Goal: Transaction & Acquisition: Book appointment/travel/reservation

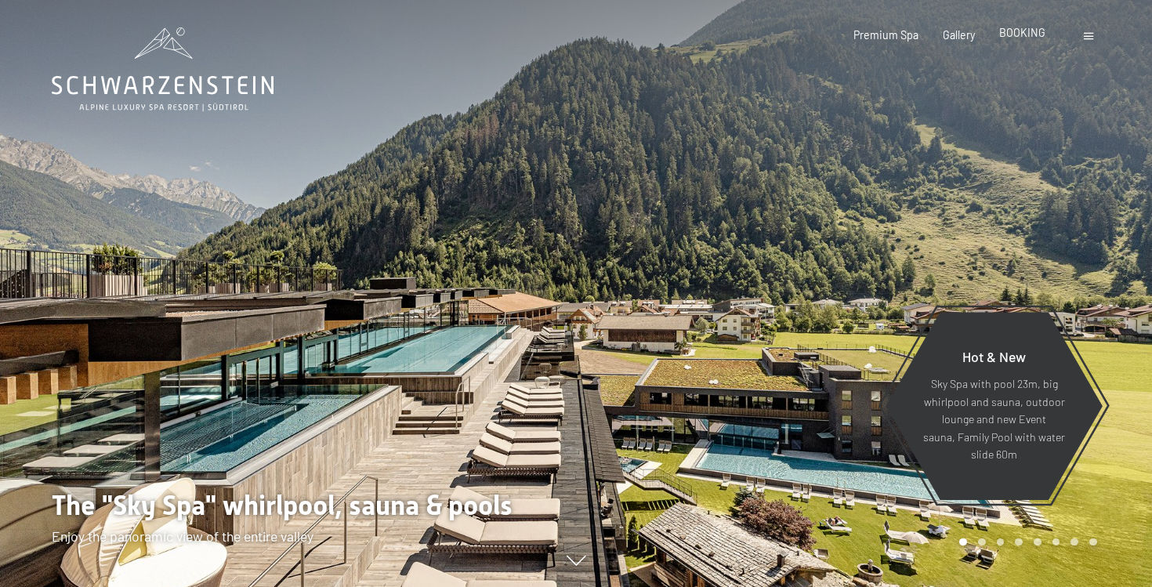
click at [1029, 40] on div "BOOKING" at bounding box center [1022, 33] width 46 height 16
click at [1028, 32] on span "BOOKING" at bounding box center [1022, 32] width 46 height 13
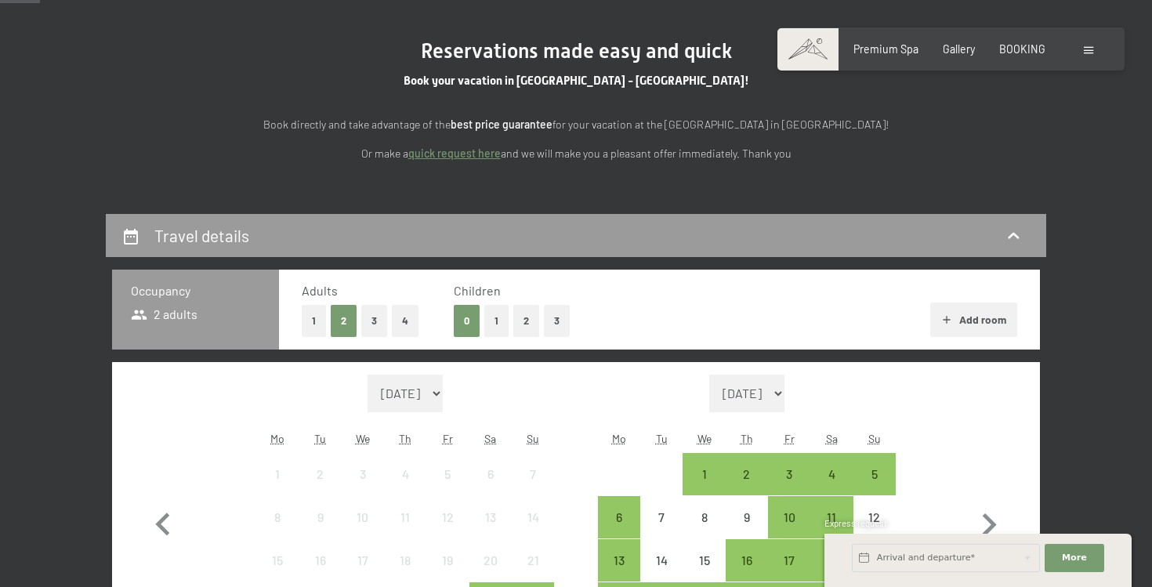
scroll to position [181, 0]
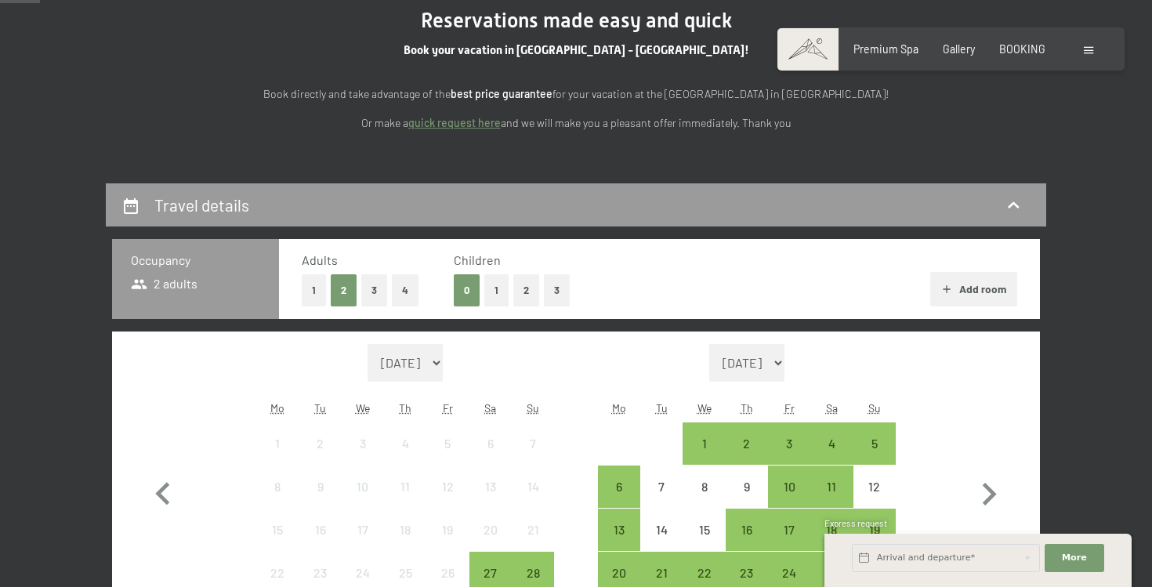
click at [378, 291] on button "3" at bounding box center [374, 290] width 26 height 32
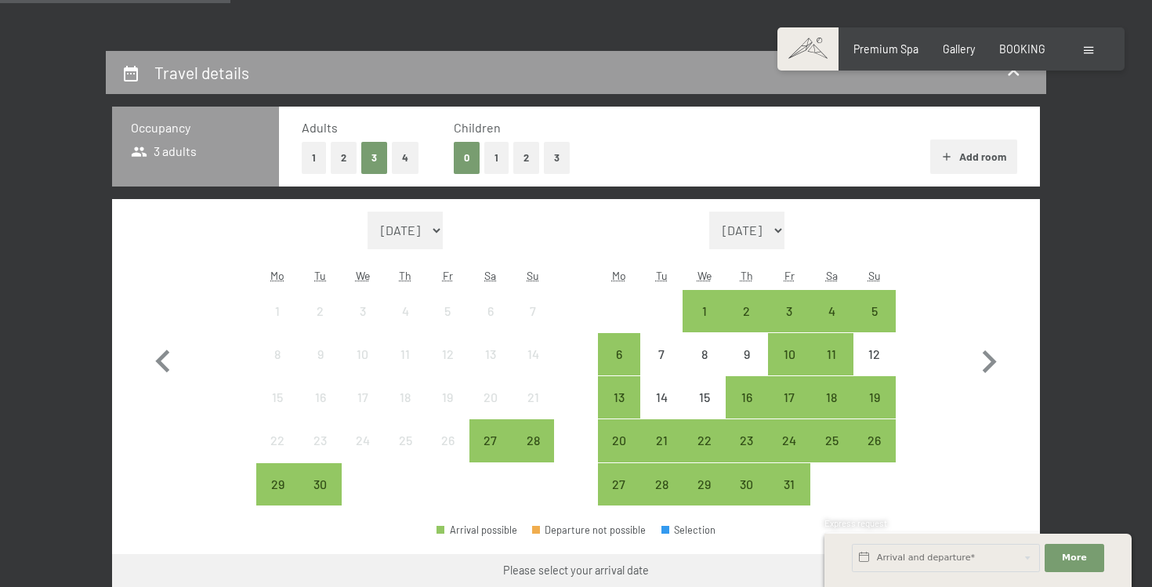
scroll to position [316, 0]
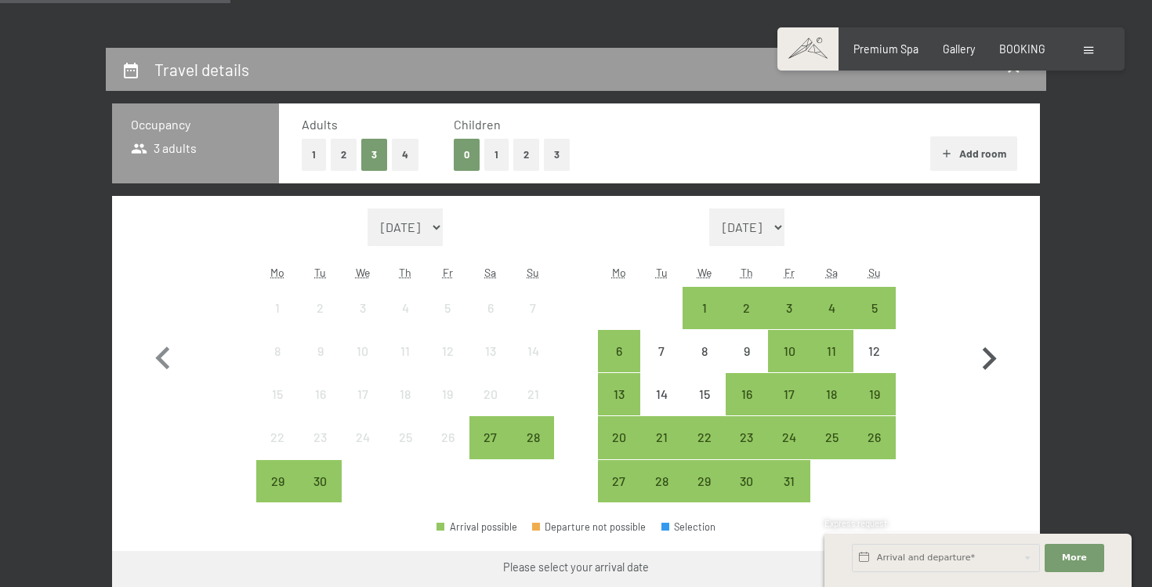
click at [989, 363] on icon "button" at bounding box center [989, 358] width 14 height 23
select select "[DATE]"
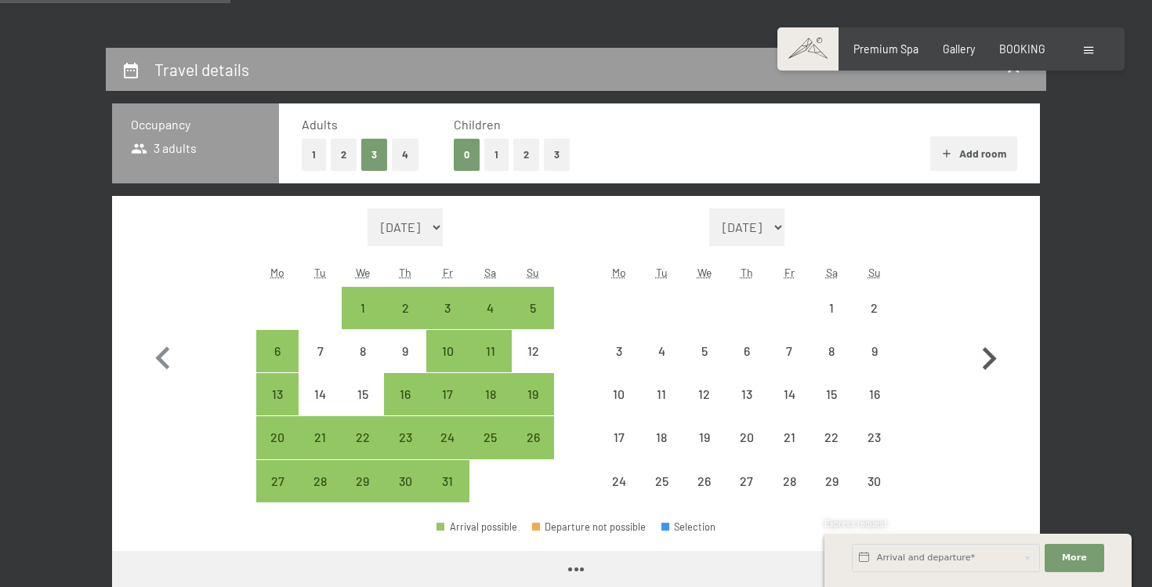
select select "[DATE]"
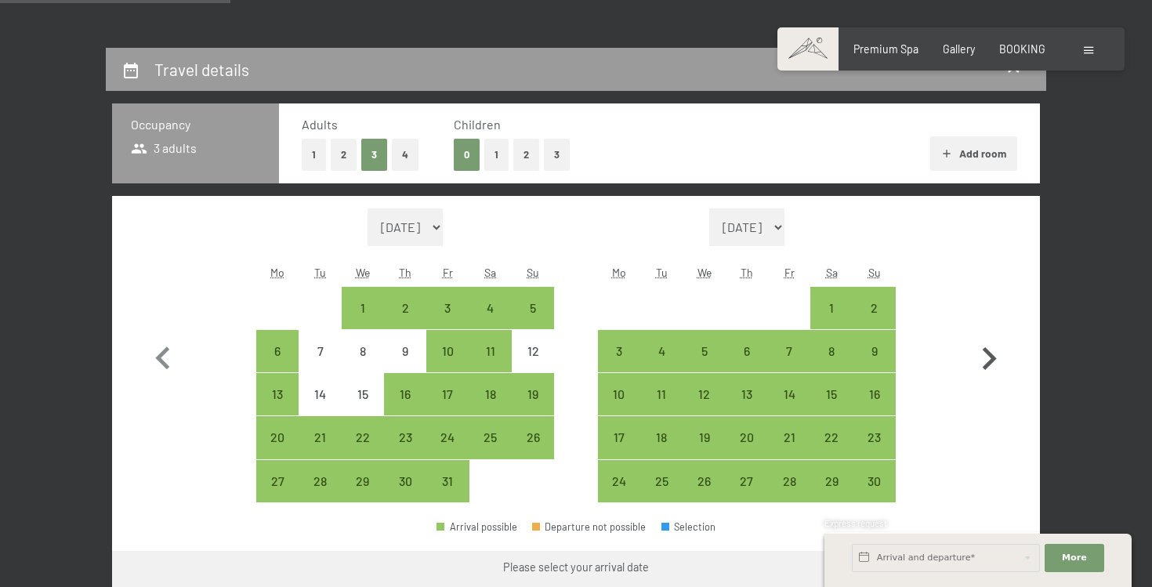
click at [989, 363] on icon "button" at bounding box center [989, 358] width 14 height 23
select select "[DATE]"
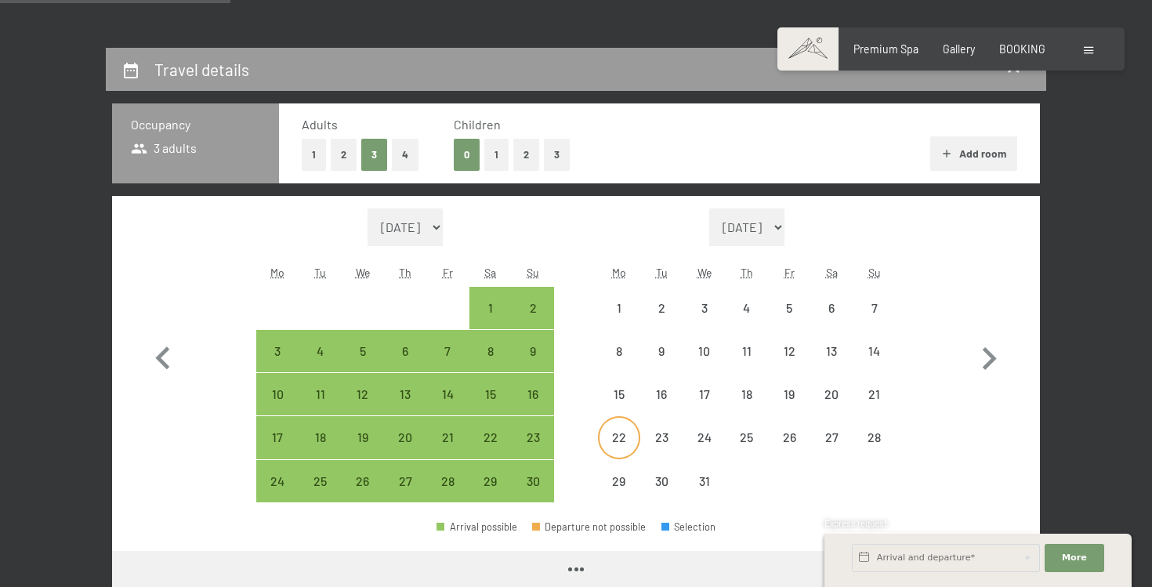
select select "[DATE]"
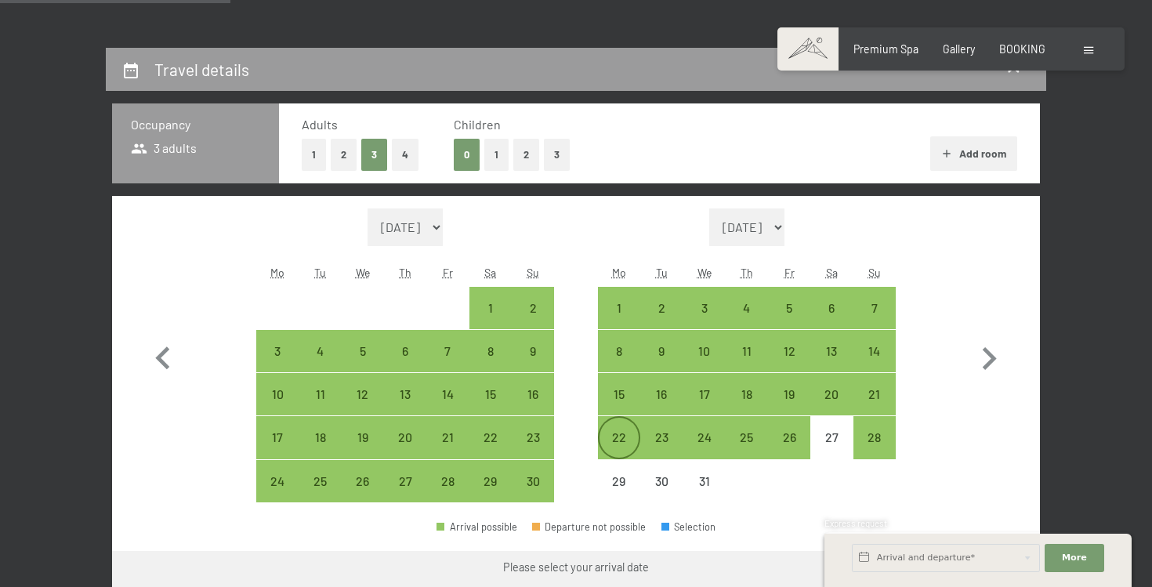
click at [616, 440] on div "22" at bounding box center [618, 450] width 39 height 39
select select "[DATE]"
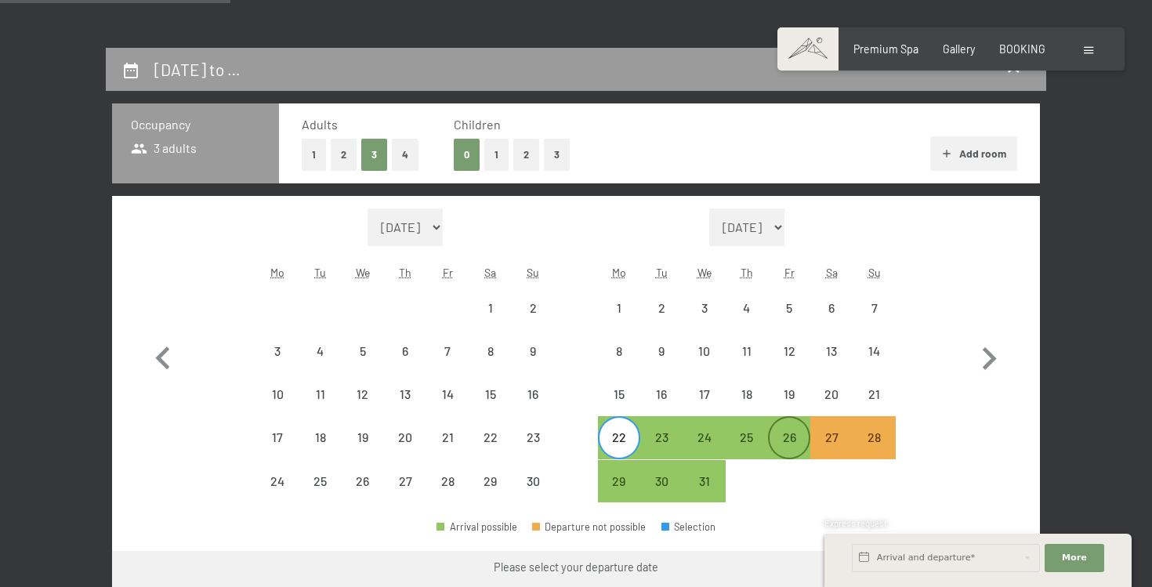
click at [796, 445] on div "26" at bounding box center [788, 450] width 39 height 39
select select "[DATE]"
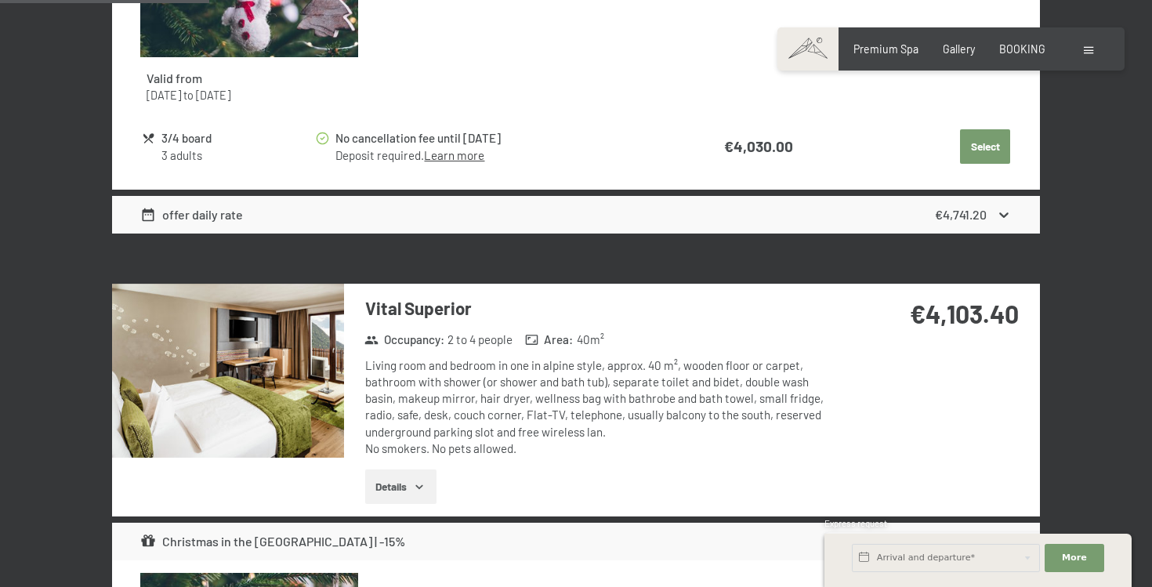
scroll to position [1408, 0]
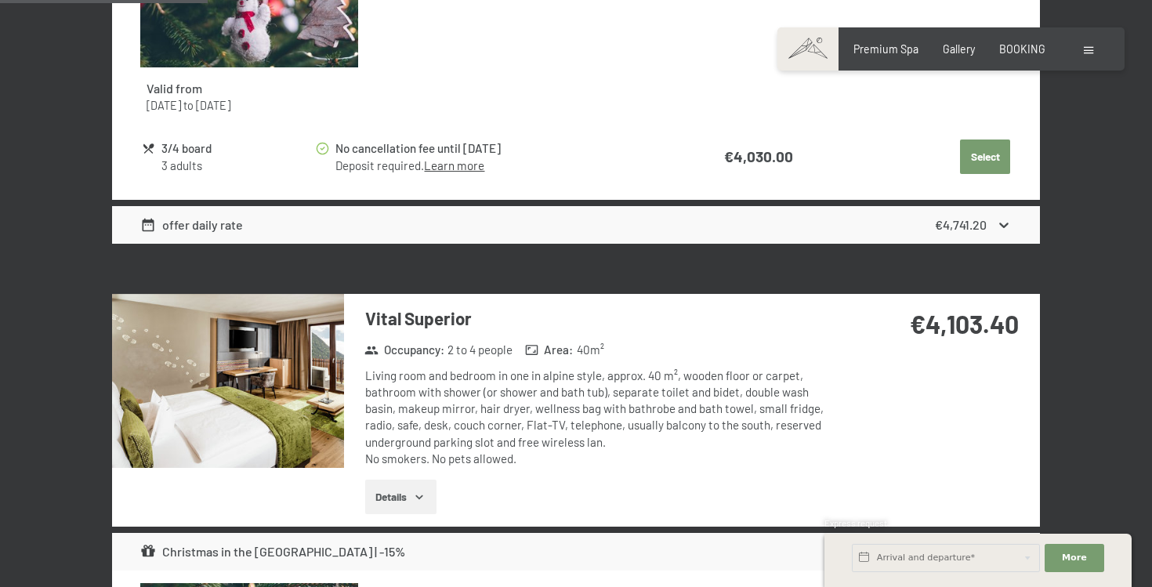
click at [429, 487] on button "Details" at bounding box center [400, 496] width 71 height 34
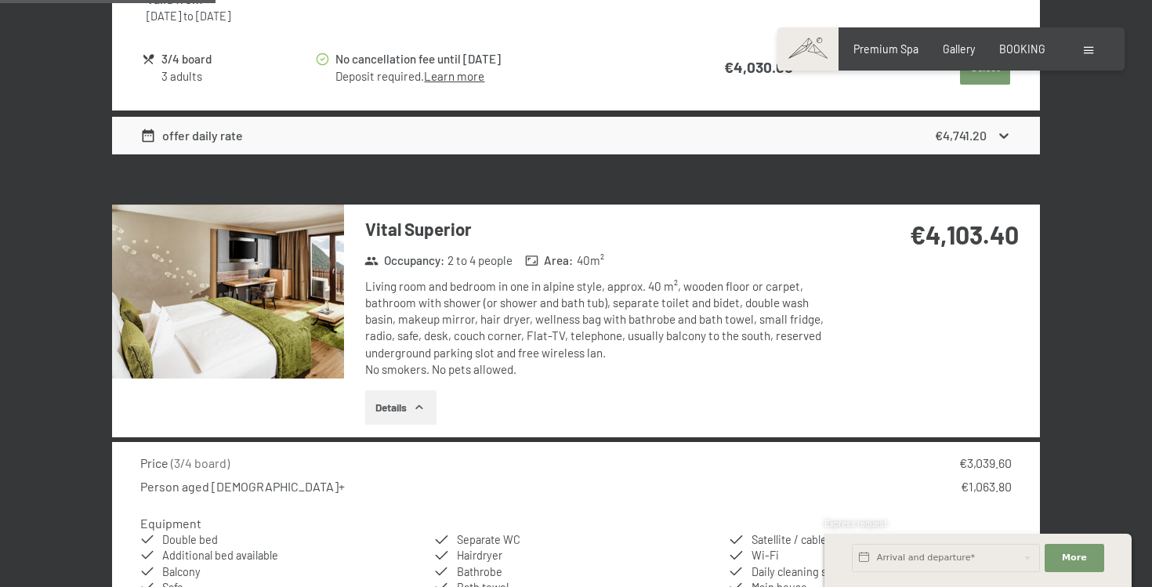
scroll to position [1493, 0]
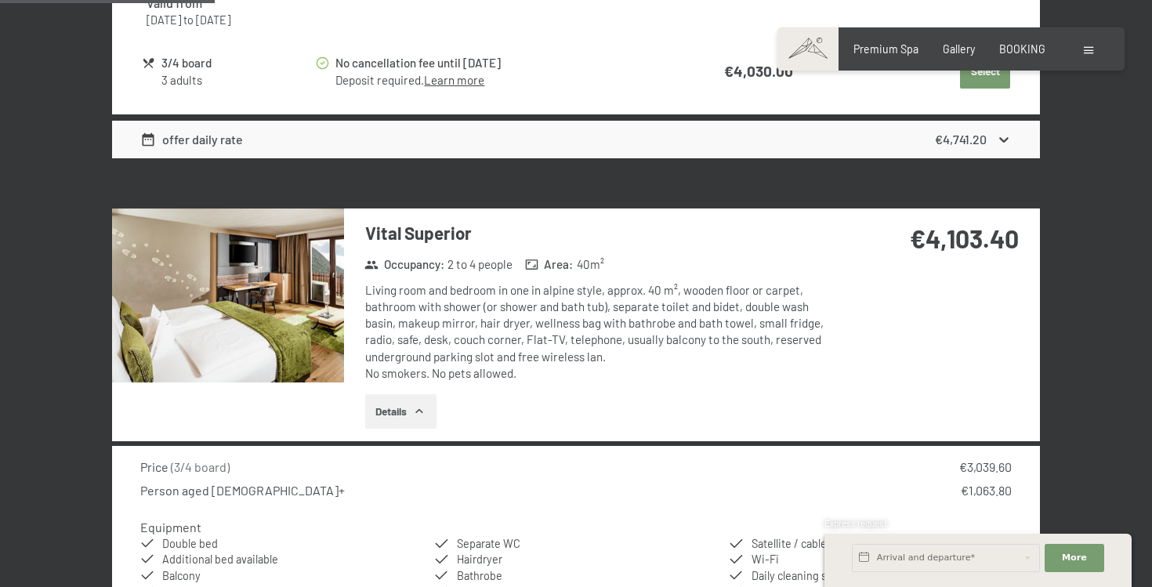
click at [298, 311] on img at bounding box center [228, 295] width 232 height 174
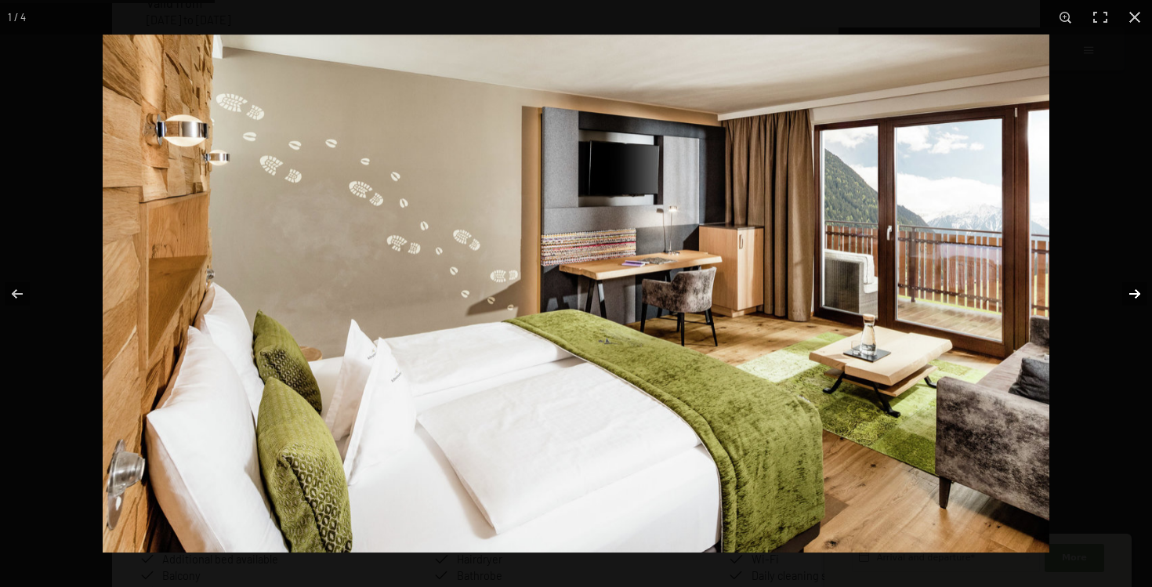
click at [1136, 294] on button "button" at bounding box center [1124, 294] width 55 height 78
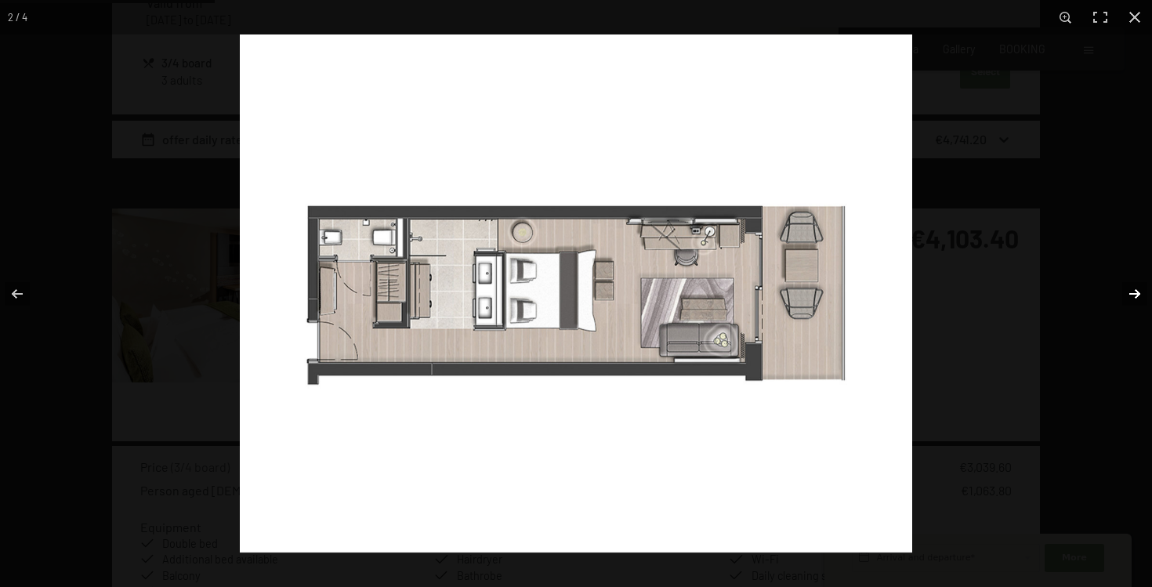
click at [1136, 294] on button "button" at bounding box center [1124, 294] width 55 height 78
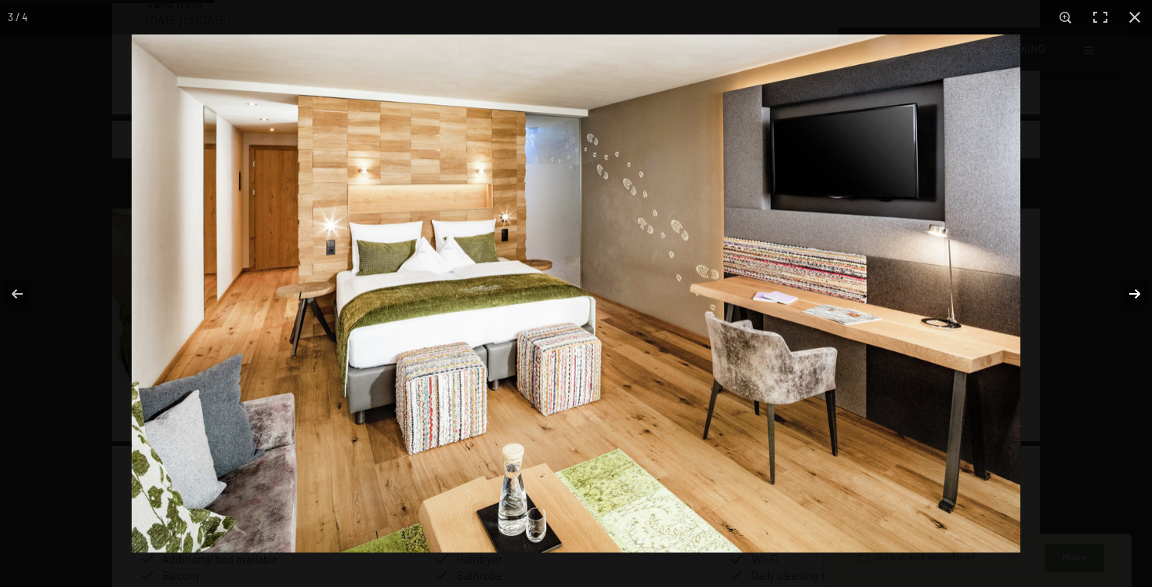
click at [1136, 294] on button "button" at bounding box center [1124, 294] width 55 height 78
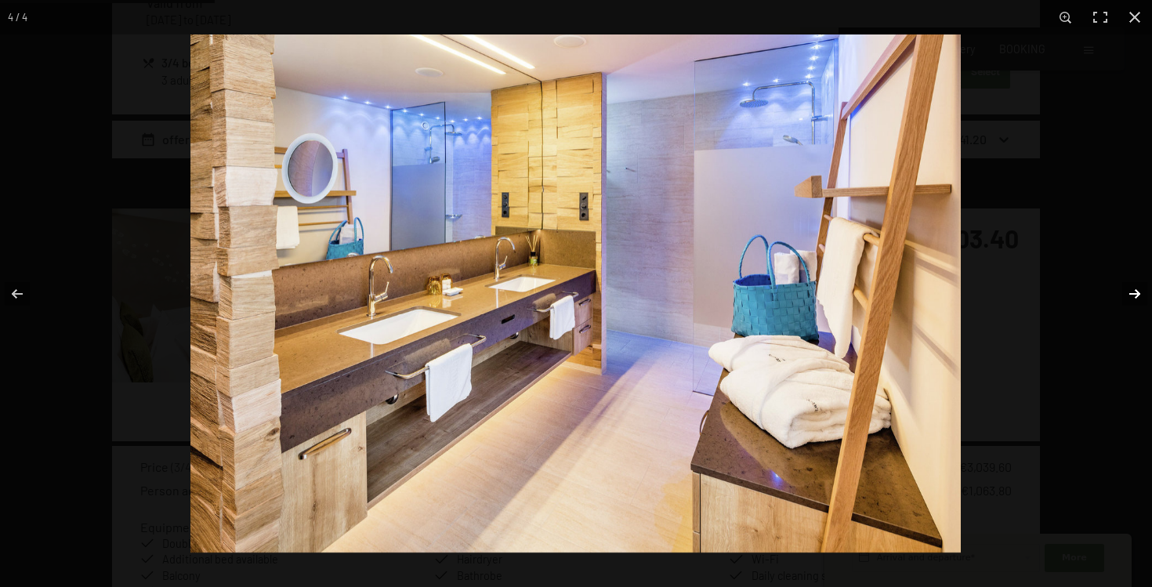
click at [1136, 294] on button "button" at bounding box center [1124, 294] width 55 height 78
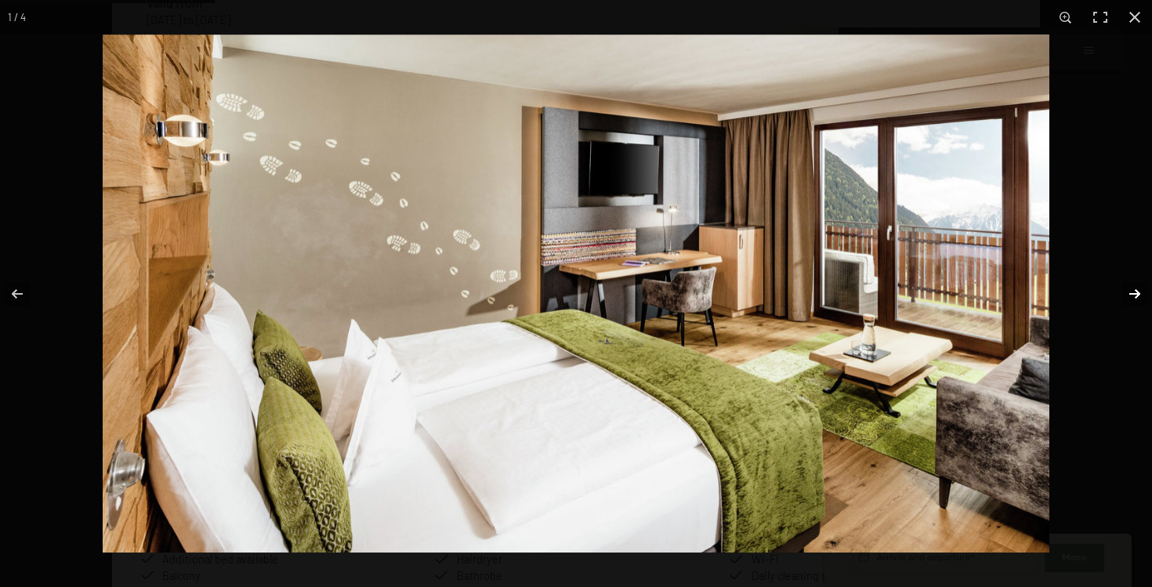
click at [1136, 294] on button "button" at bounding box center [1124, 294] width 55 height 78
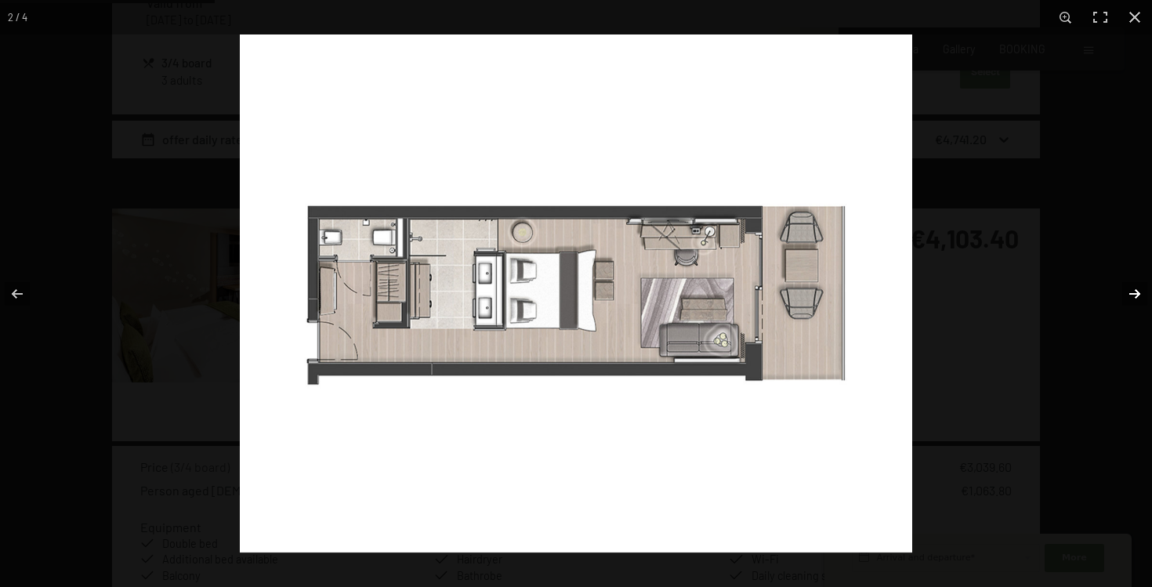
click at [1136, 294] on button "button" at bounding box center [1124, 294] width 55 height 78
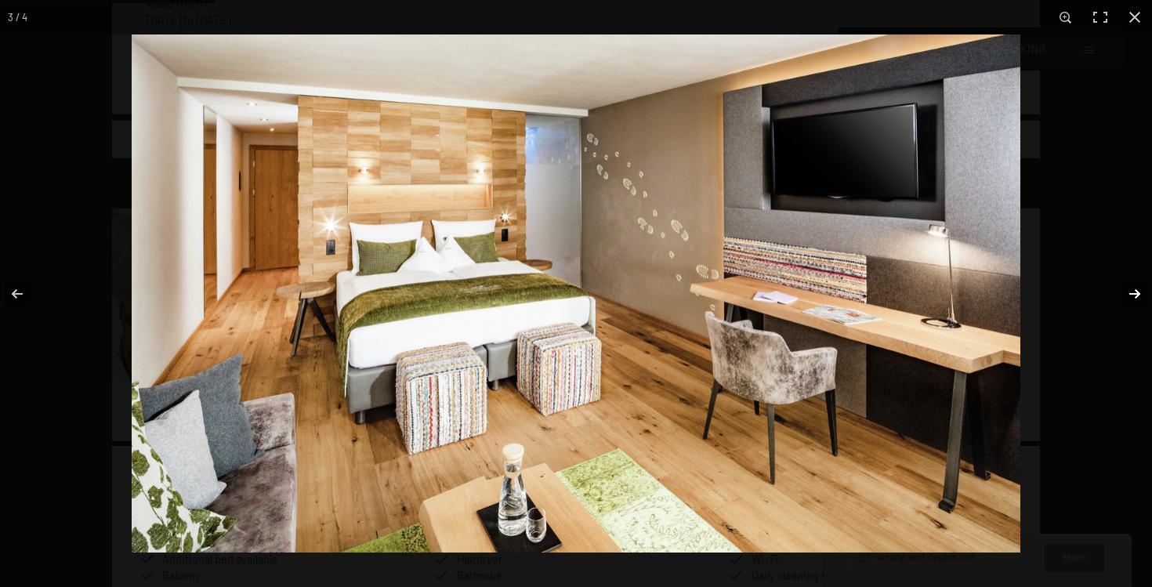
click at [1137, 298] on button "button" at bounding box center [1124, 294] width 55 height 78
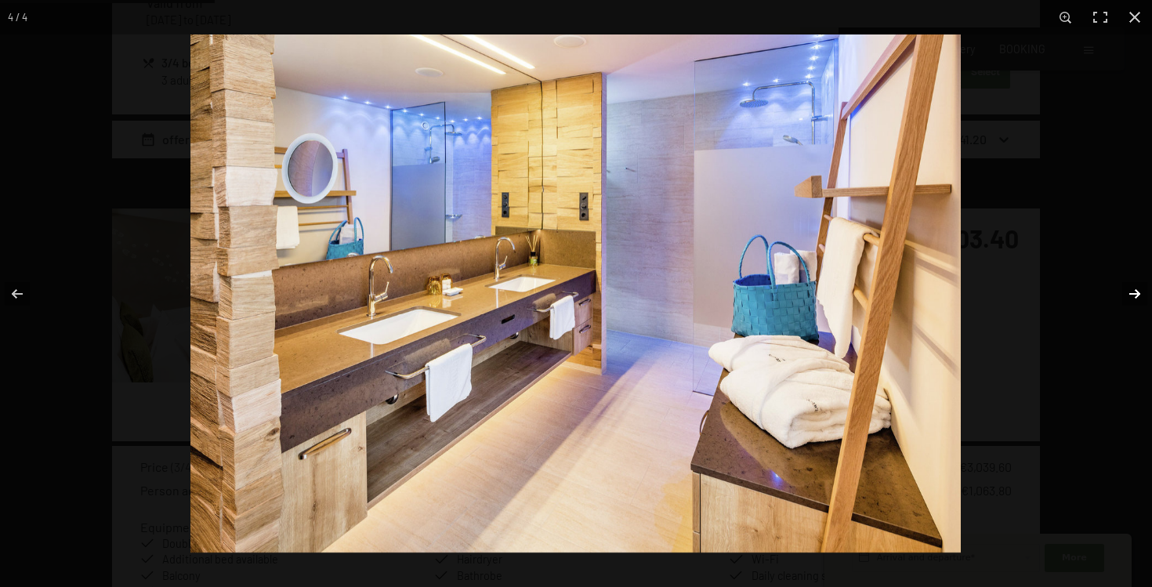
click at [1137, 298] on button "button" at bounding box center [1124, 294] width 55 height 78
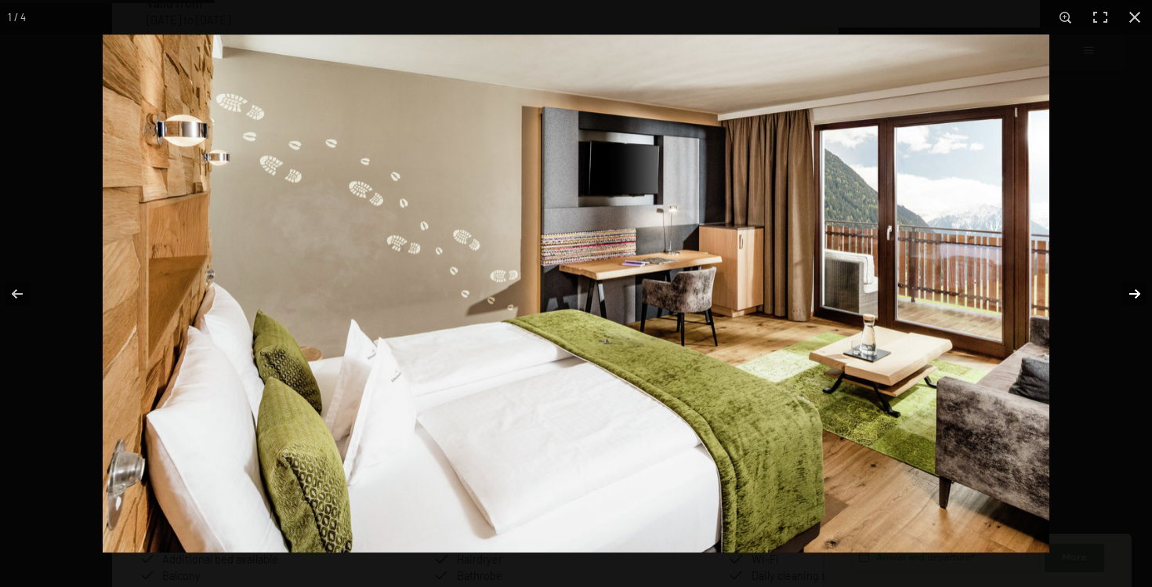
click at [1137, 298] on button "button" at bounding box center [1124, 294] width 55 height 78
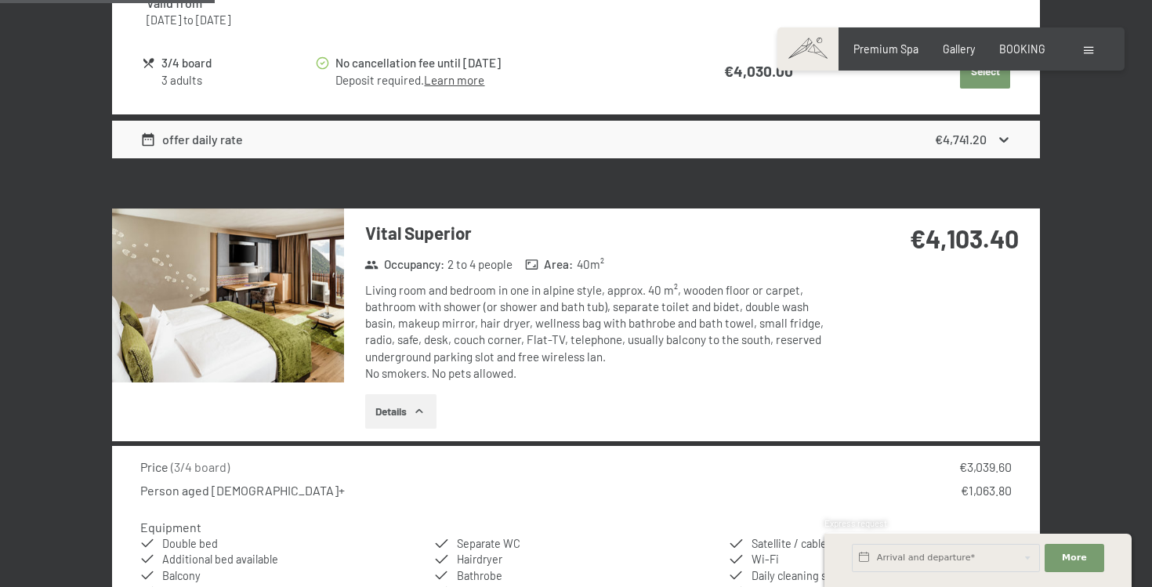
click at [0, 0] on button "button" at bounding box center [0, 0] width 0 height 0
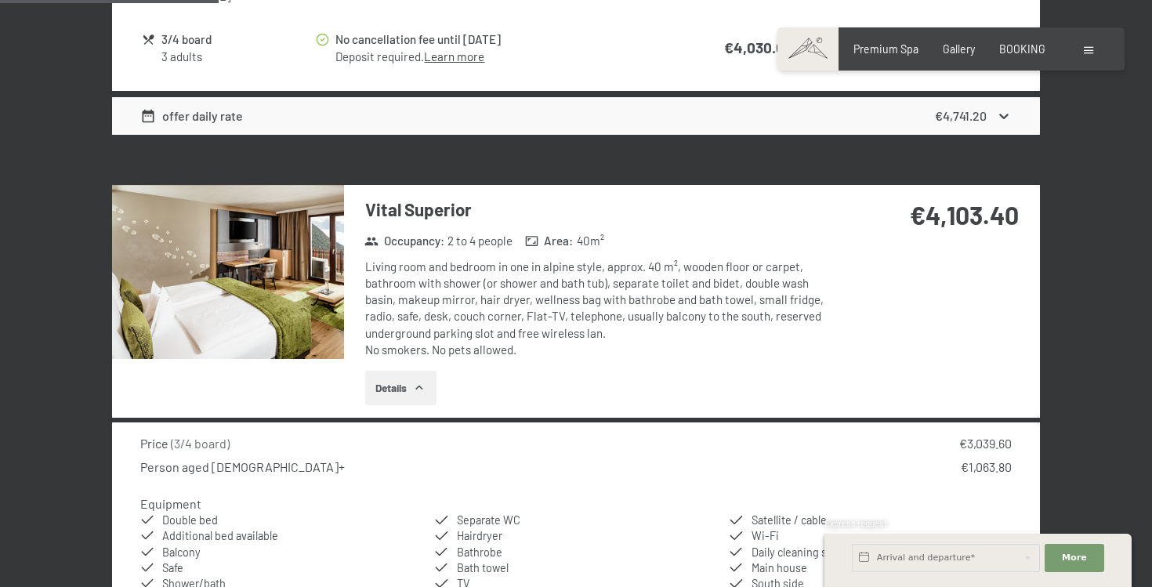
scroll to position [1518, 0]
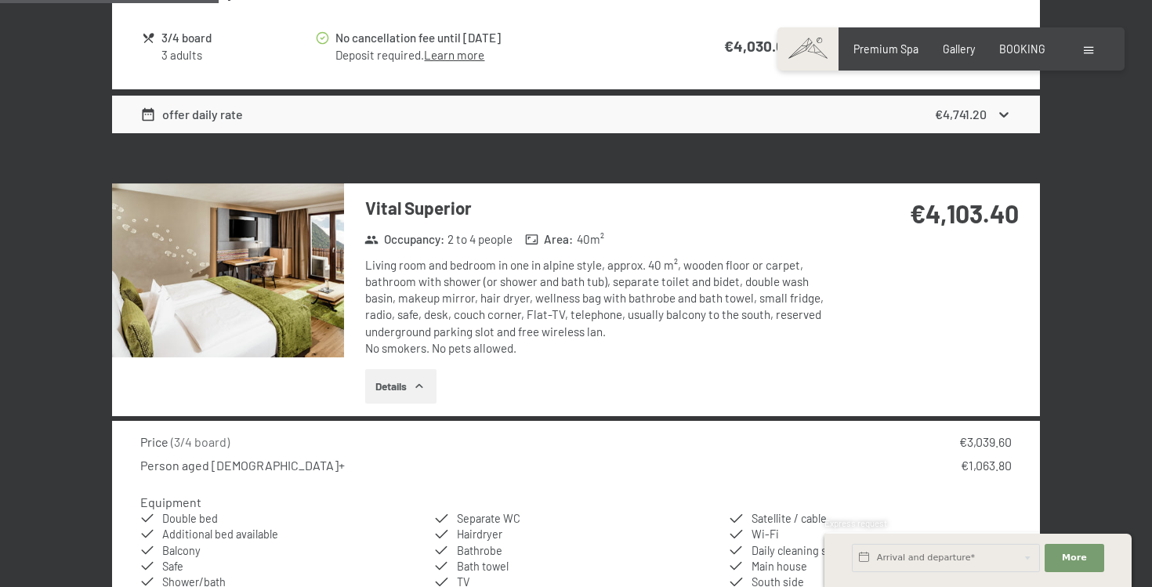
click at [299, 295] on img at bounding box center [228, 270] width 232 height 174
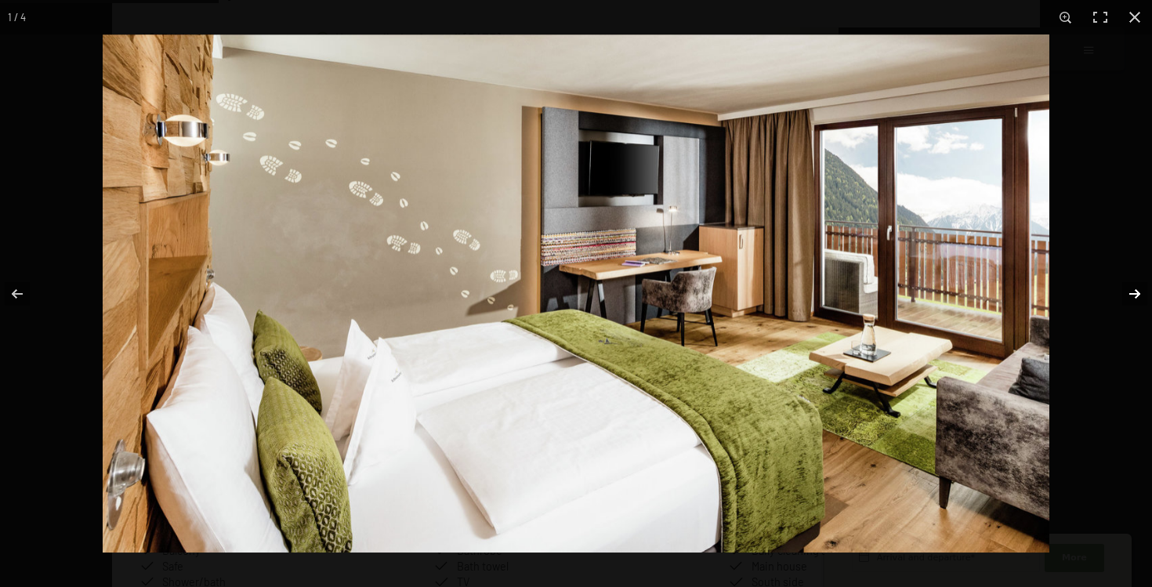
click at [1135, 291] on button "button" at bounding box center [1124, 294] width 55 height 78
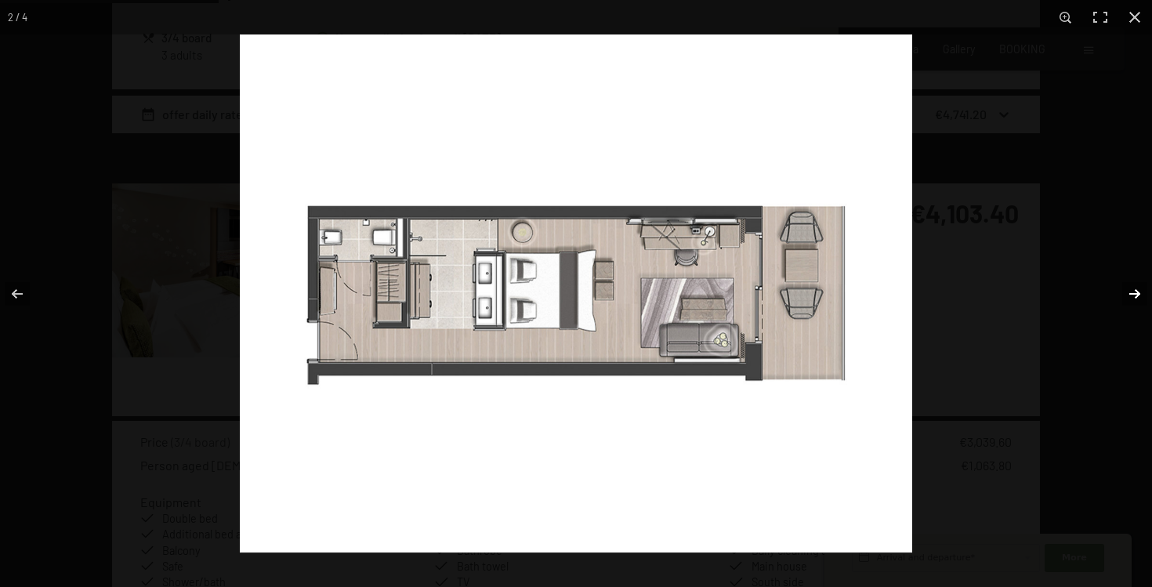
click at [1130, 293] on button "button" at bounding box center [1124, 294] width 55 height 78
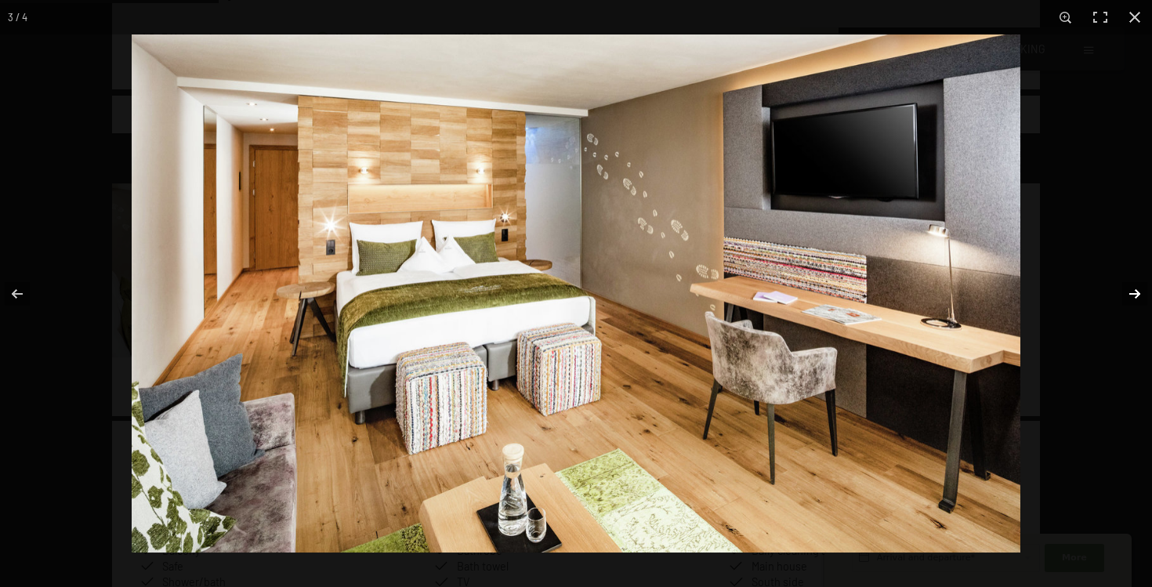
click at [1130, 293] on button "button" at bounding box center [1124, 294] width 55 height 78
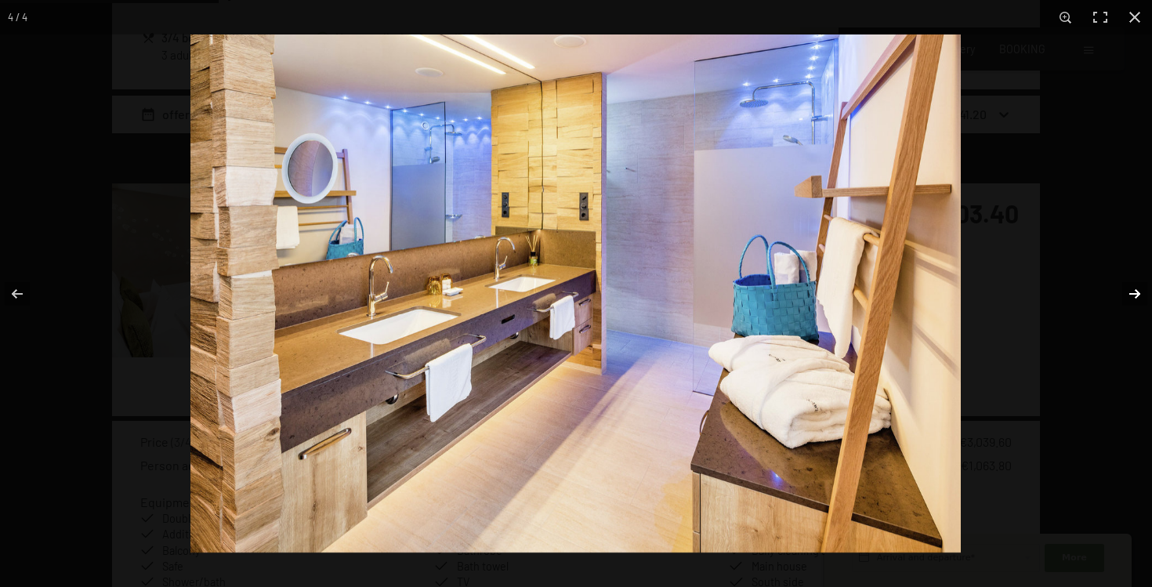
click at [1130, 293] on button "button" at bounding box center [1124, 294] width 55 height 78
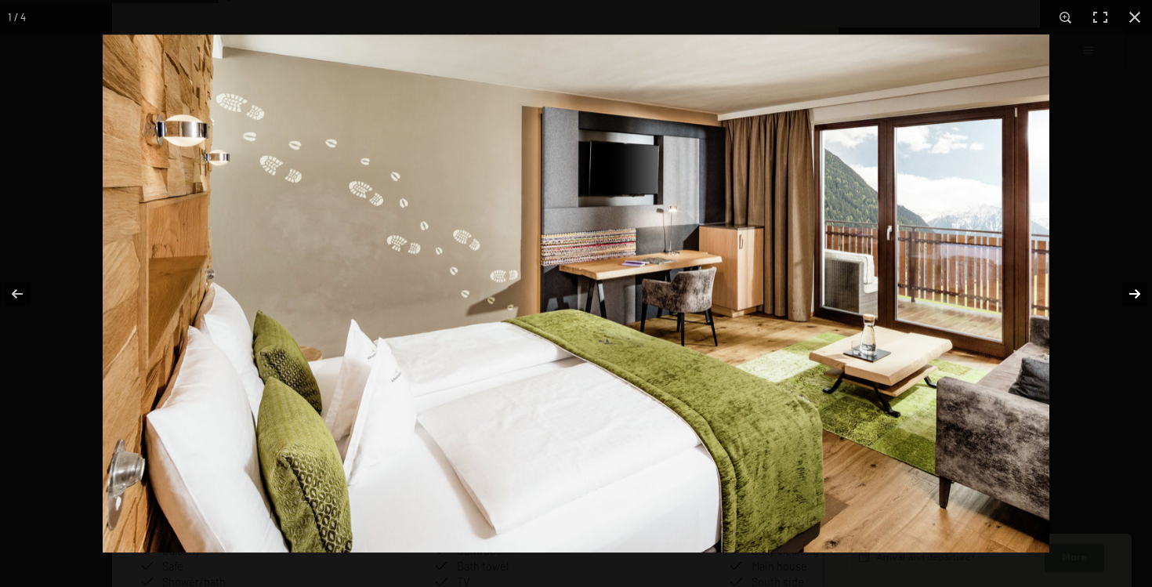
click at [1130, 293] on button "button" at bounding box center [1124, 294] width 55 height 78
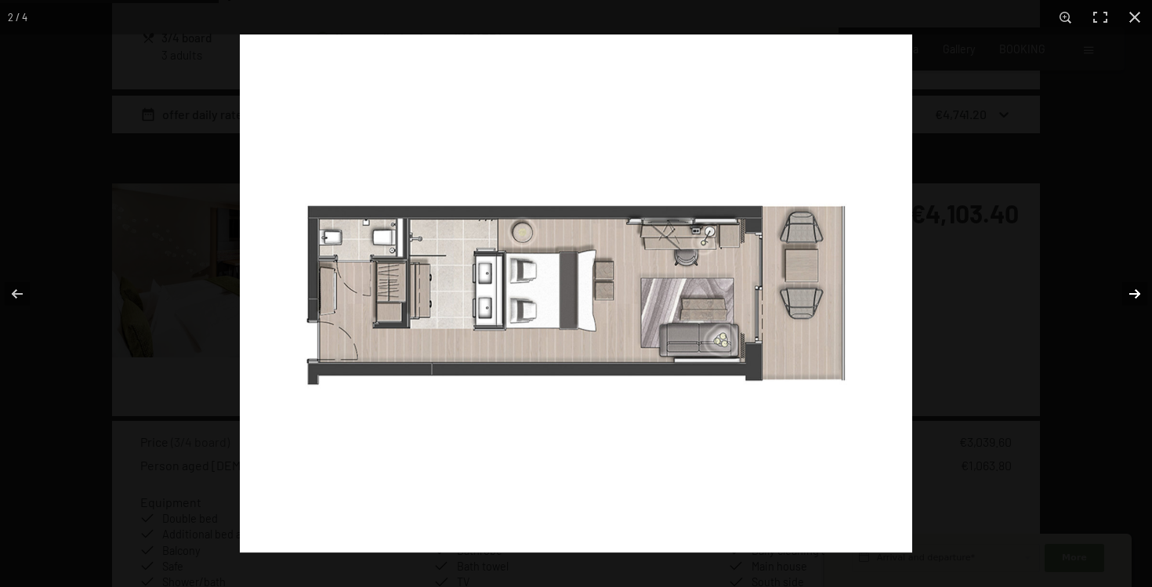
click at [1141, 295] on button "button" at bounding box center [1124, 294] width 55 height 78
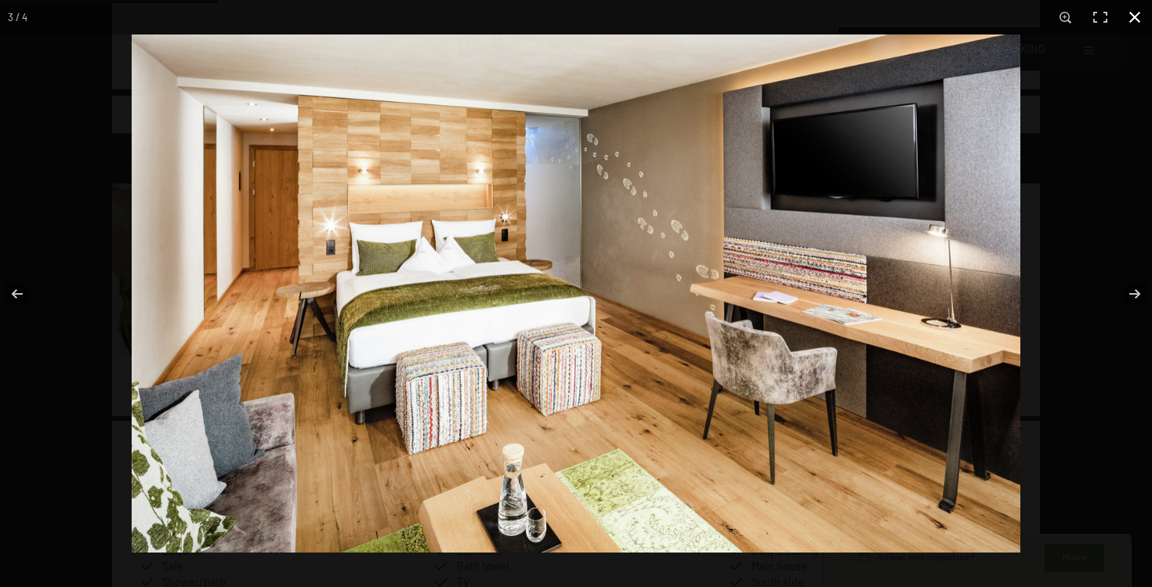
click at [1127, 33] on button "button" at bounding box center [1134, 17] width 34 height 34
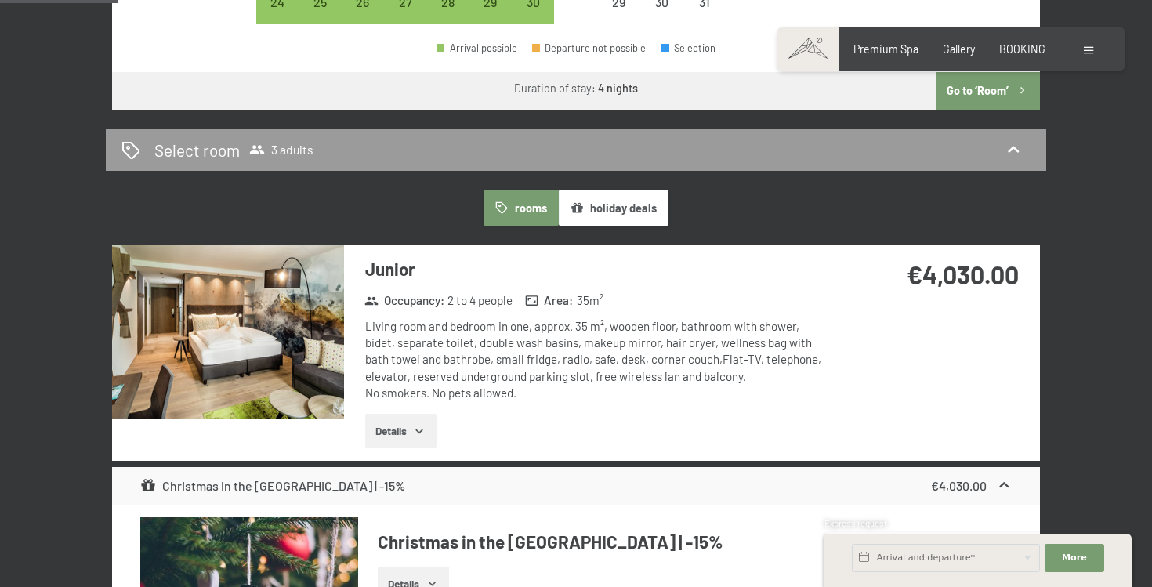
scroll to position [792, 0]
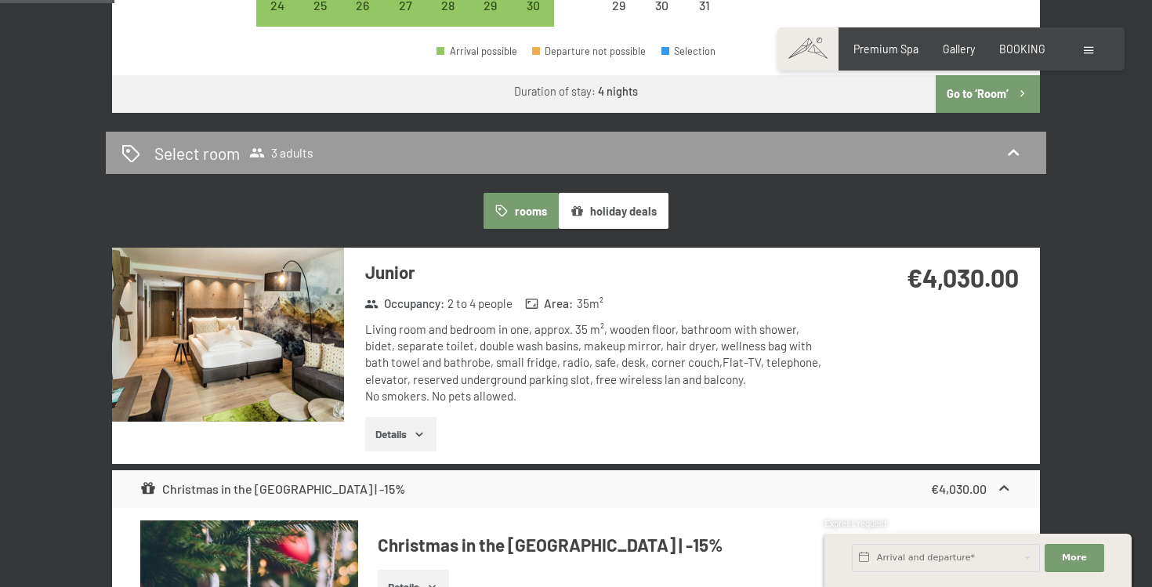
drag, startPoint x: 912, startPoint y: 269, endPoint x: 1011, endPoint y: 269, distance: 99.5
click at [1011, 269] on strong "€4,030.00" at bounding box center [962, 277] width 112 height 30
click at [296, 309] on img at bounding box center [228, 335] width 232 height 174
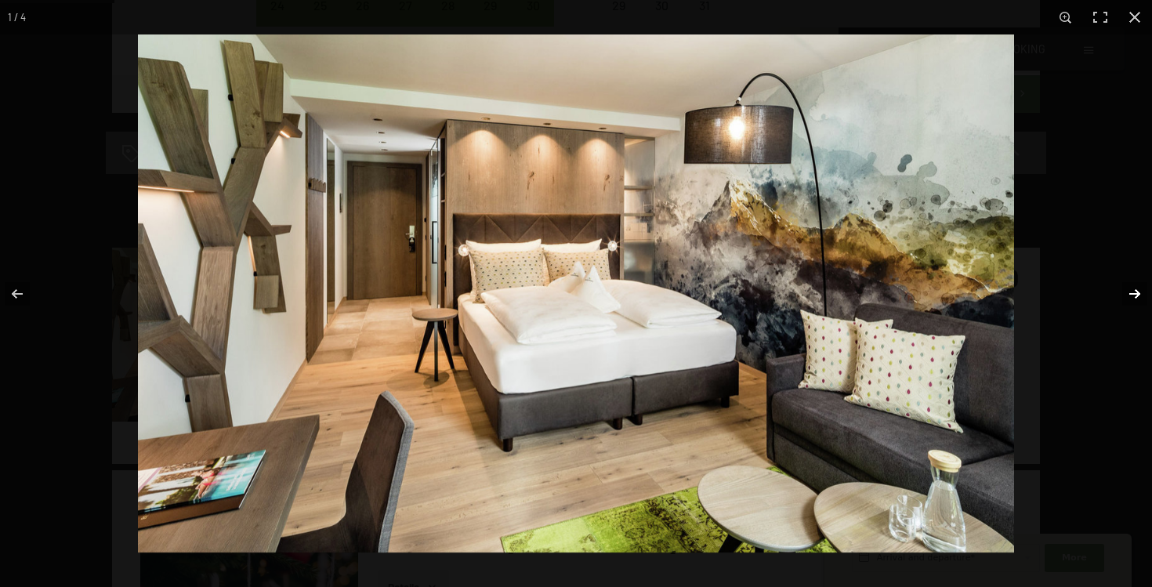
click at [1140, 297] on button "button" at bounding box center [1124, 294] width 55 height 78
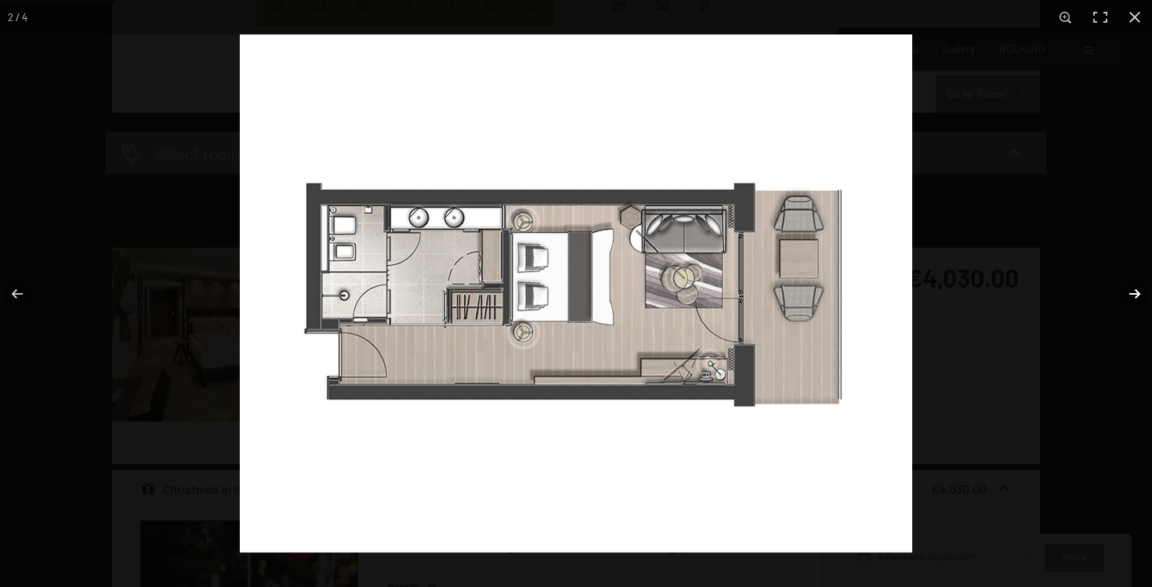
click at [1140, 297] on button "button" at bounding box center [1124, 294] width 55 height 78
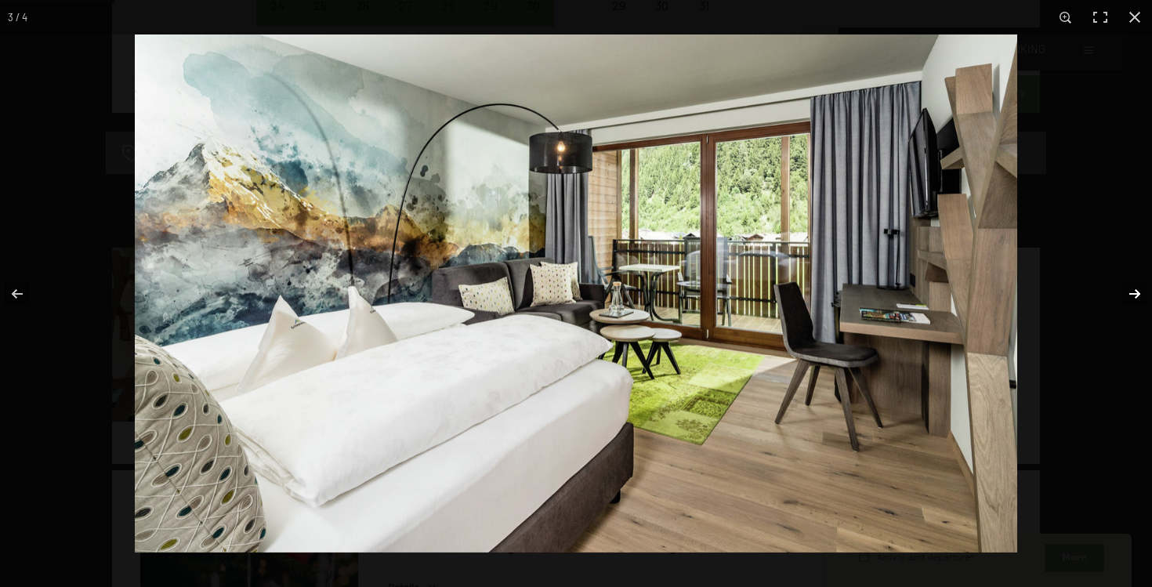
click at [1140, 297] on button "button" at bounding box center [1124, 294] width 55 height 78
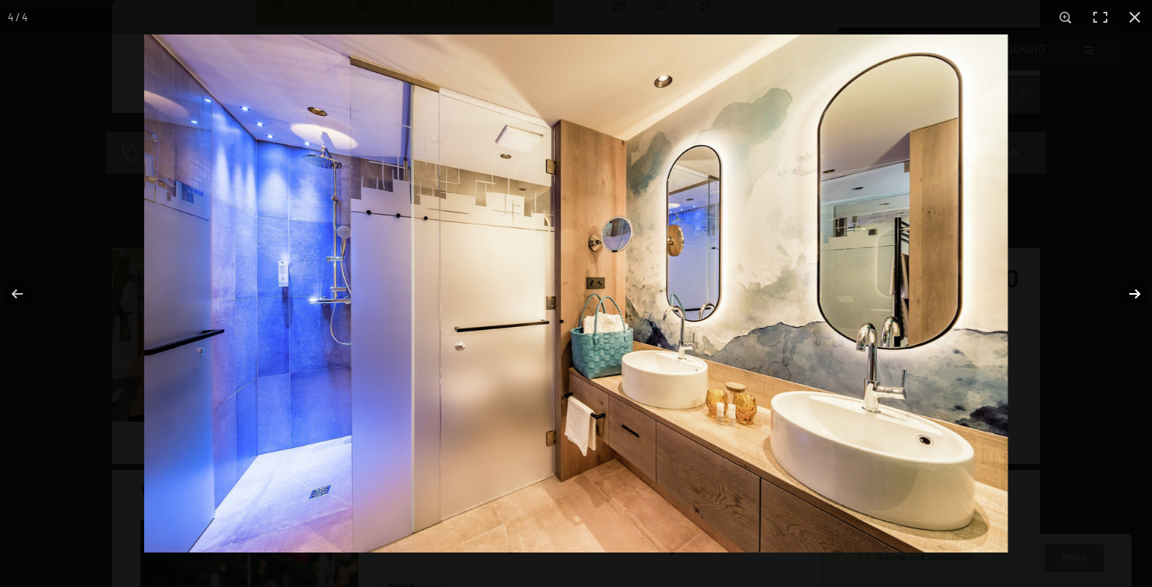
click at [1140, 297] on button "button" at bounding box center [1124, 294] width 55 height 78
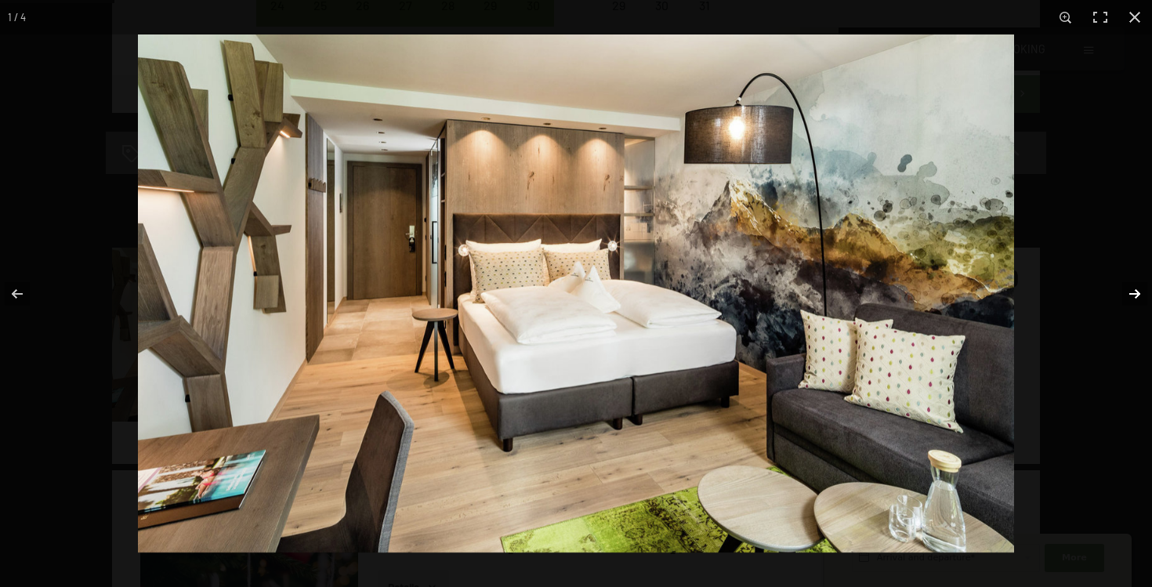
click at [1130, 302] on button "button" at bounding box center [1124, 294] width 55 height 78
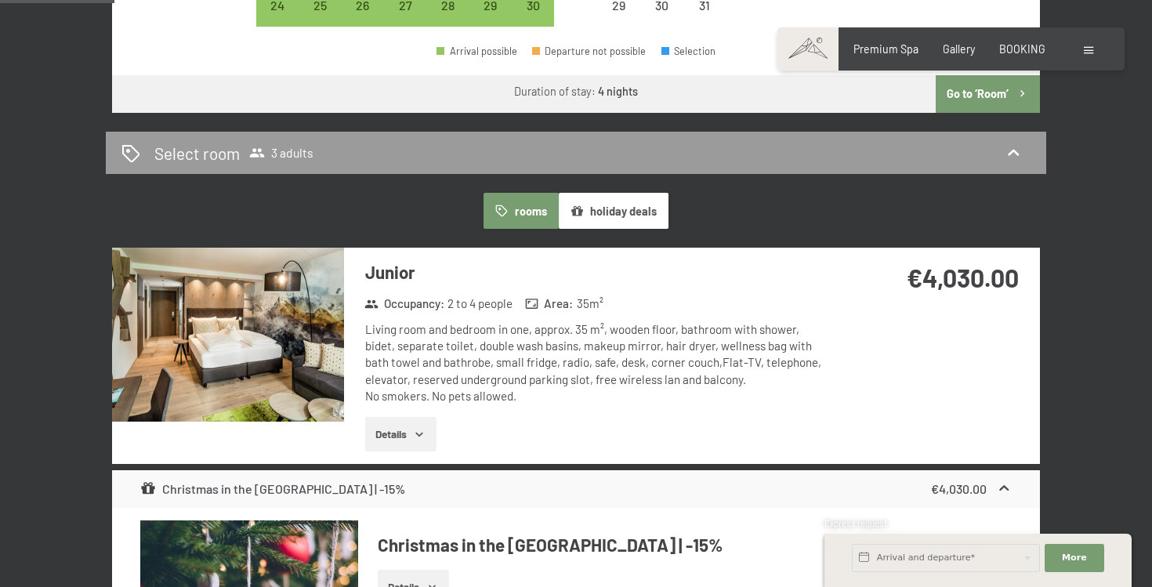
click at [0, 0] on button "button" at bounding box center [0, 0] width 0 height 0
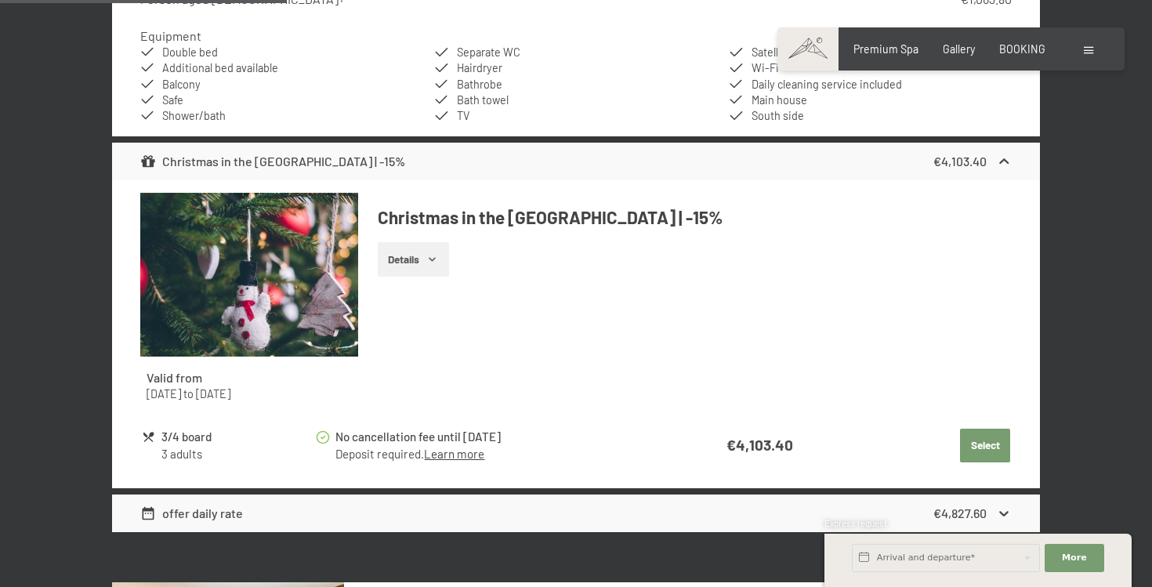
scroll to position [1986, 0]
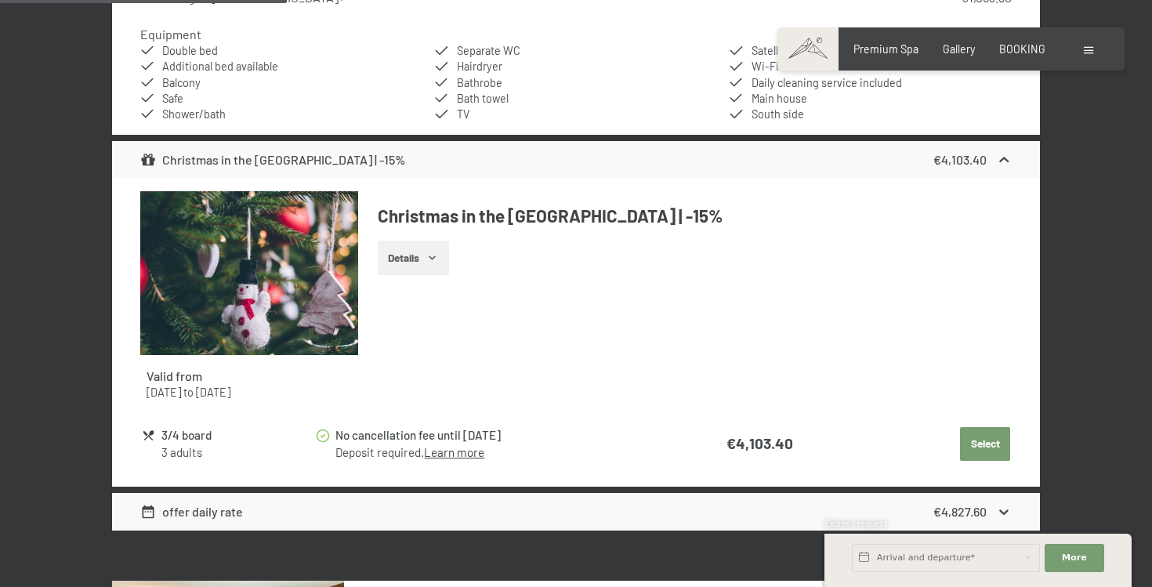
drag, startPoint x: 595, startPoint y: 208, endPoint x: 363, endPoint y: 200, distance: 231.2
click at [363, 200] on div "Christmas in the [GEOGRAPHIC_DATA] | -15% Details" at bounding box center [685, 239] width 654 height 96
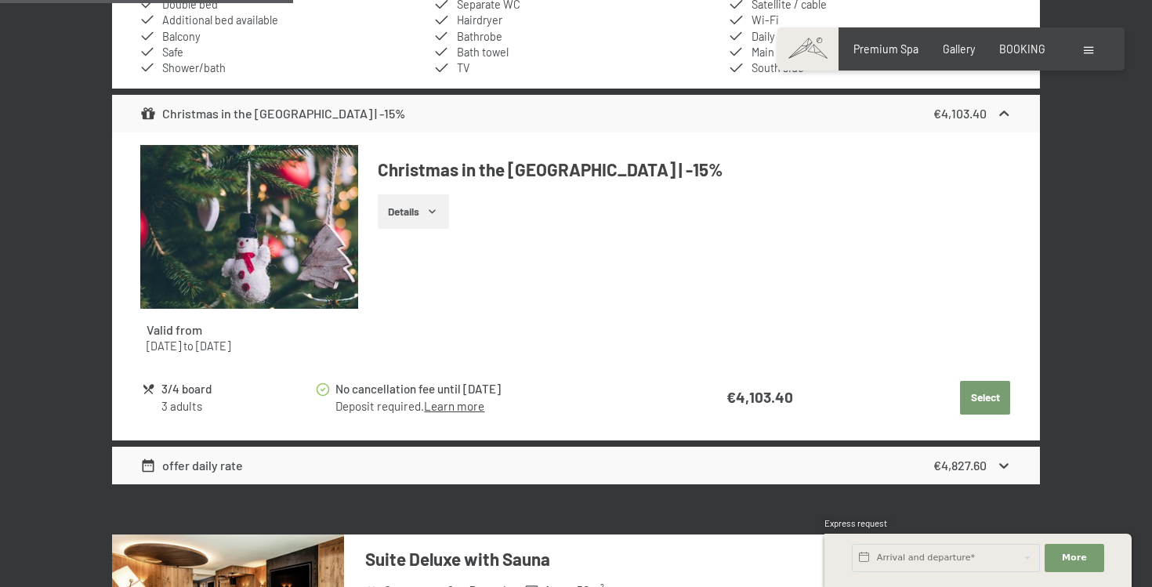
scroll to position [2034, 0]
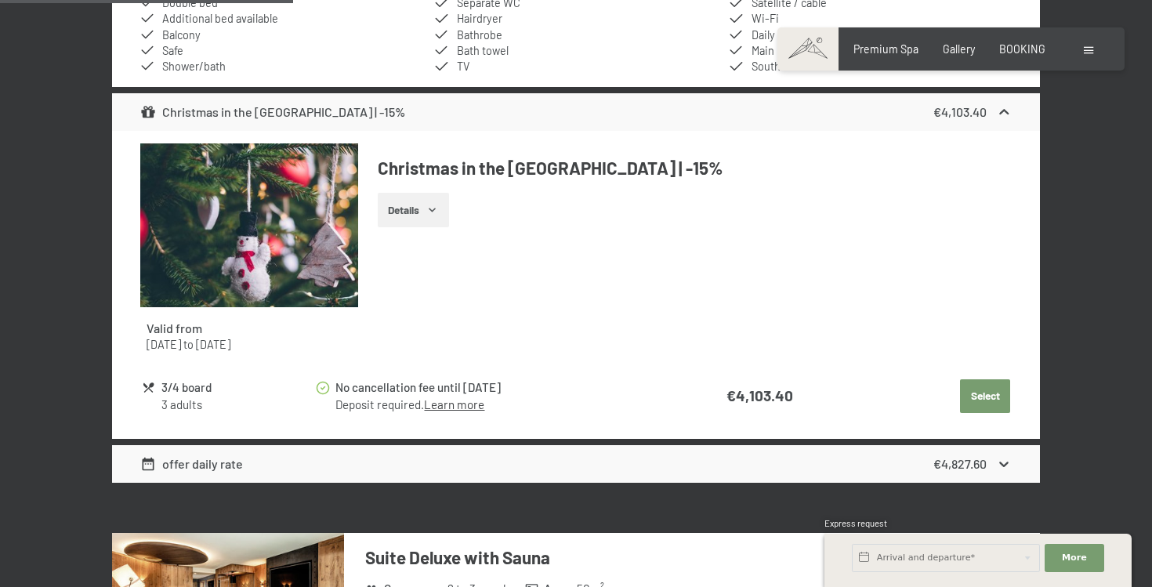
drag, startPoint x: 146, startPoint y: 341, endPoint x: 379, endPoint y: 347, distance: 232.7
click at [379, 347] on div "Valid from [DATE] to [DATE] Christmas in the [GEOGRAPHIC_DATA] | -15% Details" at bounding box center [576, 254] width 872 height 222
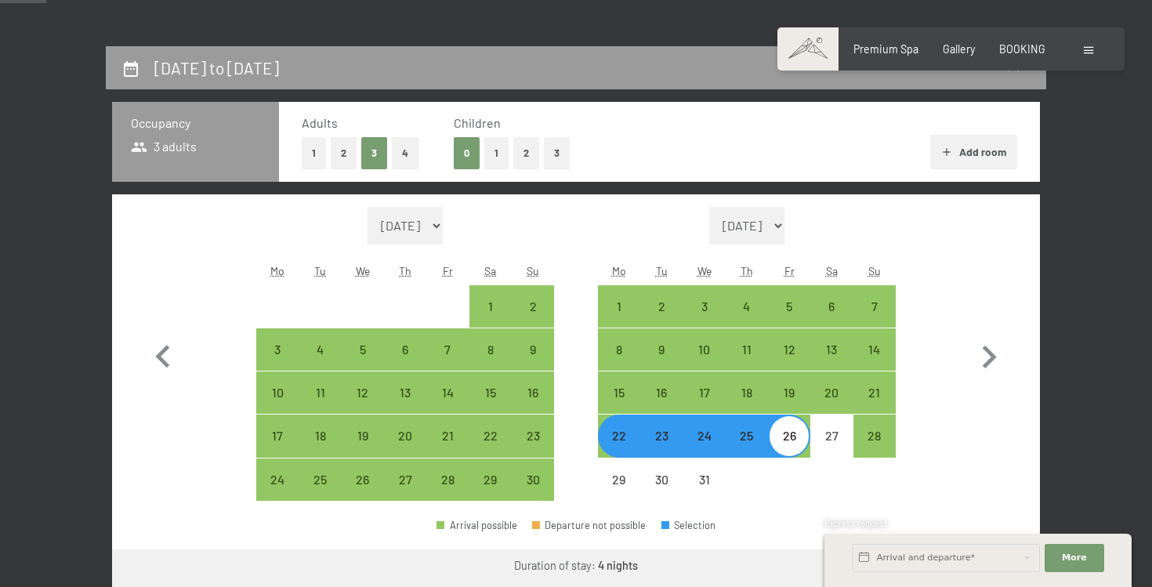
scroll to position [320, 0]
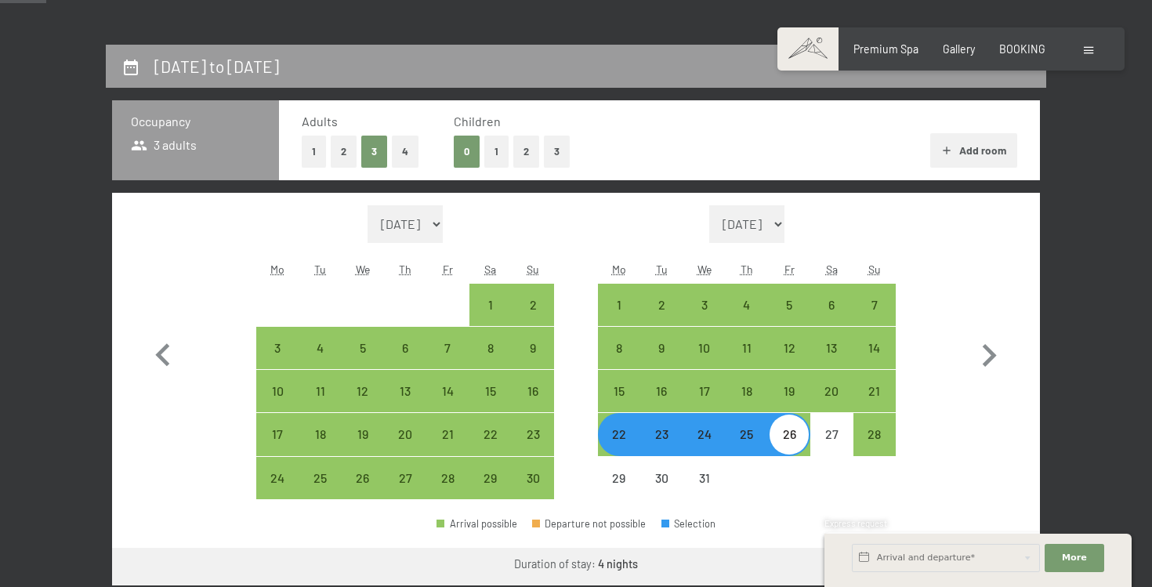
click at [624, 432] on div "22" at bounding box center [618, 447] width 39 height 39
select select "[DATE]"
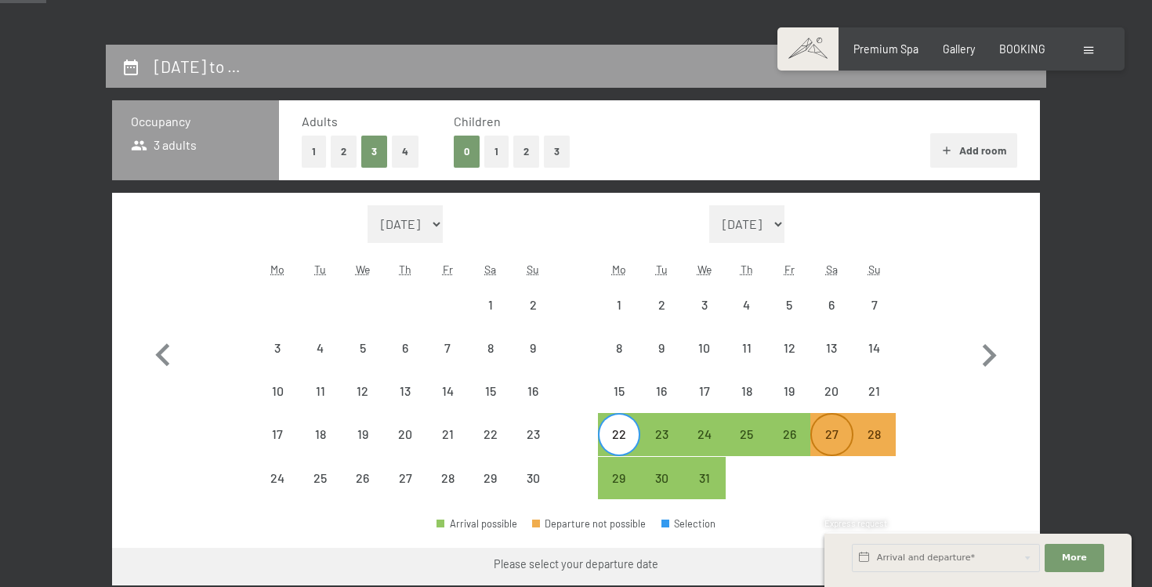
click at [828, 439] on div "27" at bounding box center [831, 447] width 39 height 39
select select "[DATE]"
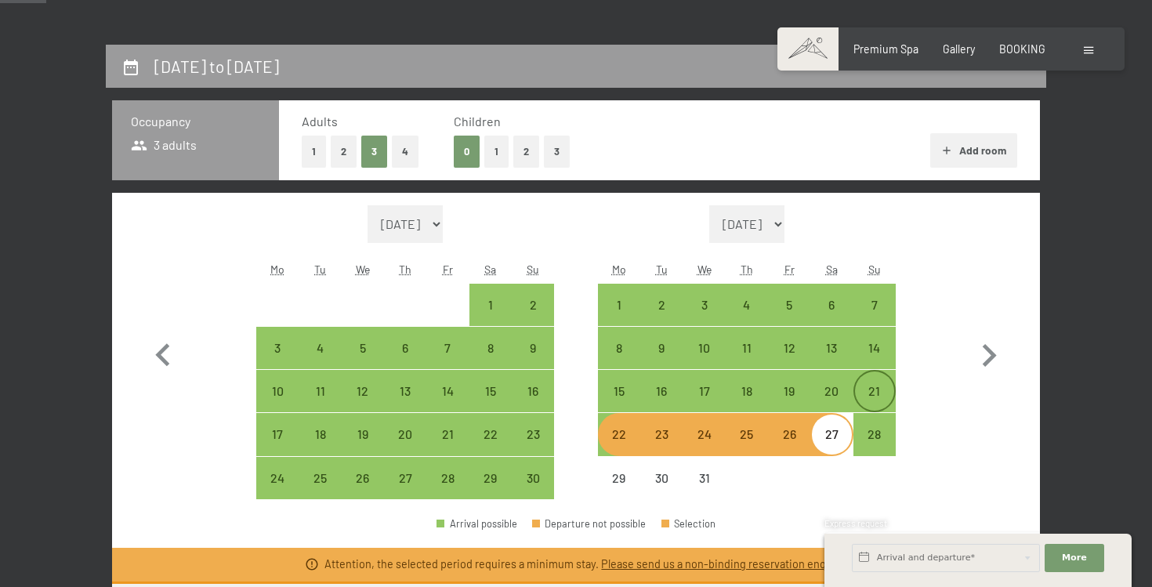
click at [879, 400] on div "21" at bounding box center [874, 404] width 39 height 39
select select "[DATE]"
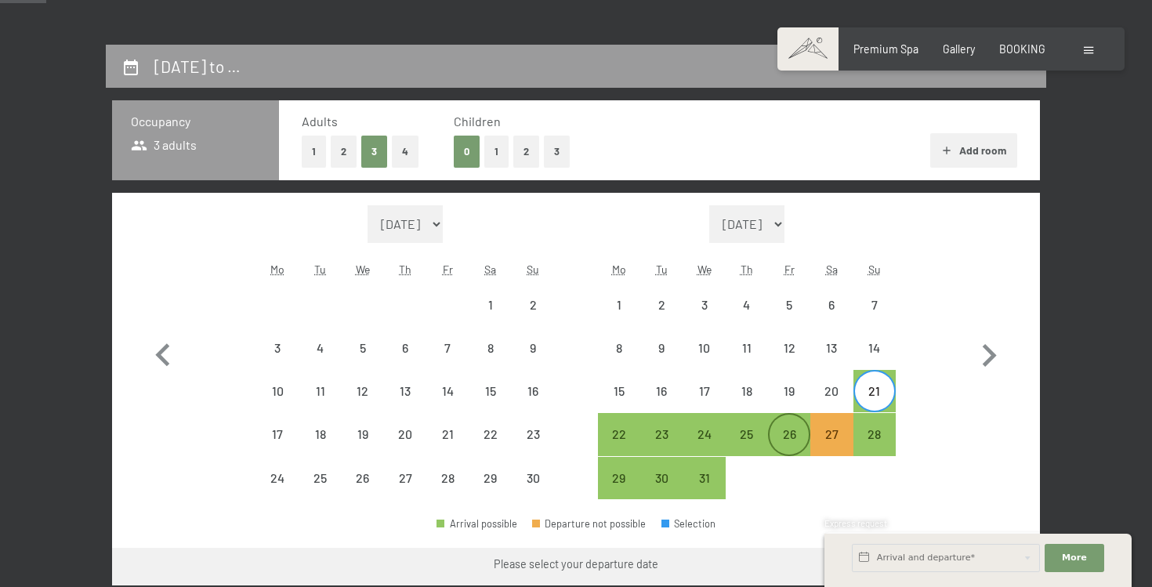
click at [786, 439] on div "26" at bounding box center [788, 447] width 39 height 39
select select "[DATE]"
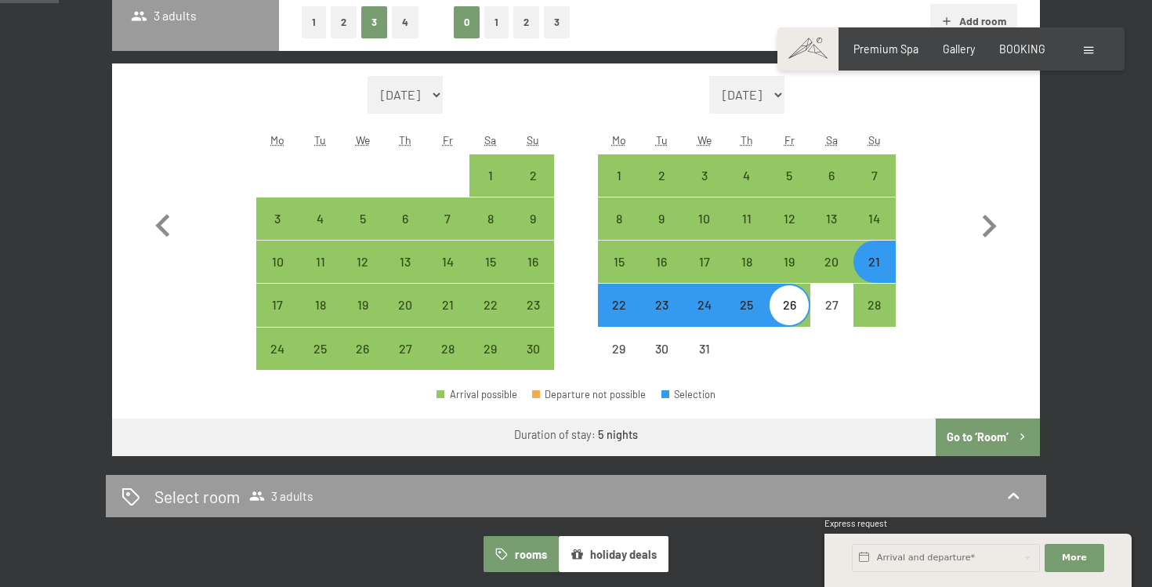
scroll to position [437, 0]
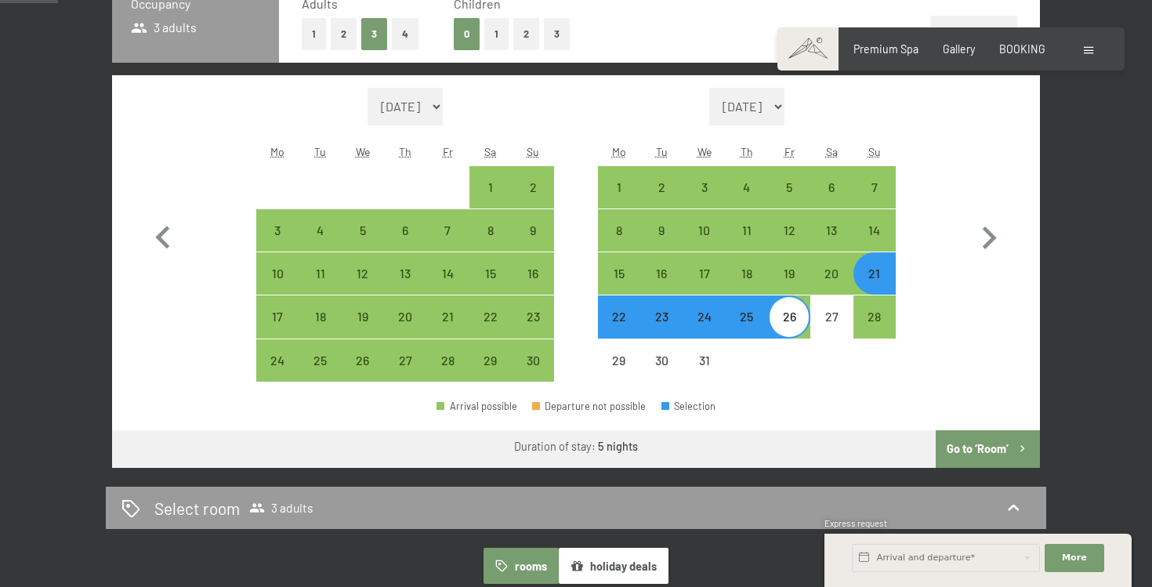
click at [621, 323] on div "22" at bounding box center [618, 329] width 39 height 39
select select "[DATE]"
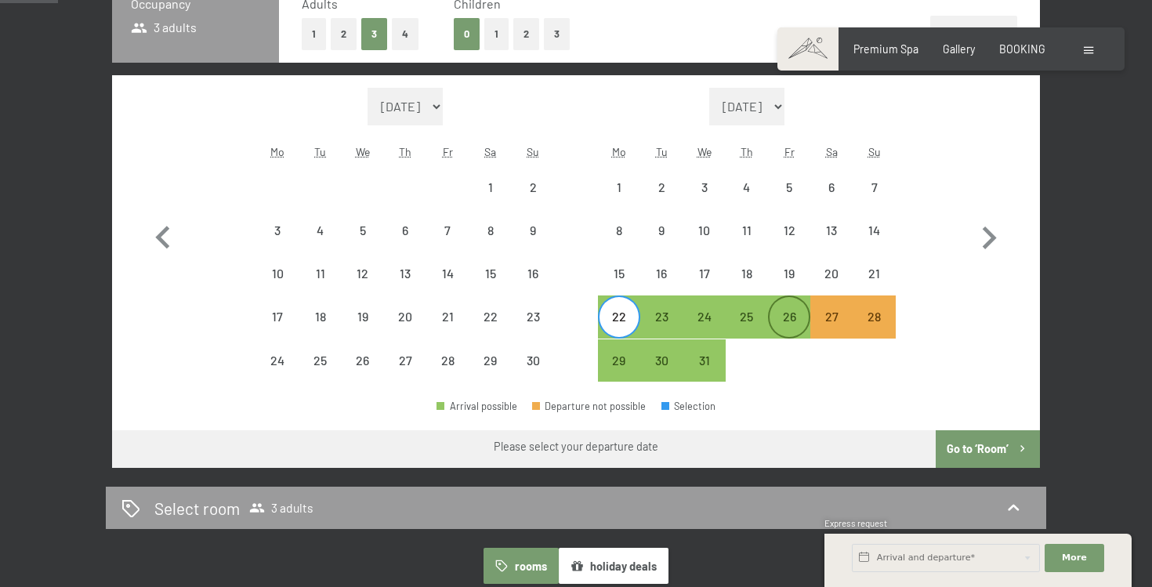
click at [787, 327] on div "26" at bounding box center [788, 329] width 39 height 39
select select "[DATE]"
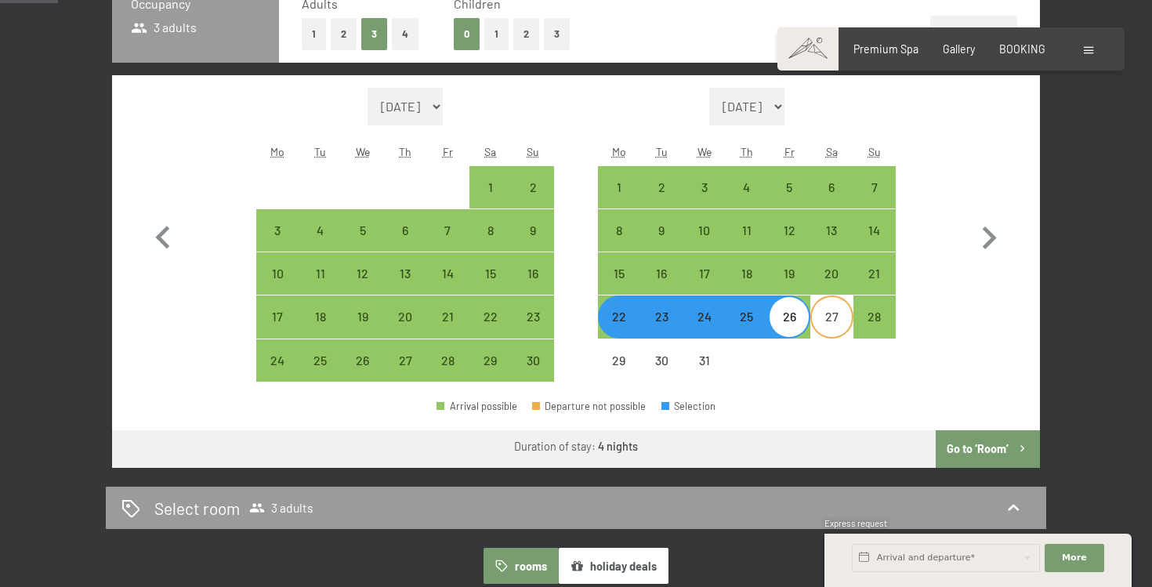
click at [821, 320] on div "27" at bounding box center [831, 329] width 39 height 39
select select "[DATE]"
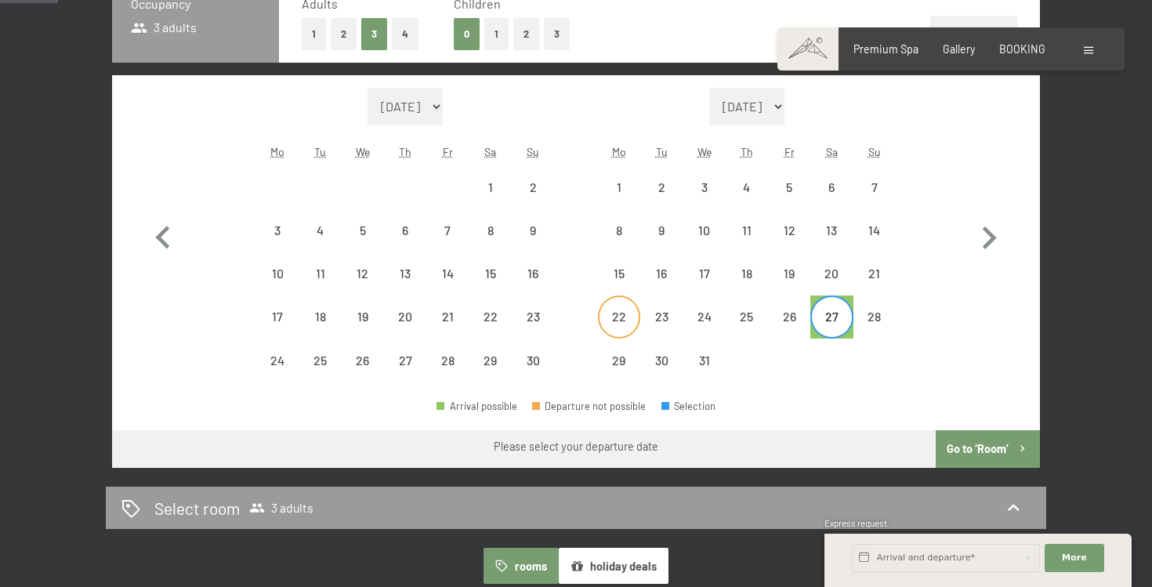
click at [616, 317] on div "22" at bounding box center [618, 329] width 39 height 39
select select "[DATE]"
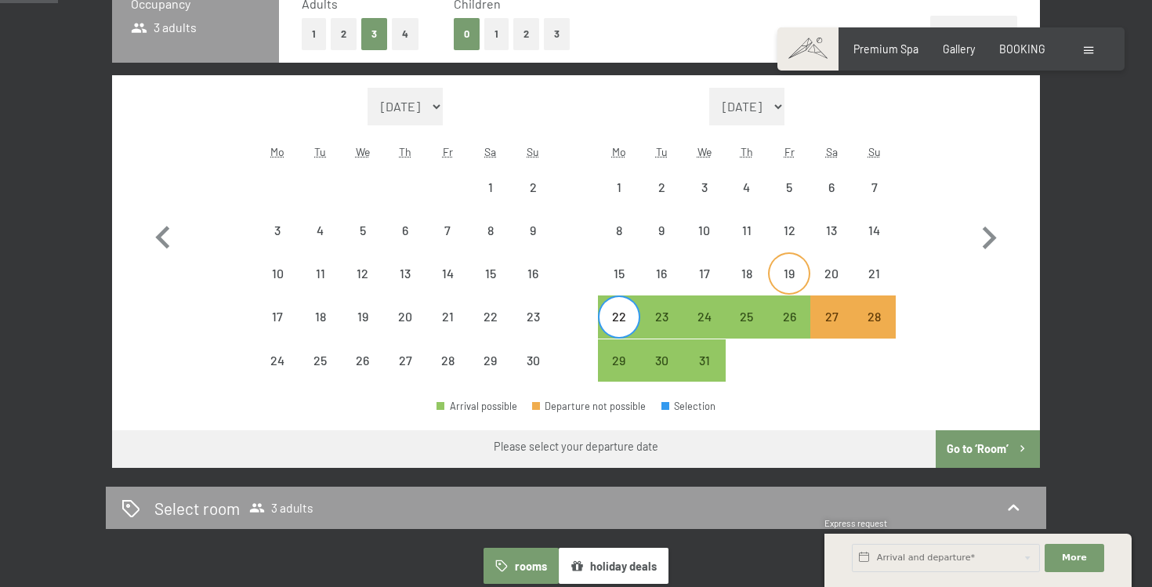
click at [797, 271] on div "19" at bounding box center [788, 286] width 39 height 39
select select "[DATE]"
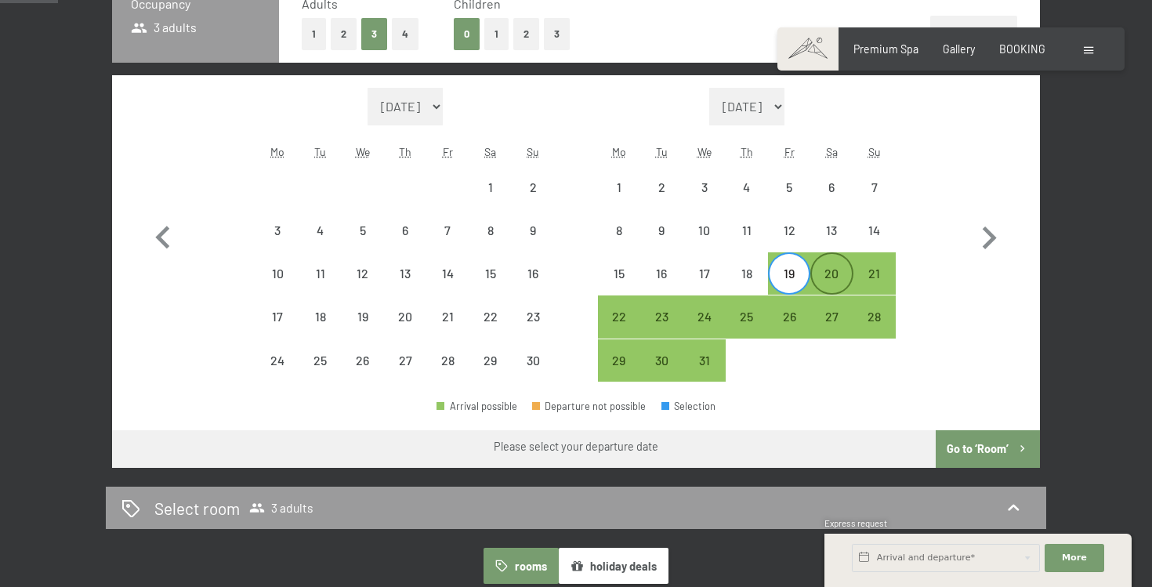
click at [835, 283] on div "20" at bounding box center [831, 286] width 39 height 39
select select "[DATE]"
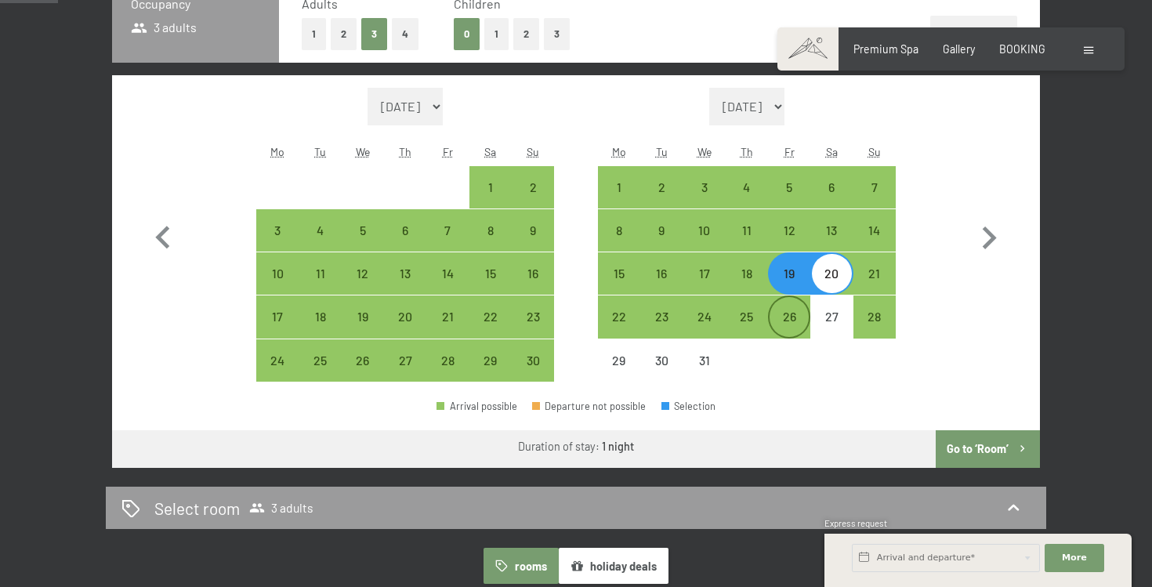
click at [801, 320] on div "26" at bounding box center [788, 329] width 39 height 39
select select "[DATE]"
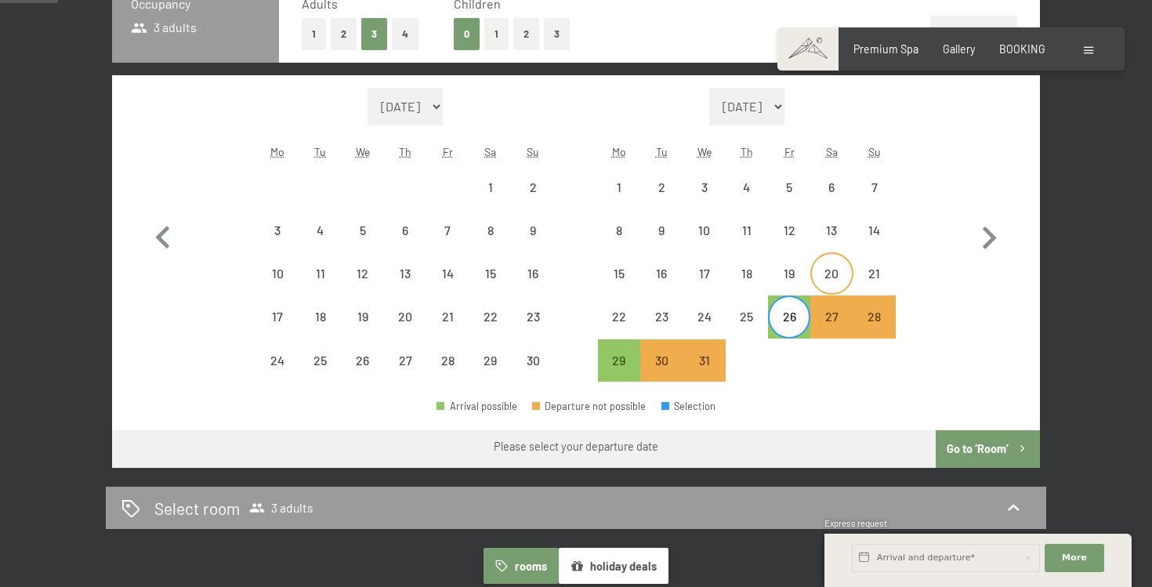
click at [836, 278] on div "20" at bounding box center [831, 286] width 39 height 39
select select "[DATE]"
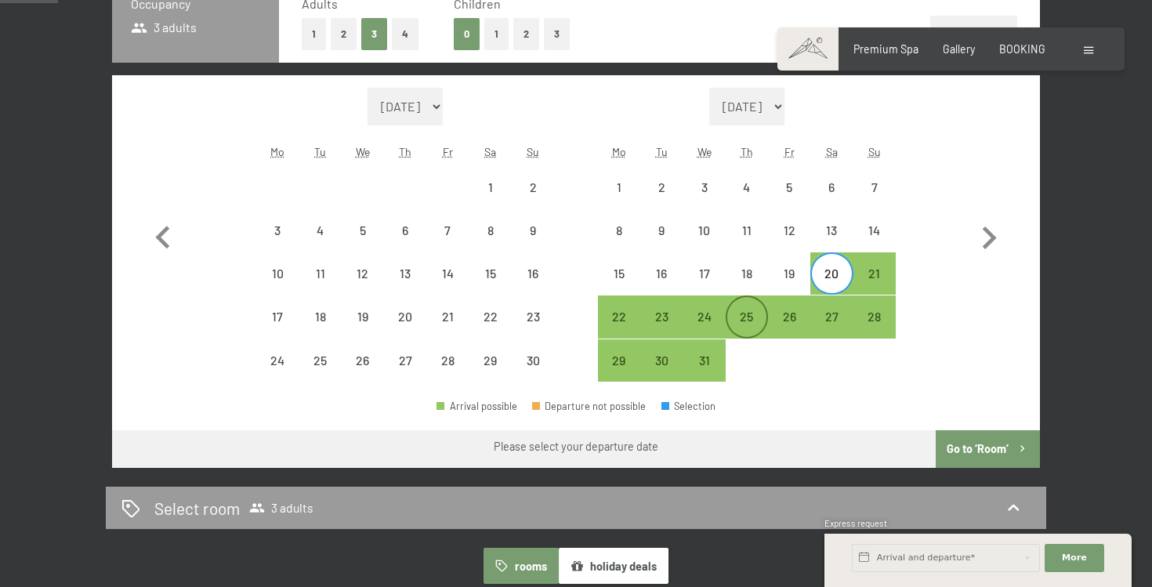
click at [755, 316] on div "25" at bounding box center [746, 329] width 39 height 39
select select "[DATE]"
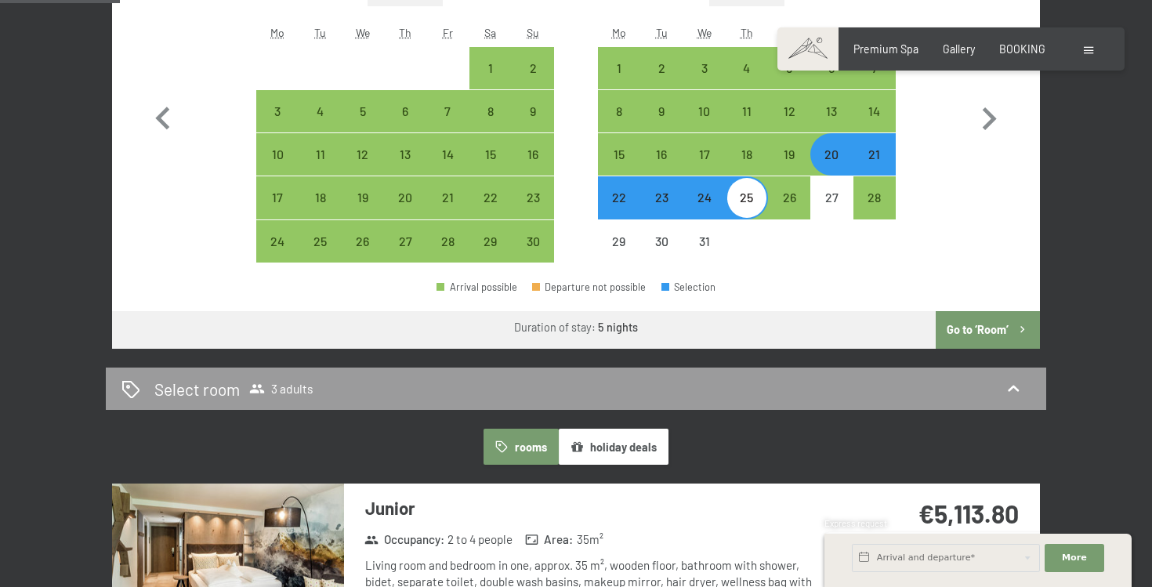
scroll to position [555, 0]
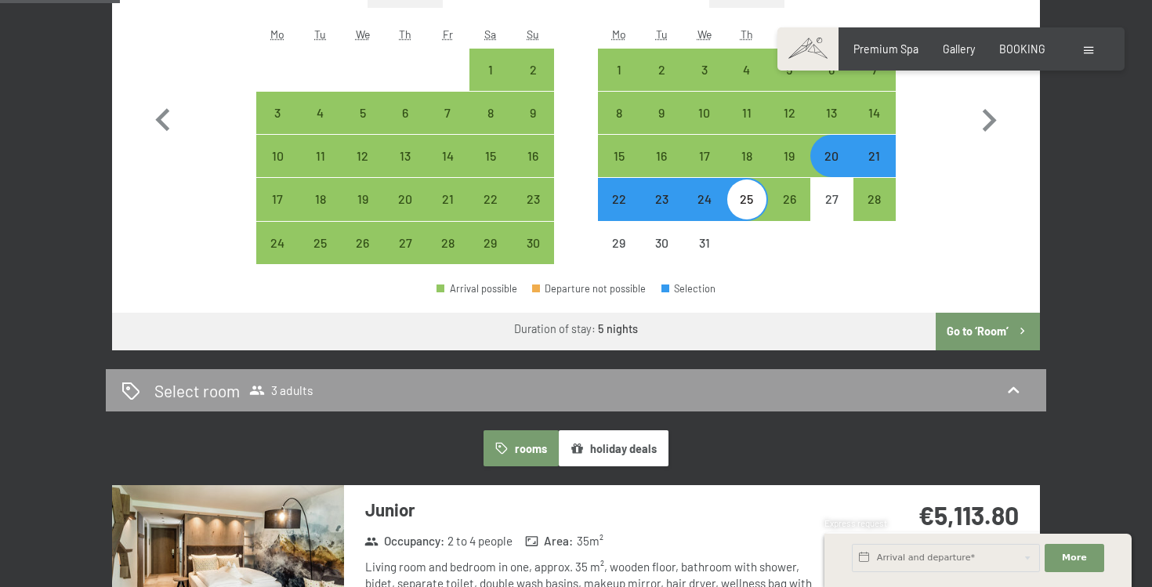
click at [830, 164] on div "20" at bounding box center [831, 169] width 39 height 39
select select "[DATE]"
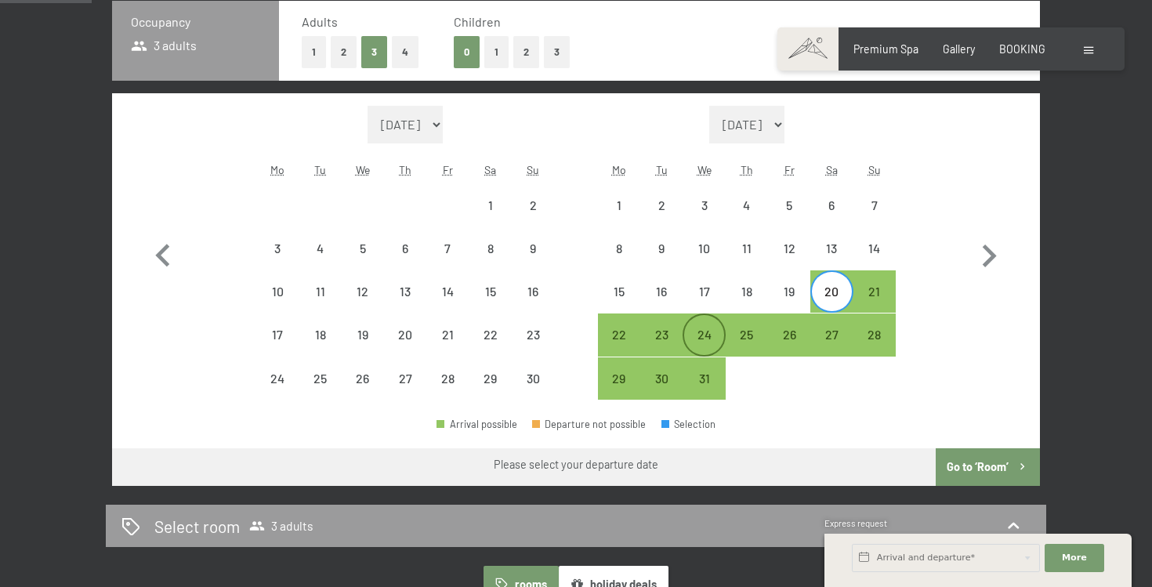
scroll to position [418, 0]
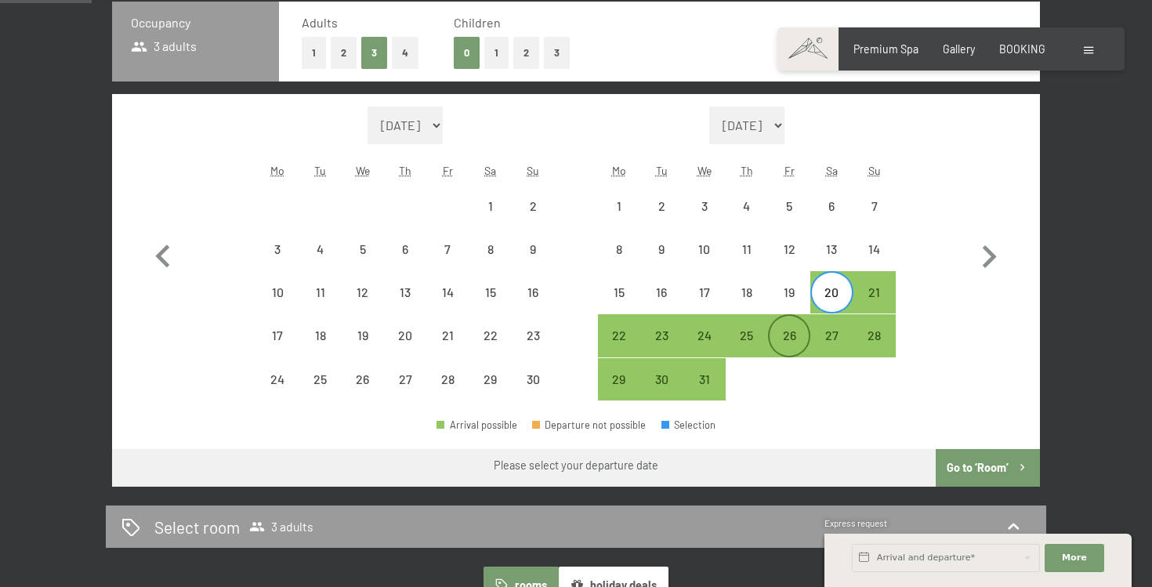
click at [777, 332] on div "26" at bounding box center [788, 348] width 39 height 39
select select "[DATE]"
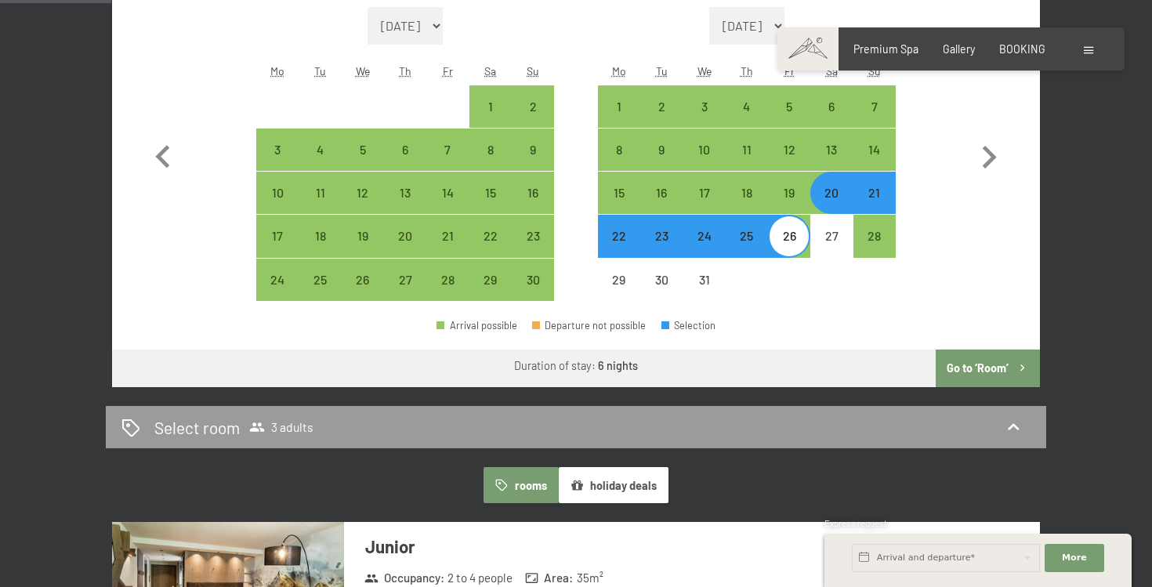
scroll to position [519, 0]
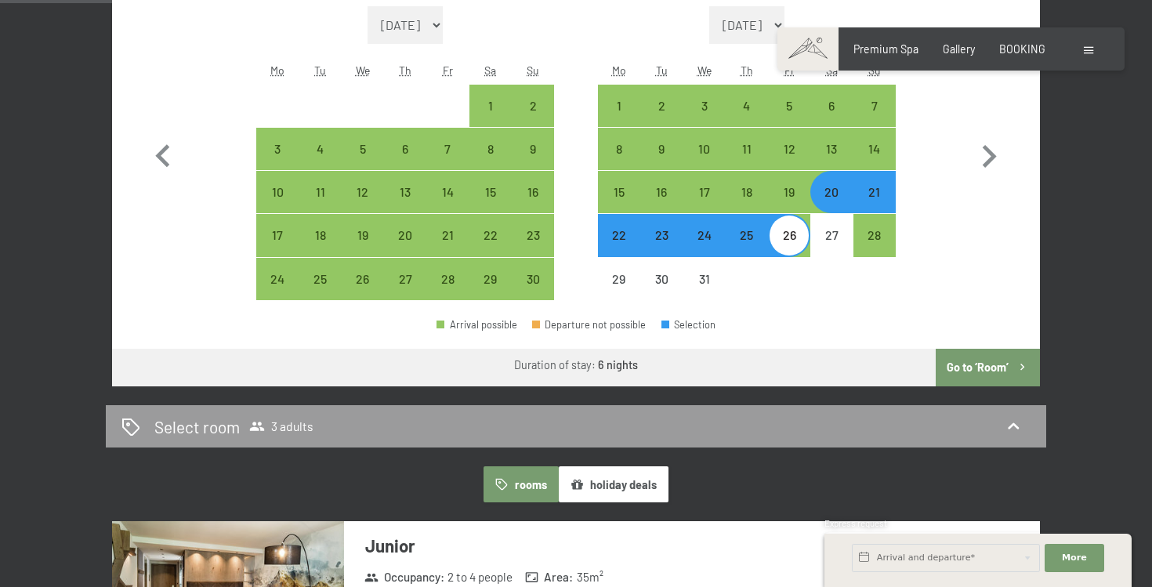
click at [870, 195] on div "21" at bounding box center [874, 205] width 39 height 39
select select "[DATE]"
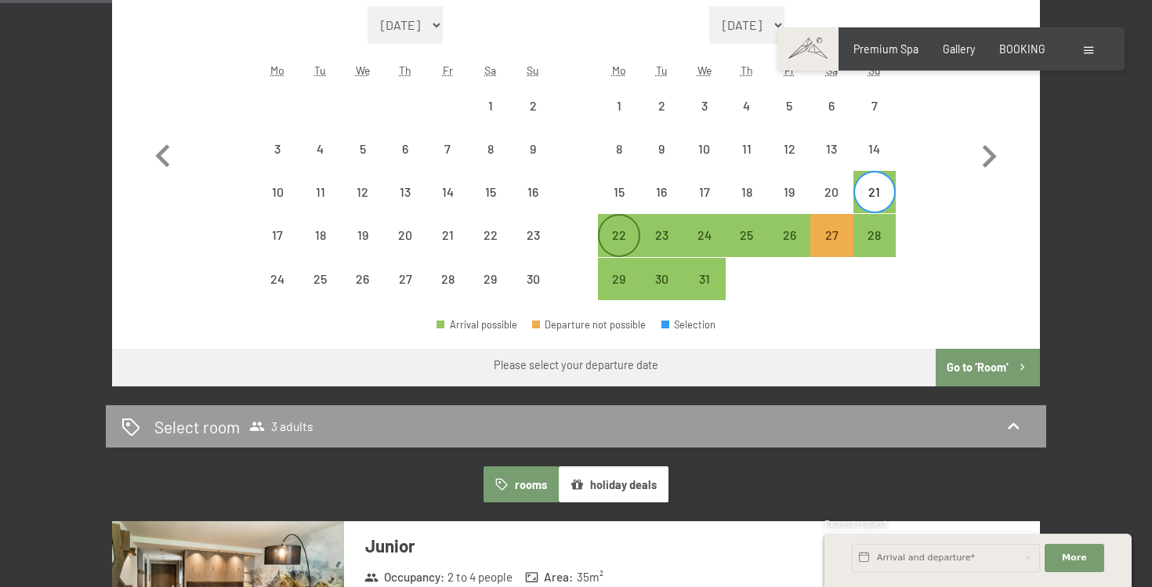
click at [632, 230] on div "22" at bounding box center [618, 248] width 39 height 39
select select "[DATE]"
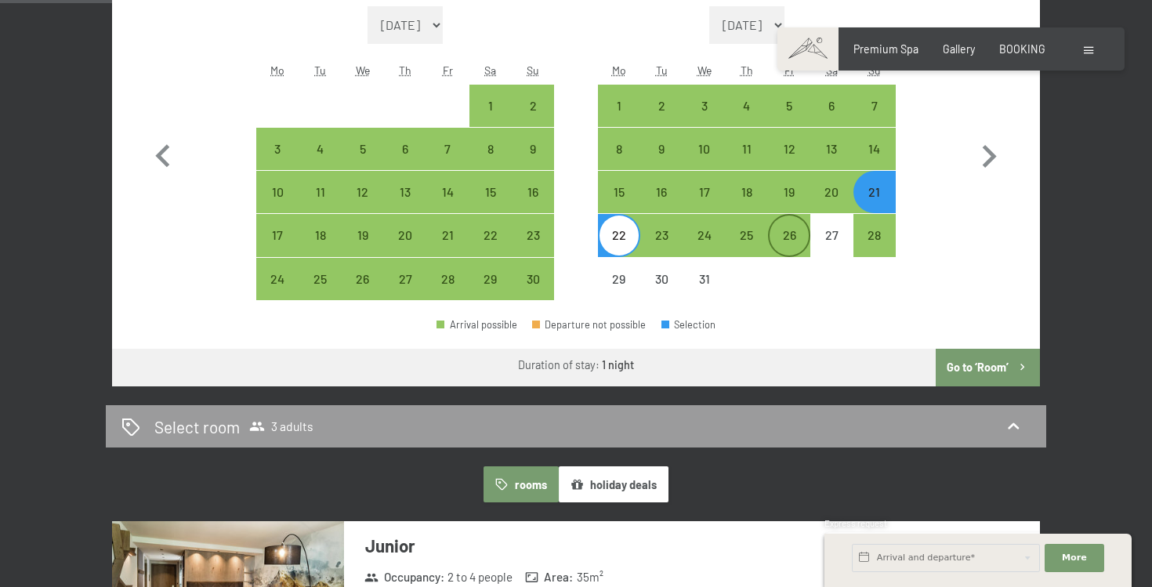
click at [794, 231] on div "26" at bounding box center [788, 248] width 39 height 39
select select "[DATE]"
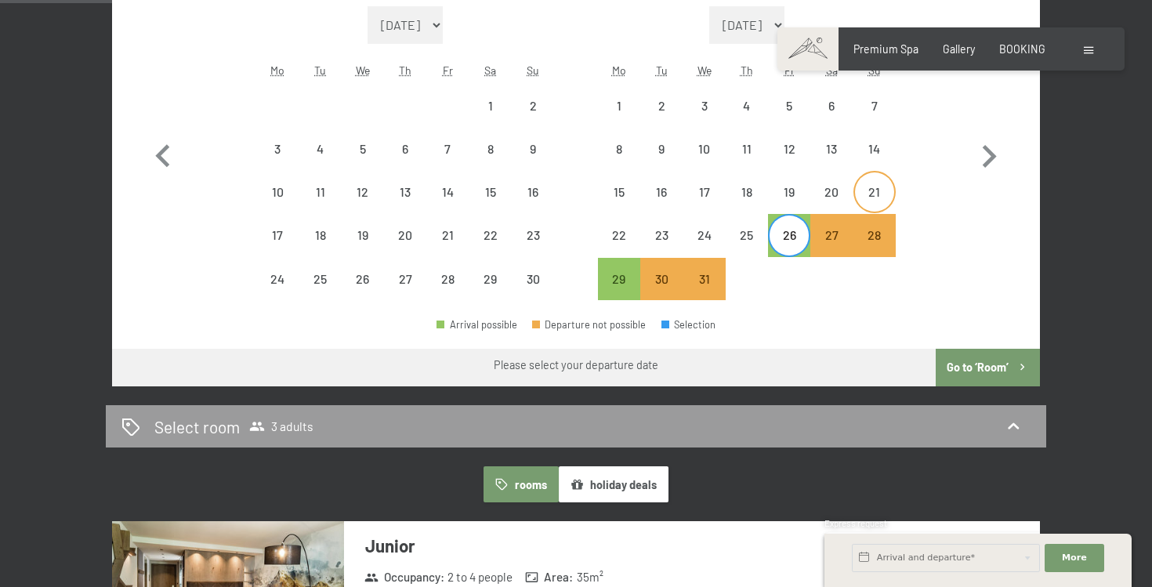
click at [861, 208] on div "21" at bounding box center [874, 205] width 39 height 39
select select "[DATE]"
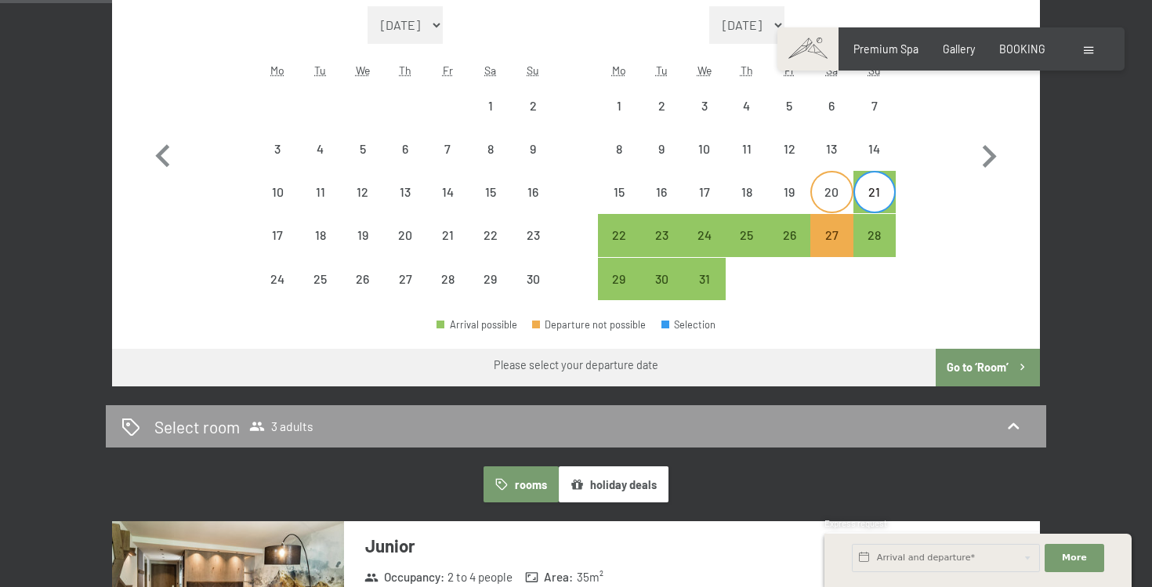
click at [829, 200] on div "20" at bounding box center [831, 205] width 39 height 39
select select "[DATE]"
click at [788, 231] on div "26" at bounding box center [788, 248] width 39 height 39
select select "[DATE]"
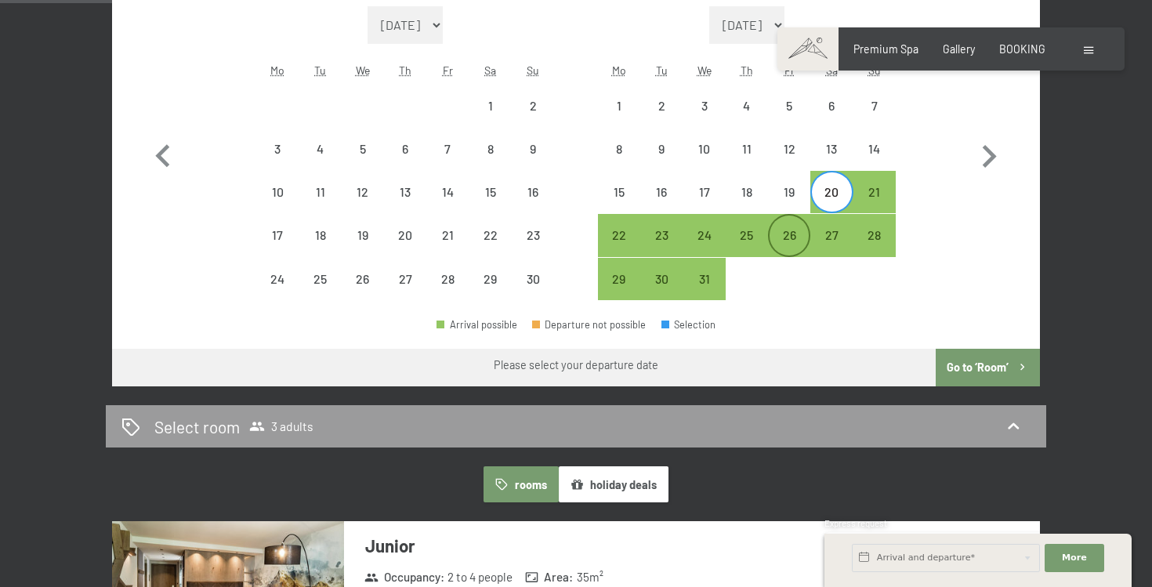
select select "[DATE]"
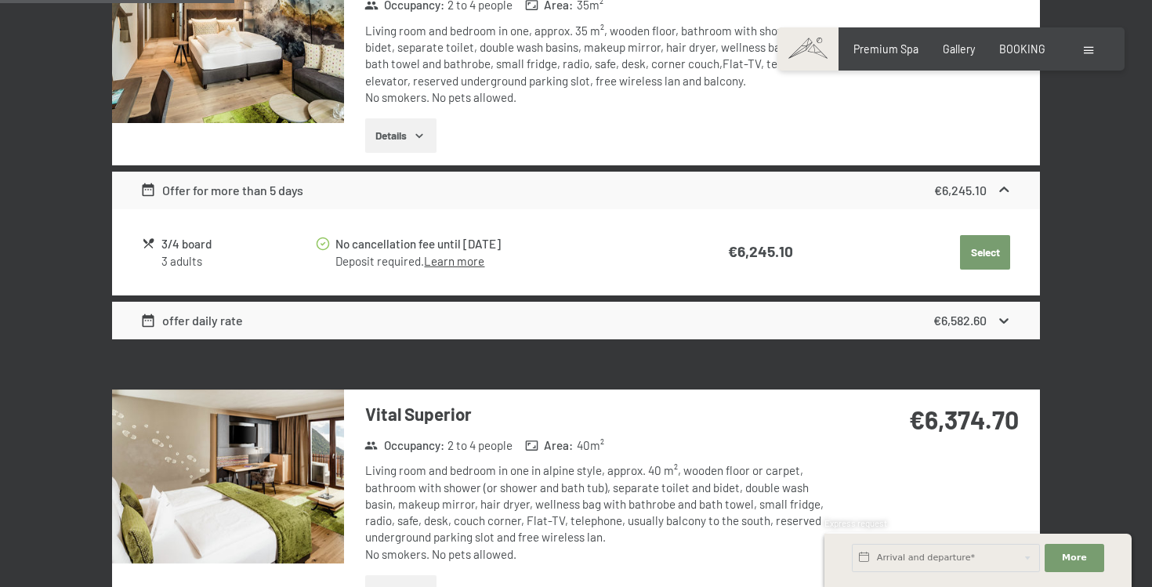
scroll to position [1091, 0]
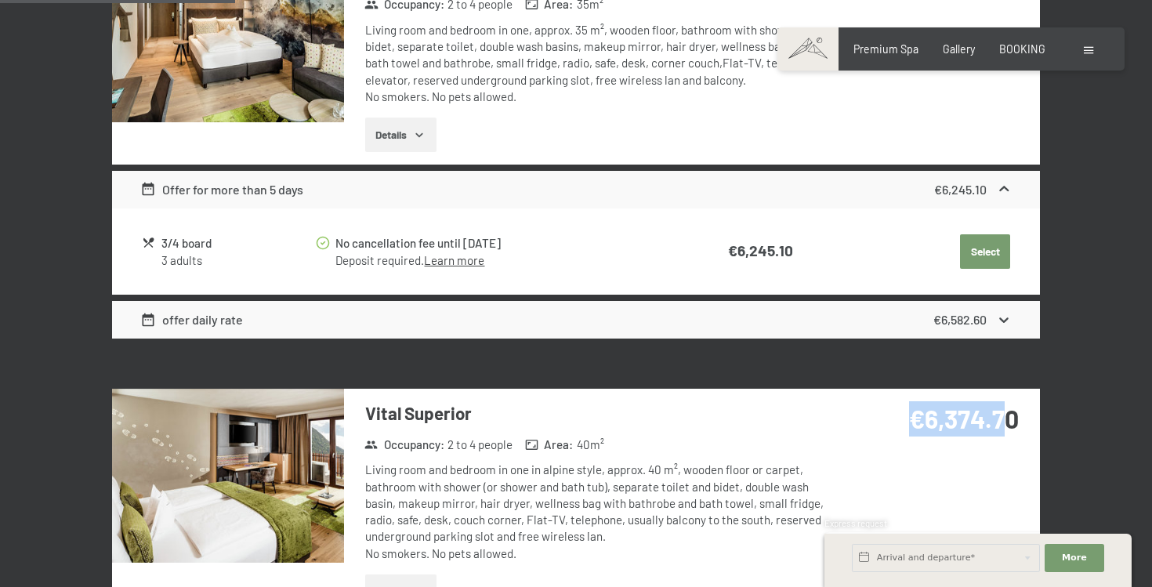
drag, startPoint x: 916, startPoint y: 428, endPoint x: 1012, endPoint y: 432, distance: 96.5
click at [1011, 431] on strong "€6,374.70" at bounding box center [964, 418] width 110 height 30
click at [1006, 462] on div "€6,374.70" at bounding box center [935, 438] width 208 height 98
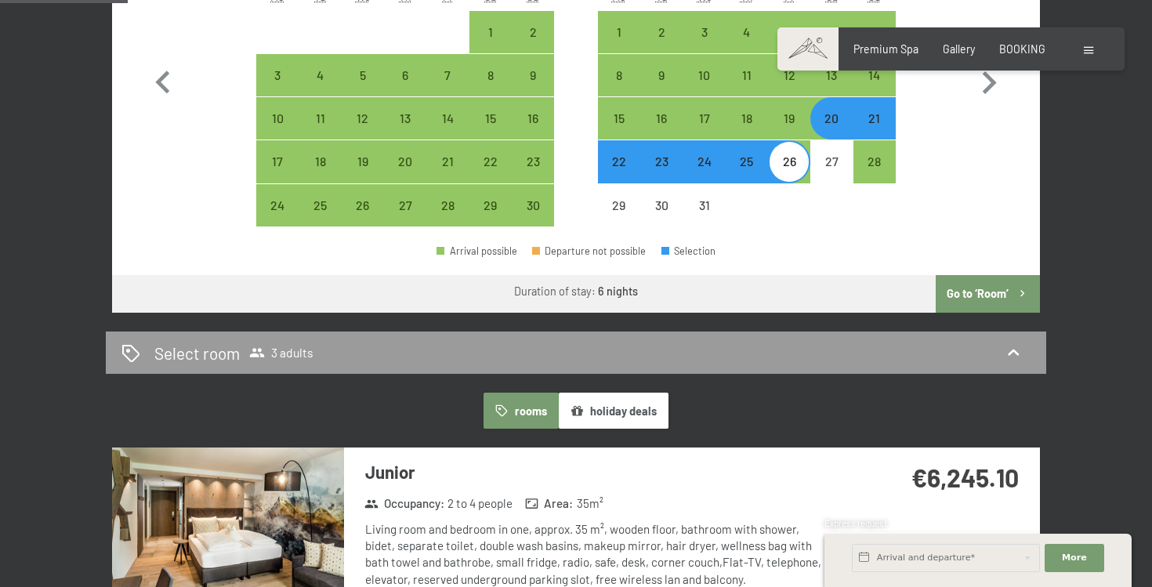
scroll to position [546, 0]
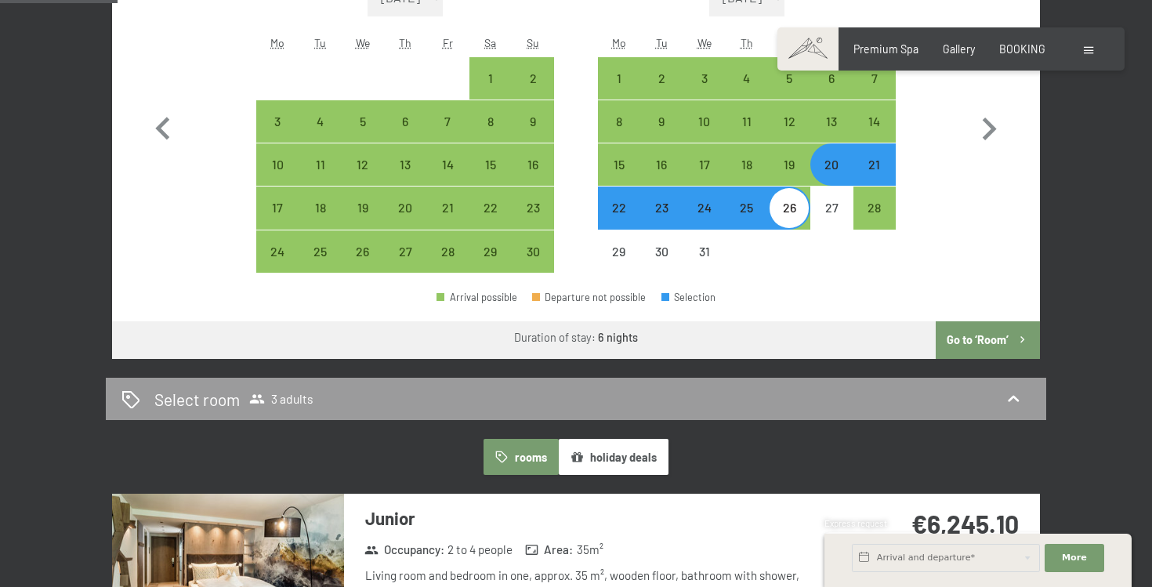
click at [625, 213] on div "22" at bounding box center [618, 220] width 39 height 39
select select "[DATE]"
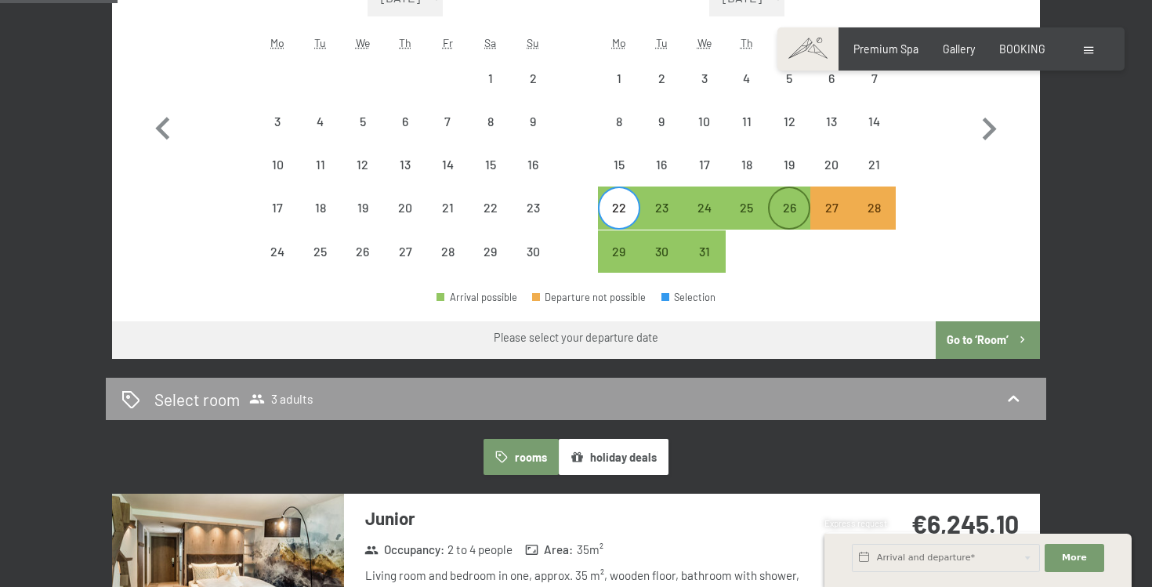
click at [795, 218] on div "26" at bounding box center [788, 220] width 39 height 39
select select "[DATE]"
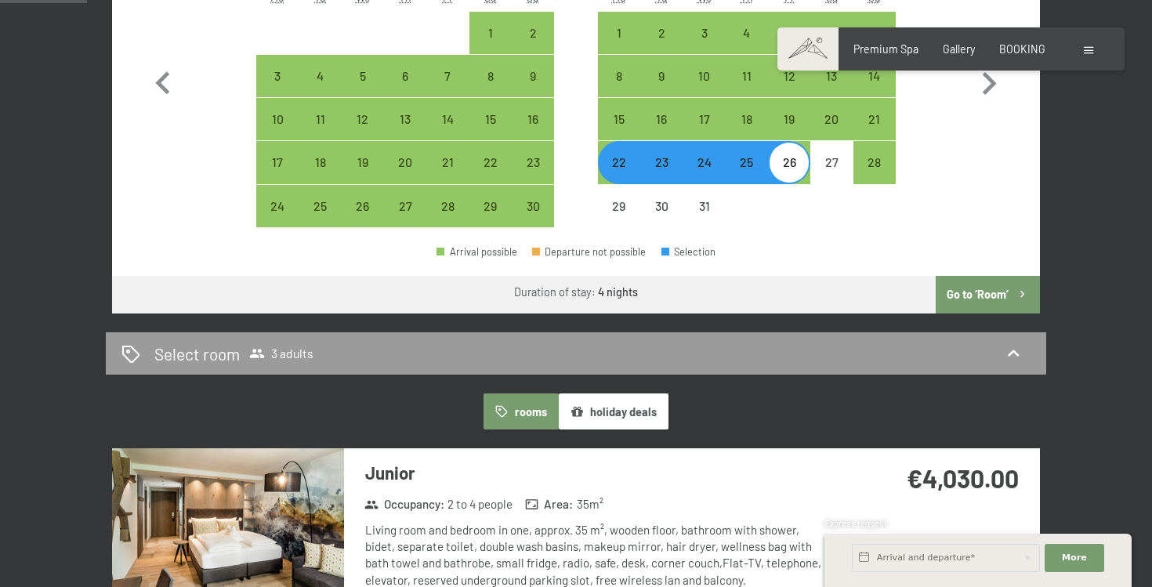
scroll to position [593, 0]
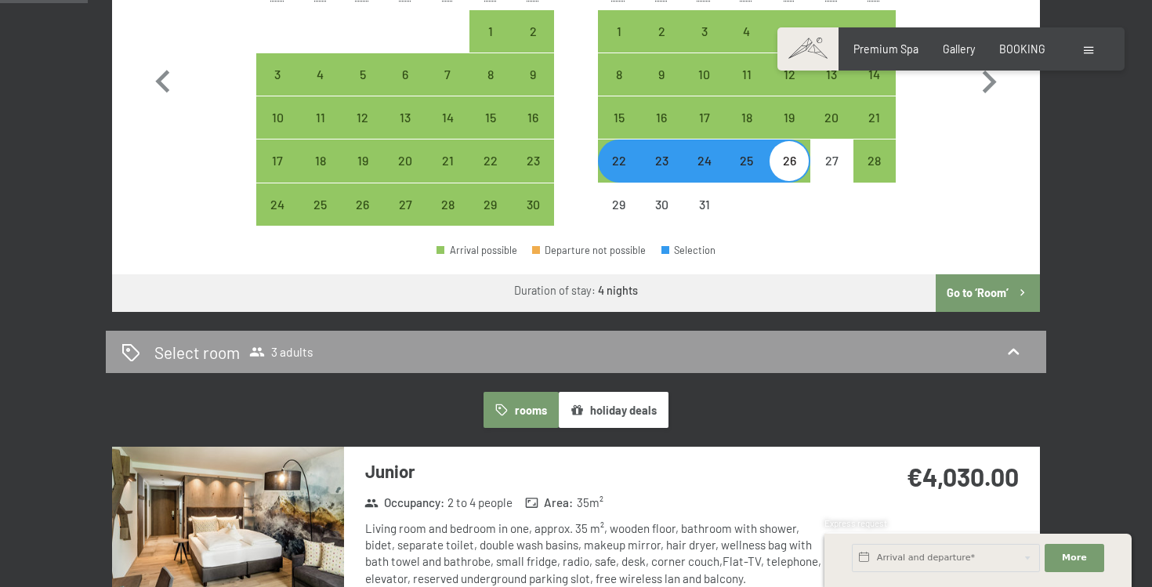
click at [627, 169] on div "22" at bounding box center [618, 173] width 39 height 39
select select "[DATE]"
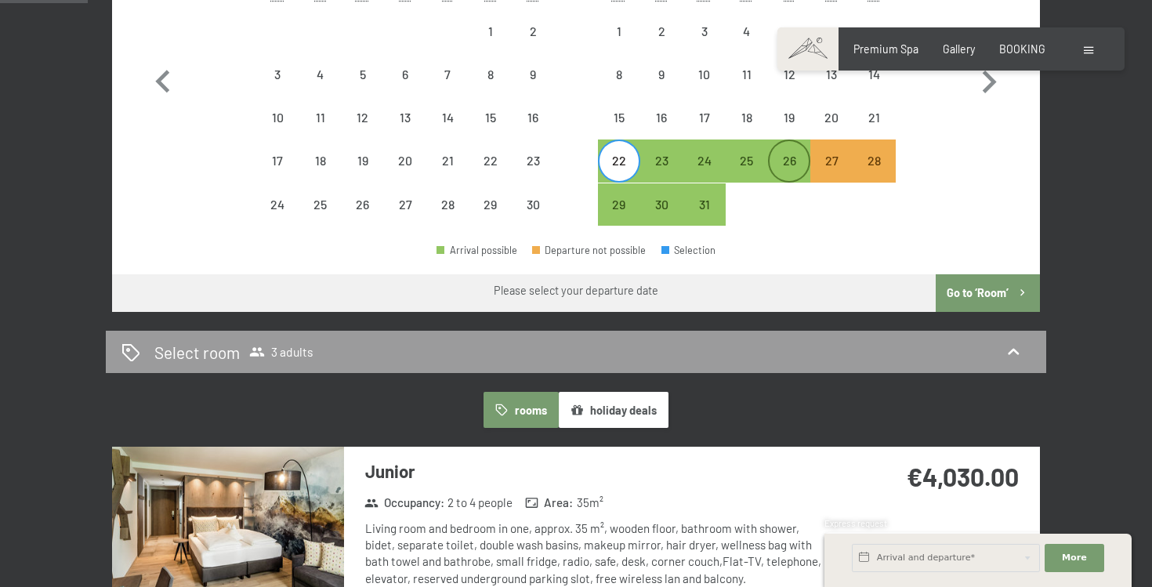
click at [798, 165] on div "26" at bounding box center [788, 173] width 39 height 39
select select "[DATE]"
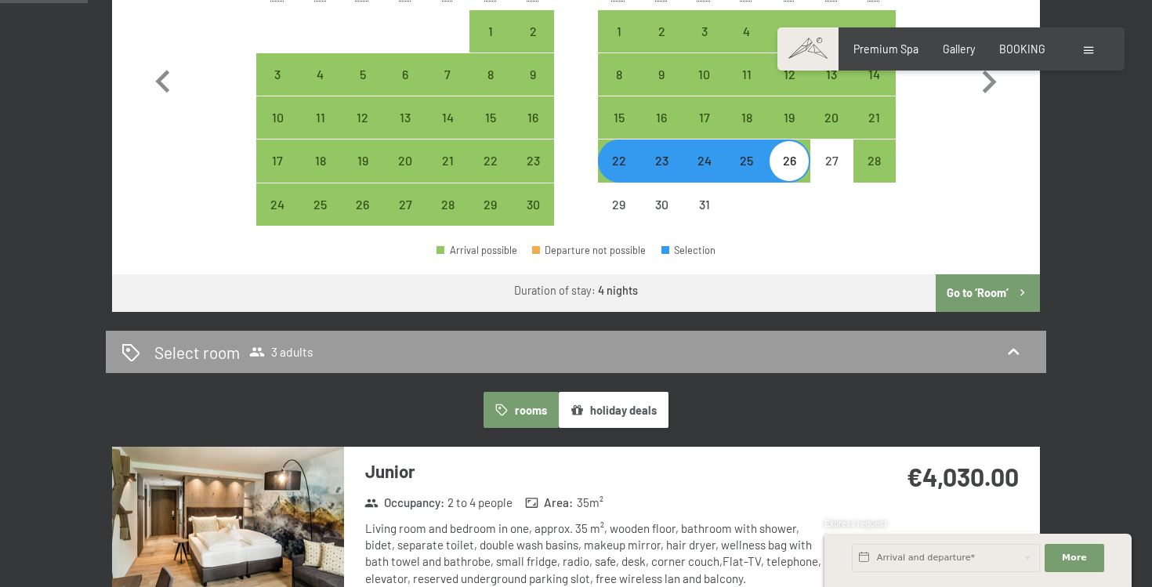
click at [786, 226] on div "Month/year [DATE] [DATE] [DATE] [DATE] [DATE] [DATE] [DATE] [DATE] [DATE] [DATE…" at bounding box center [575, 79] width 927 height 320
click at [634, 193] on div "29" at bounding box center [618, 204] width 39 height 39
select select "[DATE]"
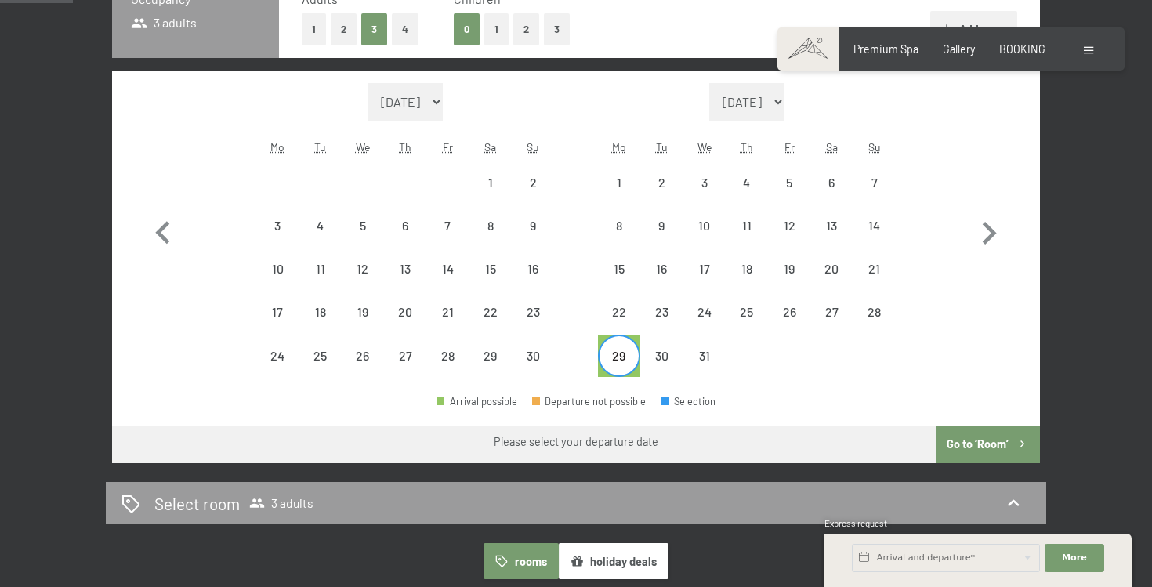
scroll to position [403, 0]
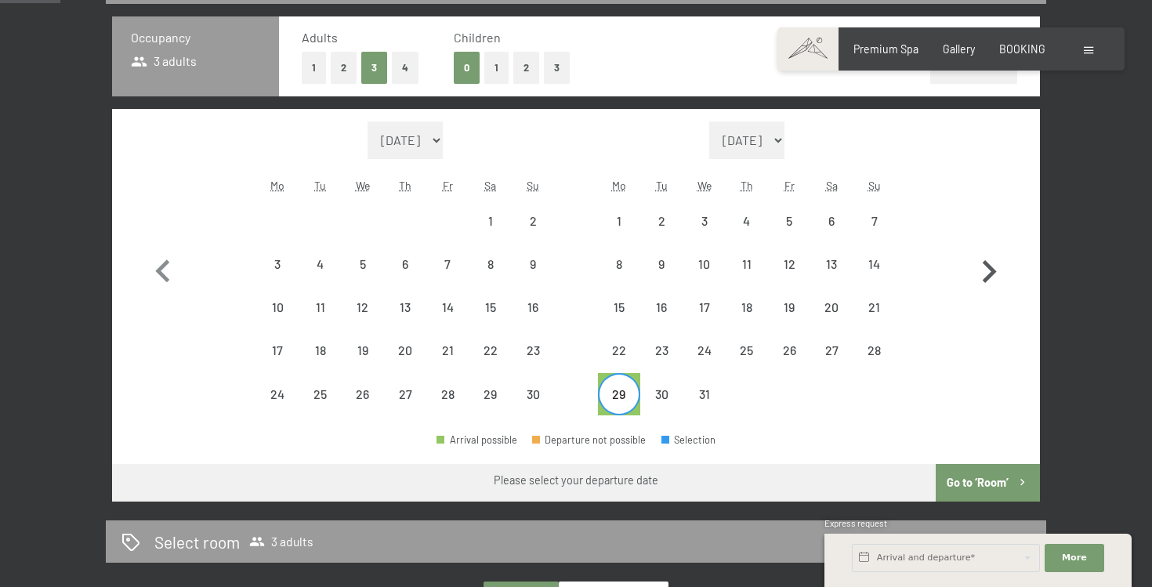
click at [991, 275] on icon "button" at bounding box center [989, 271] width 14 height 23
select select "[DATE]"
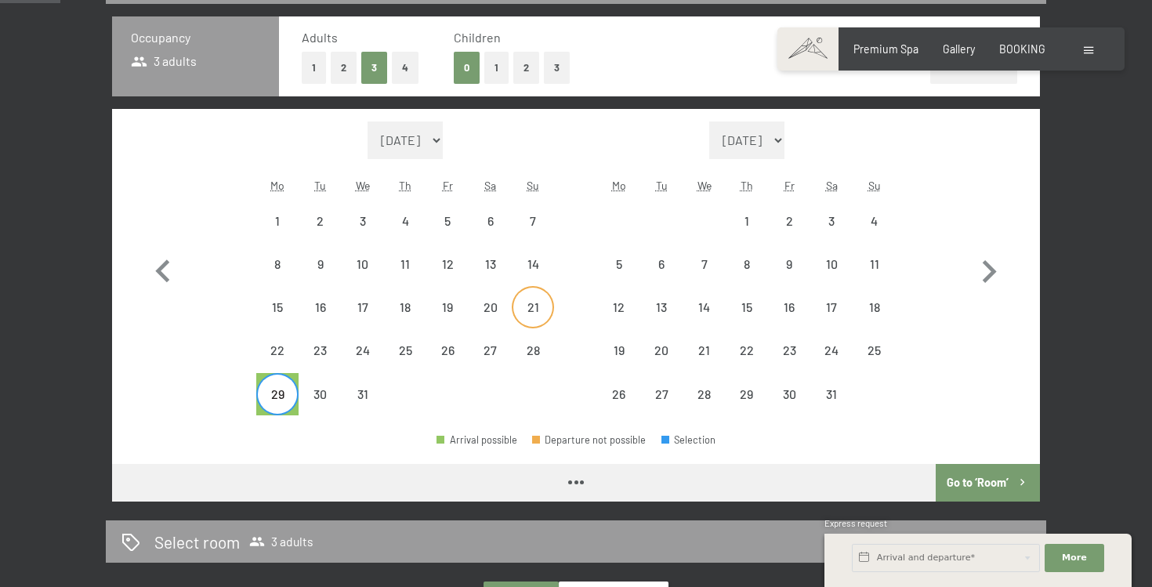
select select "[DATE]"
click at [794, 222] on div "2" at bounding box center [788, 234] width 39 height 39
select select "[DATE]"
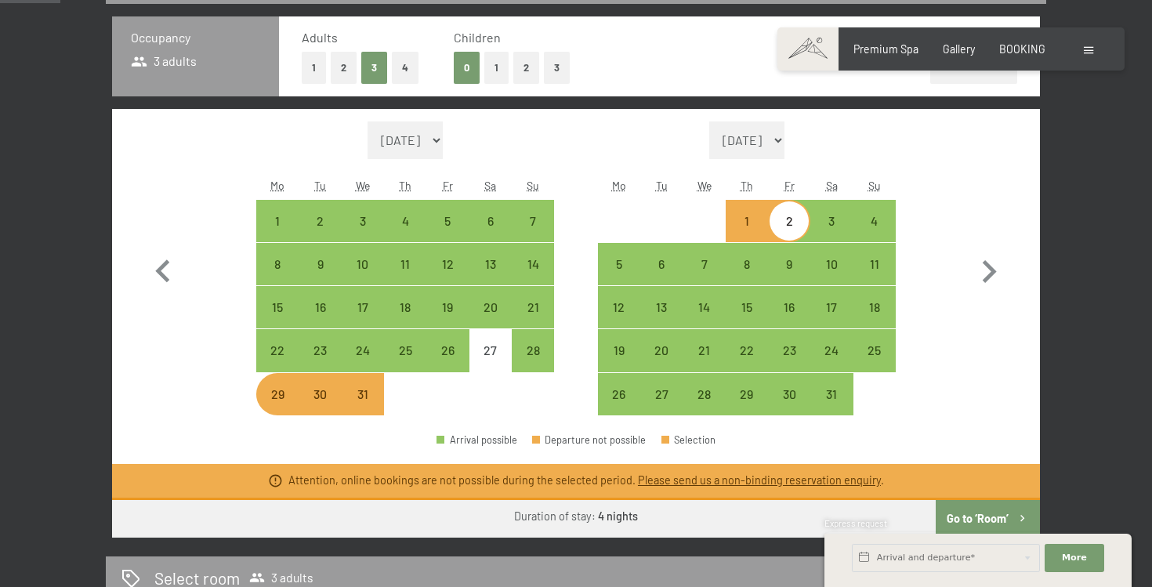
click at [265, 384] on div "29" at bounding box center [277, 393] width 39 height 39
select select "[DATE]"
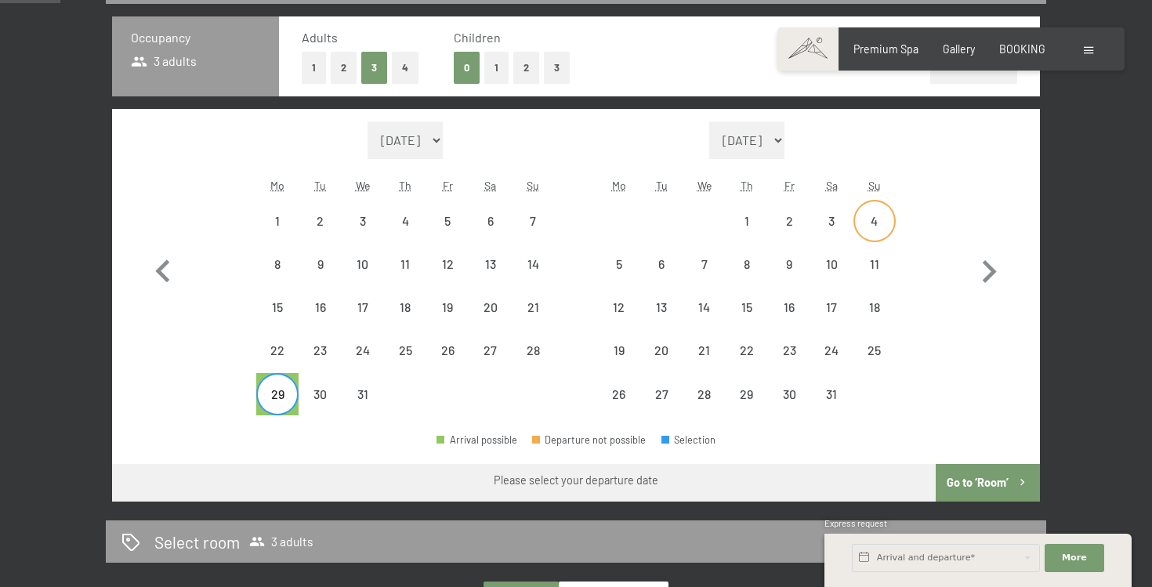
click at [871, 233] on div "4" at bounding box center [874, 234] width 39 height 39
select select "[DATE]"
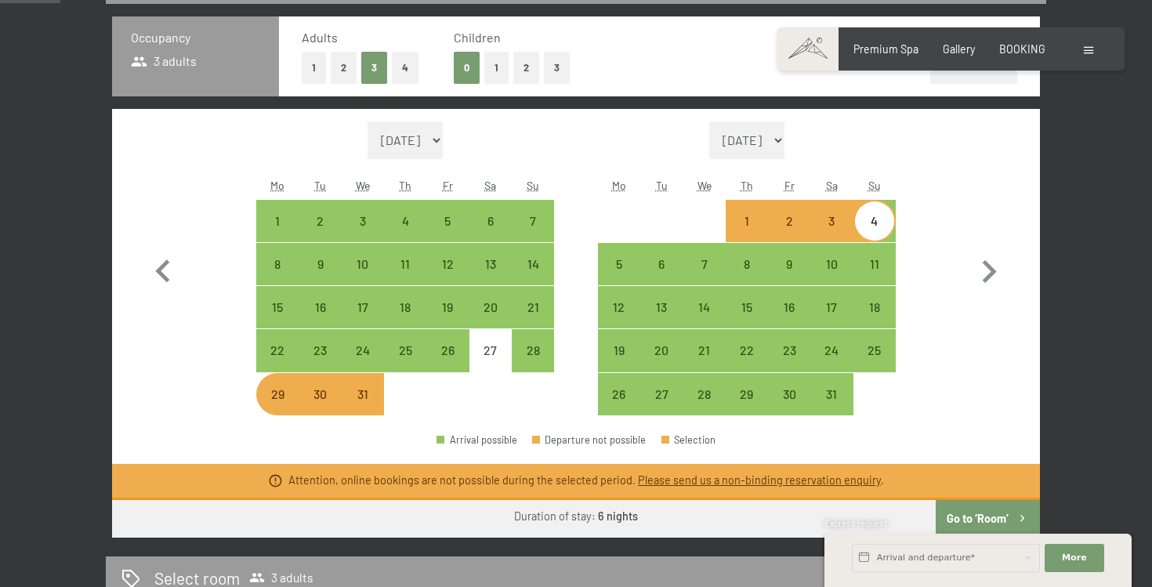
click at [556, 359] on div "Month/year [DATE] [DATE] [DATE] [DATE] [DATE] [DATE] [DATE] [DATE] [DATE] [DATE…" at bounding box center [576, 268] width 872 height 295
click at [544, 356] on div "28" at bounding box center [532, 363] width 39 height 39
select select "[DATE]"
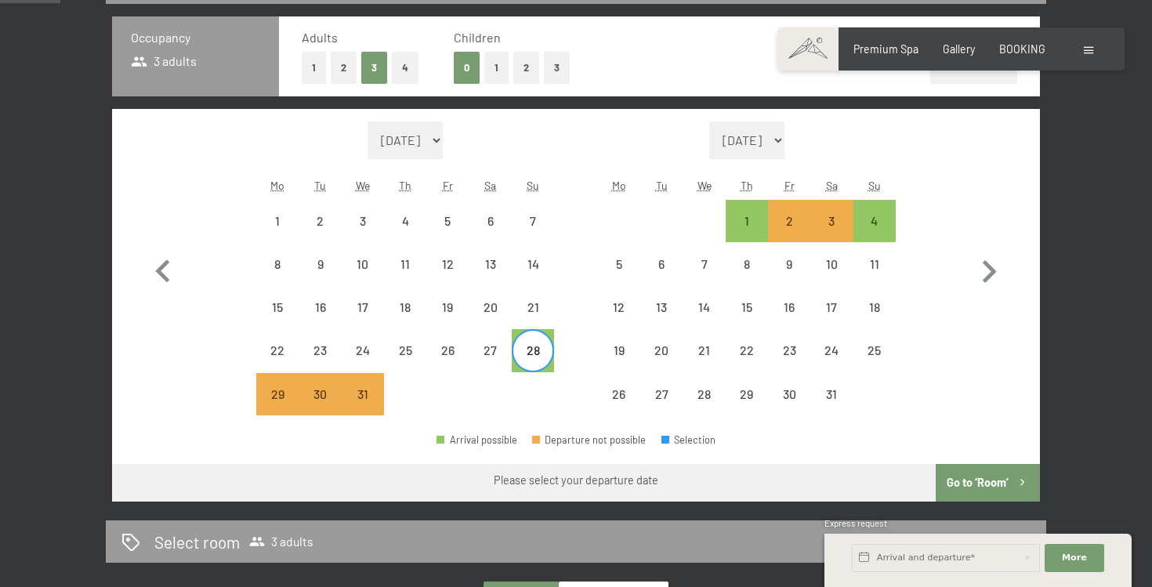
click at [894, 226] on div "4" at bounding box center [874, 221] width 42 height 42
select select "[DATE]"
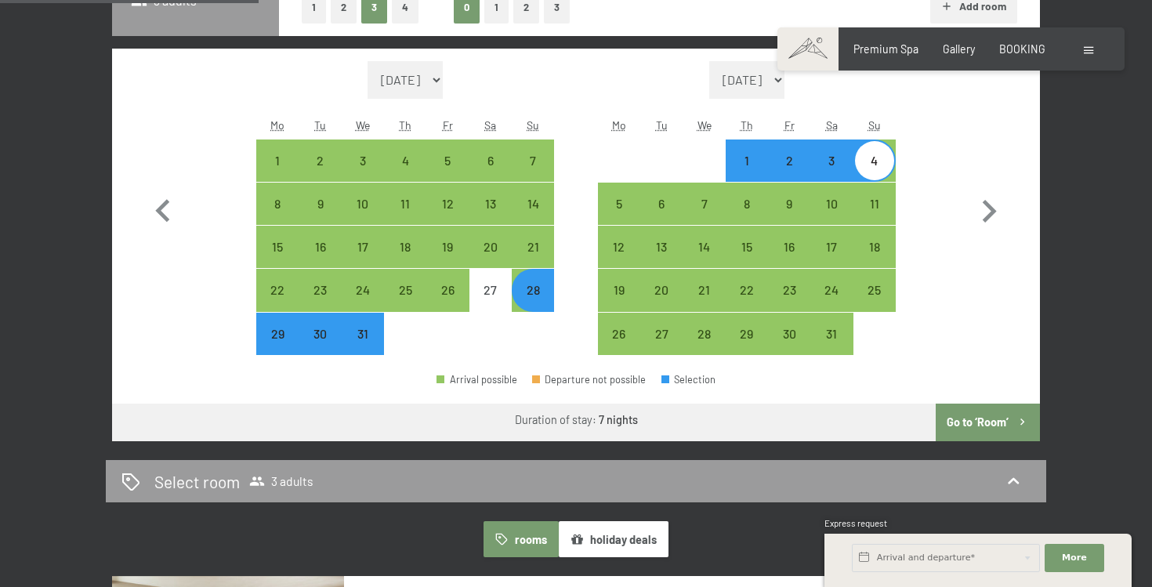
scroll to position [451, 0]
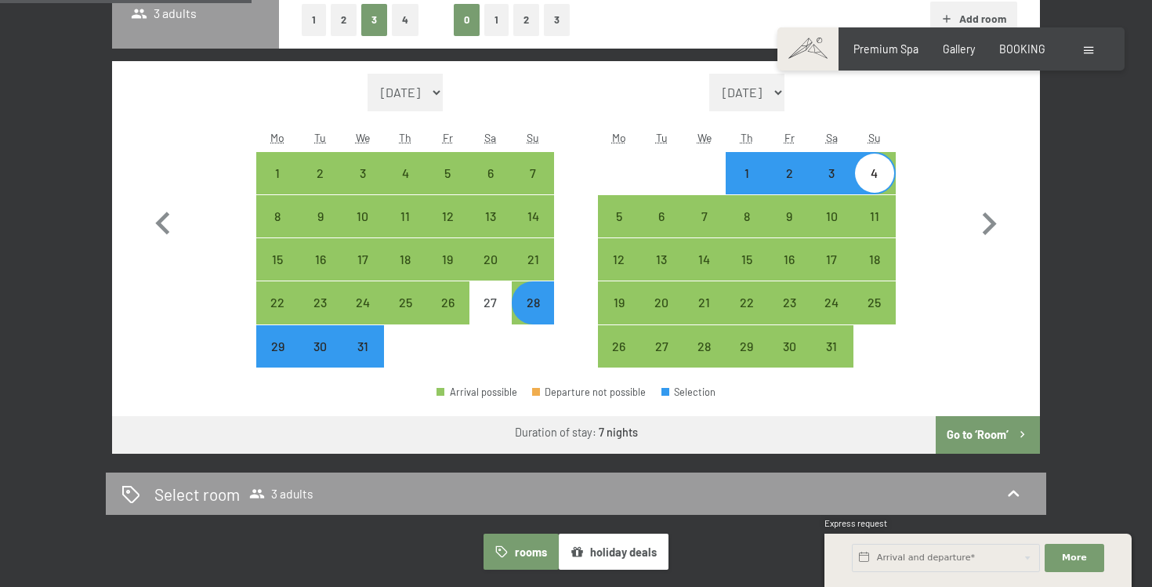
click at [542, 382] on div "Arrival possible Departure not possible Selection" at bounding box center [575, 398] width 927 height 35
click at [367, 345] on div "31" at bounding box center [362, 359] width 39 height 39
select select "[DATE]"
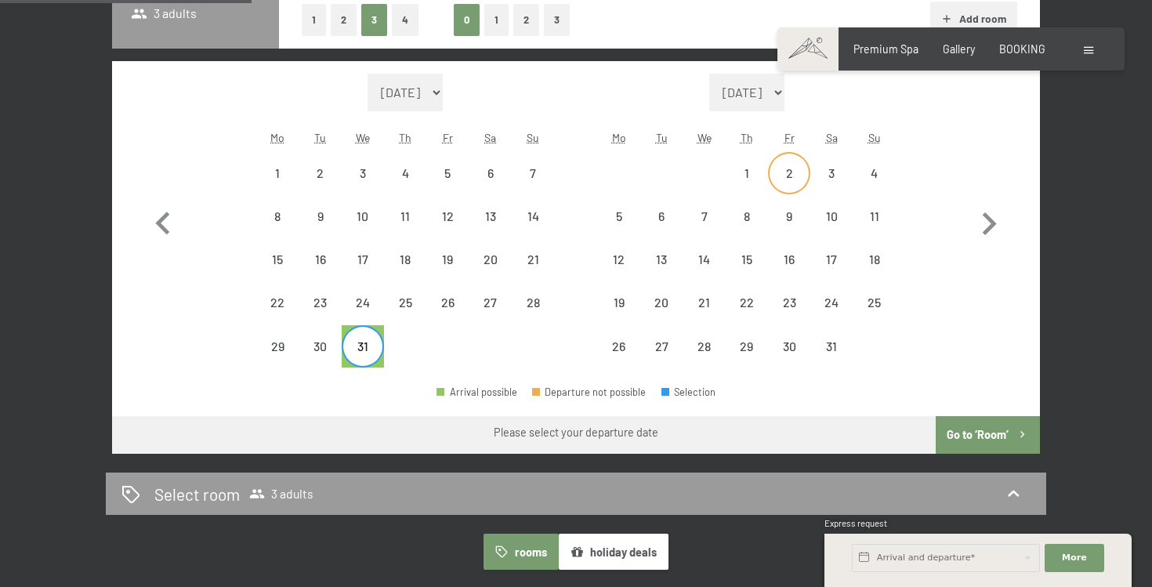
click at [780, 176] on div "2" at bounding box center [788, 186] width 39 height 39
select select "[DATE]"
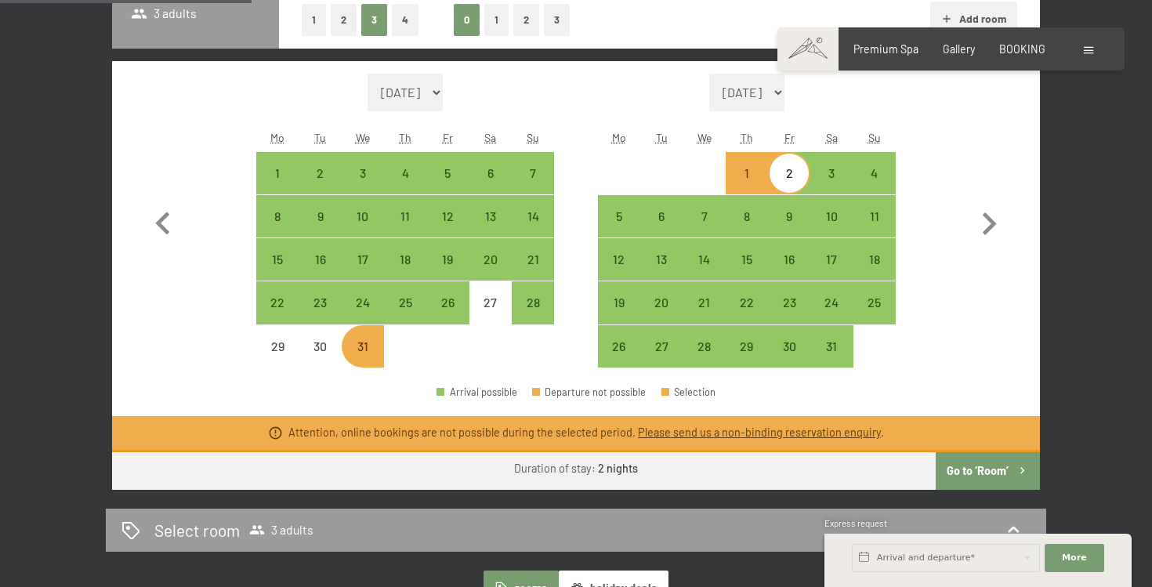
click at [366, 343] on div "31" at bounding box center [362, 359] width 39 height 39
select select "[DATE]"
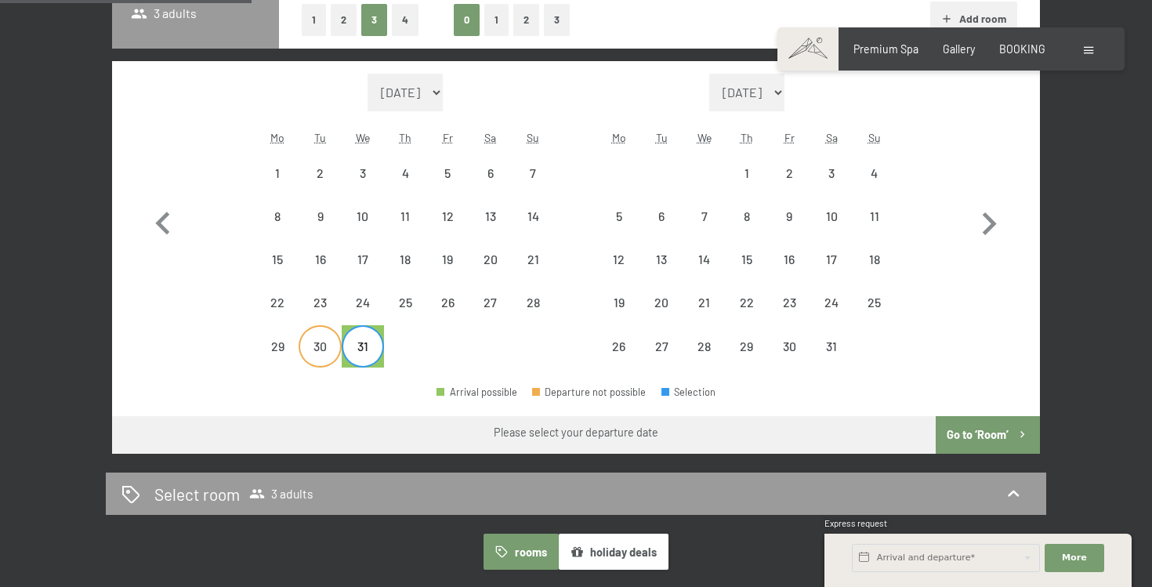
click at [323, 350] on div "30" at bounding box center [319, 359] width 39 height 39
select select "[DATE]"
click at [834, 179] on div "3" at bounding box center [831, 186] width 39 height 39
select select "[DATE]"
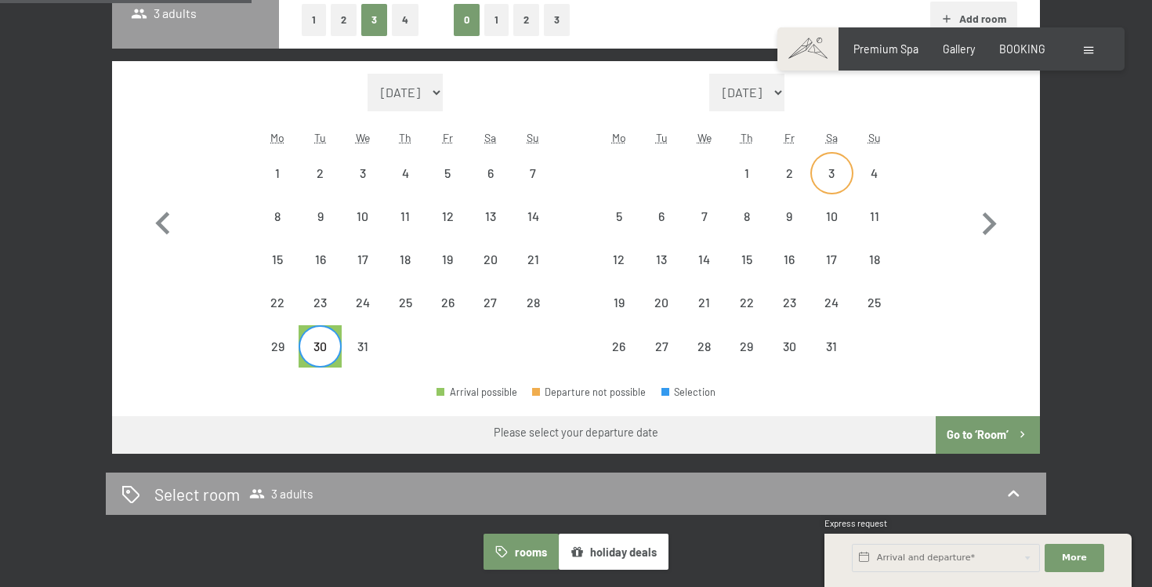
select select "[DATE]"
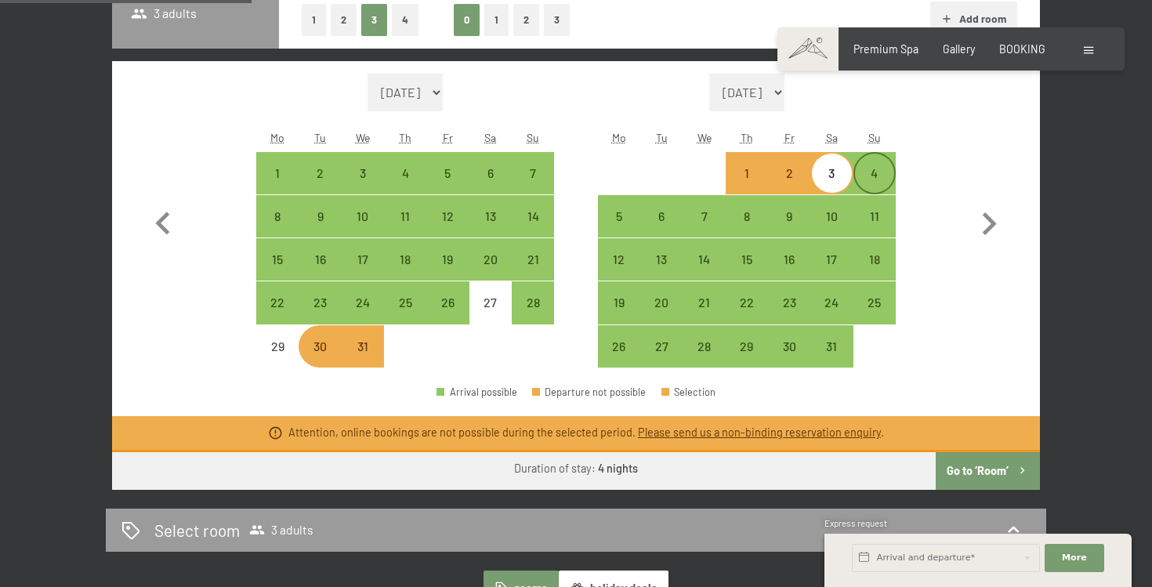
click at [875, 175] on div "4" at bounding box center [874, 186] width 39 height 39
select select "[DATE]"
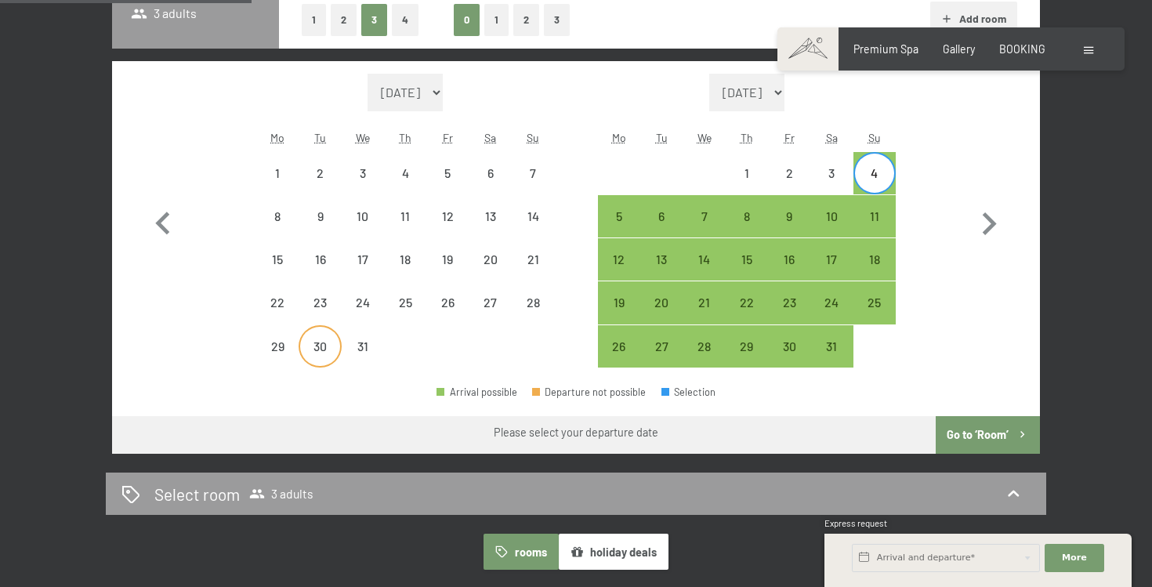
click at [338, 344] on div "30" at bounding box center [319, 359] width 39 height 39
select select "[DATE]"
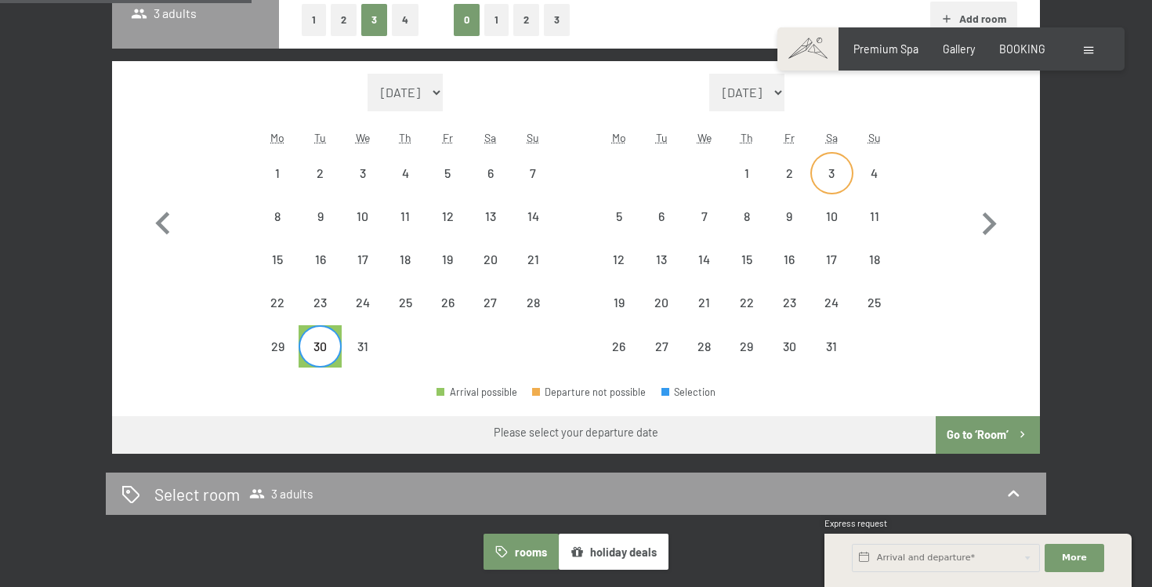
click at [836, 182] on div "3" at bounding box center [831, 186] width 39 height 39
select select "[DATE]"
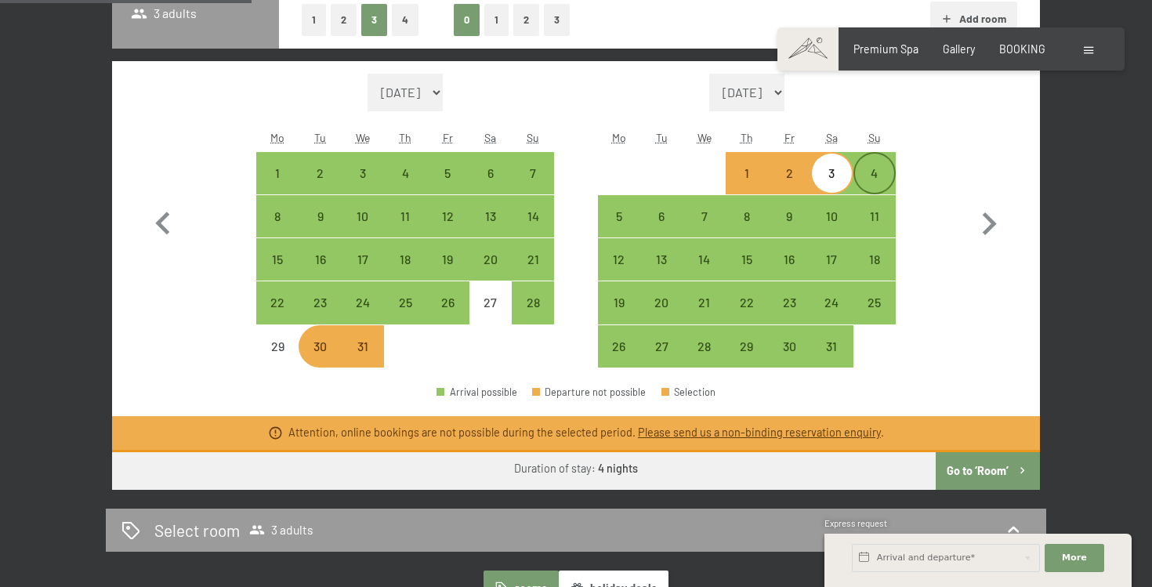
click at [871, 176] on div "4" at bounding box center [874, 186] width 39 height 39
select select "[DATE]"
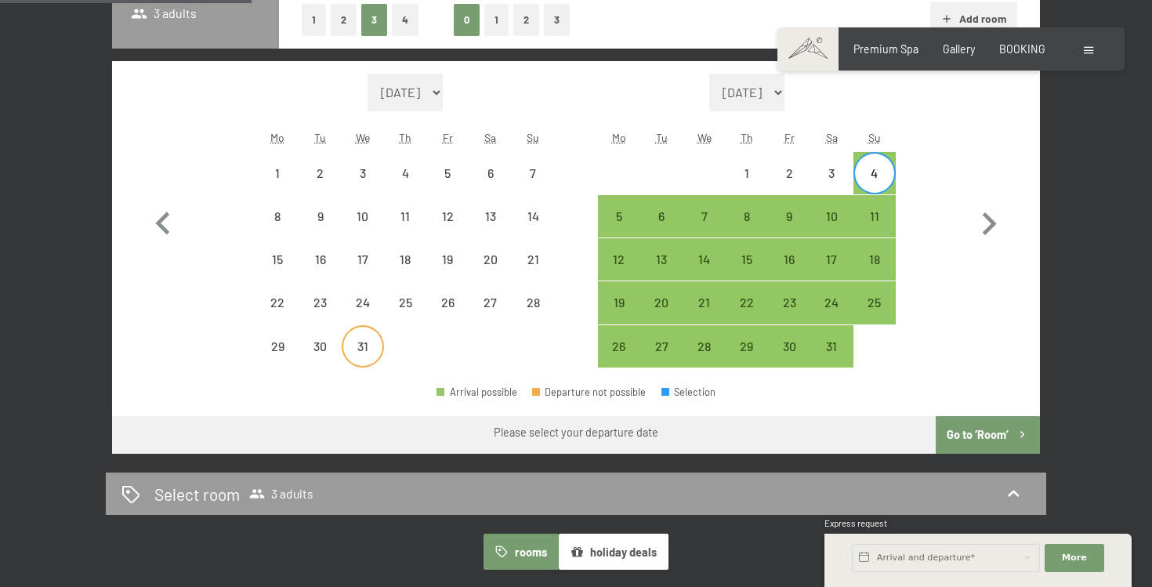
click at [346, 353] on div "31" at bounding box center [362, 359] width 39 height 39
select select "[DATE]"
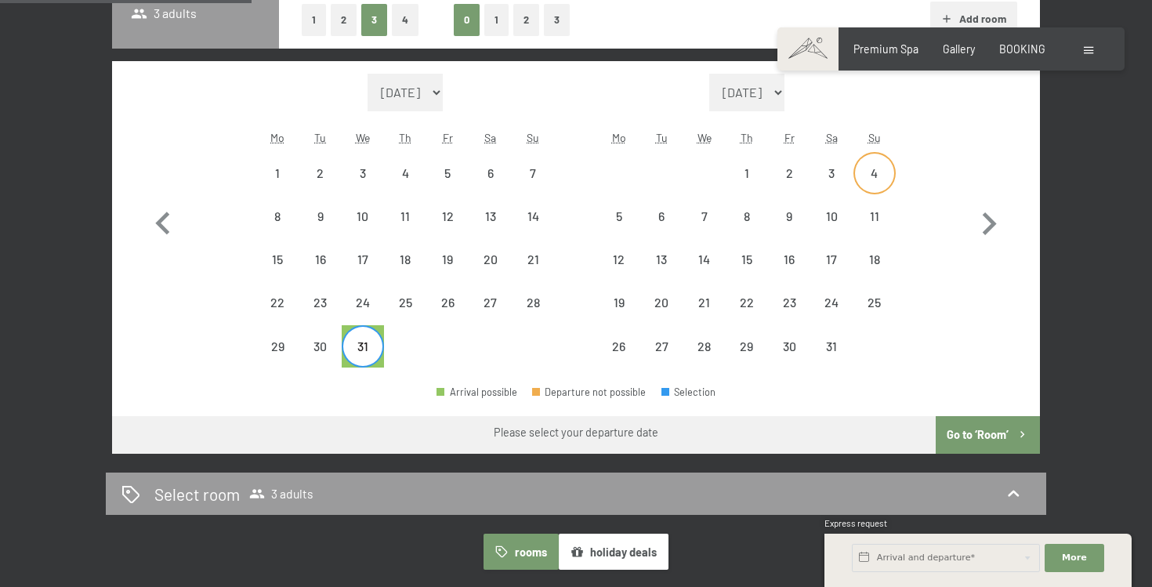
click at [877, 175] on div "4" at bounding box center [874, 186] width 39 height 39
select select "[DATE]"
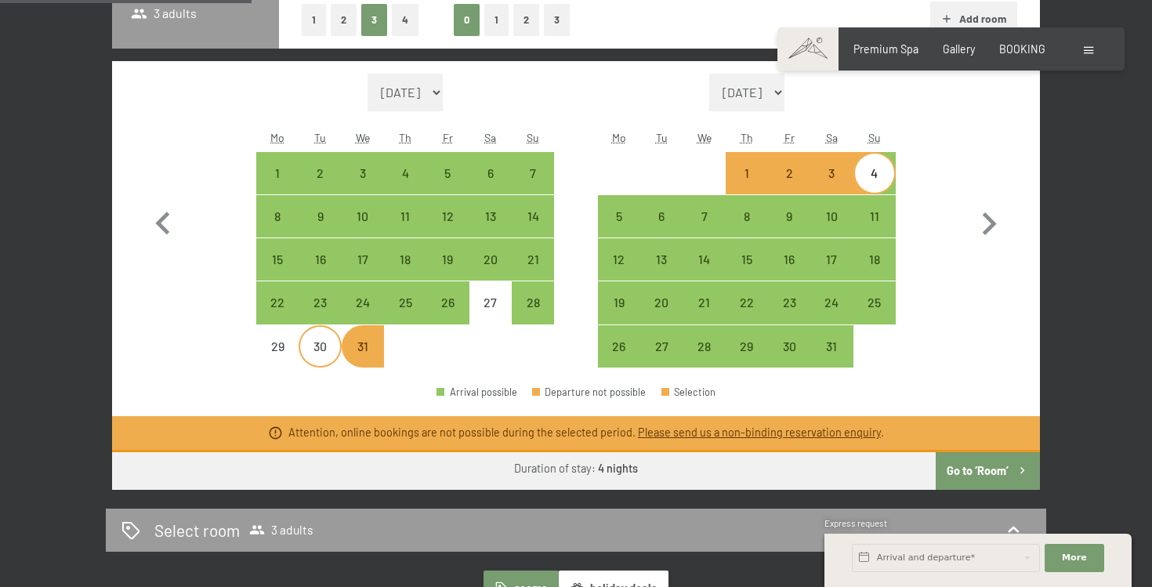
click at [323, 349] on div "30" at bounding box center [319, 359] width 39 height 39
select select "[DATE]"
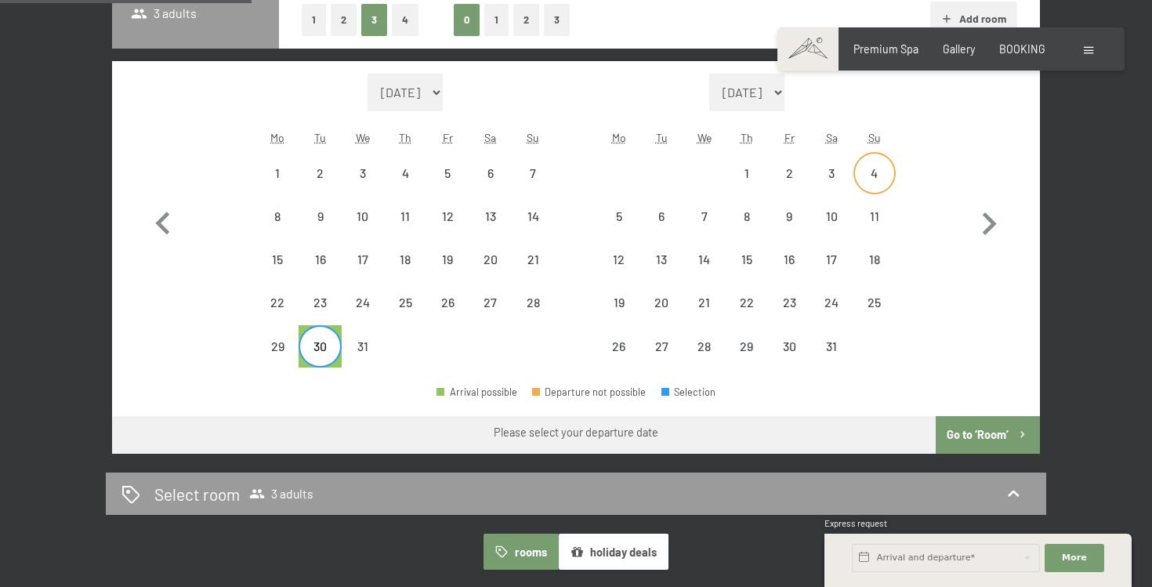
click at [858, 183] on div "4" at bounding box center [874, 186] width 39 height 39
select select "[DATE]"
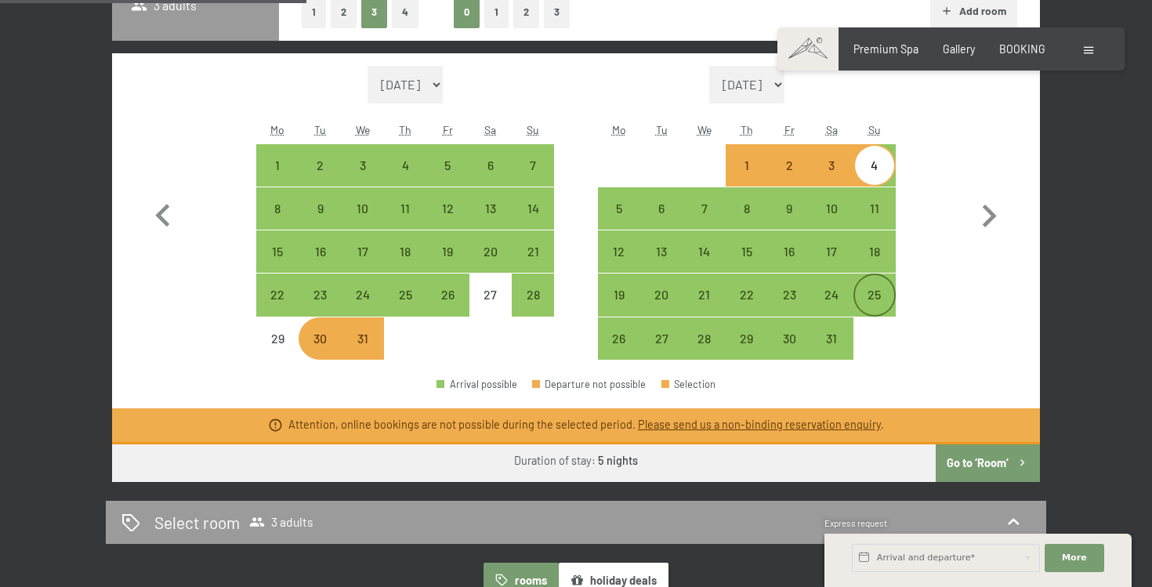
scroll to position [465, 0]
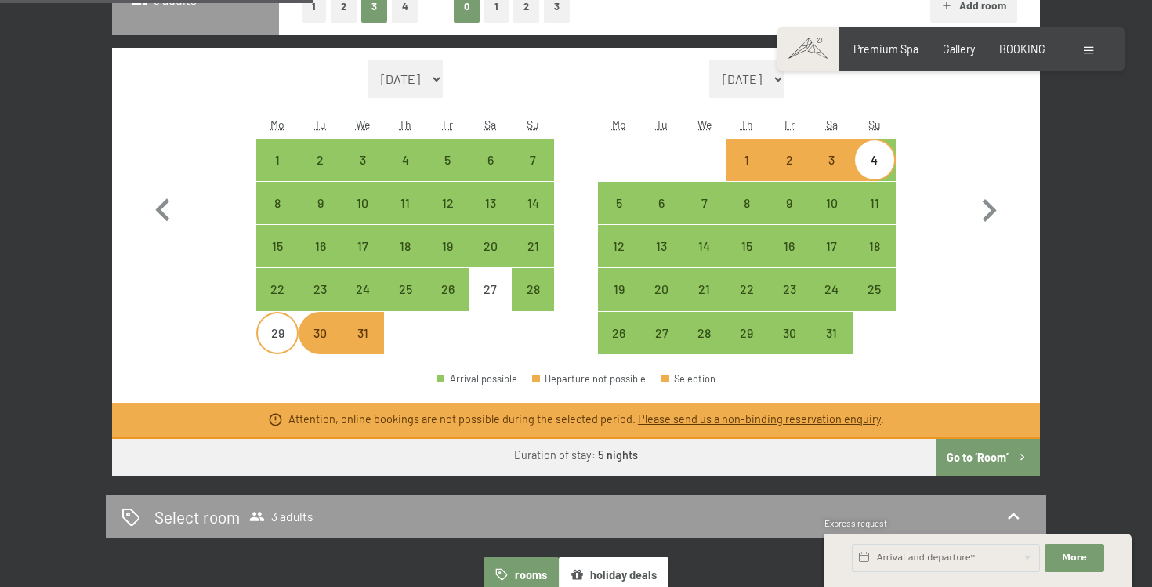
click at [273, 332] on div "29" at bounding box center [277, 346] width 39 height 39
select select "[DATE]"
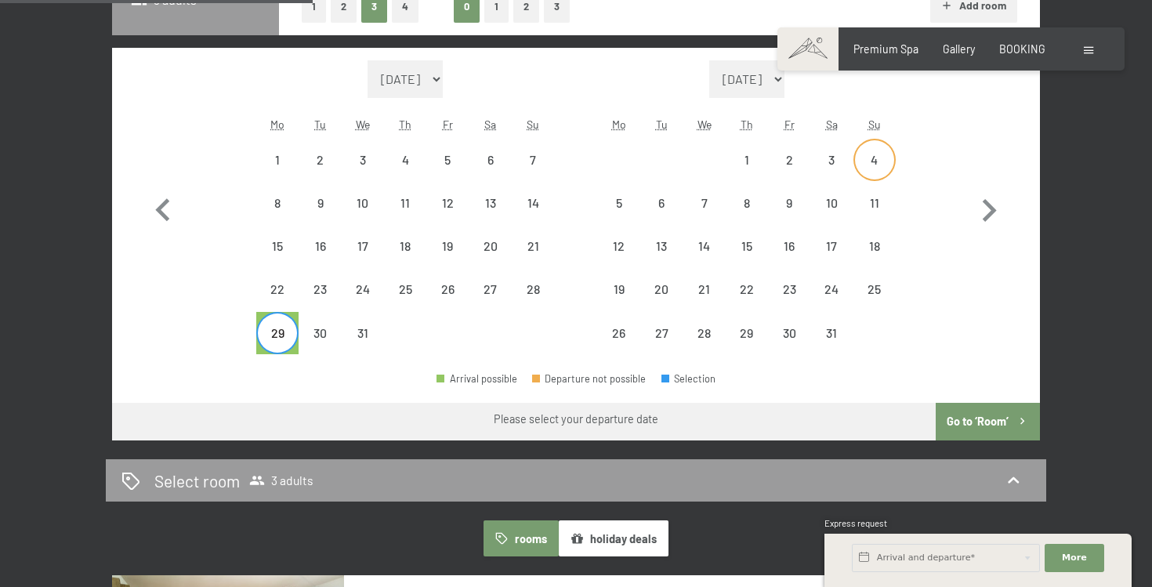
click at [890, 154] on div "4" at bounding box center [874, 173] width 39 height 39
select select "[DATE]"
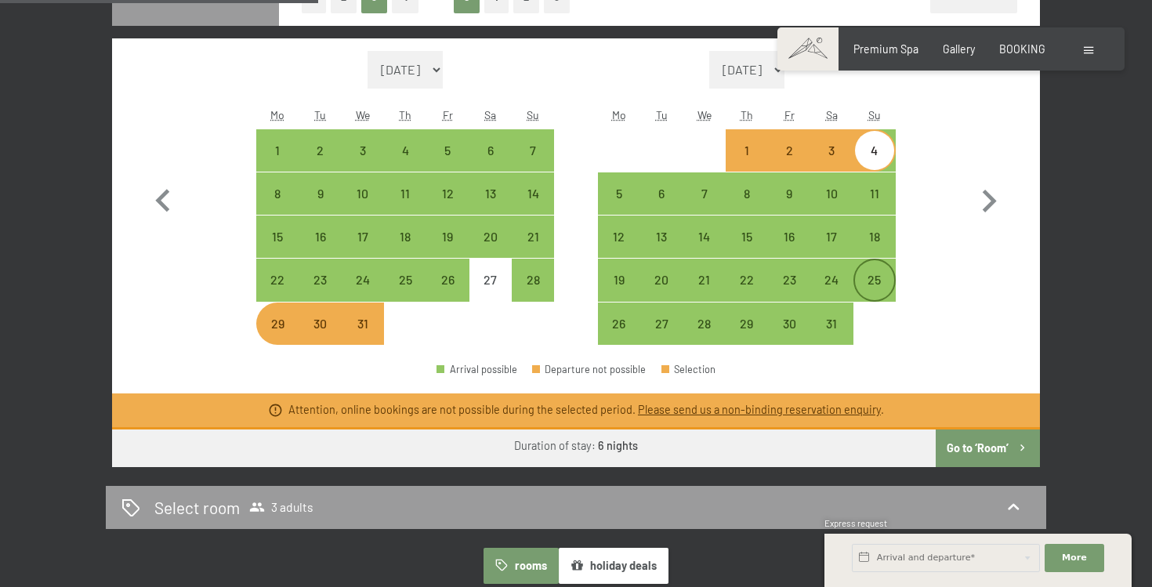
scroll to position [475, 0]
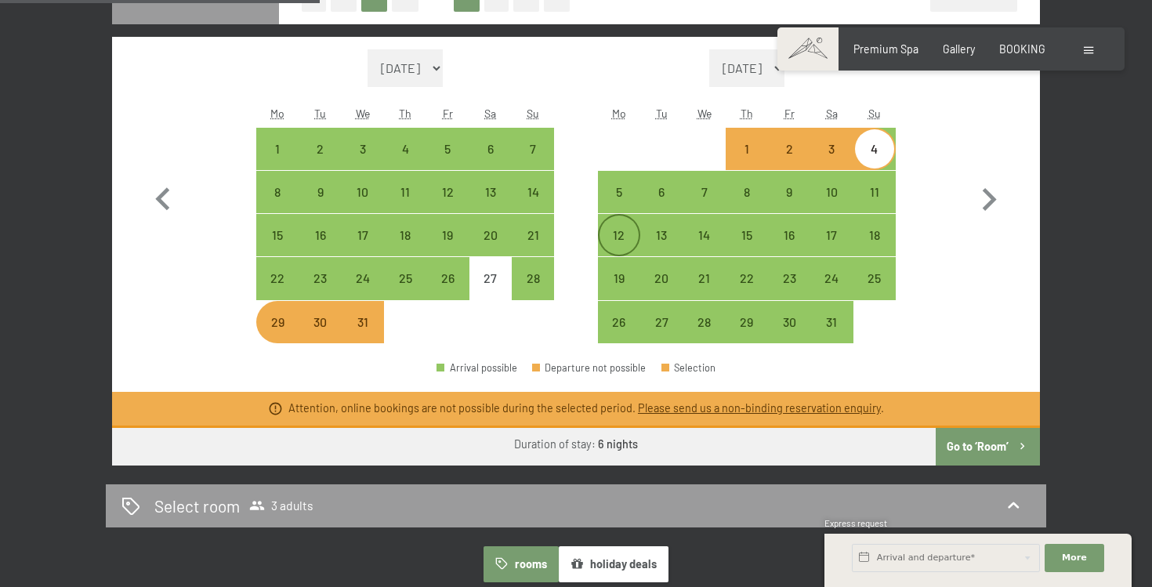
click at [606, 226] on div "12" at bounding box center [618, 234] width 39 height 39
select select "[DATE]"
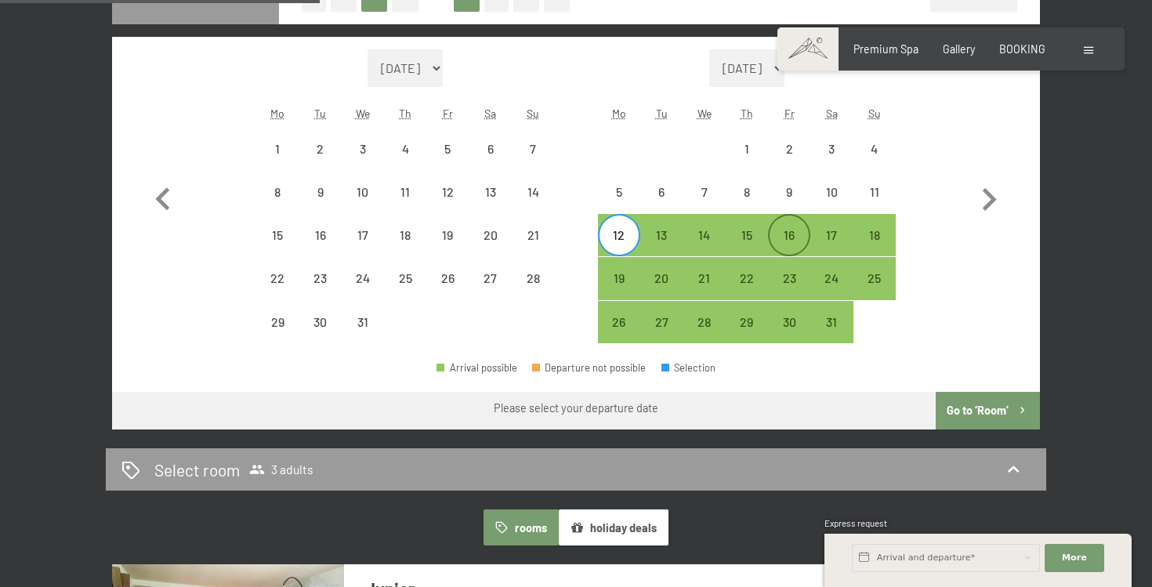
click at [795, 234] on div "16" at bounding box center [788, 248] width 39 height 39
select select "[DATE]"
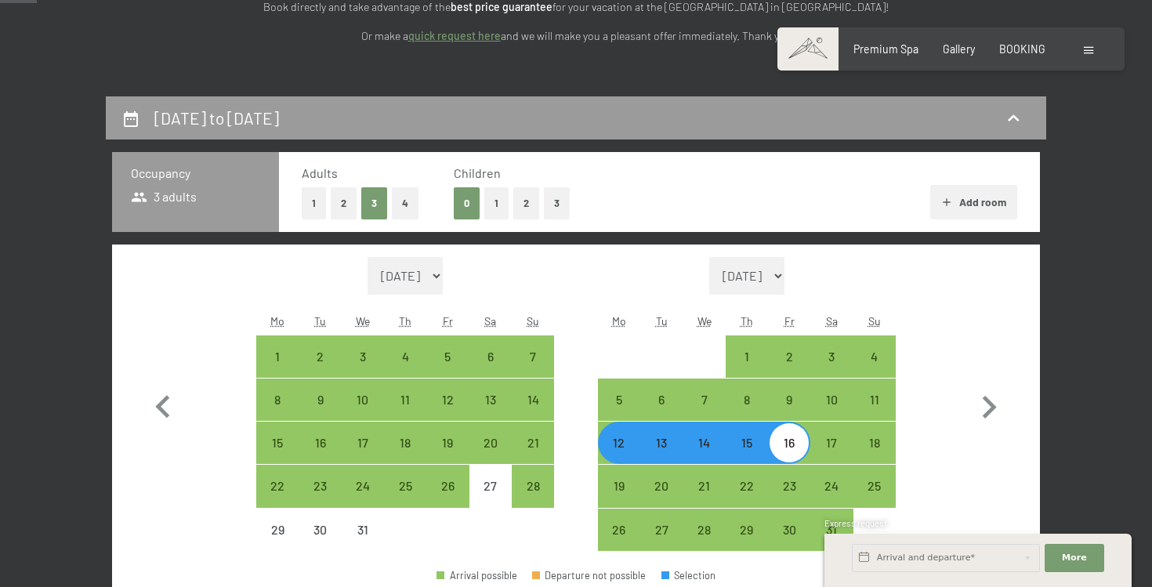
scroll to position [186, 0]
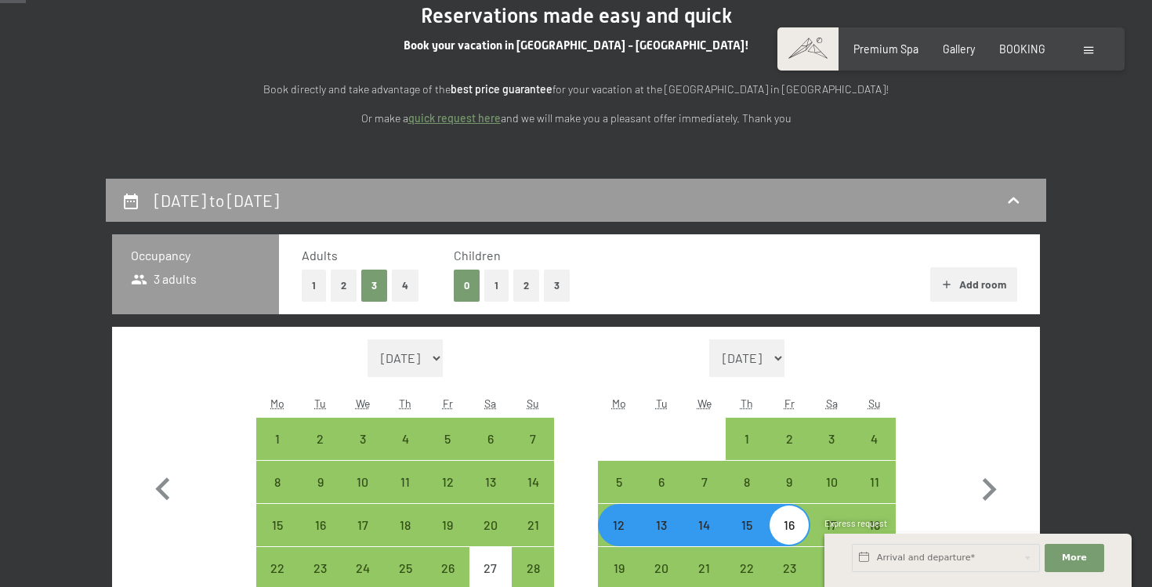
click at [372, 286] on button "3" at bounding box center [374, 285] width 26 height 32
select select "[DATE]"
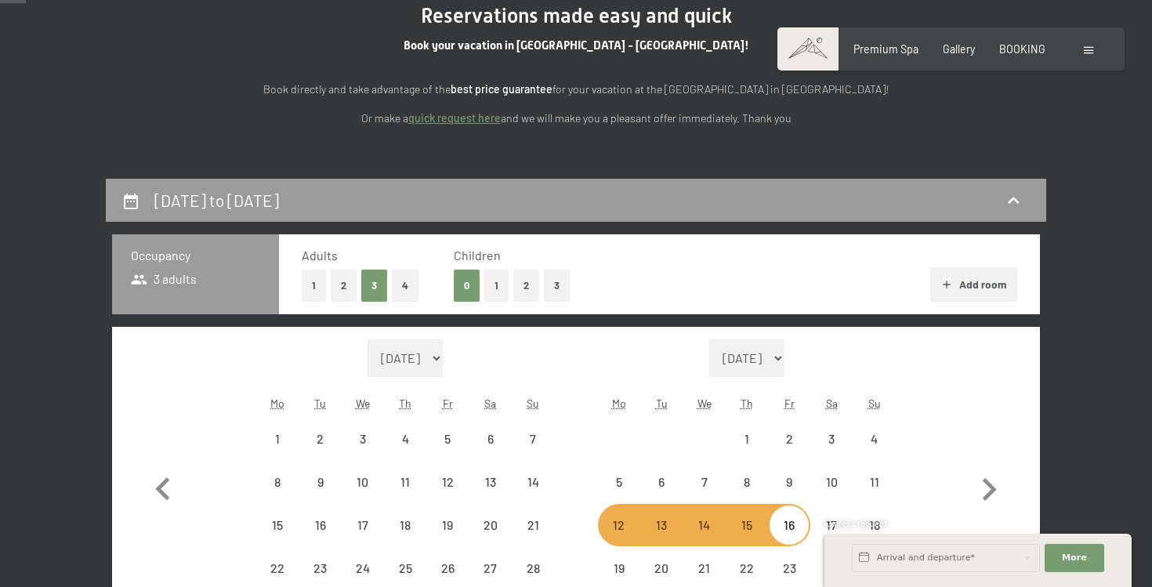
click at [372, 286] on button "3" at bounding box center [374, 285] width 26 height 32
select select "[DATE]"
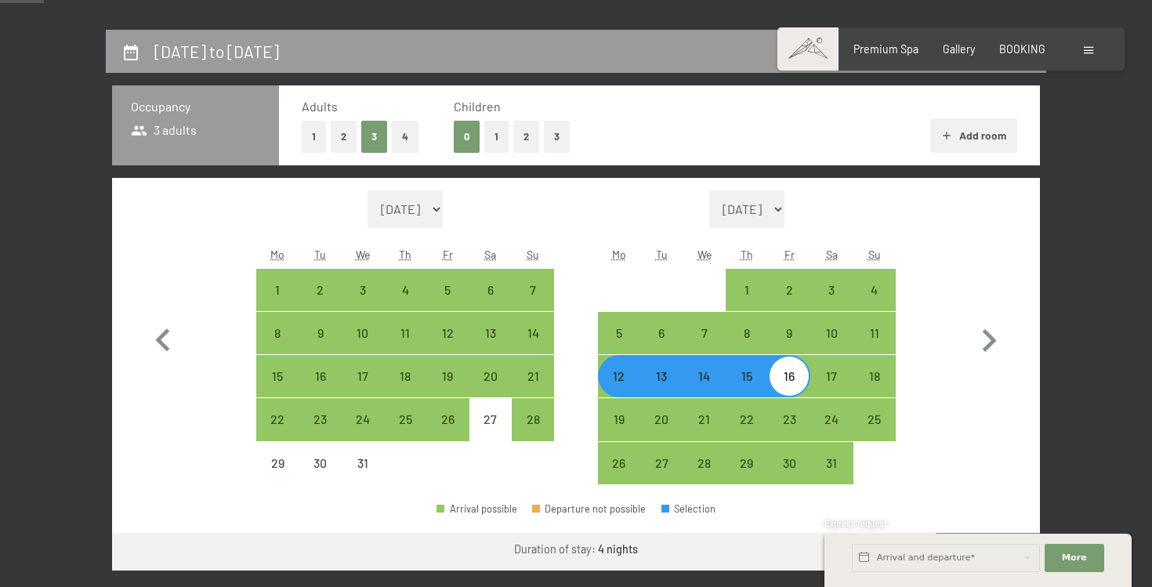
scroll to position [338, 0]
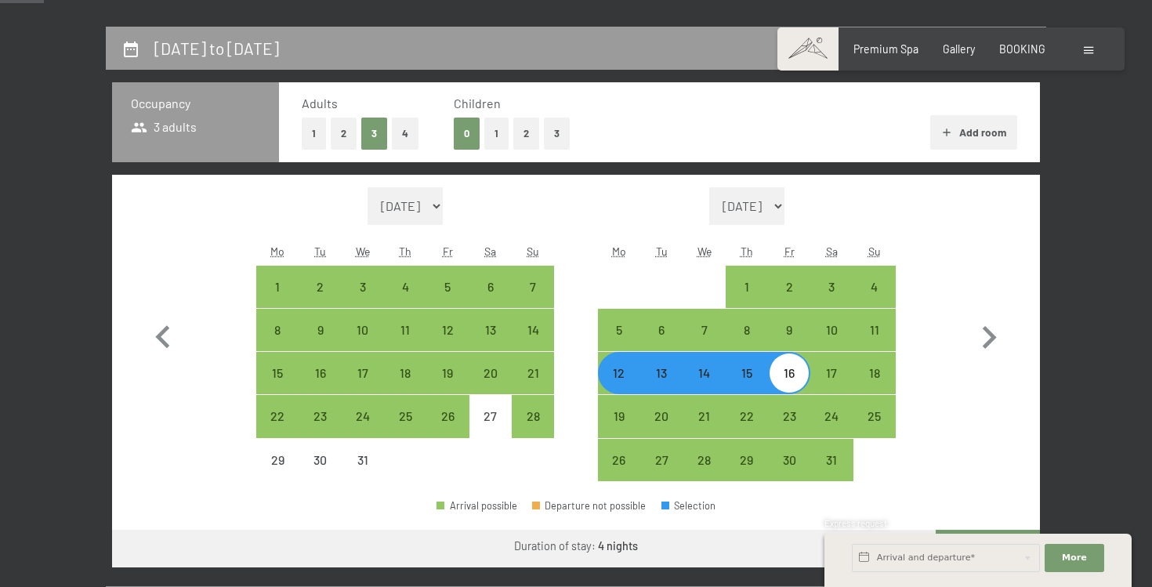
select select "[DATE]"
click at [378, 139] on button "3" at bounding box center [374, 134] width 26 height 32
select select "[DATE]"
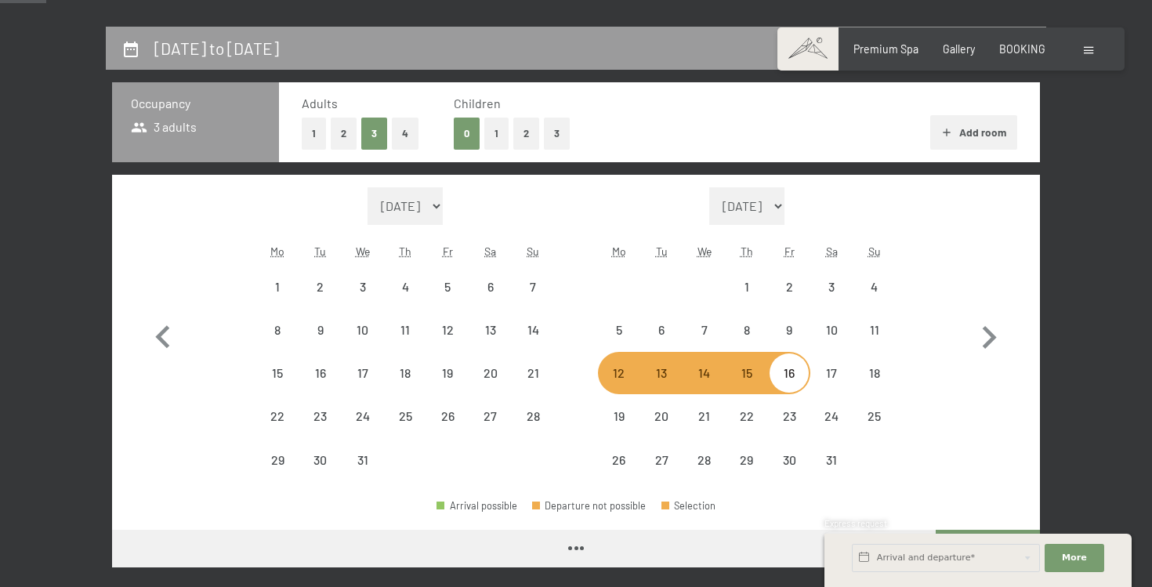
click at [616, 369] on div "12" at bounding box center [618, 386] width 39 height 39
select select "[DATE]"
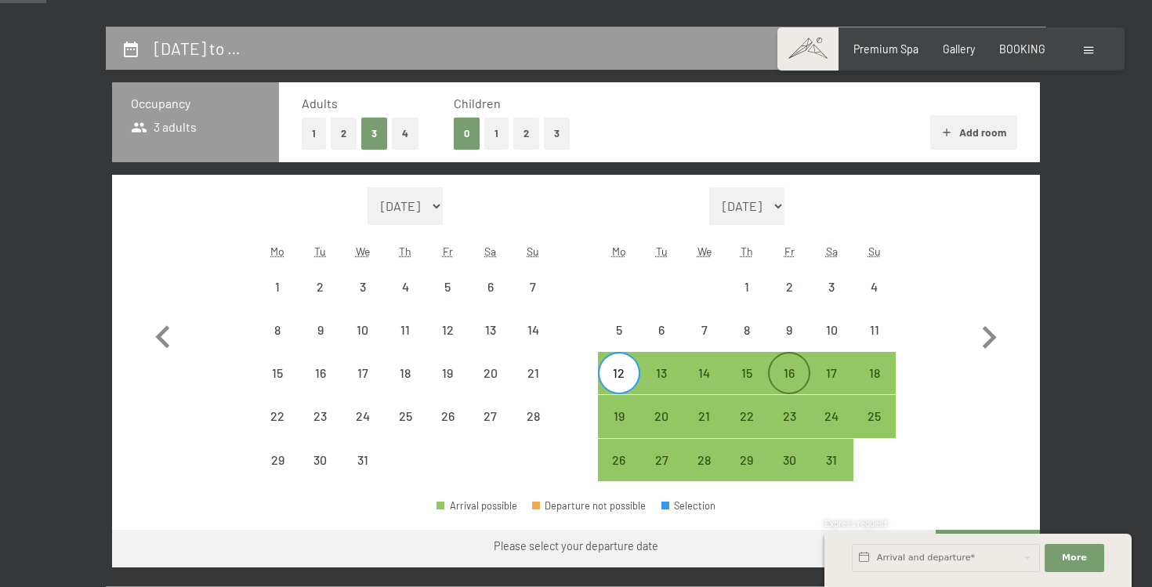
click at [786, 382] on div "16" at bounding box center [788, 386] width 39 height 39
select select "[DATE]"
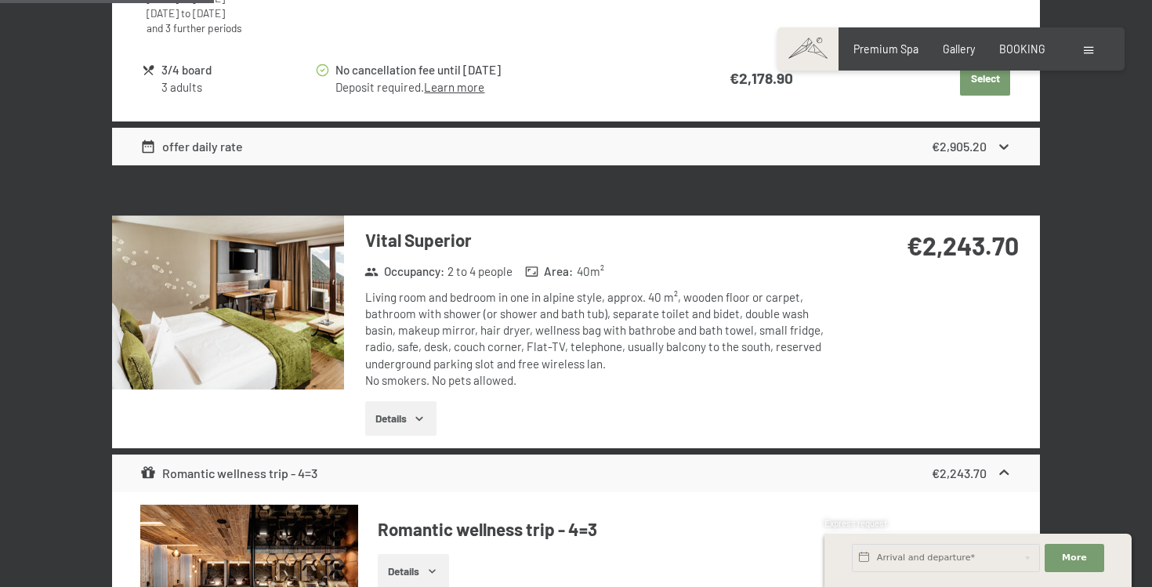
scroll to position [1552, 0]
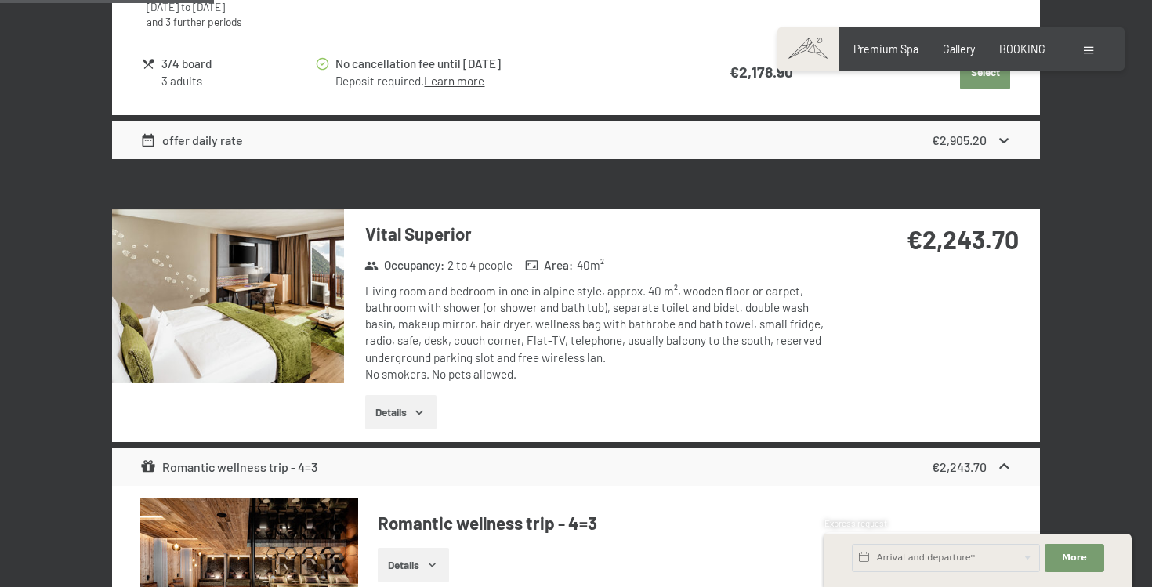
click at [419, 409] on icon "button" at bounding box center [419, 412] width 13 height 13
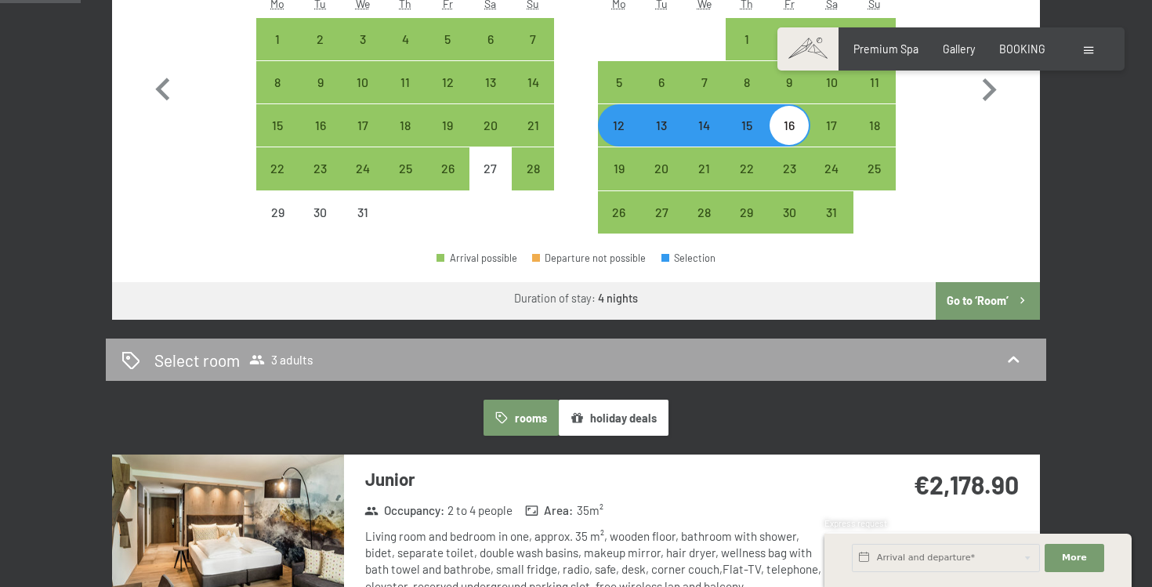
scroll to position [566, 0]
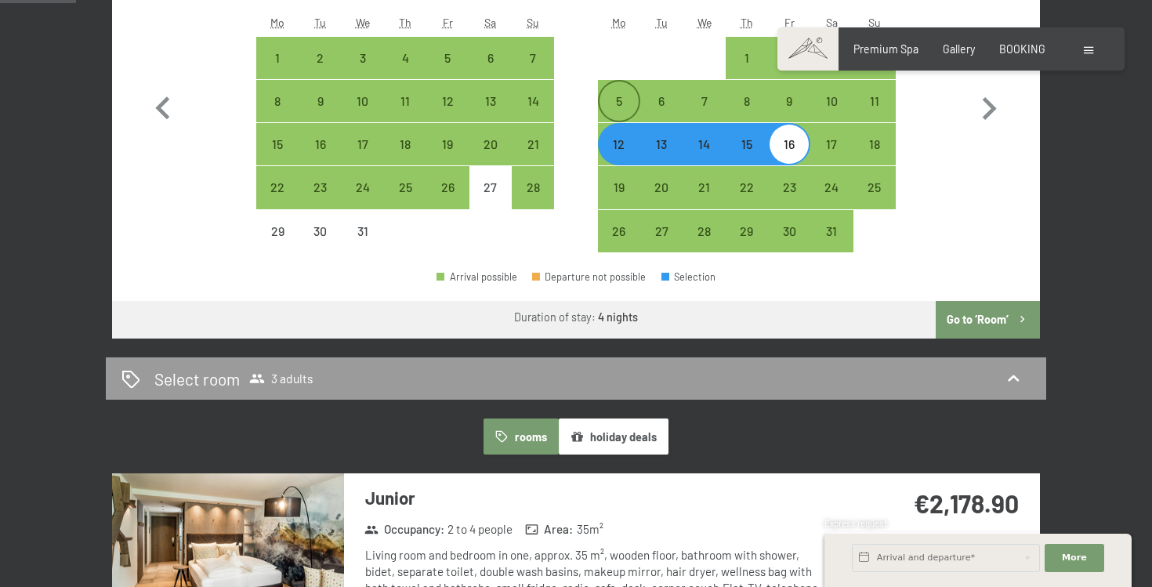
click at [616, 111] on div "5" at bounding box center [618, 114] width 39 height 39
select select "[DATE]"
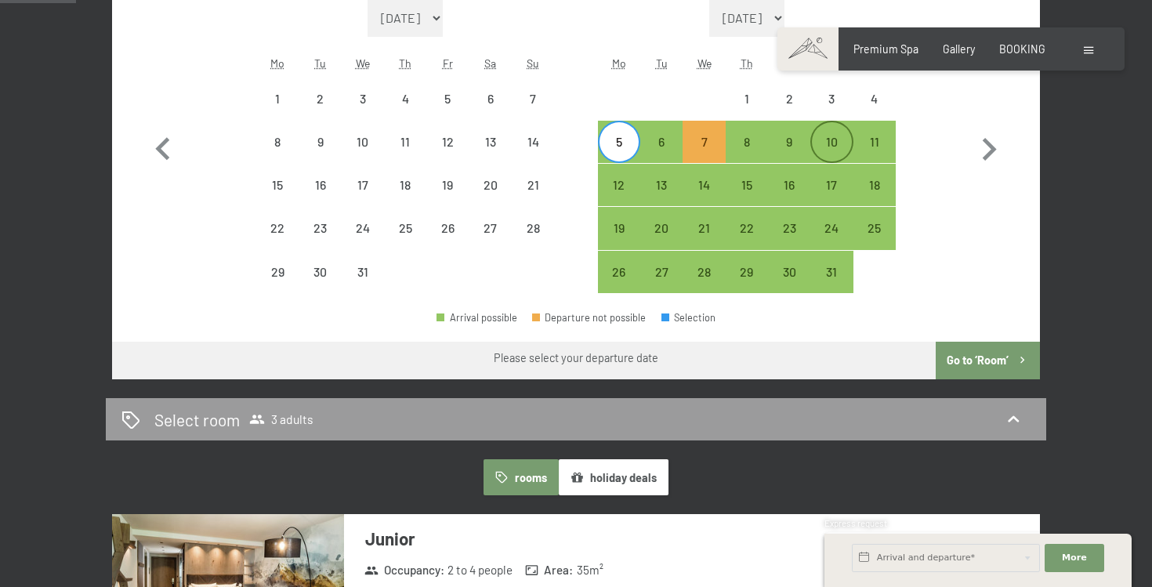
scroll to position [509, 0]
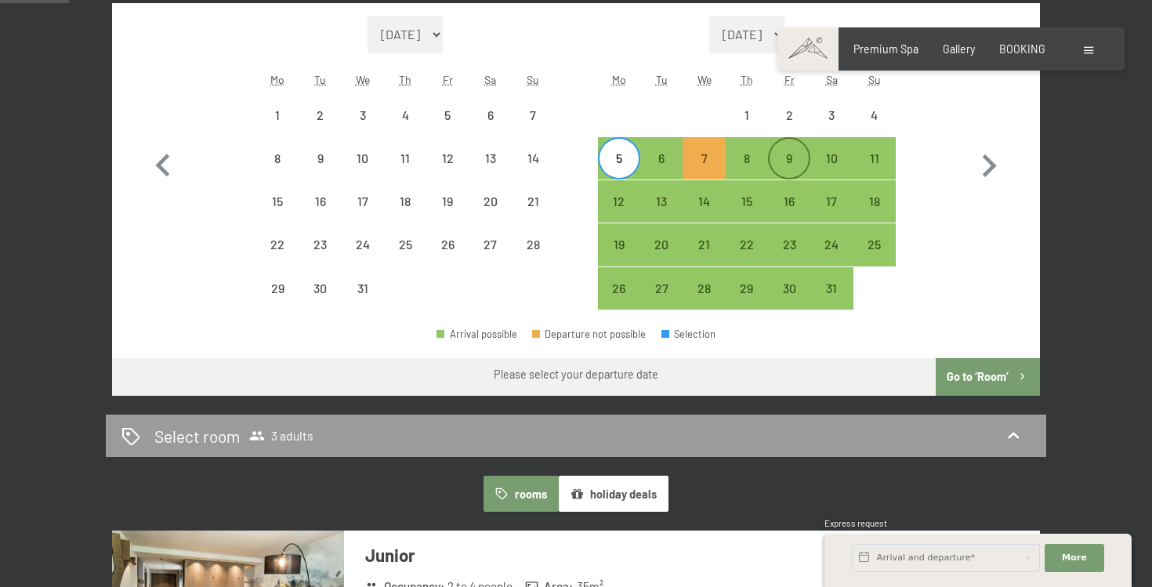
click at [794, 157] on div "9" at bounding box center [788, 171] width 39 height 39
select select "[DATE]"
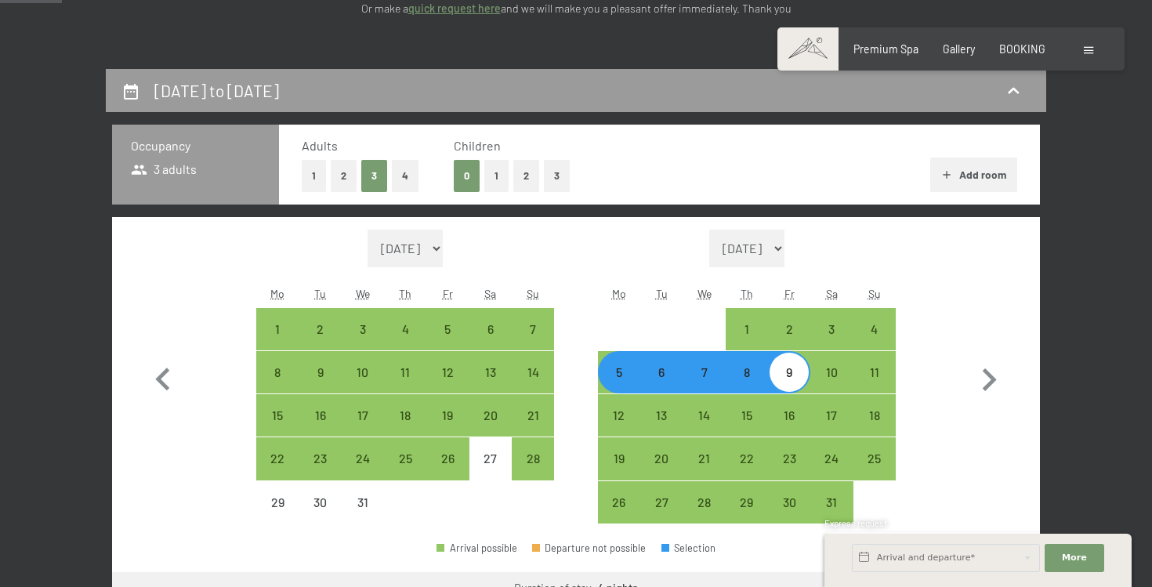
scroll to position [297, 0]
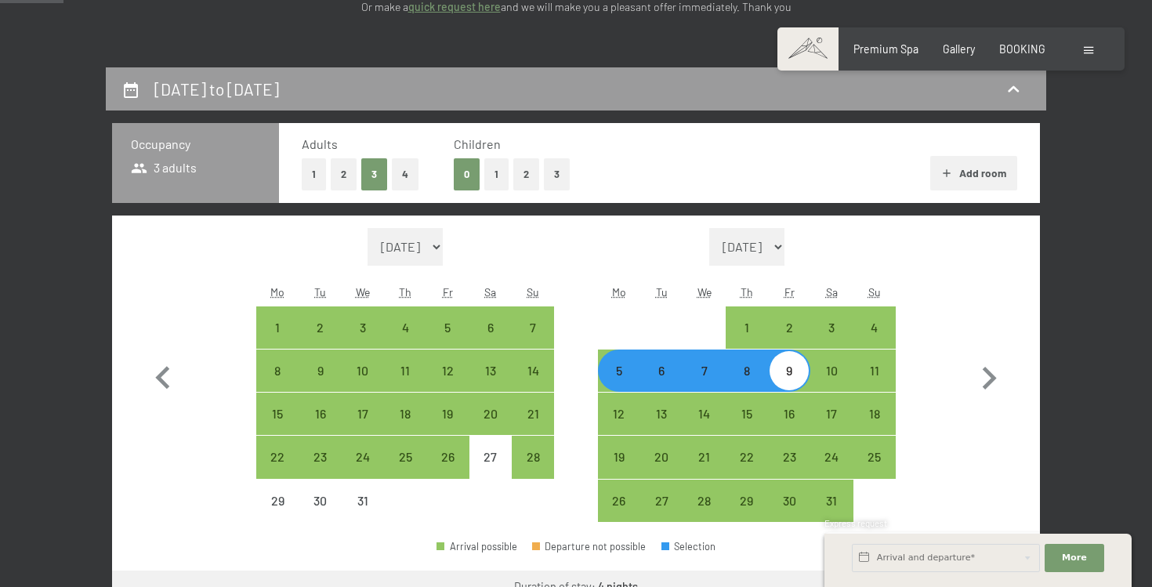
click at [342, 166] on button "2" at bounding box center [344, 174] width 26 height 32
select select "[DATE]"
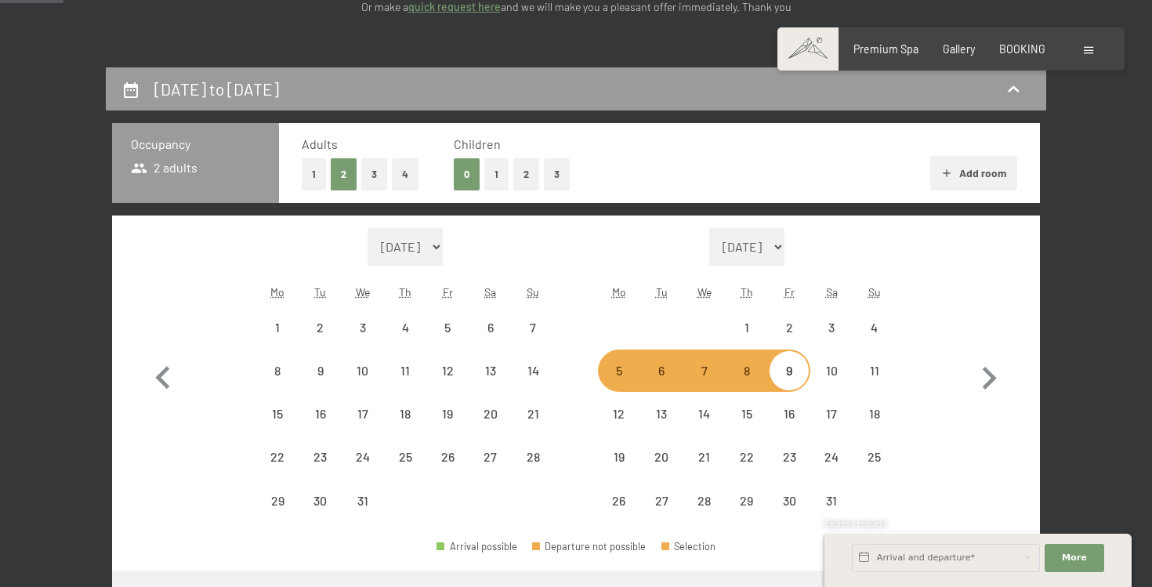
click at [499, 171] on button "1" at bounding box center [496, 174] width 24 height 32
select select "[DATE]"
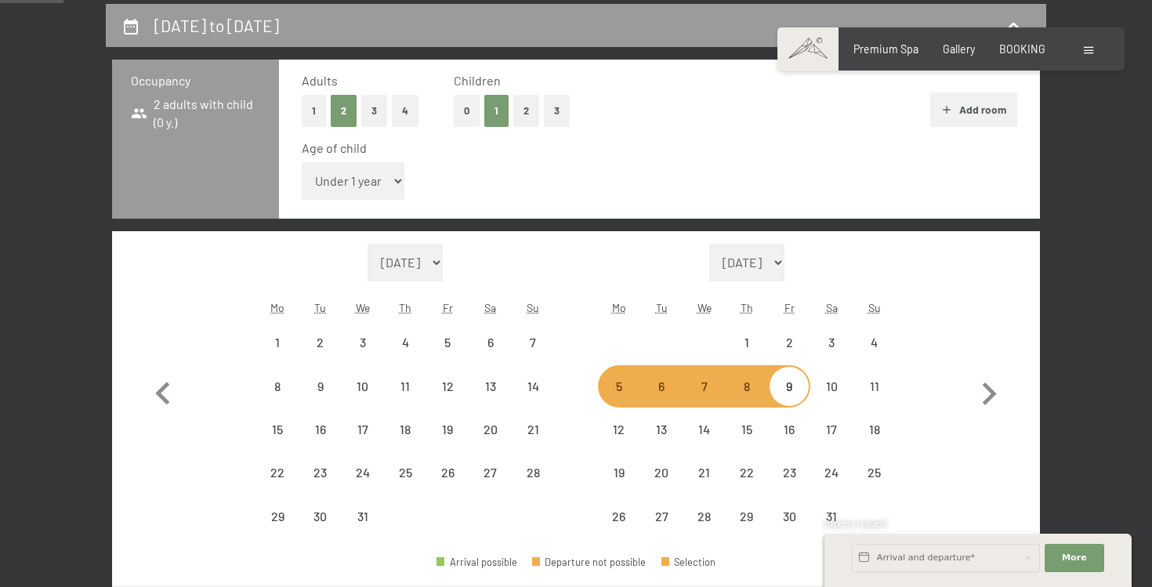
select select "[DATE]"
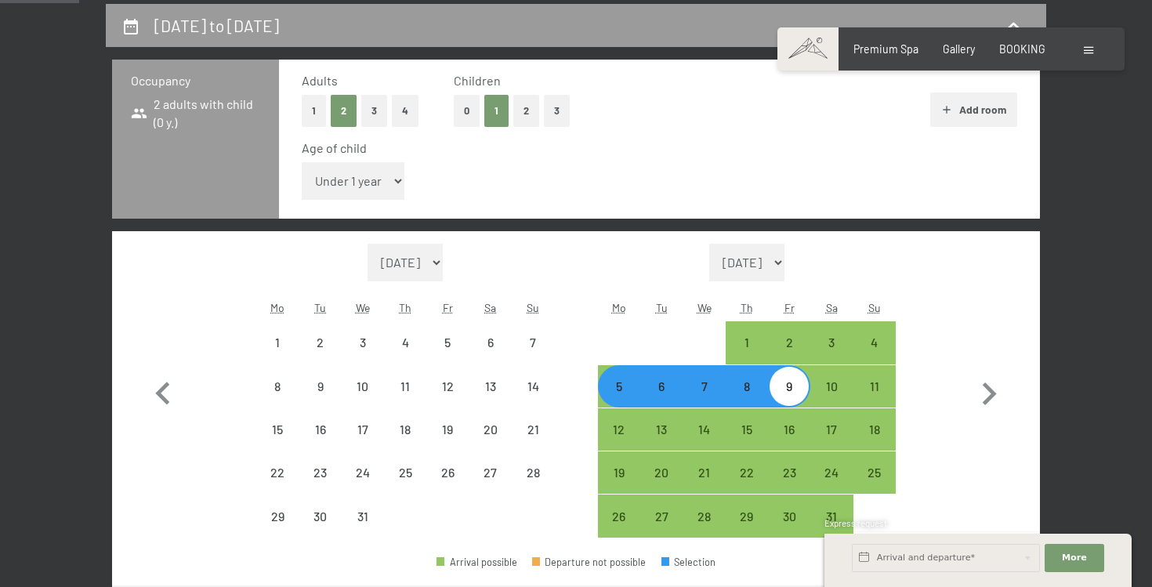
scroll to position [387, 0]
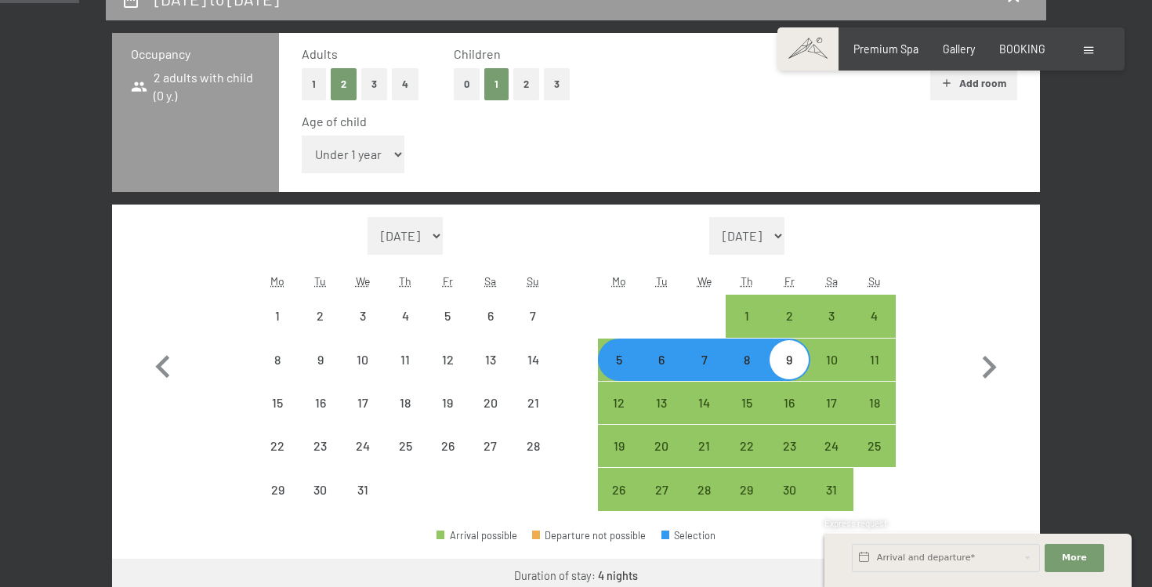
select select "[DATE]"
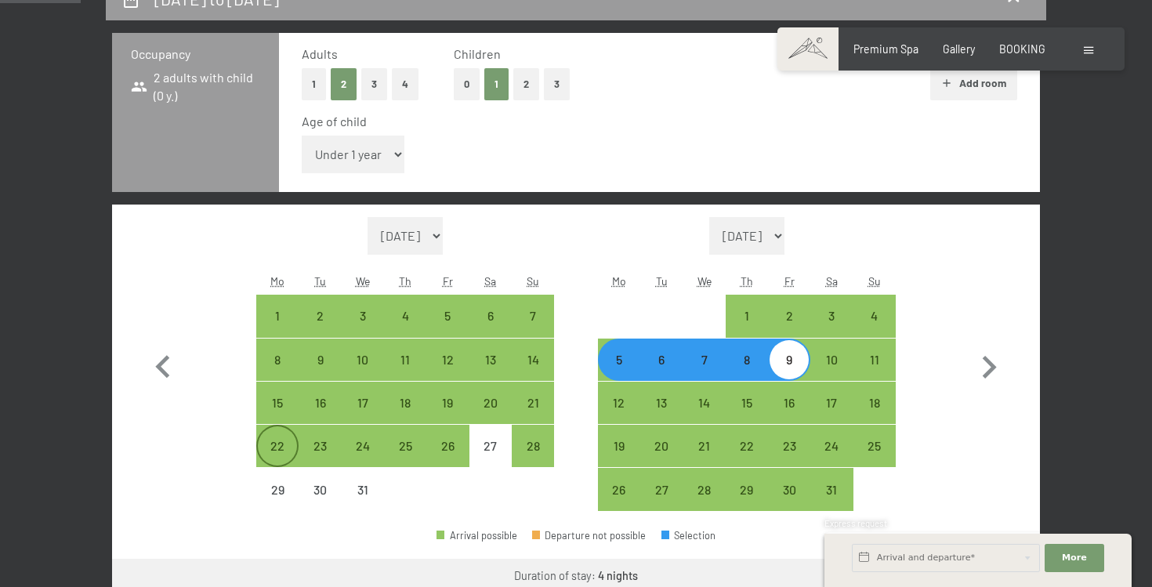
click at [287, 448] on div "22" at bounding box center [277, 458] width 39 height 39
select select "[DATE]"
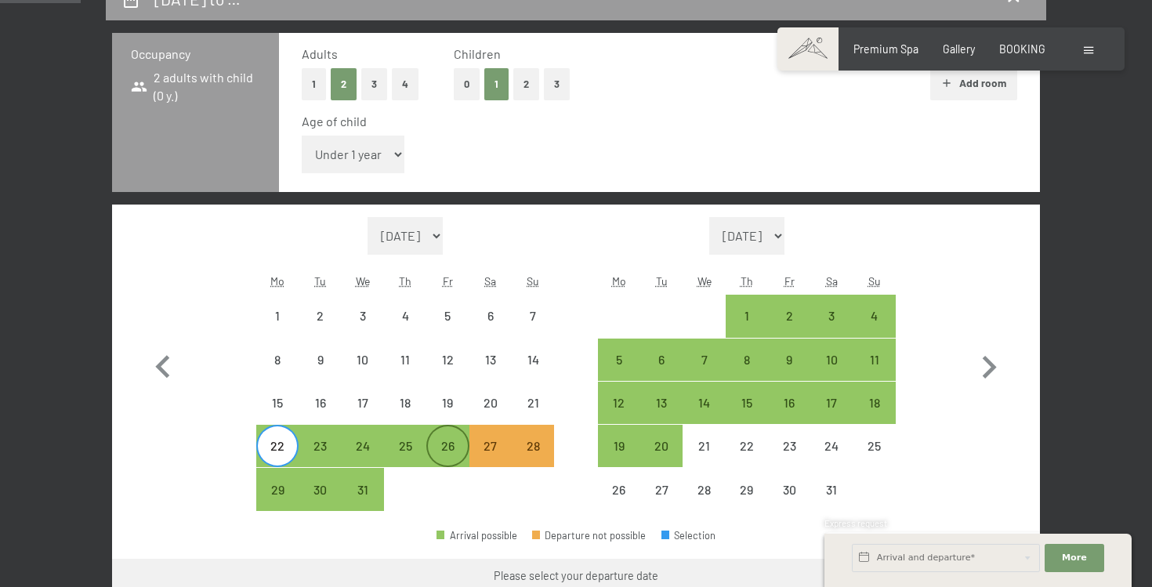
click at [436, 439] on div "26" at bounding box center [447, 458] width 39 height 39
select select "[DATE]"
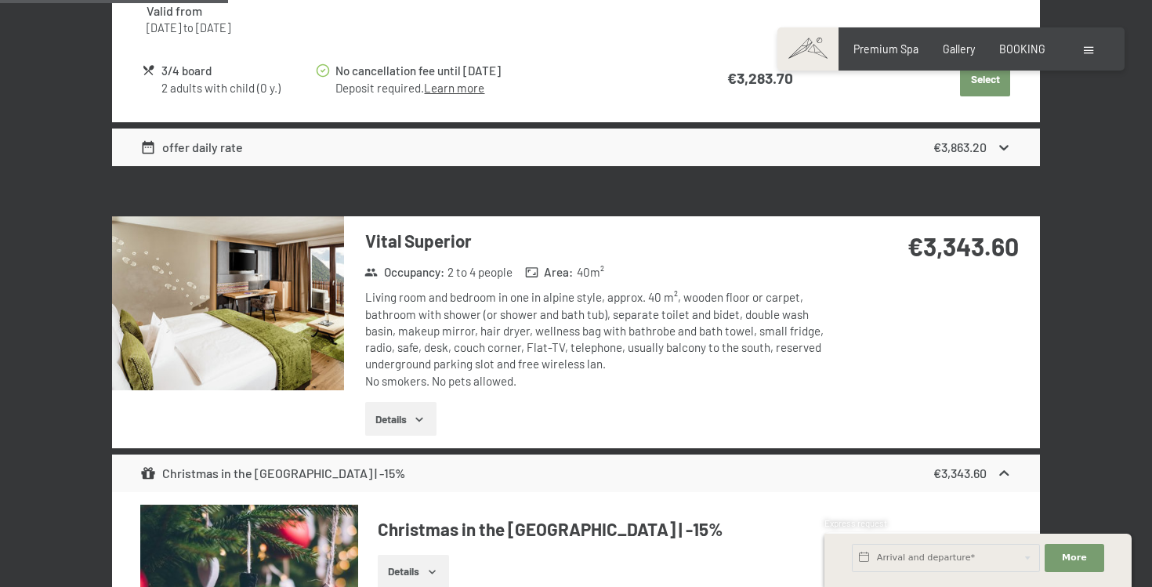
scroll to position [1567, 0]
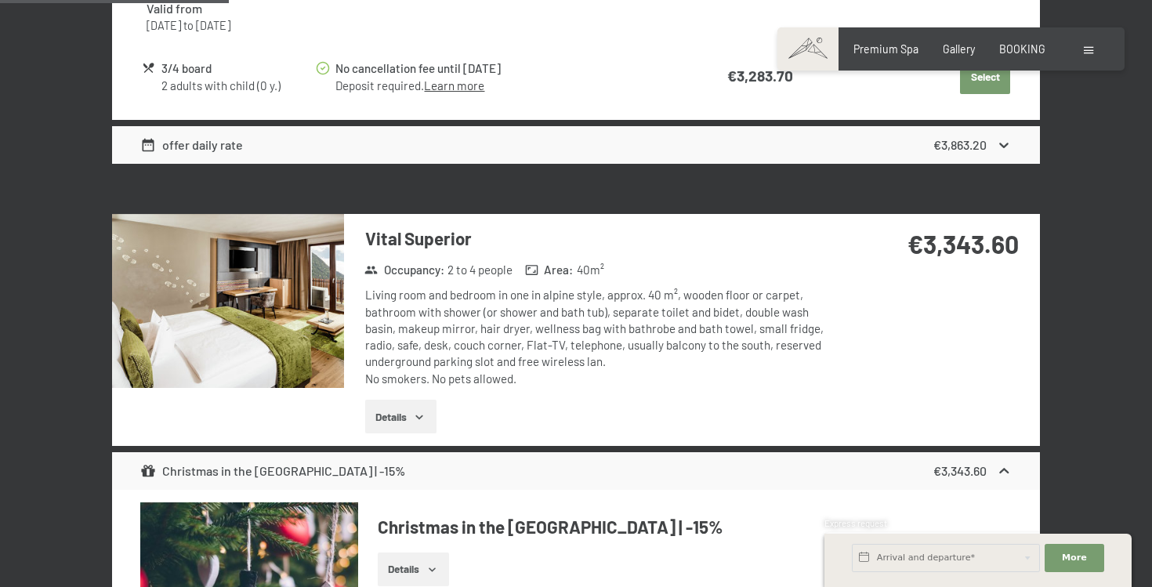
click at [431, 427] on button "Details" at bounding box center [400, 417] width 71 height 34
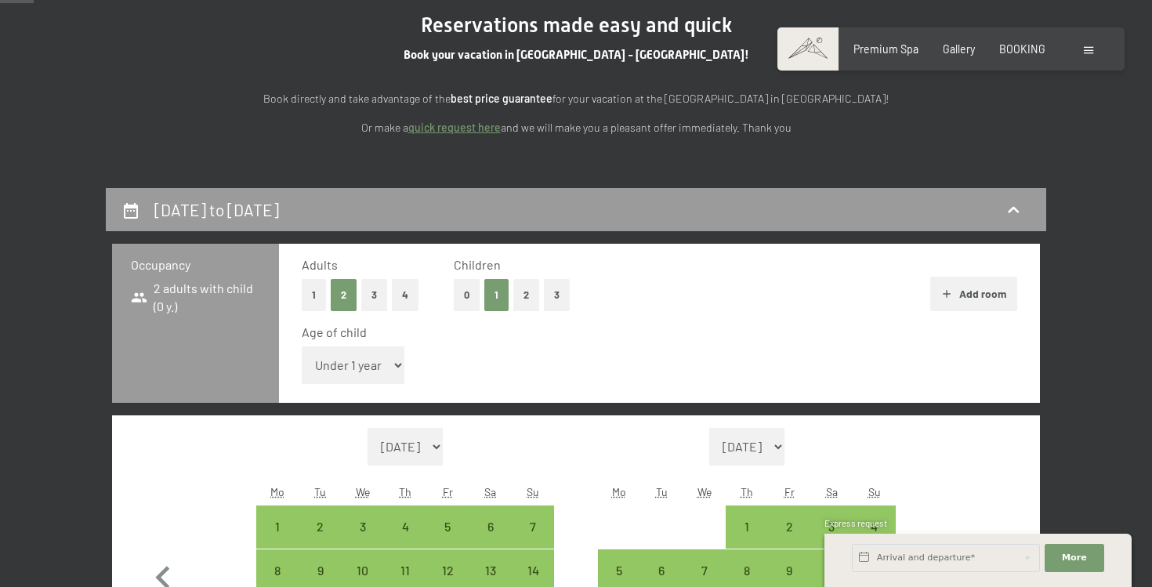
scroll to position [115, 0]
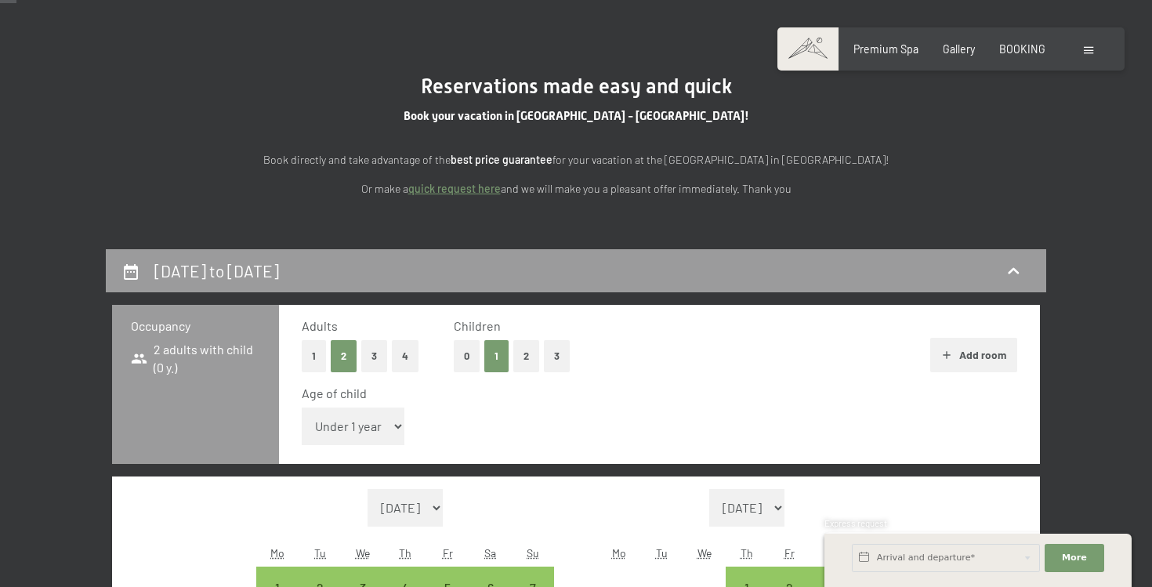
click at [389, 425] on select "Under 1 year 1 year 2 years 3 years 4 years 5 years 6 years 7 years 8 years 9 y…" at bounding box center [353, 426] width 103 height 38
select select "4"
click at [302, 407] on select "Under 1 year 1 year 2 years 3 years 4 years 5 years 6 years 7 years 8 years 9 y…" at bounding box center [353, 426] width 103 height 38
select select "[DATE]"
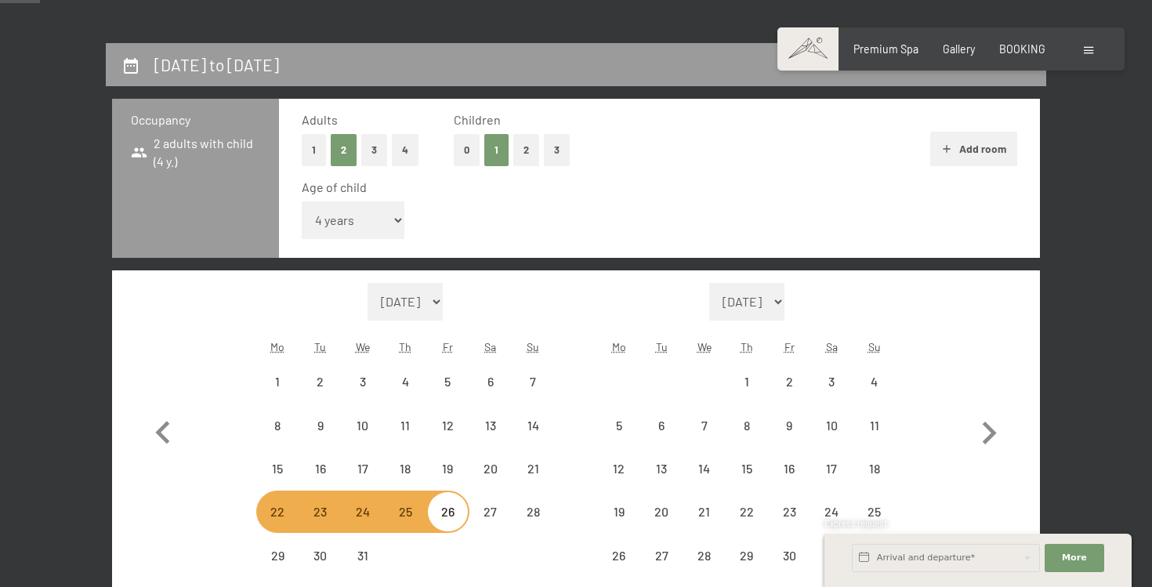
select select "[DATE]"
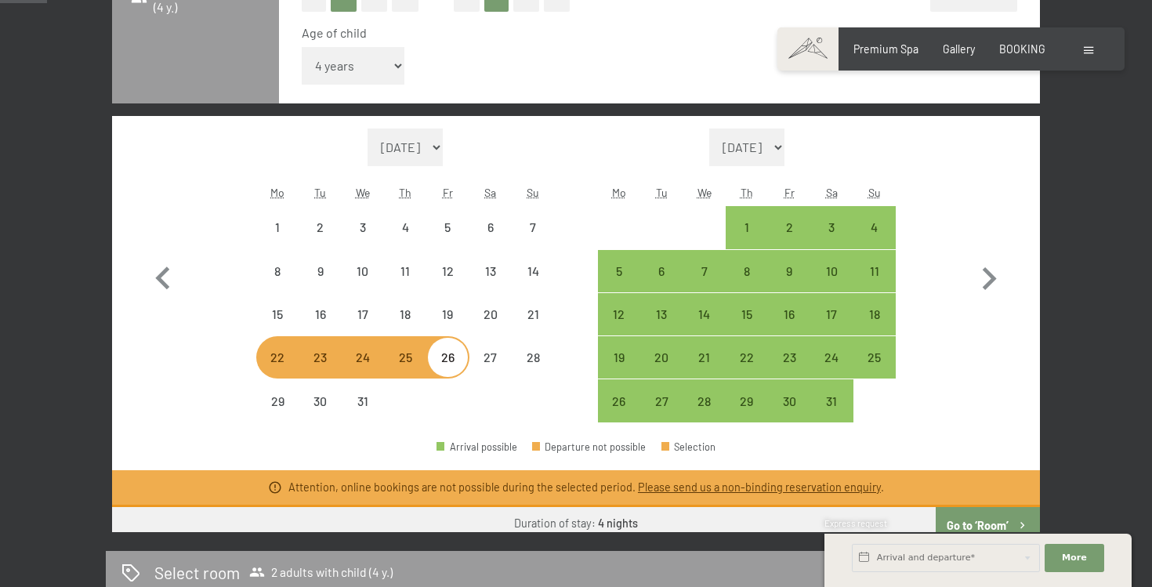
select select "[DATE]"
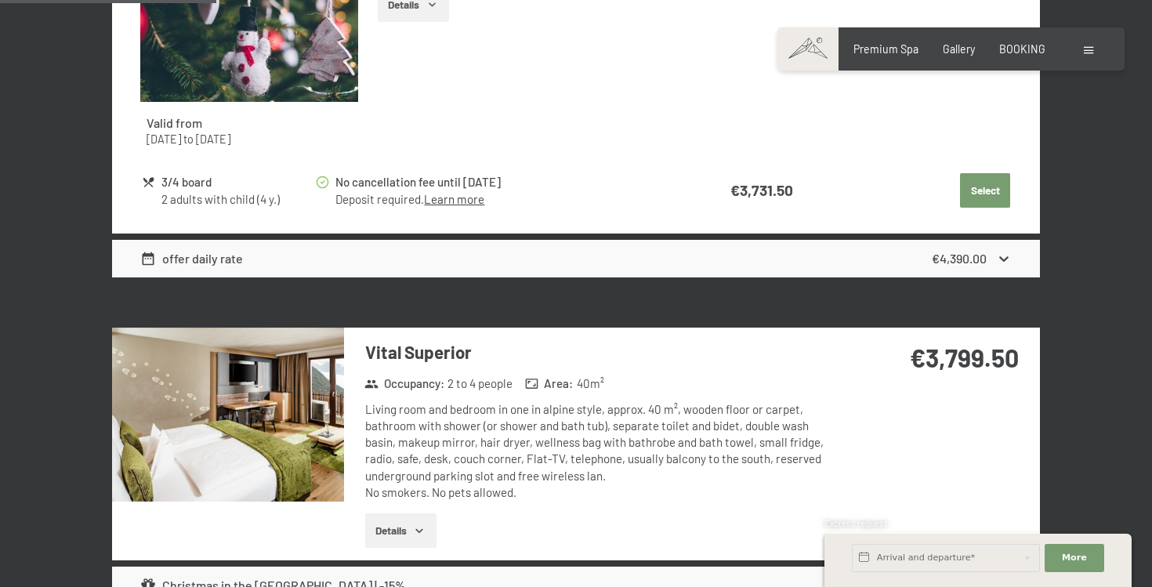
scroll to position [1490, 0]
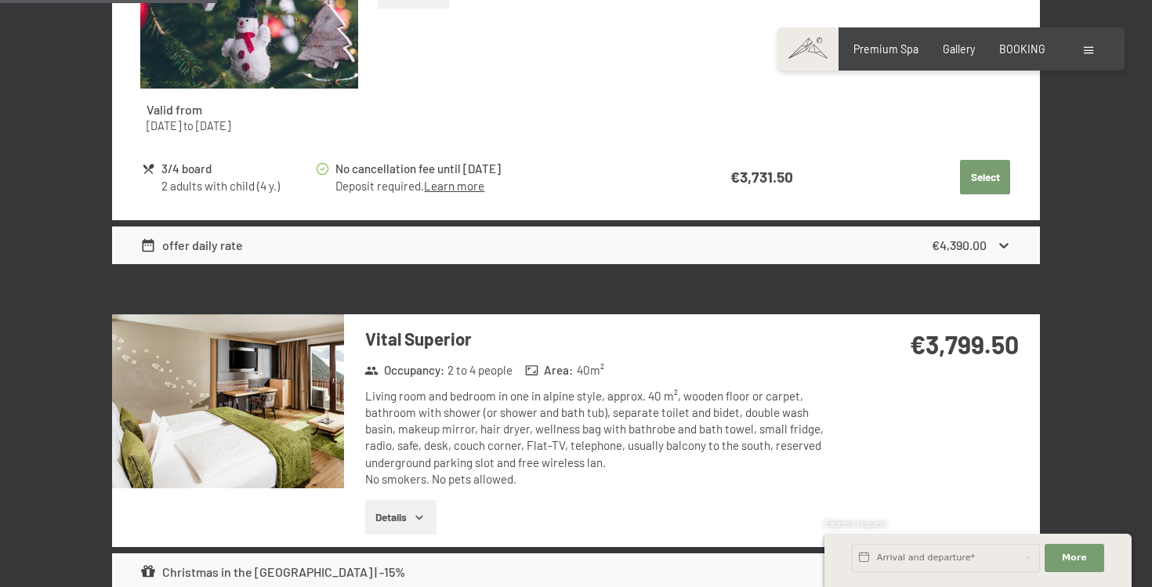
click at [457, 371] on span "2 to 4 people" at bounding box center [479, 370] width 65 height 16
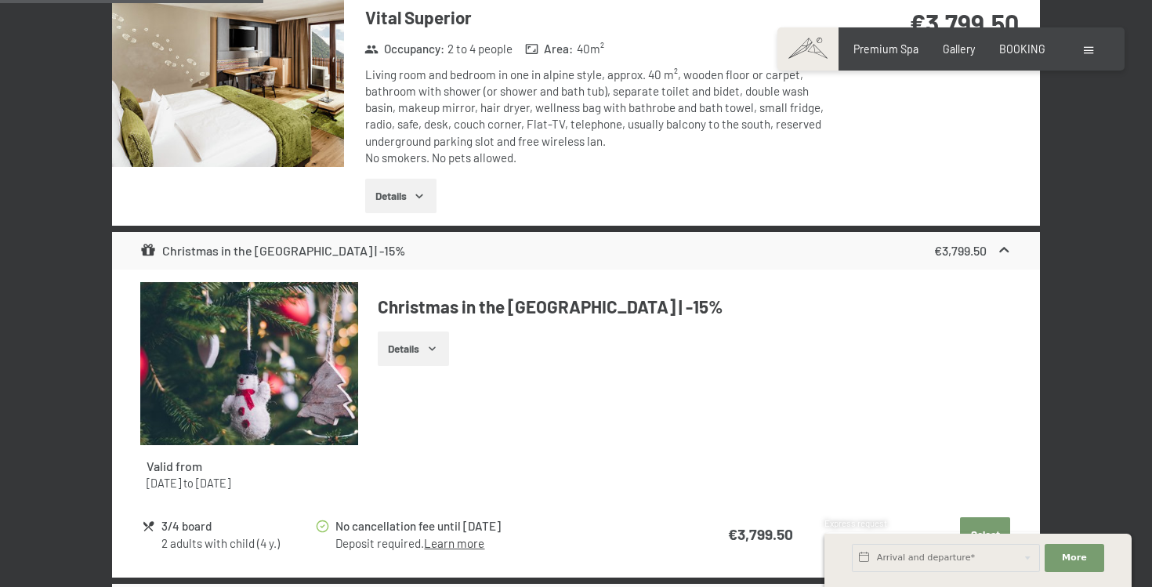
scroll to position [1814, 0]
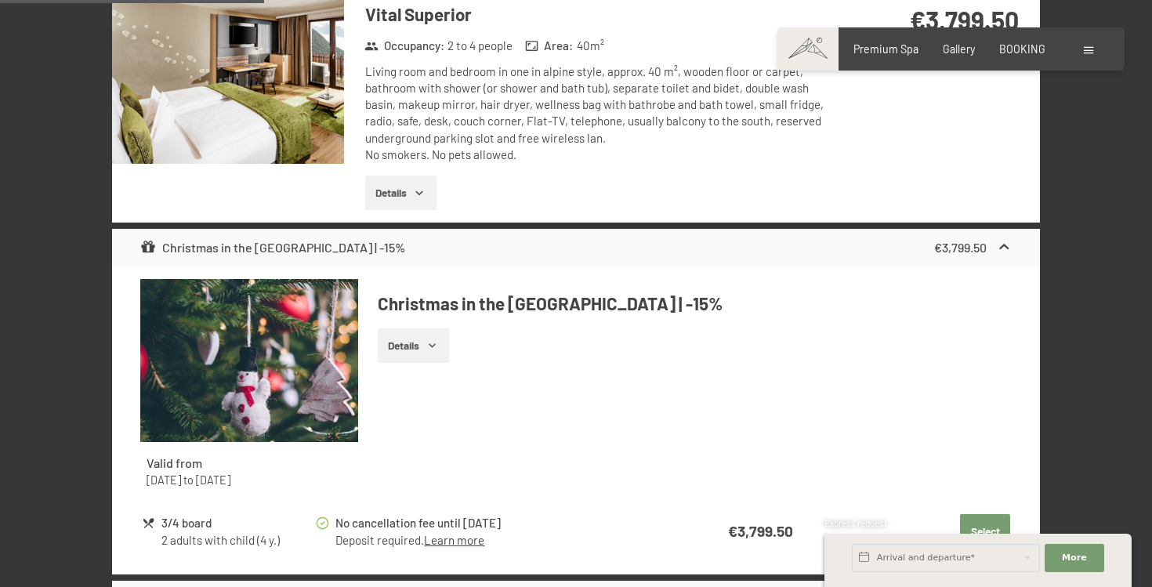
click at [420, 349] on button "Details" at bounding box center [413, 345] width 71 height 34
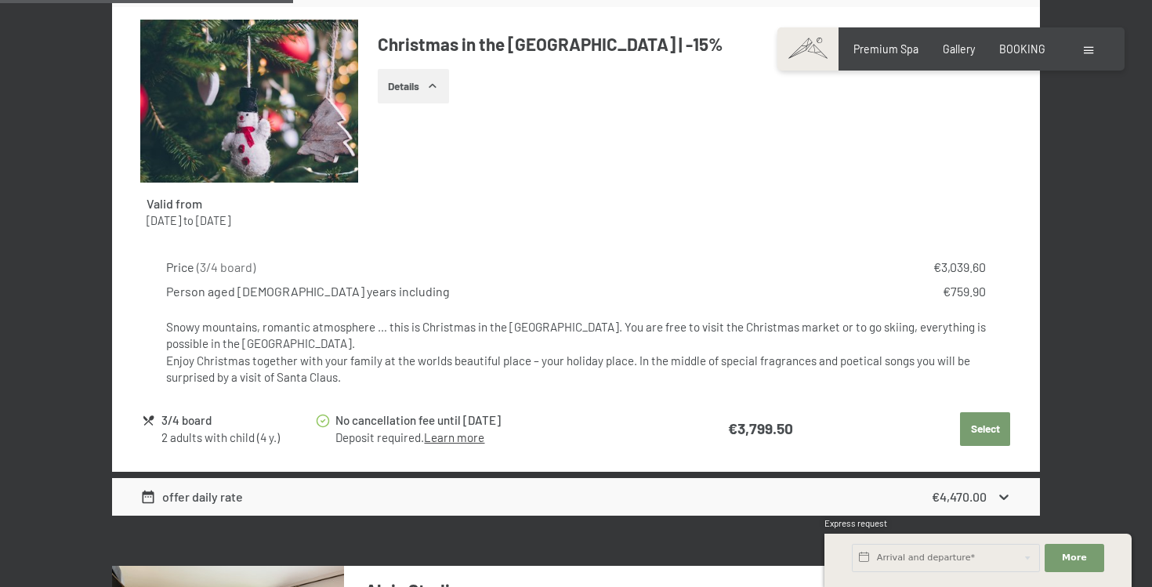
scroll to position [2077, 0]
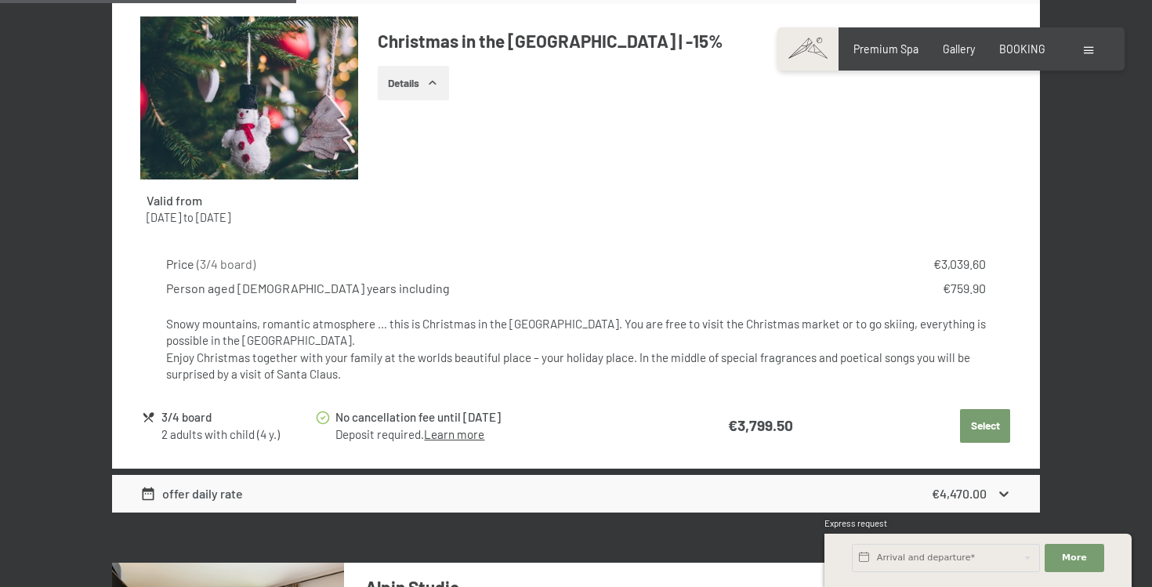
click at [447, 506] on div "offer daily rate €4,470.00" at bounding box center [575, 494] width 927 height 38
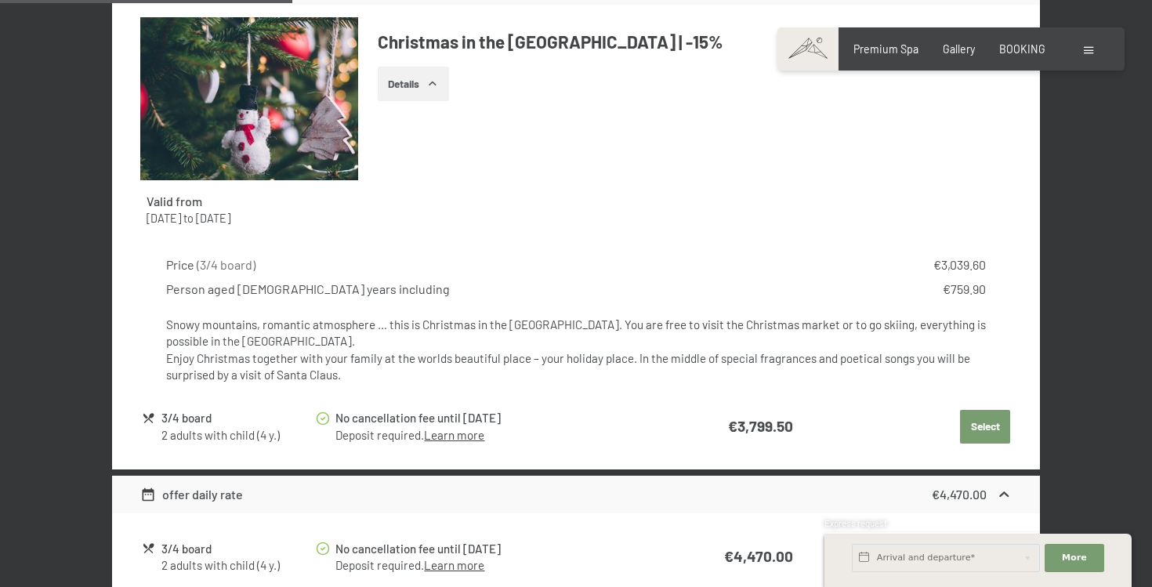
scroll to position [2063, 0]
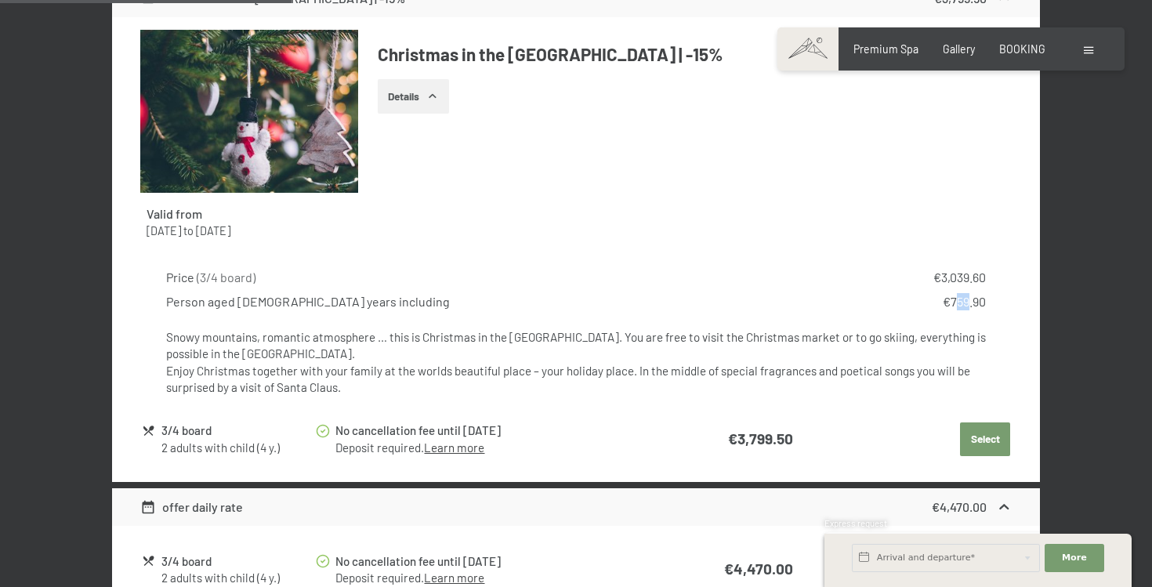
drag, startPoint x: 953, startPoint y: 302, endPoint x: 969, endPoint y: 302, distance: 16.5
click at [969, 302] on div "€759.90" at bounding box center [963, 301] width 43 height 17
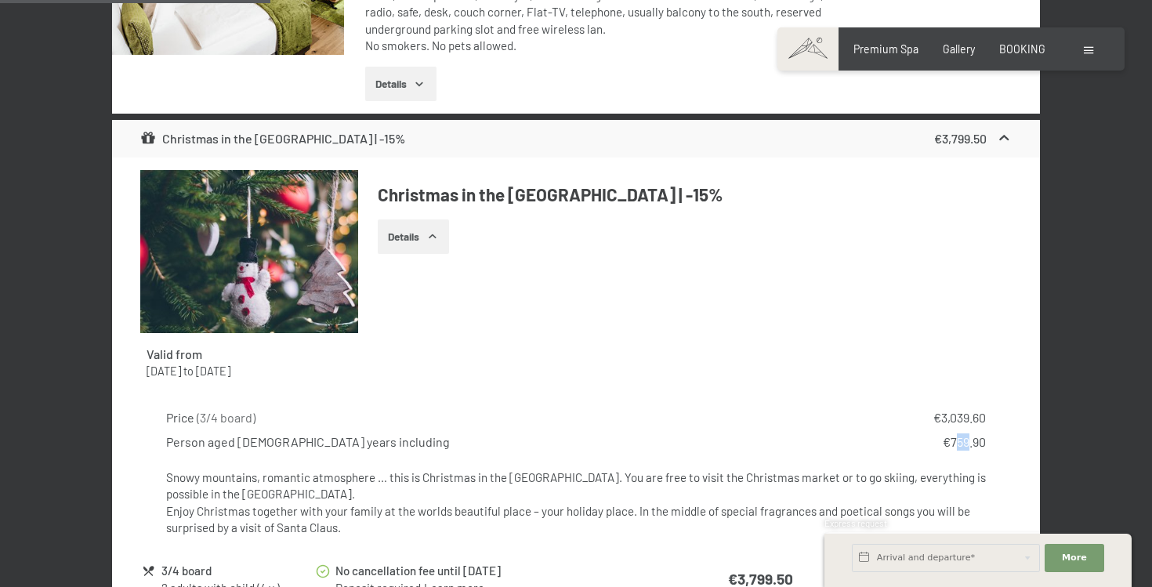
scroll to position [1909, 0]
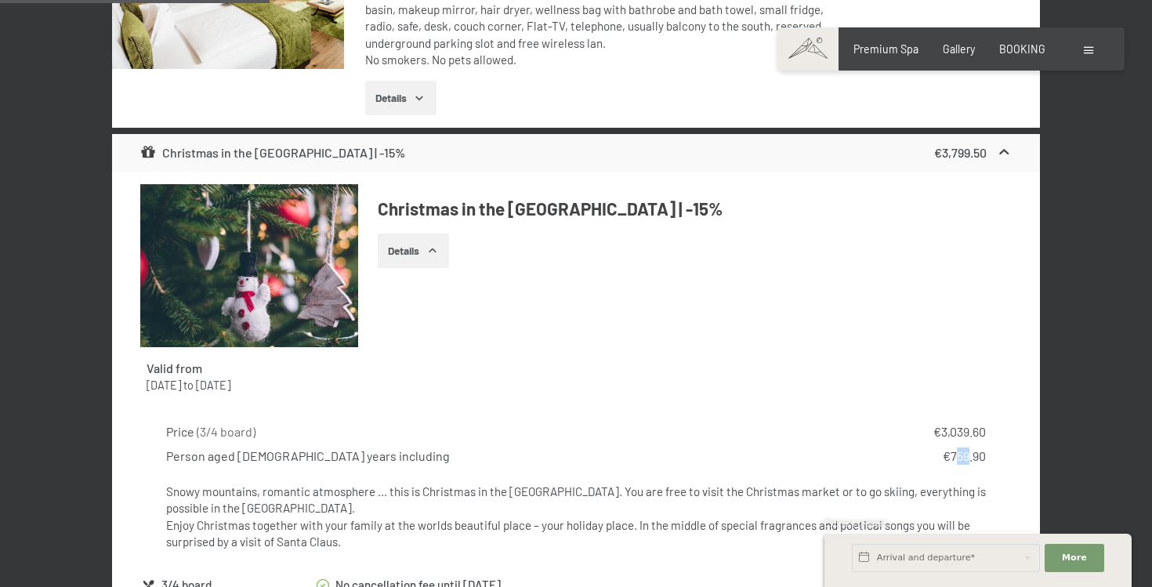
click at [419, 246] on button "Details" at bounding box center [413, 250] width 71 height 34
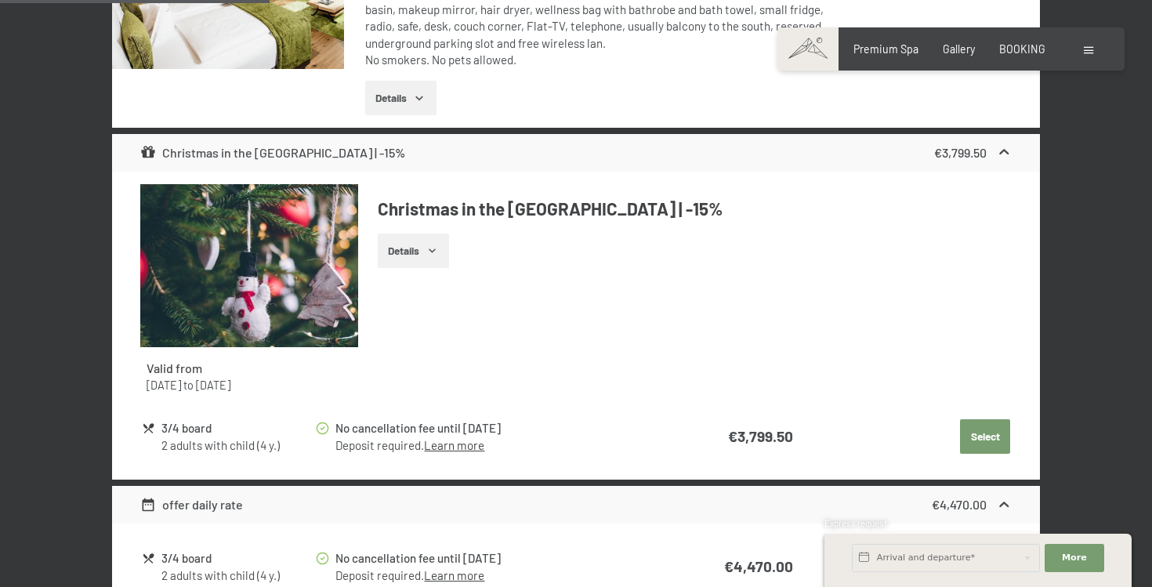
click at [419, 246] on button "Details" at bounding box center [413, 250] width 71 height 34
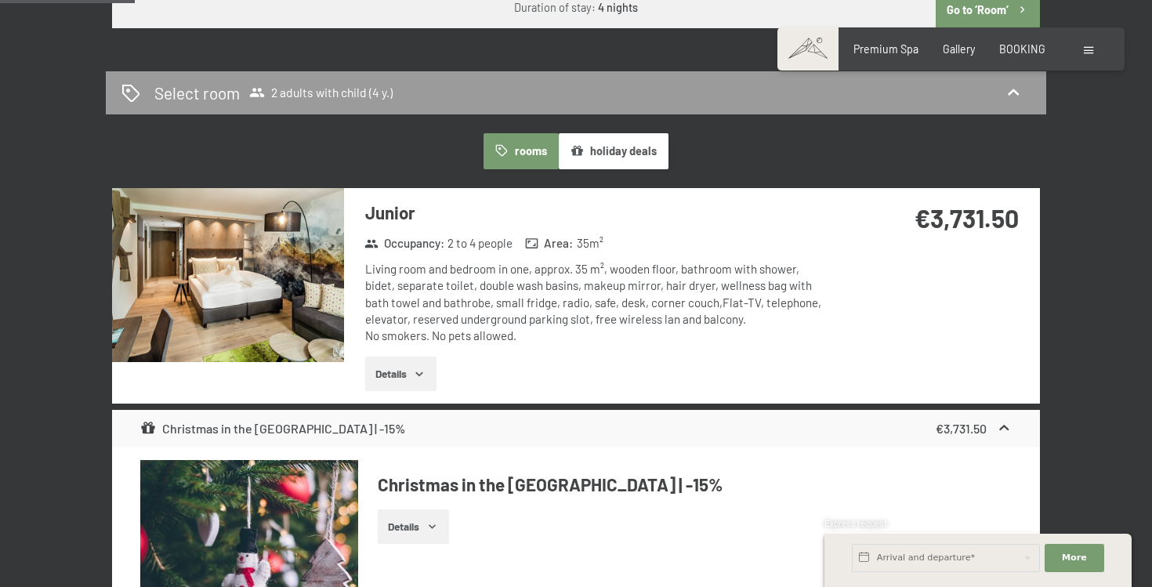
scroll to position [957, 0]
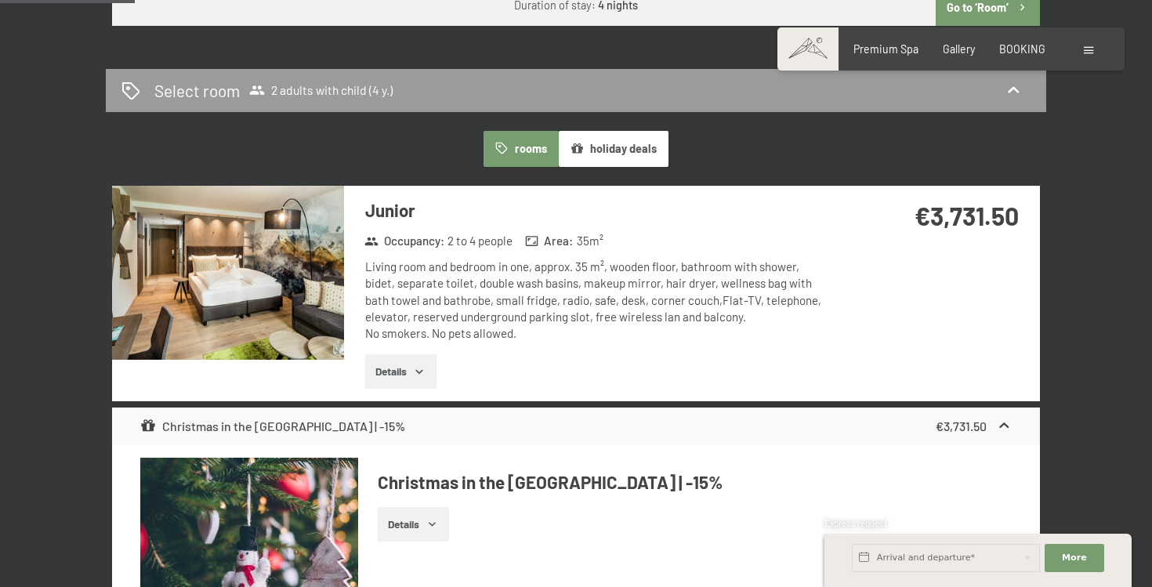
click at [395, 381] on button "Details" at bounding box center [400, 371] width 71 height 34
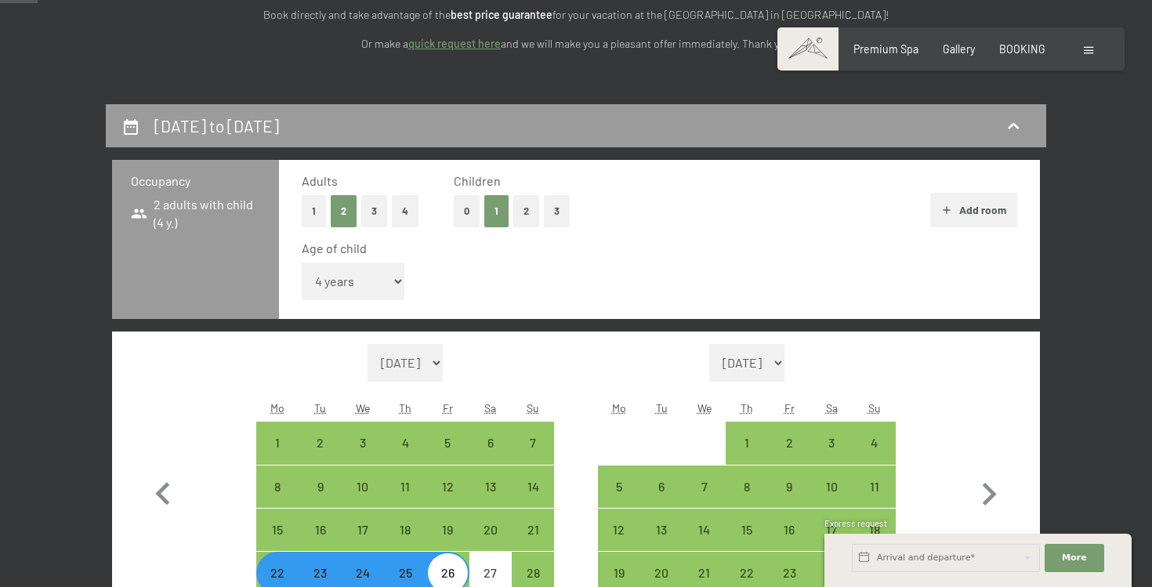
scroll to position [283, 0]
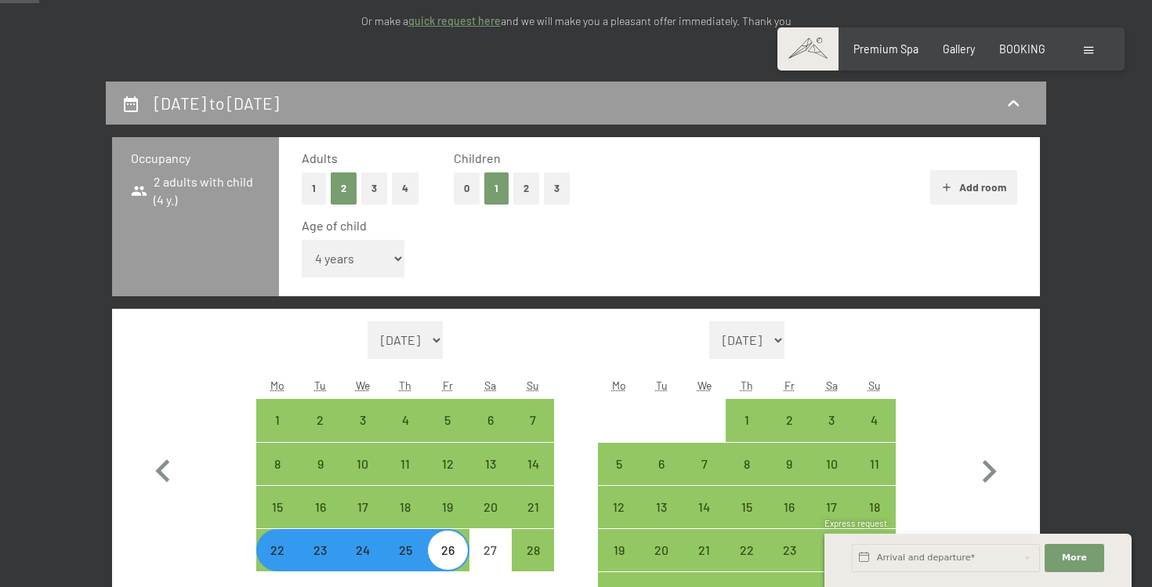
click at [353, 257] on select "Under 1 year 1 year 2 years 3 years 4 years 5 years 6 years 7 years 8 years 9 y…" at bounding box center [353, 259] width 103 height 38
select select "0"
click at [302, 240] on select "Under 1 year 1 year 2 years 3 years 4 years 5 years 6 years 7 years 8 years 9 y…" at bounding box center [353, 259] width 103 height 38
select select "[DATE]"
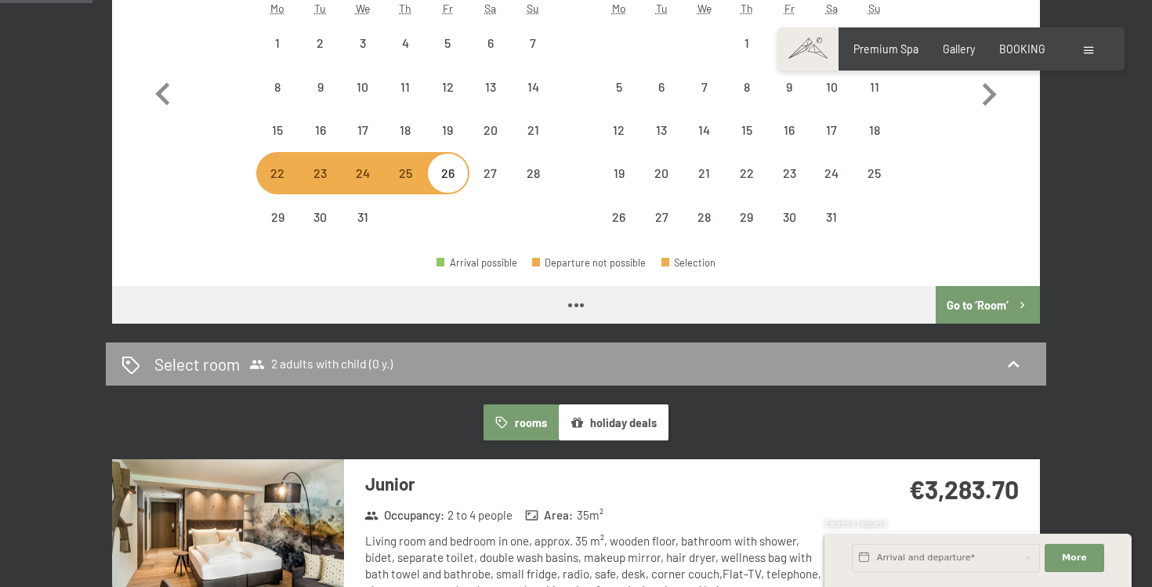
select select "[DATE]"
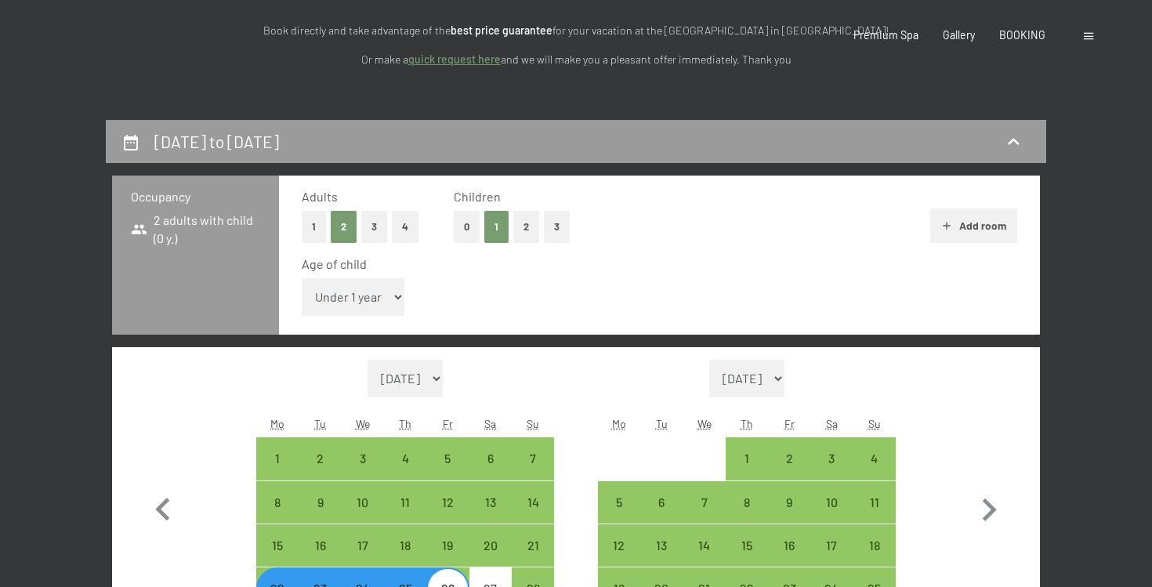
scroll to position [0, 0]
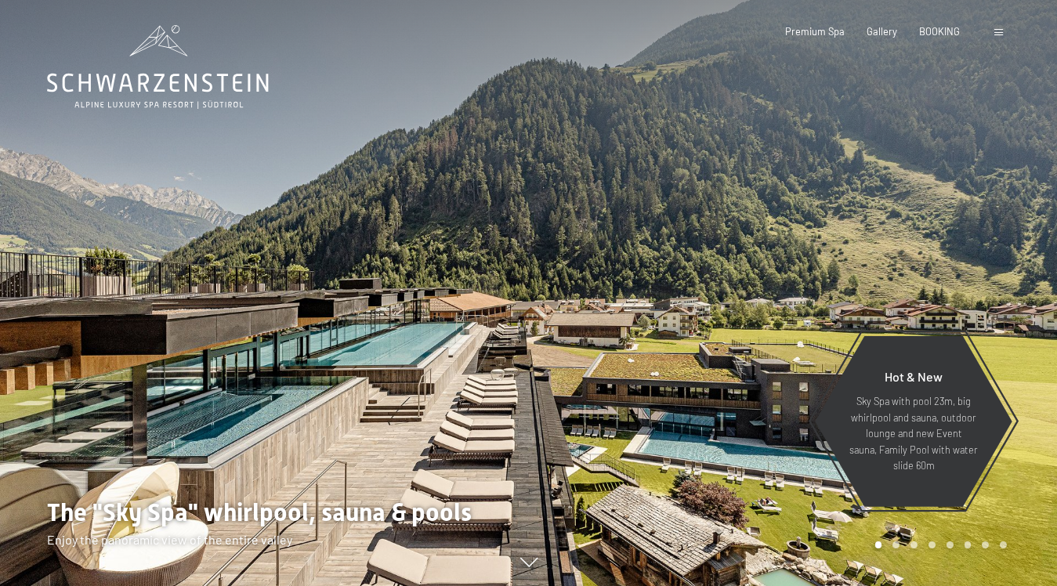
click at [929, 39] on div "Booking Enquiries Premium Spa Gallery BOOKING DE IT EN Vouchers Gallery Enquiri…" at bounding box center [873, 32] width 266 height 14
click at [934, 24] on div "BOOKING" at bounding box center [939, 30] width 41 height 14
click at [933, 29] on span "BOOKING" at bounding box center [939, 29] width 41 height 13
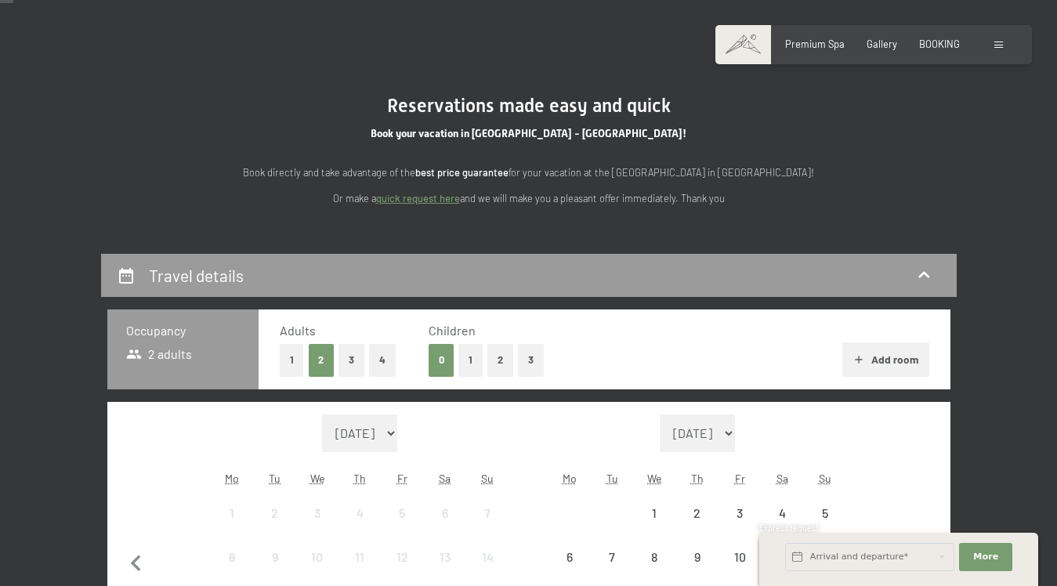
scroll to position [100, 0]
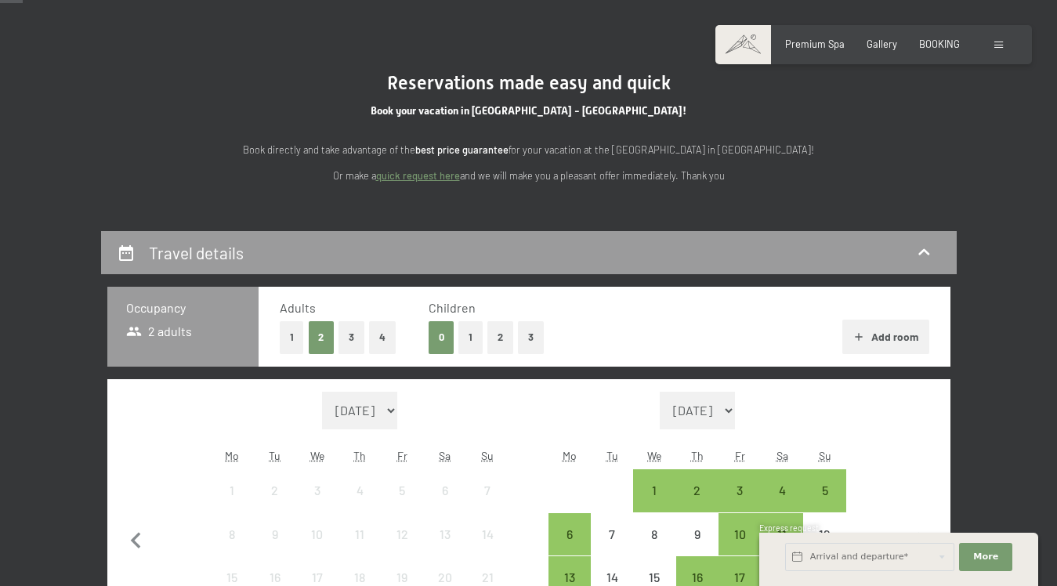
click at [353, 345] on button "3" at bounding box center [351, 337] width 26 height 32
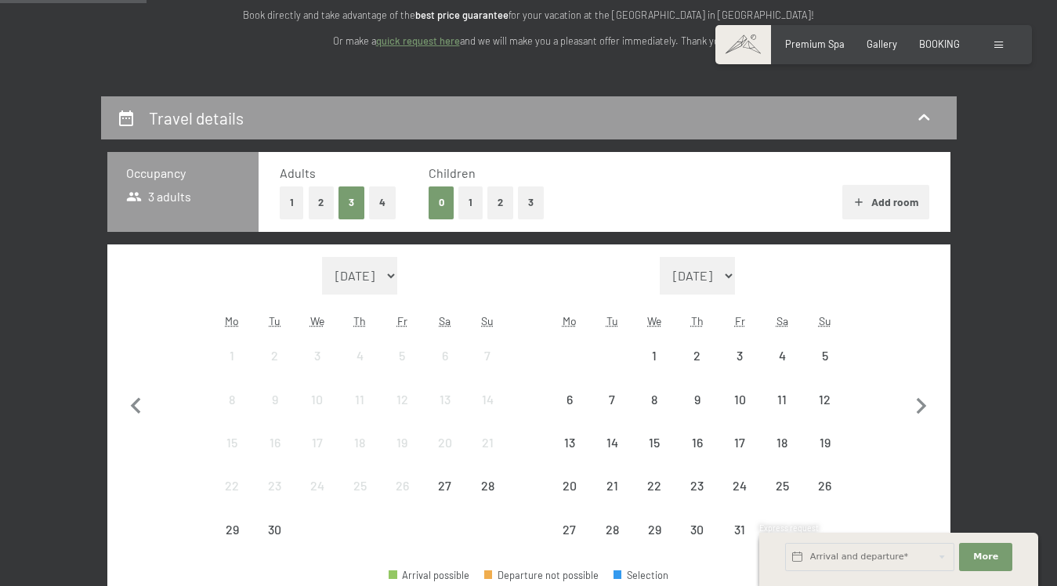
scroll to position [252, 0]
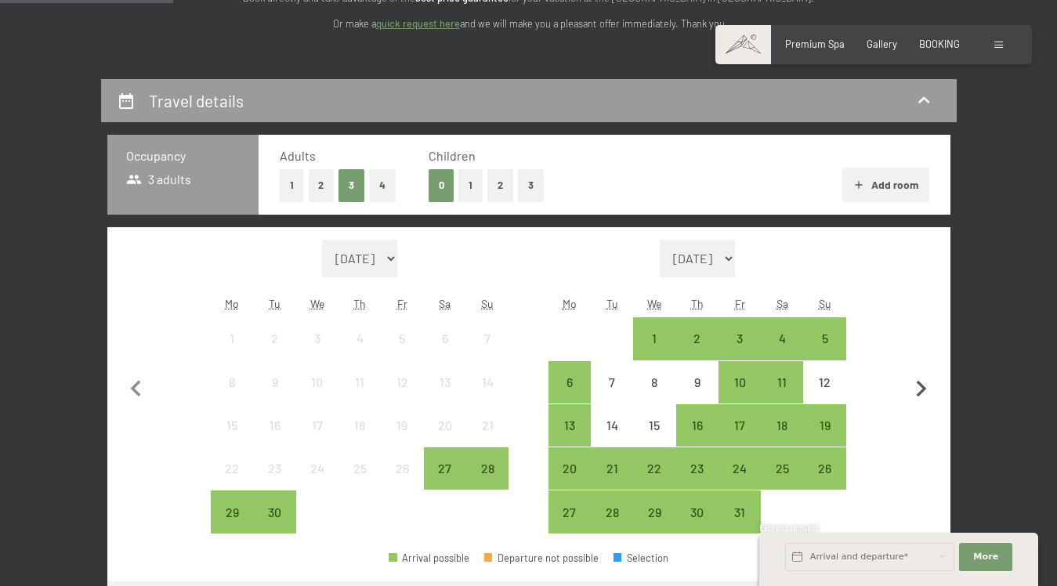
click at [918, 389] on icon "button" at bounding box center [921, 389] width 33 height 33
select select "[DATE]"
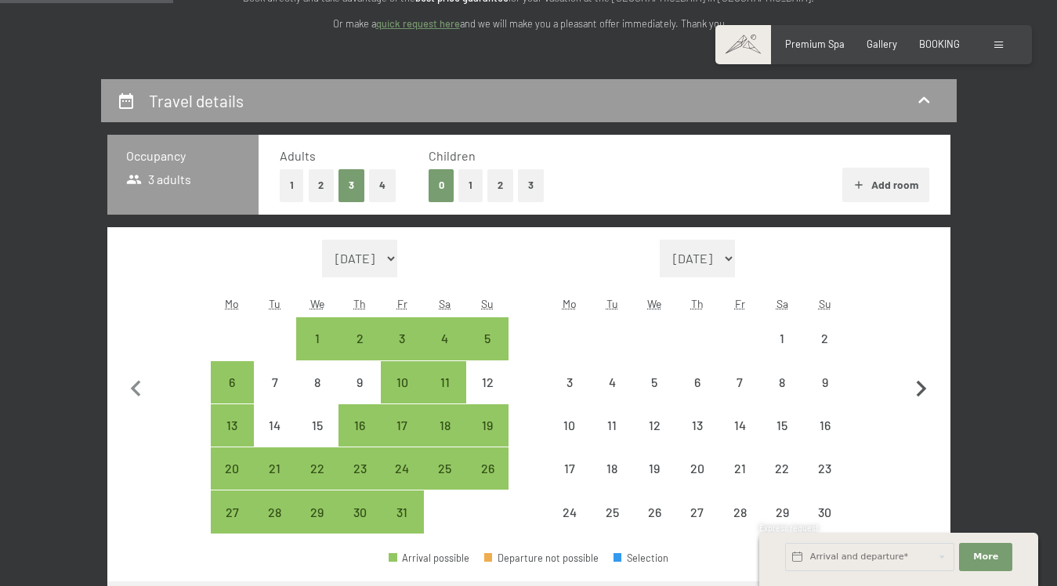
click at [918, 389] on icon "button" at bounding box center [921, 389] width 33 height 33
select select "[DATE]"
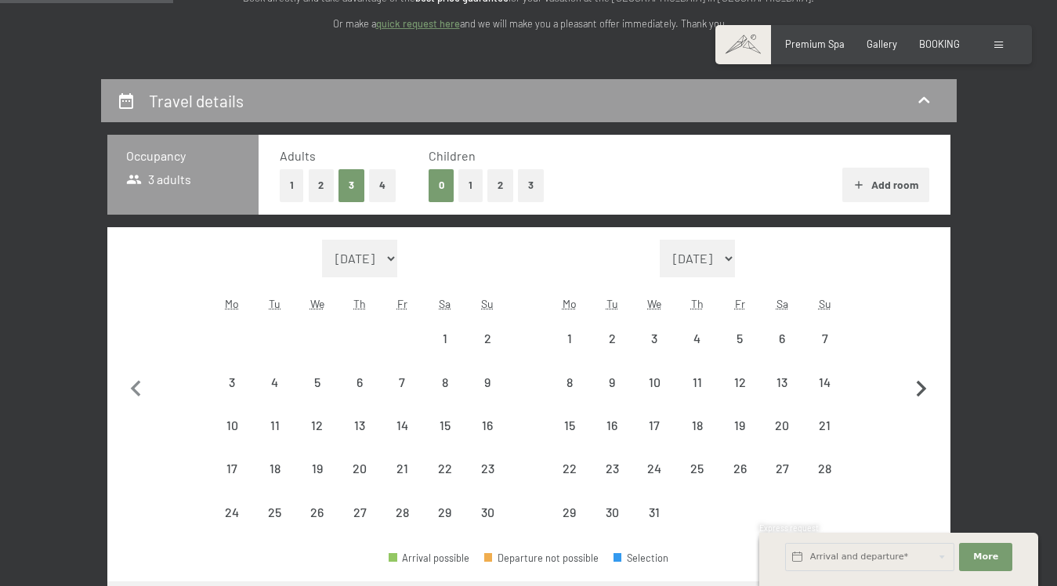
click at [918, 389] on icon "button" at bounding box center [921, 389] width 33 height 33
select select "[DATE]"
click at [918, 389] on icon "button" at bounding box center [921, 389] width 33 height 33
select select "[DATE]"
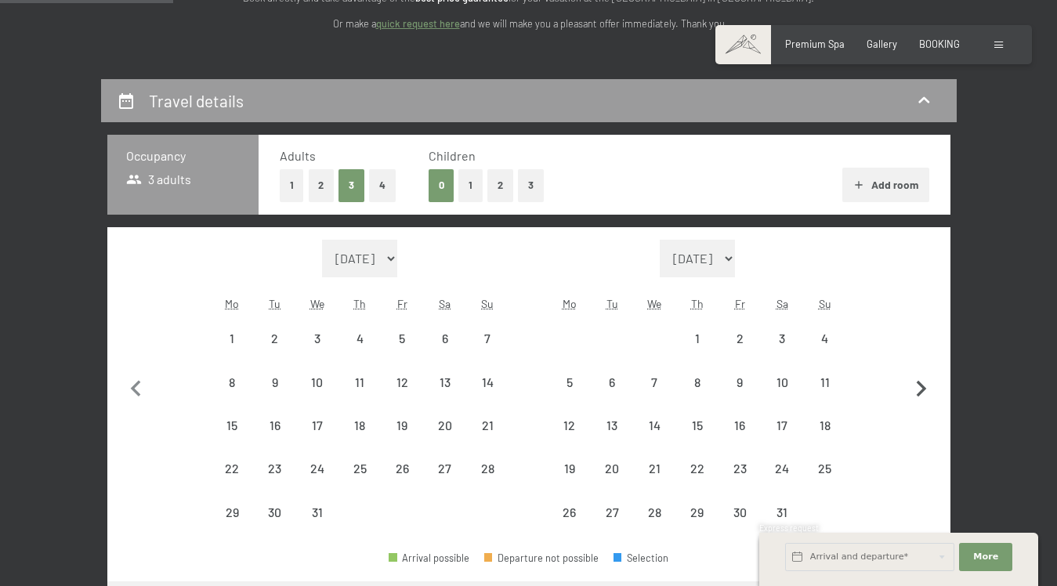
select select "2026-02-01"
select select "[DATE]"
select select "2026-02-01"
click at [918, 389] on icon "button" at bounding box center [921, 389] width 33 height 33
select select "2026-02-01"
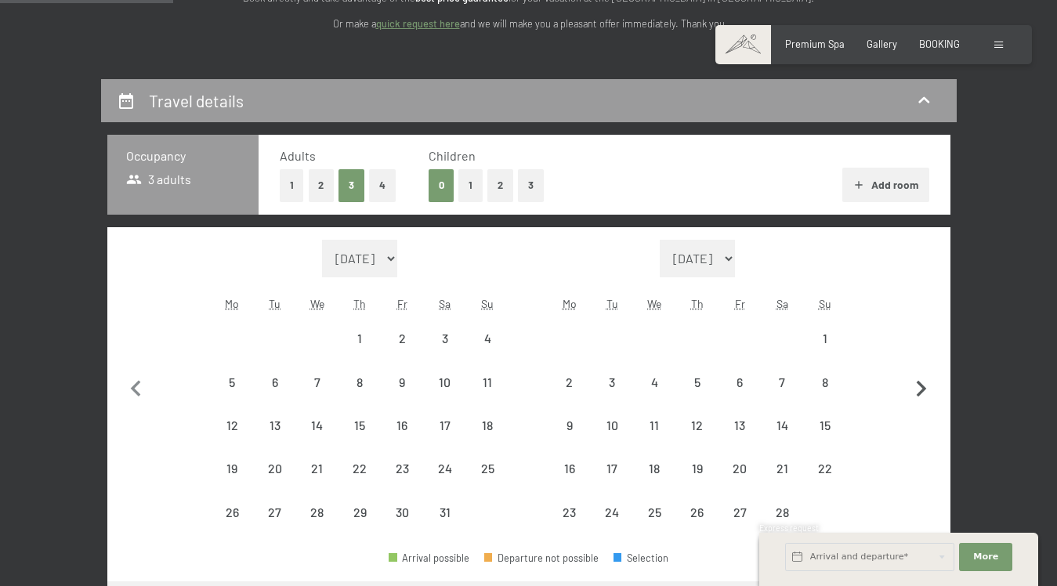
select select "2026-03-01"
click at [918, 389] on button "button" at bounding box center [921, 409] width 33 height 338
select select "2026-03-01"
select select "2026-04-01"
select select "2026-03-01"
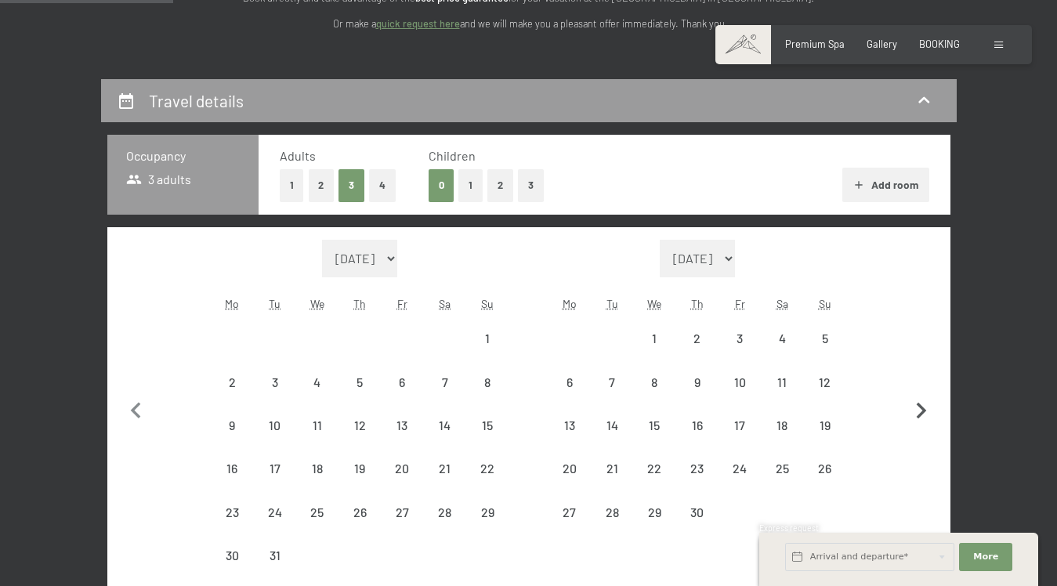
select select "2026-04-01"
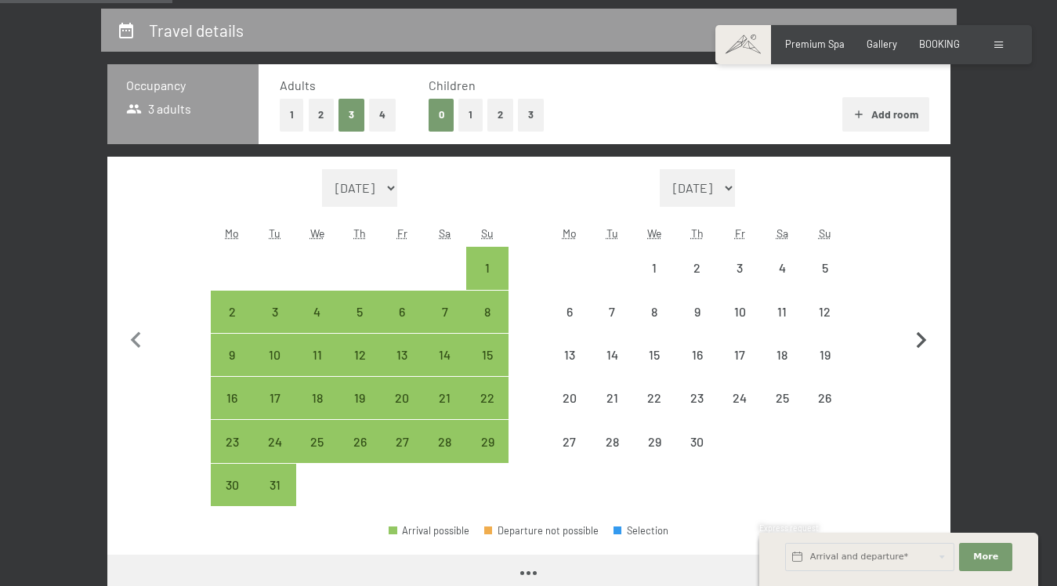
select select "2026-03-01"
select select "2026-04-01"
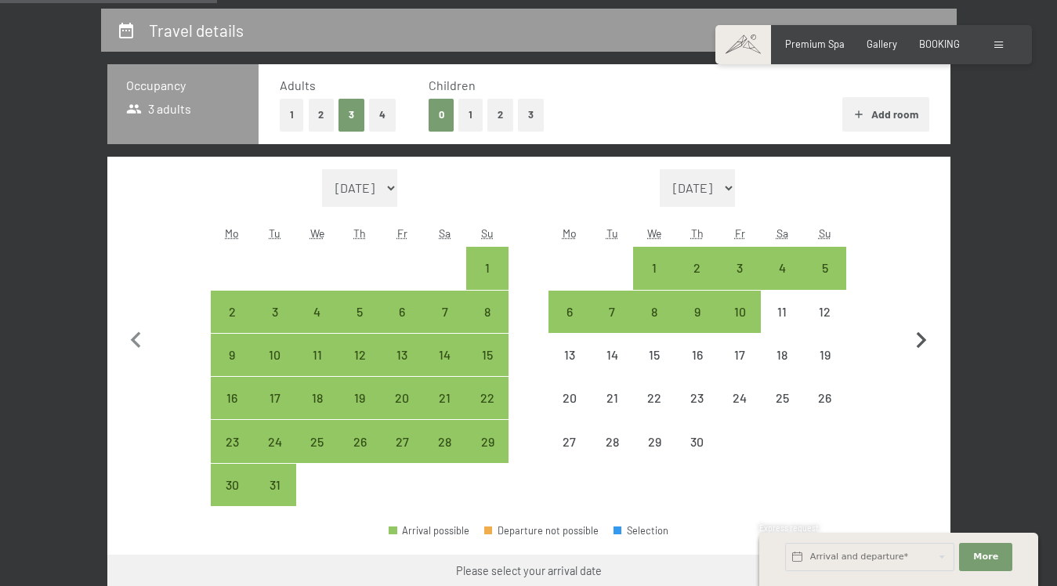
scroll to position [324, 0]
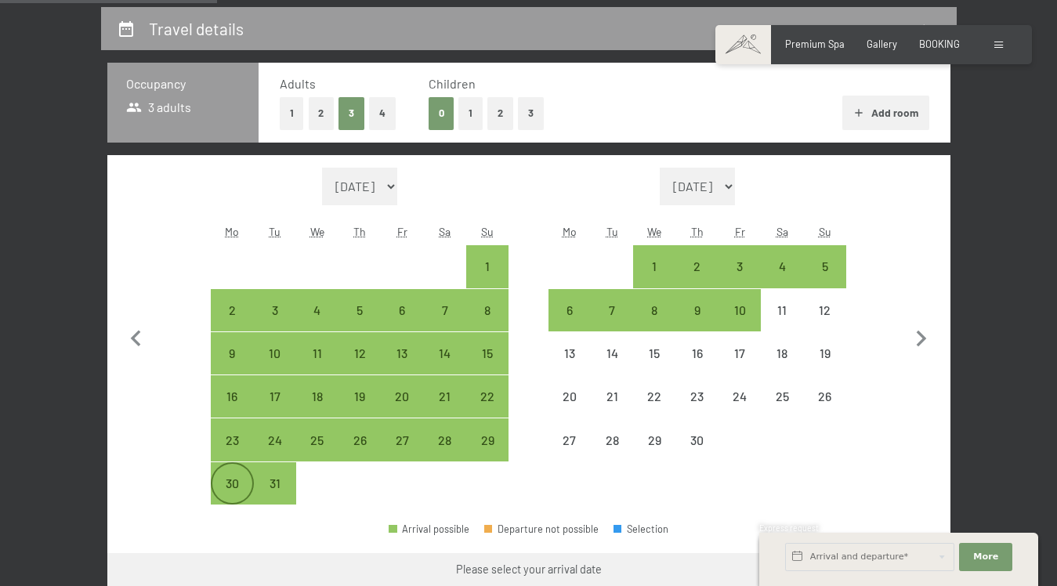
click at [214, 477] on div "30" at bounding box center [231, 496] width 39 height 39
select select "2026-03-01"
select select "2026-04-01"
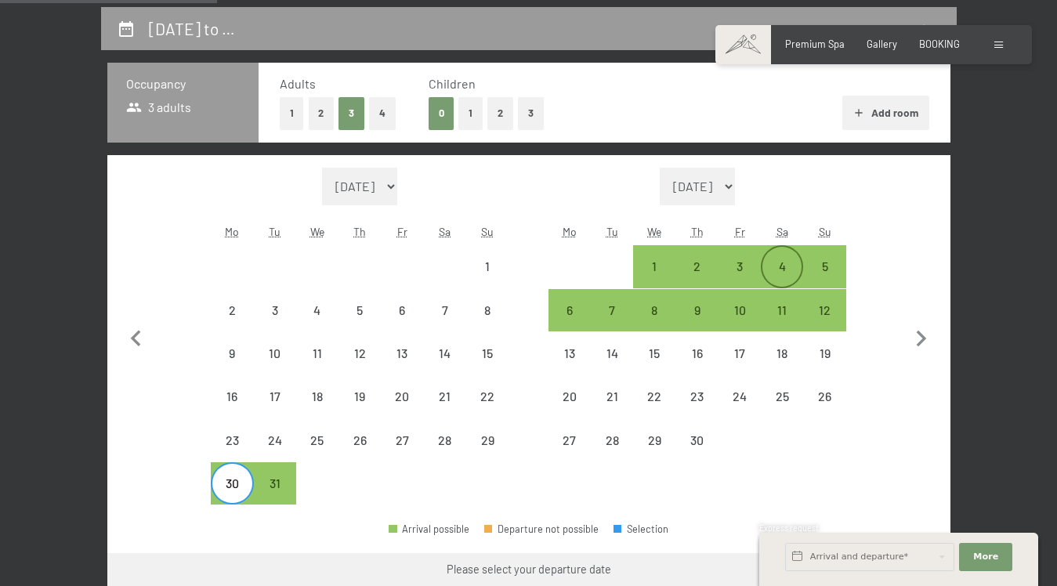
click at [772, 277] on div "4" at bounding box center [781, 279] width 39 height 39
select select "2026-03-01"
select select "2026-04-01"
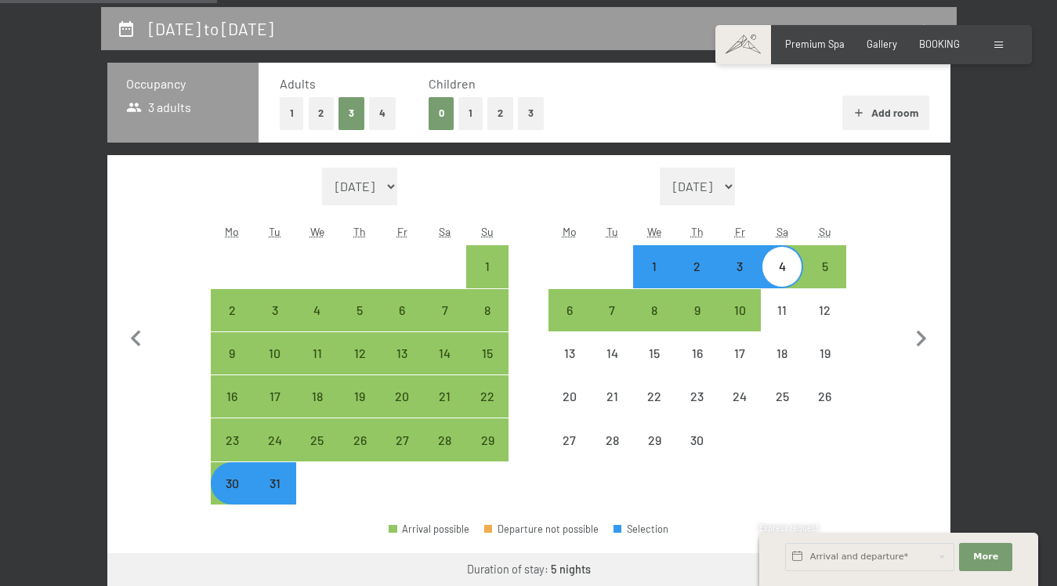
click at [226, 501] on div "30" at bounding box center [231, 496] width 39 height 39
select select "2026-03-01"
select select "2026-04-01"
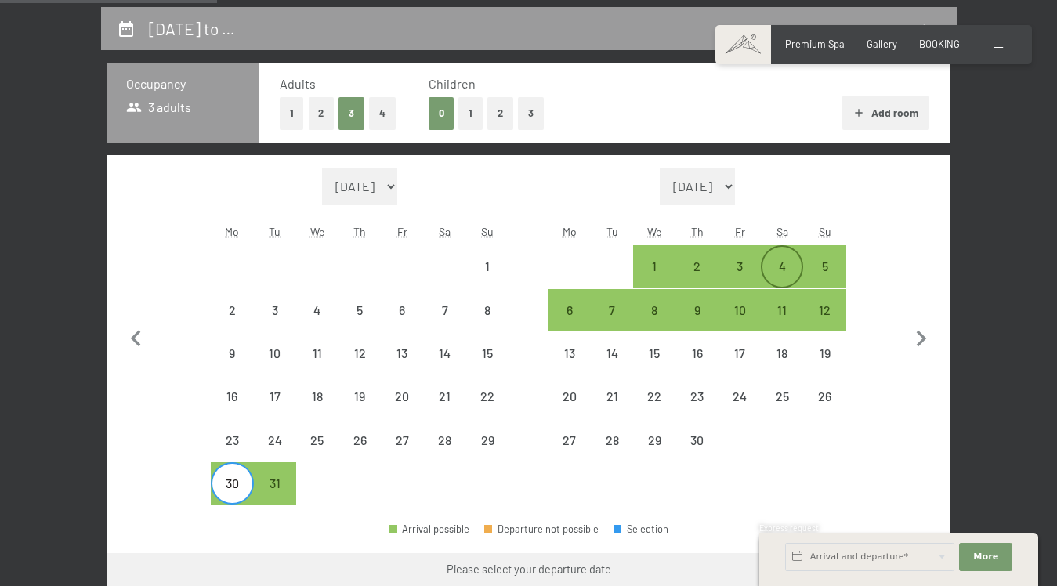
click at [789, 268] on div "4" at bounding box center [781, 279] width 39 height 39
select select "2026-03-01"
select select "2026-04-01"
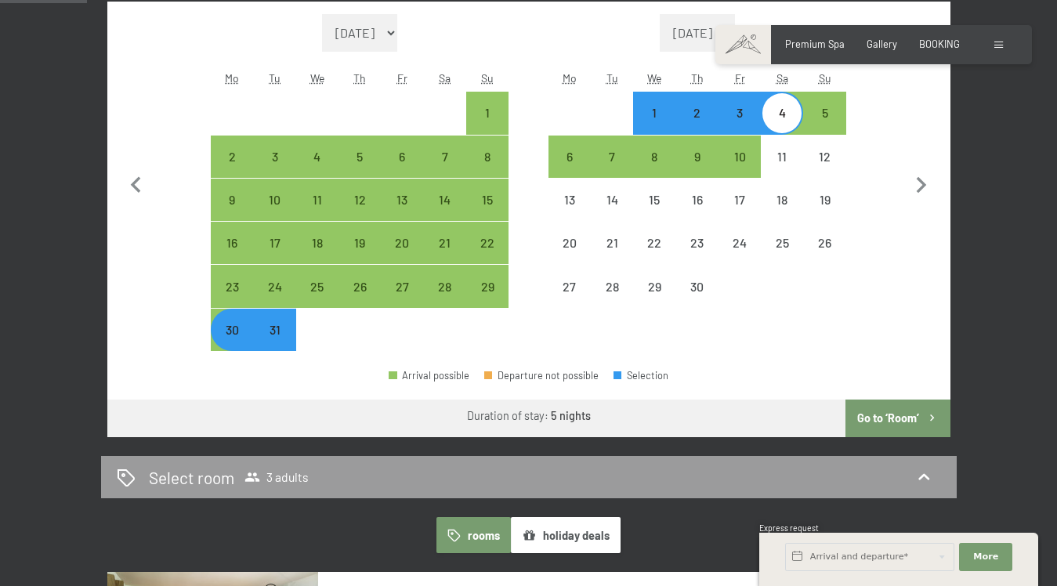
scroll to position [476, 0]
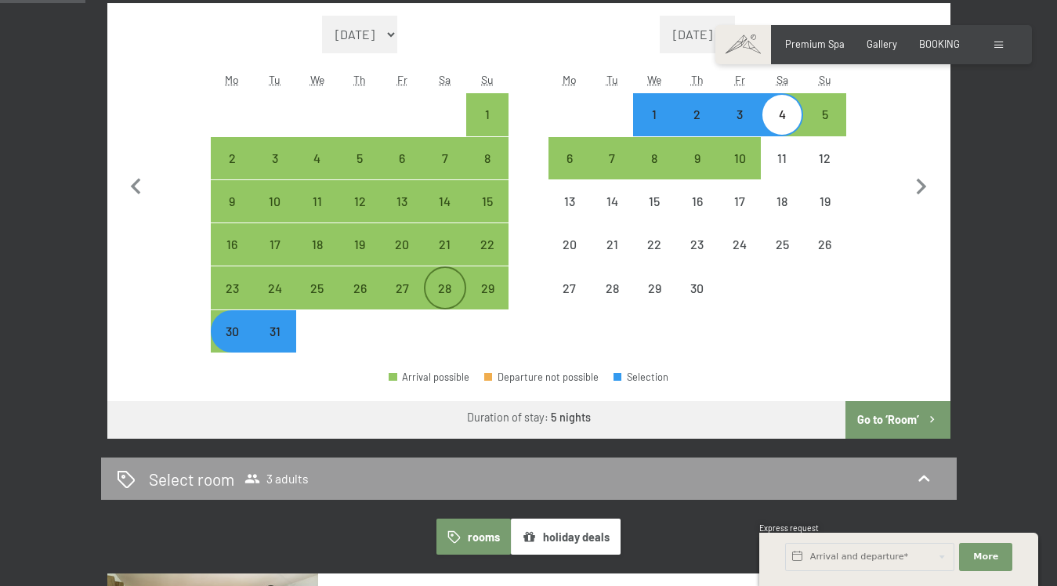
click at [450, 292] on div "28" at bounding box center [444, 301] width 39 height 39
select select "2026-03-01"
select select "2026-04-01"
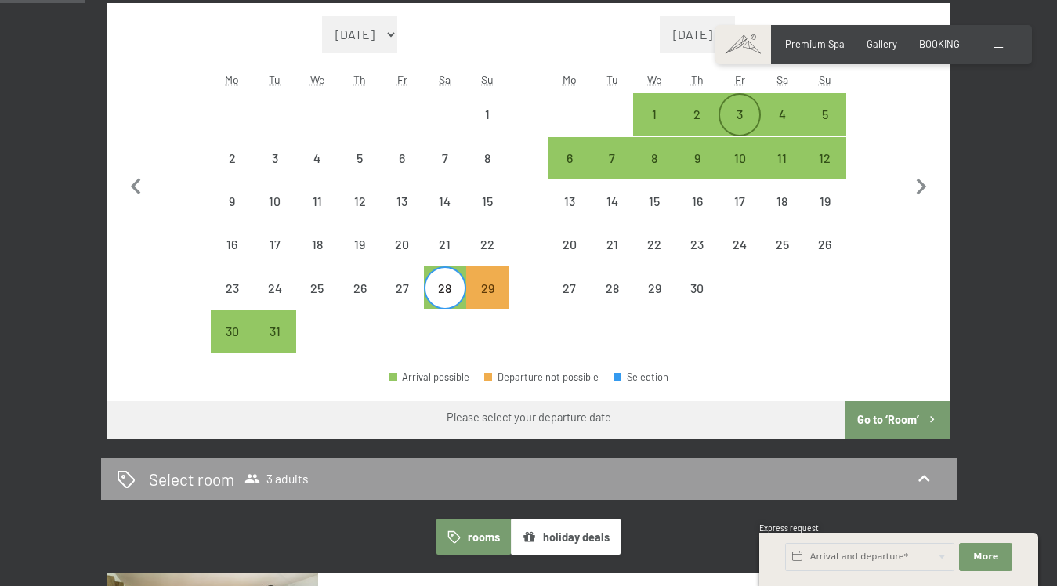
click at [748, 110] on div "3" at bounding box center [739, 127] width 39 height 39
select select "2026-03-01"
select select "2026-04-01"
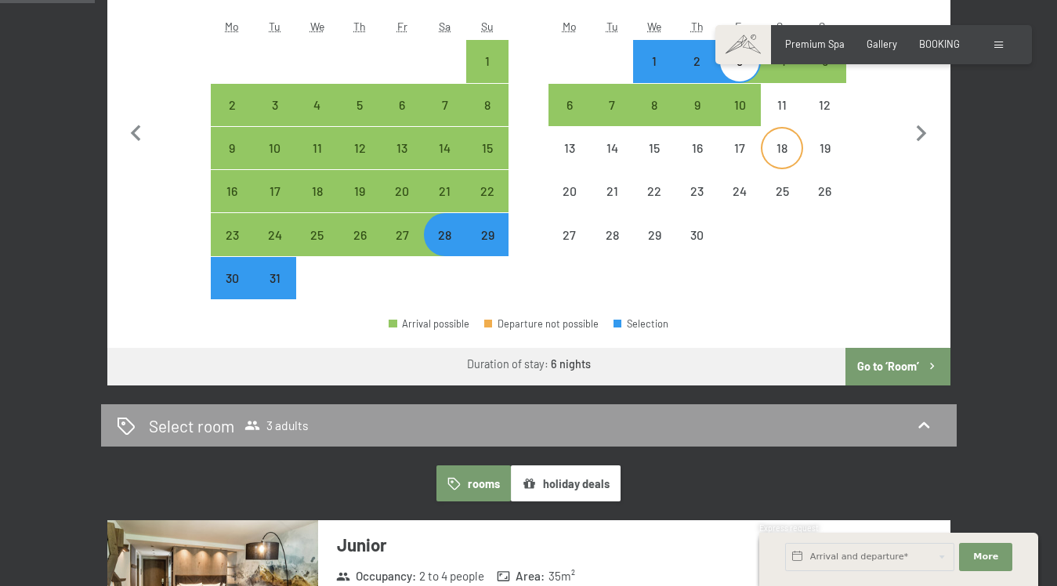
scroll to position [508, 0]
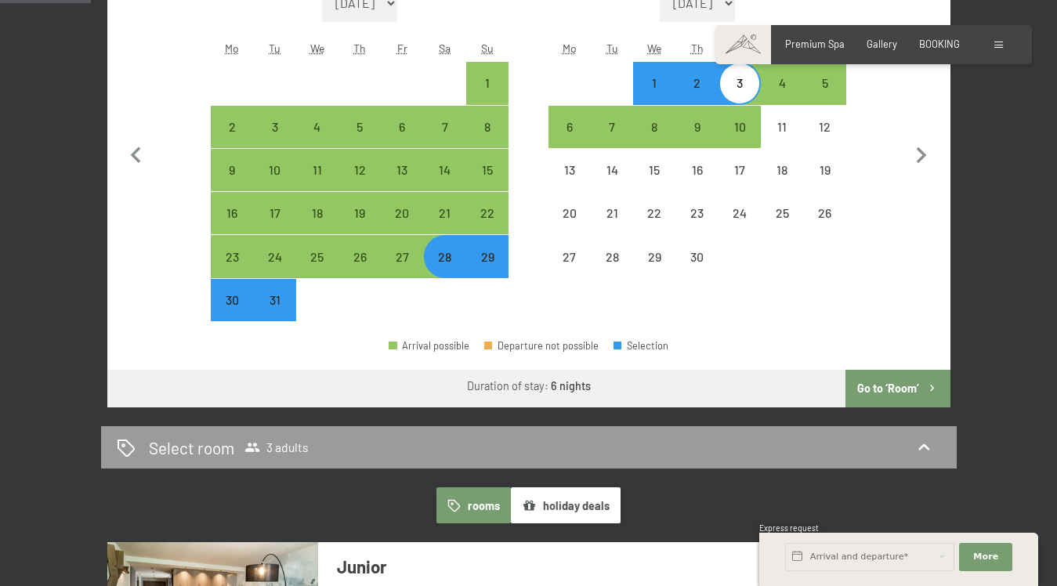
click at [714, 81] on div "2" at bounding box center [697, 96] width 39 height 39
select select "2026-03-01"
select select "2026-04-01"
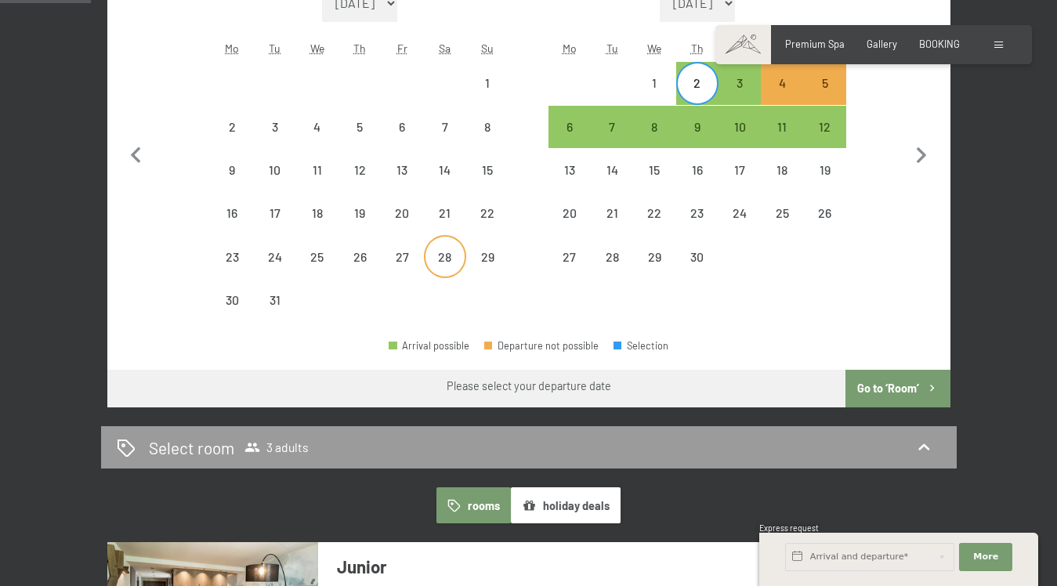
click at [446, 258] on div "28" at bounding box center [444, 270] width 39 height 39
select select "2026-03-01"
select select "2026-04-01"
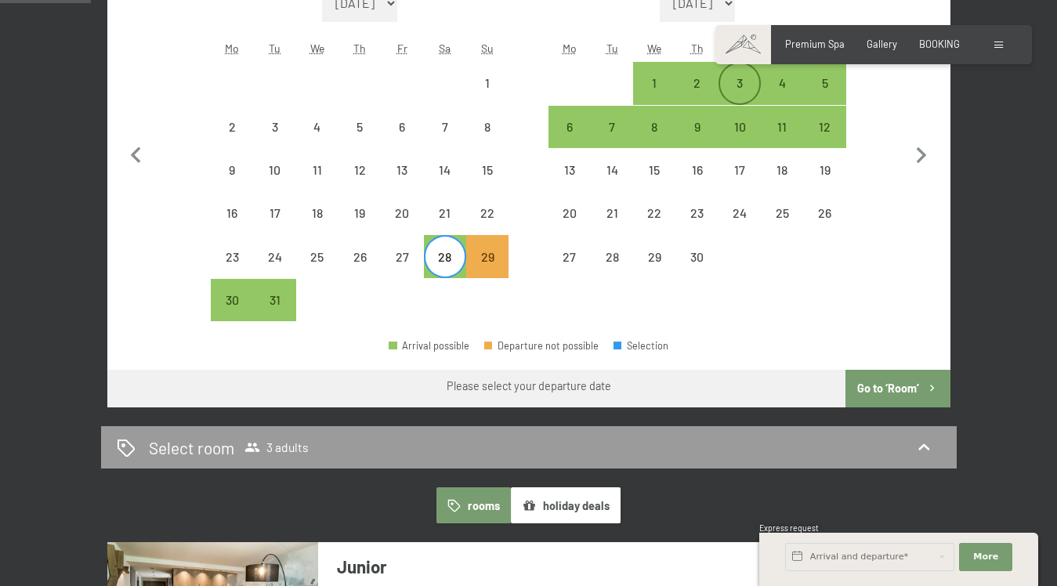
click at [732, 74] on div "3" at bounding box center [739, 82] width 39 height 39
select select "2026-03-01"
select select "2026-04-01"
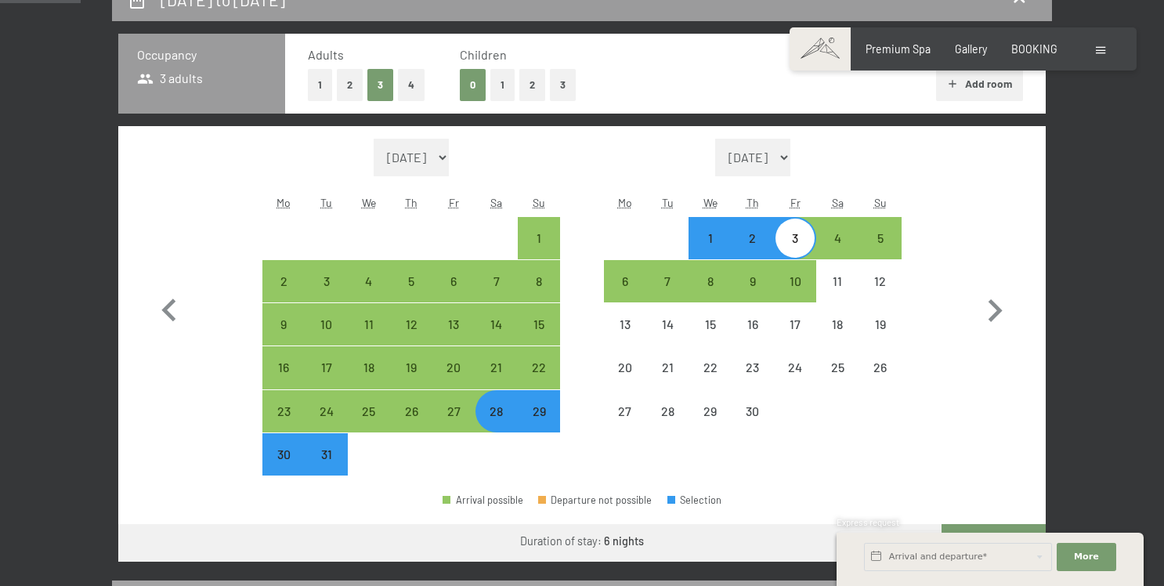
scroll to position [375, 0]
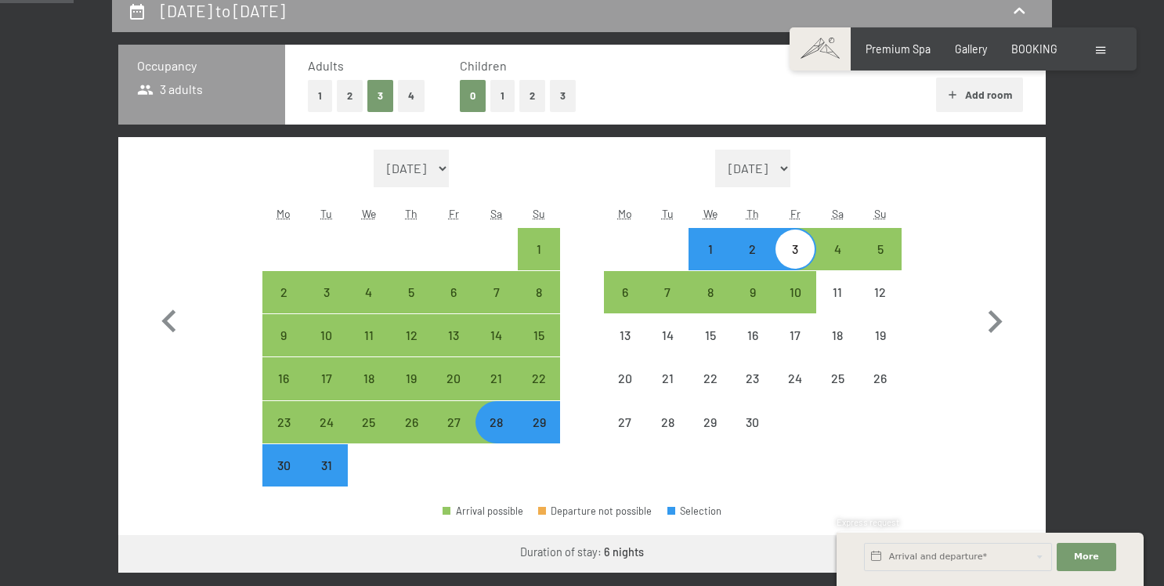
click at [289, 460] on div "30" at bounding box center [283, 478] width 39 height 39
select select "2026-03-01"
select select "2026-04-01"
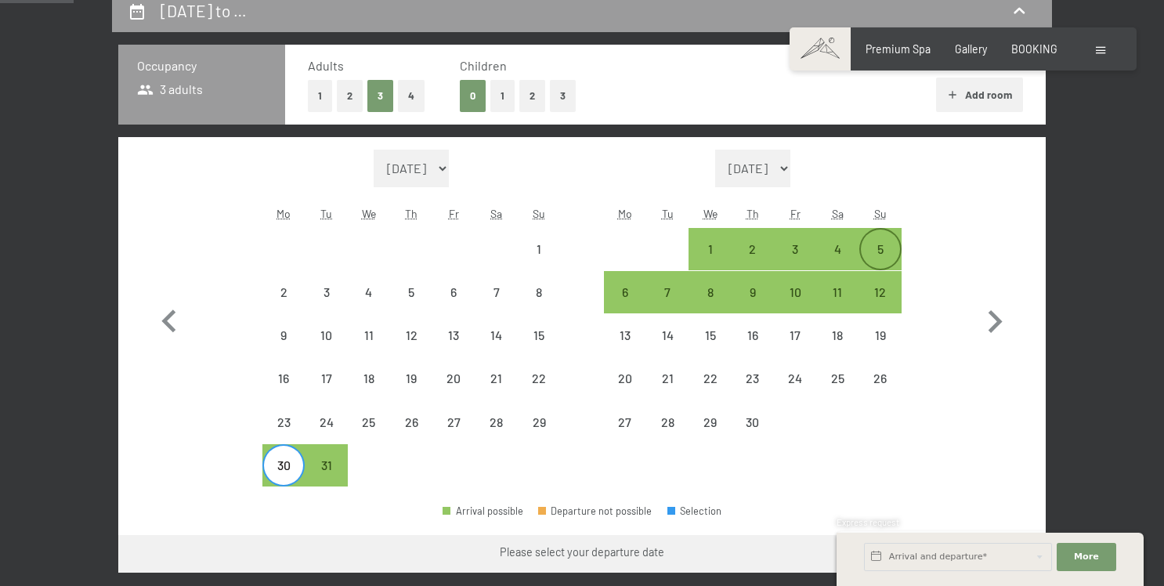
click at [889, 257] on div "5" at bounding box center [880, 262] width 39 height 39
select select "2026-03-01"
select select "2026-04-01"
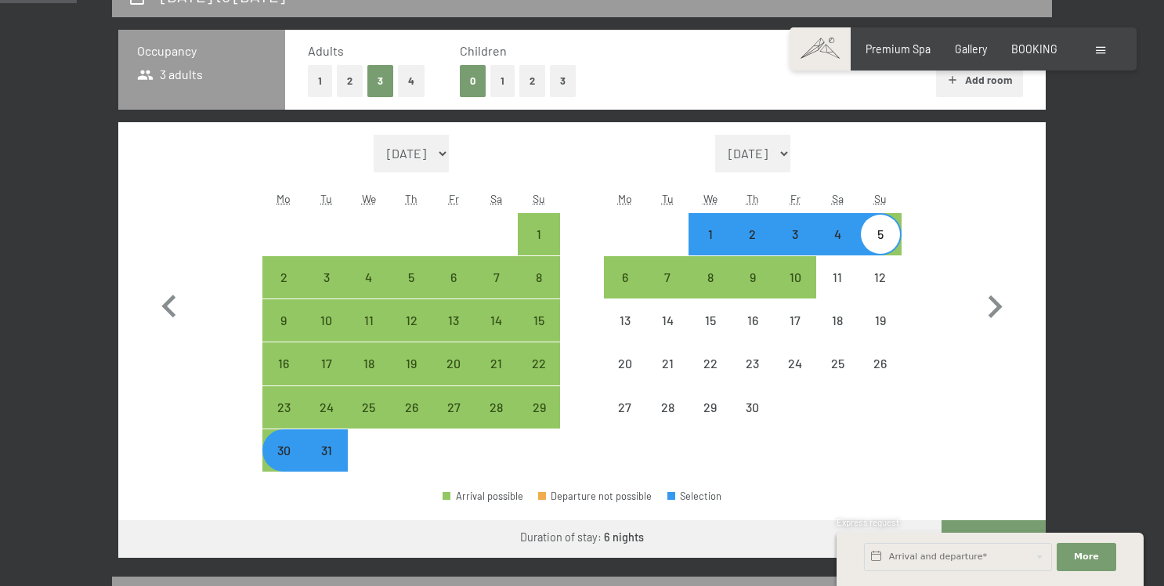
scroll to position [391, 0]
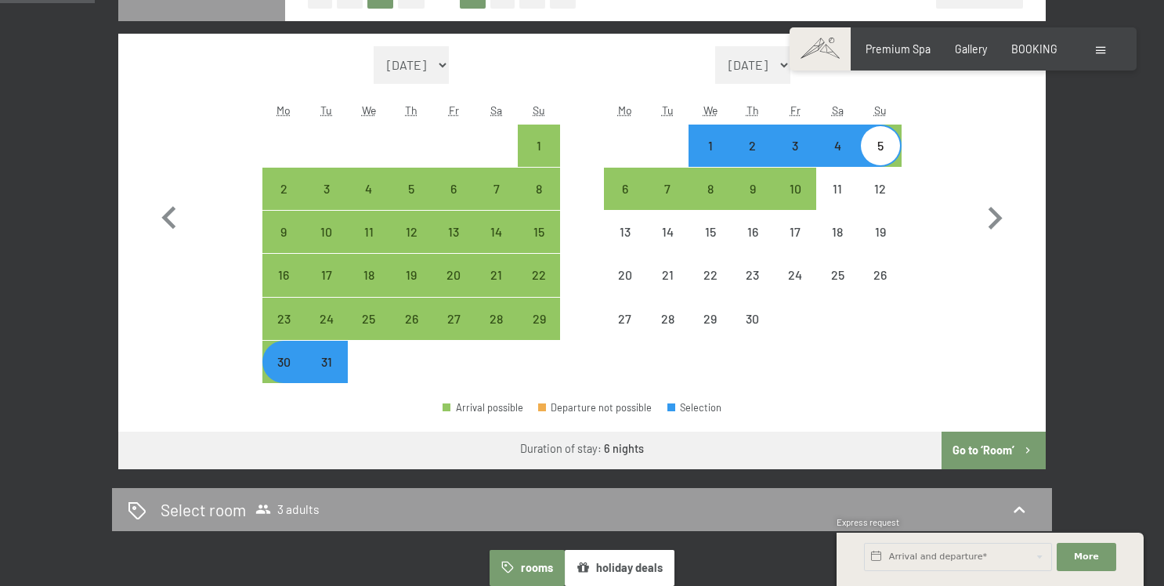
scroll to position [483, 0]
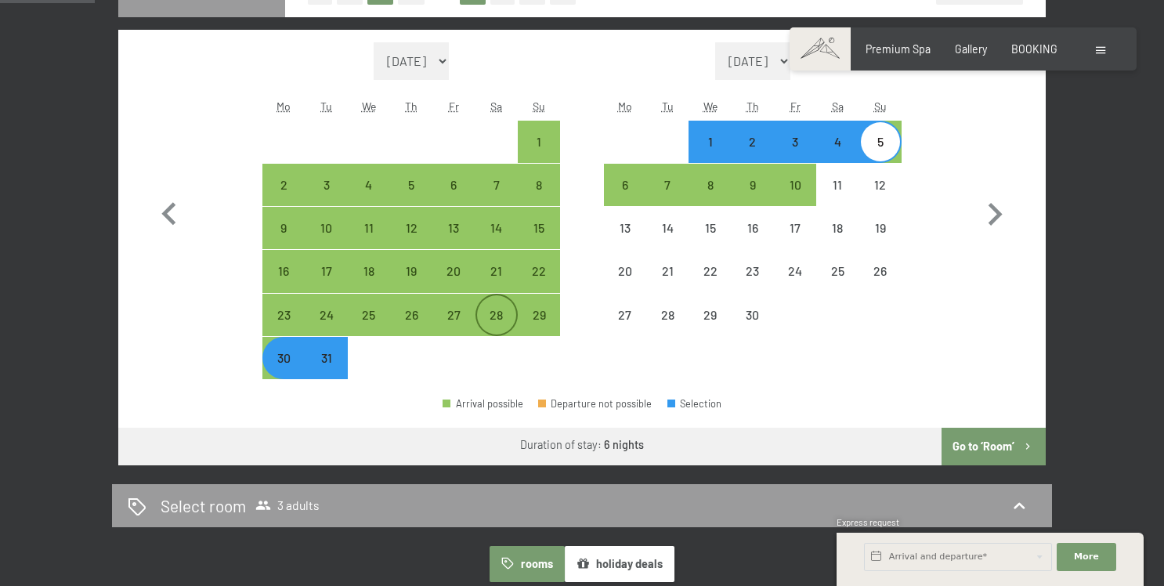
click at [491, 306] on div "28" at bounding box center [496, 314] width 39 height 39
select select "2026-03-01"
select select "2026-04-01"
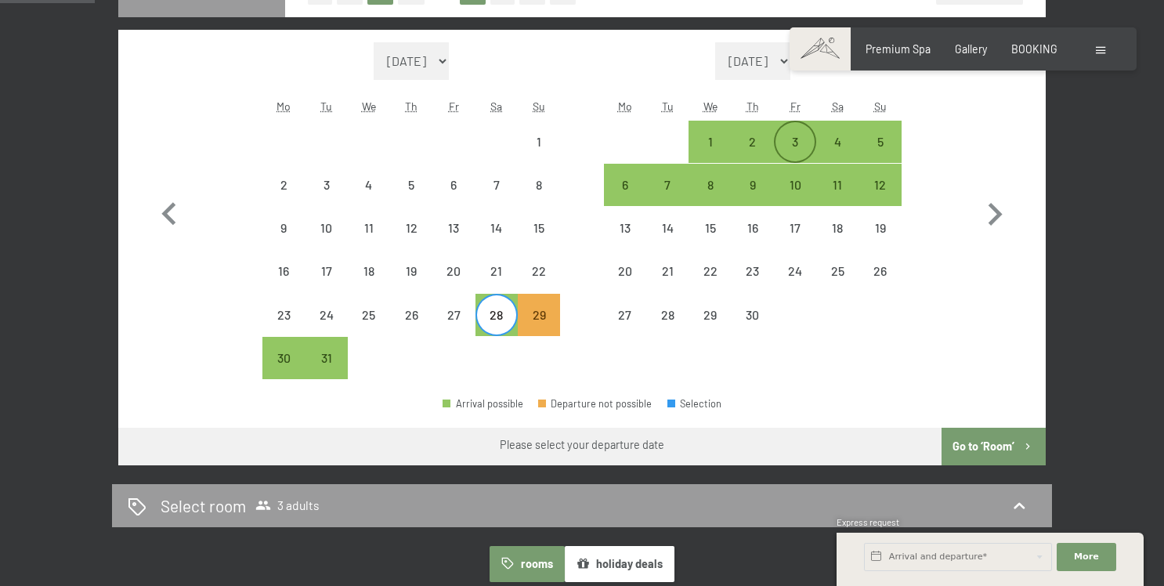
click at [808, 136] on div "3" at bounding box center [795, 155] width 39 height 39
select select "2026-03-01"
select select "2026-04-01"
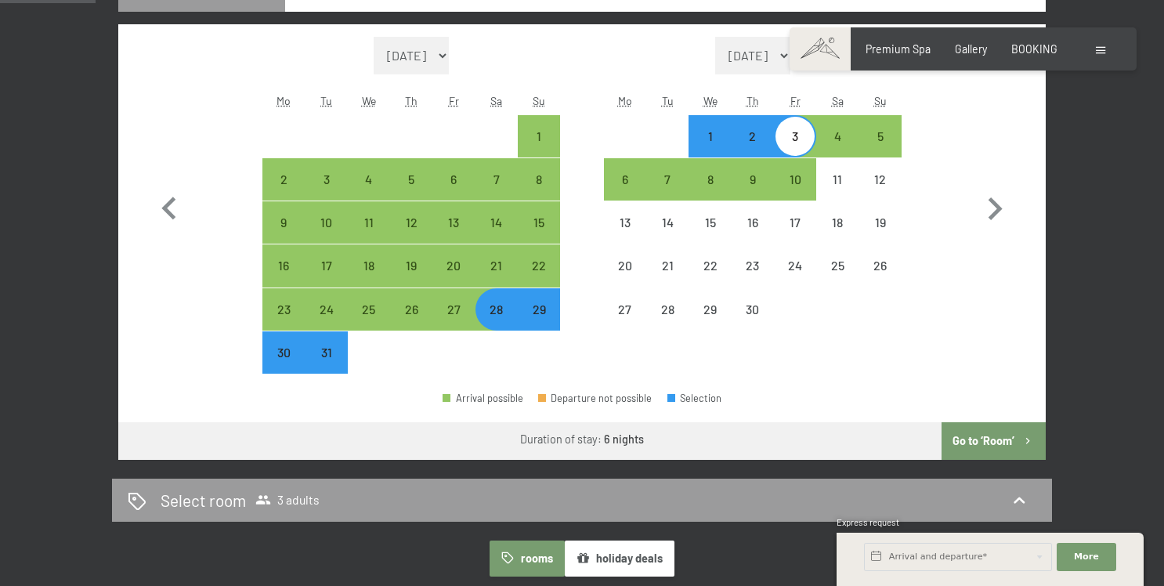
scroll to position [486, 0]
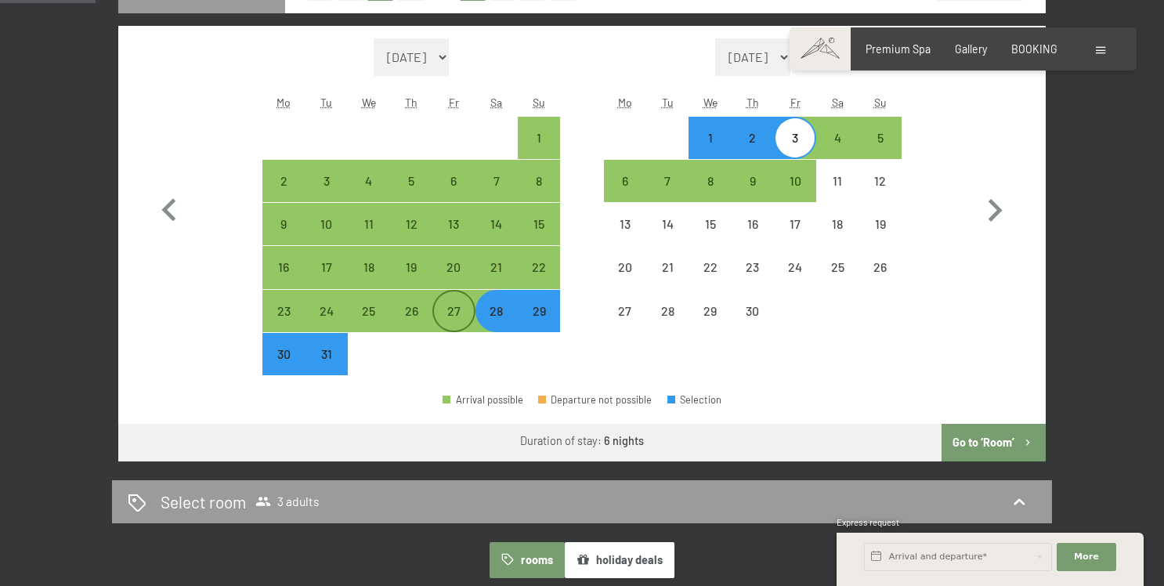
click at [463, 304] on div "27" at bounding box center [453, 310] width 39 height 39
select select "2026-03-01"
select select "2026-04-01"
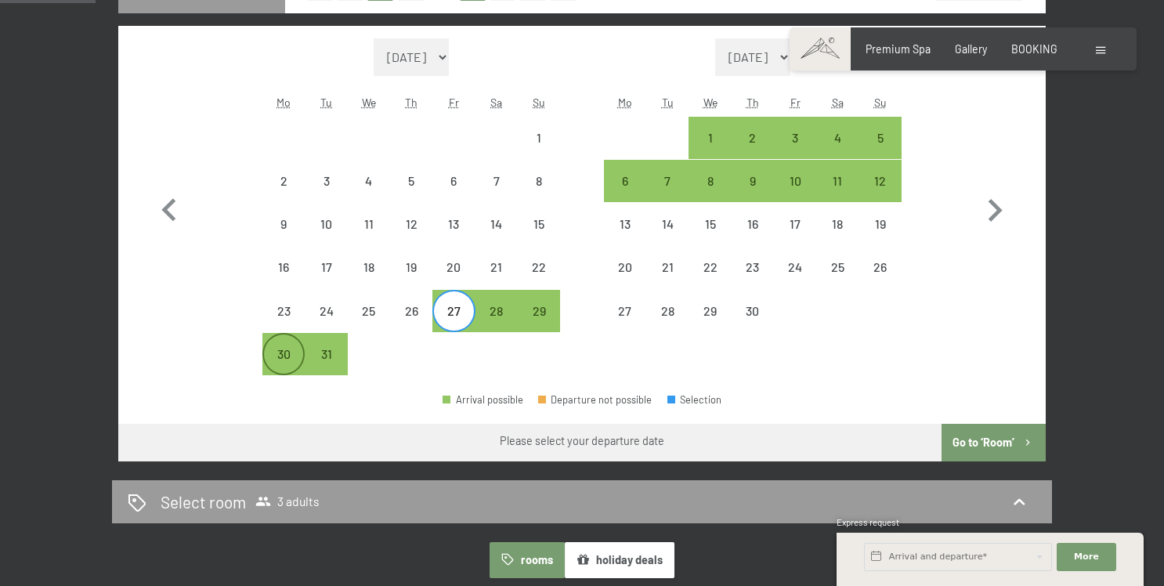
click at [280, 352] on div "30" at bounding box center [283, 367] width 39 height 39
select select "2026-03-01"
select select "2026-04-01"
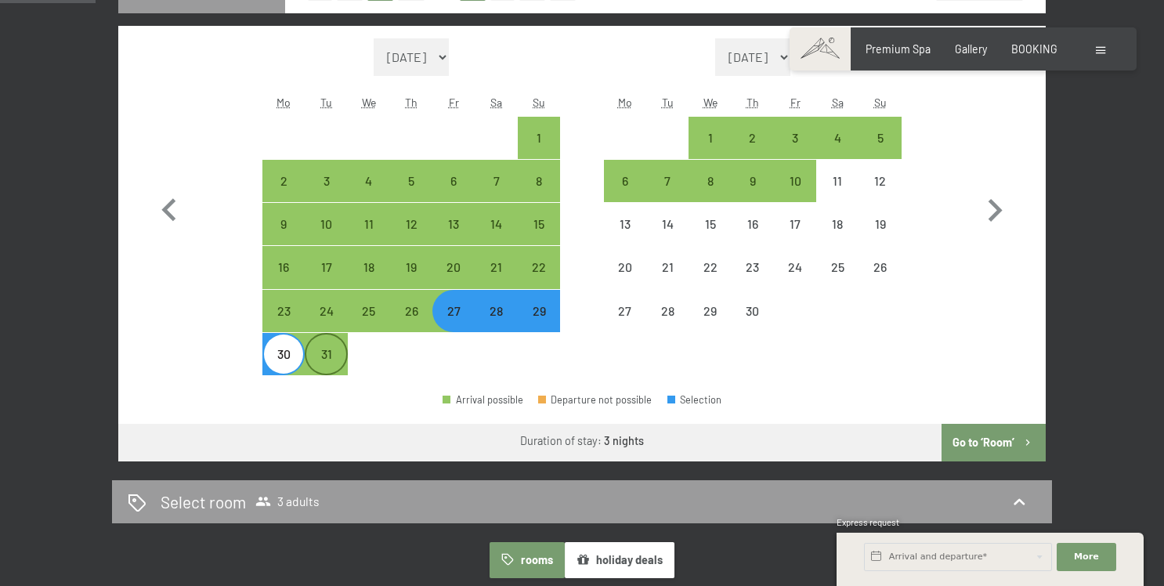
click at [321, 351] on div "31" at bounding box center [325, 367] width 39 height 39
select select "2026-03-01"
select select "2026-04-01"
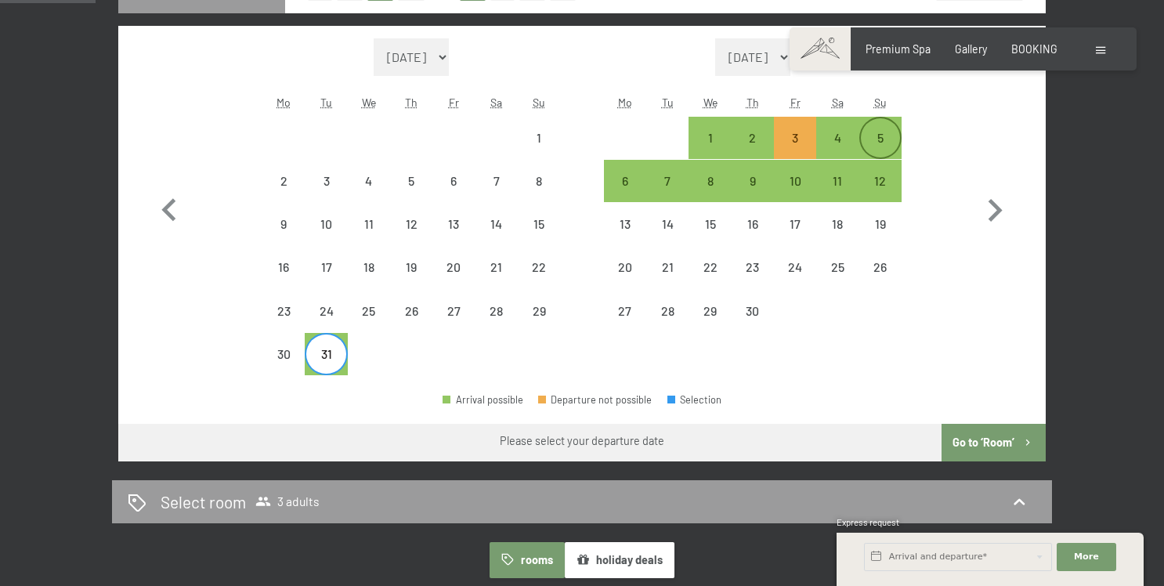
click at [889, 129] on div "5" at bounding box center [880, 137] width 39 height 39
select select "2026-03-01"
select select "2026-04-01"
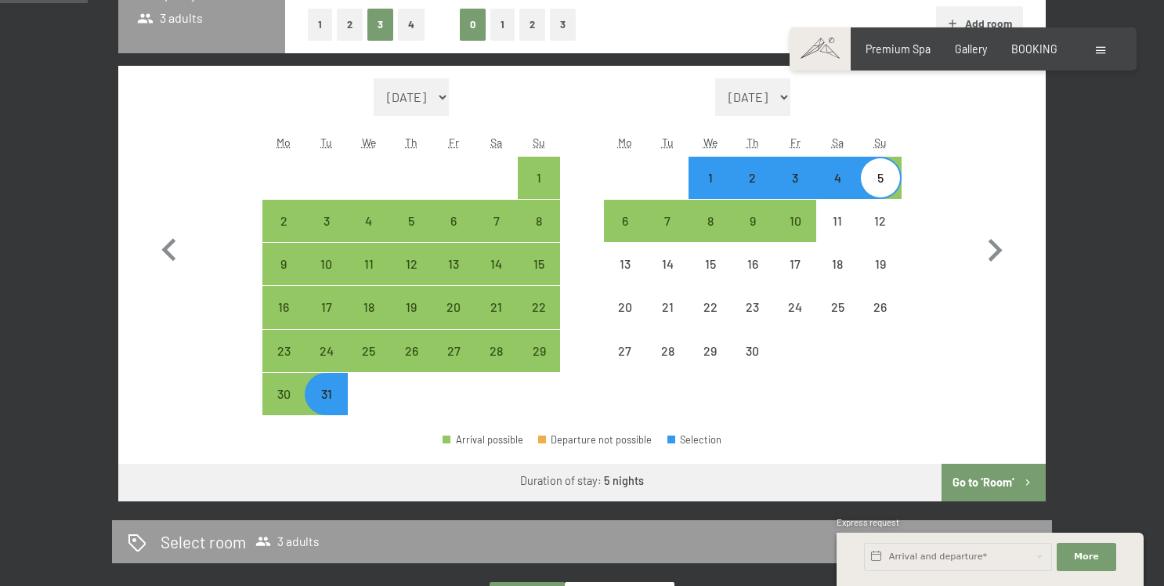
scroll to position [445, 0]
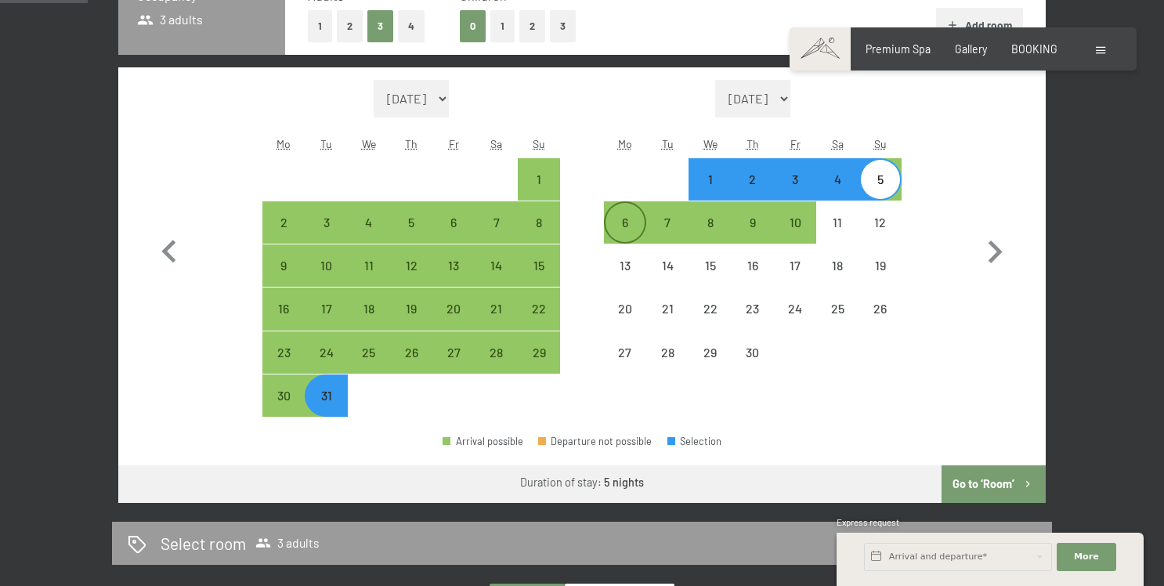
click at [641, 225] on div "6" at bounding box center [625, 235] width 39 height 39
select select "2026-03-01"
select select "2026-04-01"
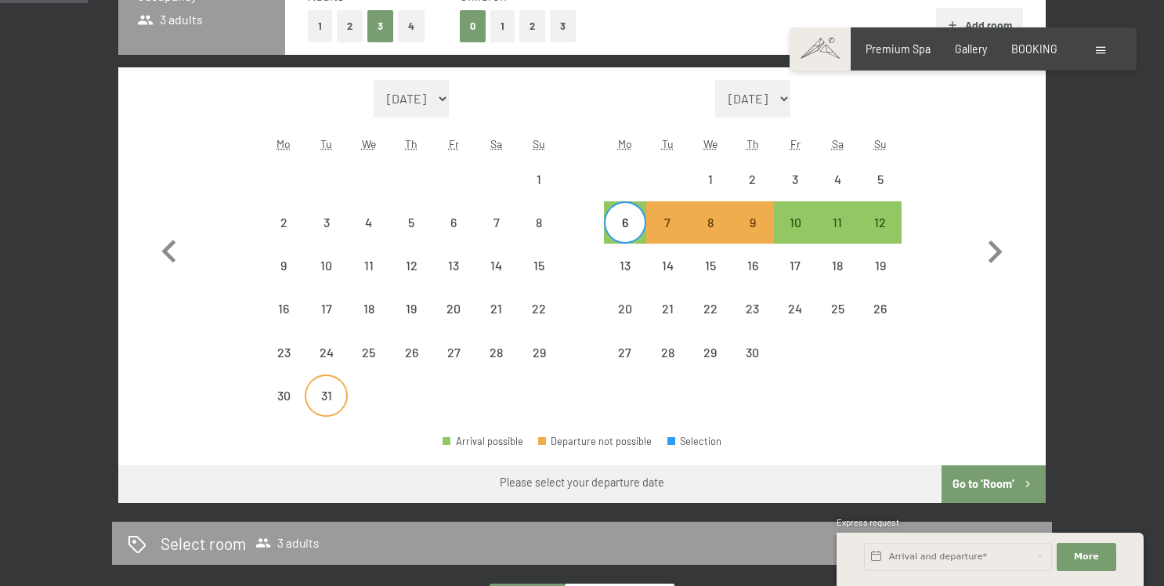
click at [337, 403] on div "31" at bounding box center [325, 408] width 39 height 39
select select "2026-03-01"
select select "2026-04-01"
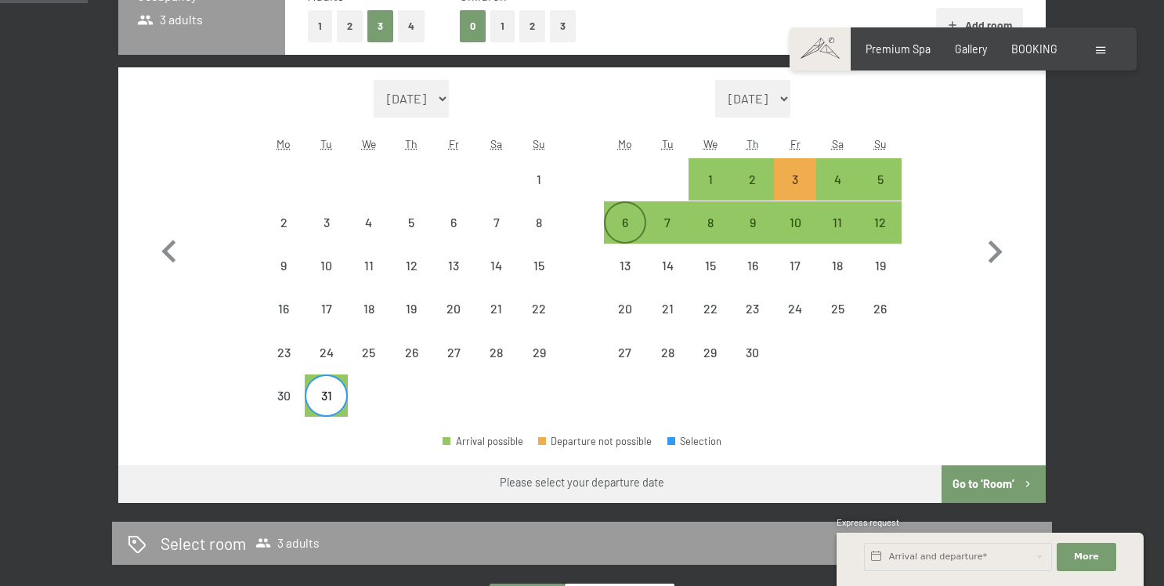
click at [621, 235] on div "6" at bounding box center [625, 235] width 39 height 39
select select "2026-03-01"
select select "2026-04-01"
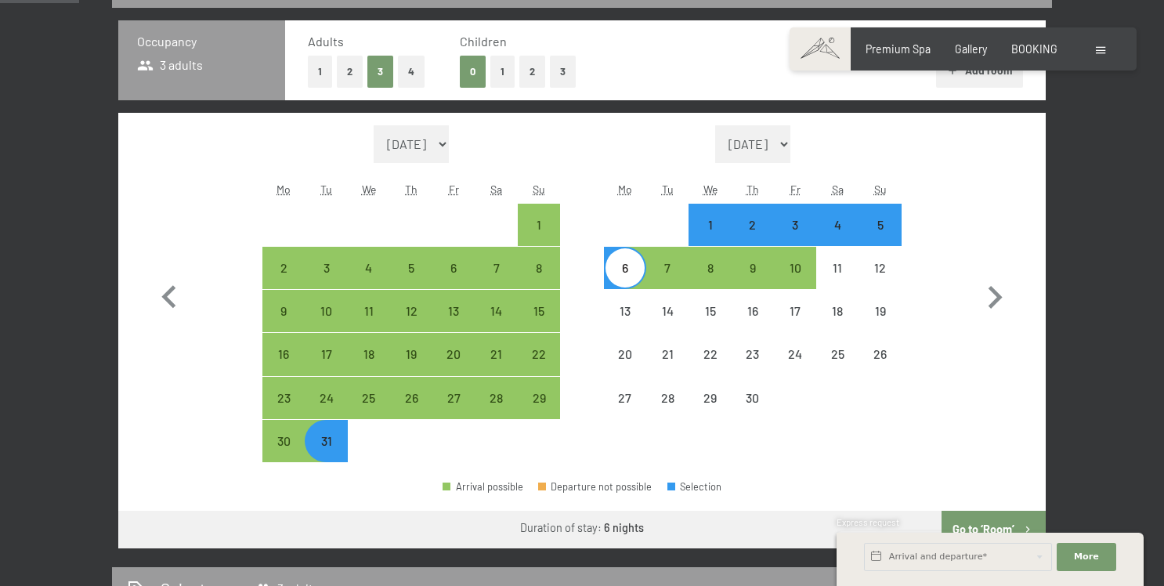
scroll to position [402, 0]
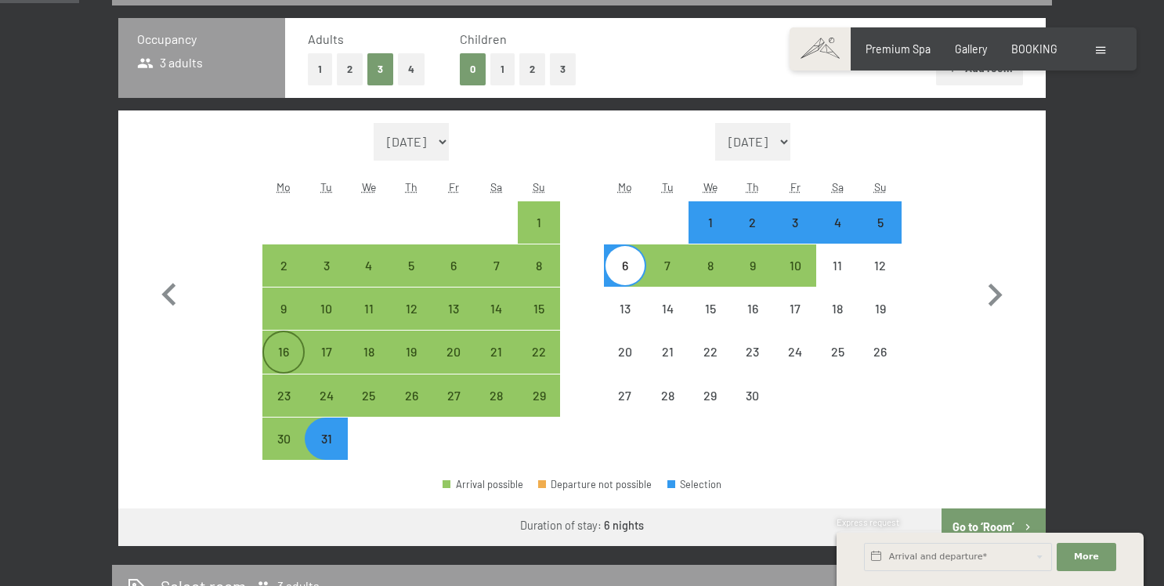
click at [284, 359] on div "16" at bounding box center [283, 364] width 39 height 39
select select "2026-03-01"
select select "2026-04-01"
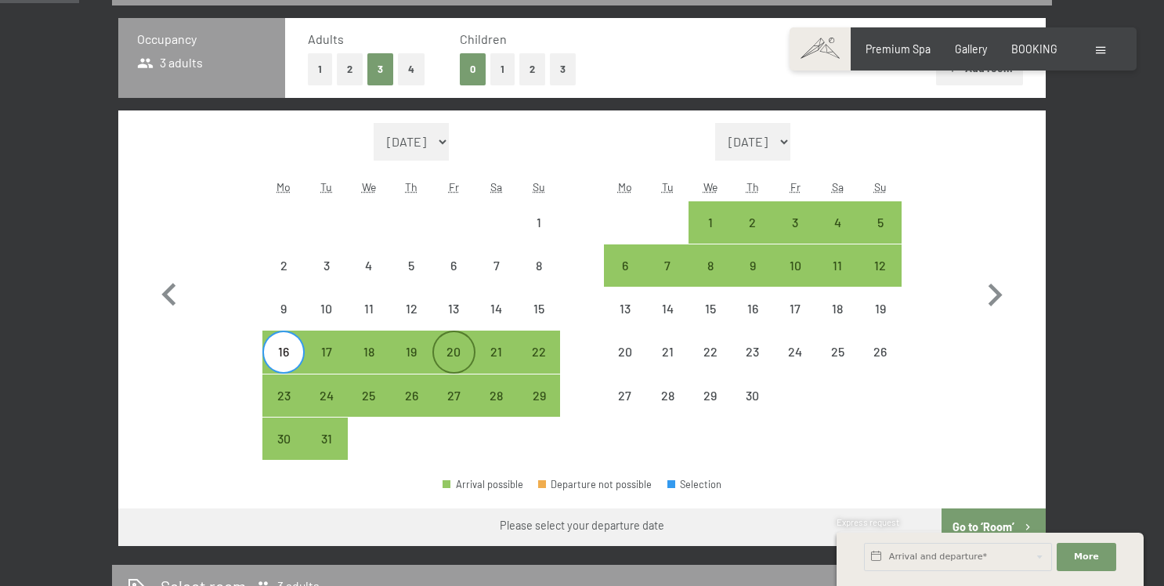
click at [459, 356] on div "20" at bounding box center [453, 364] width 39 height 39
select select "2026-03-01"
select select "2026-04-01"
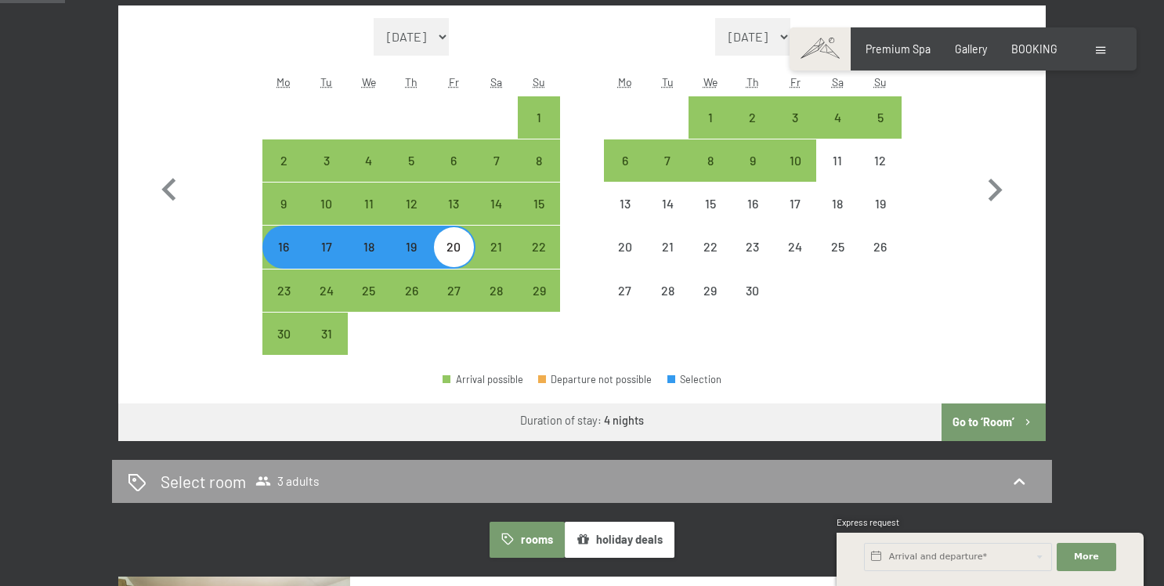
scroll to position [471, 0]
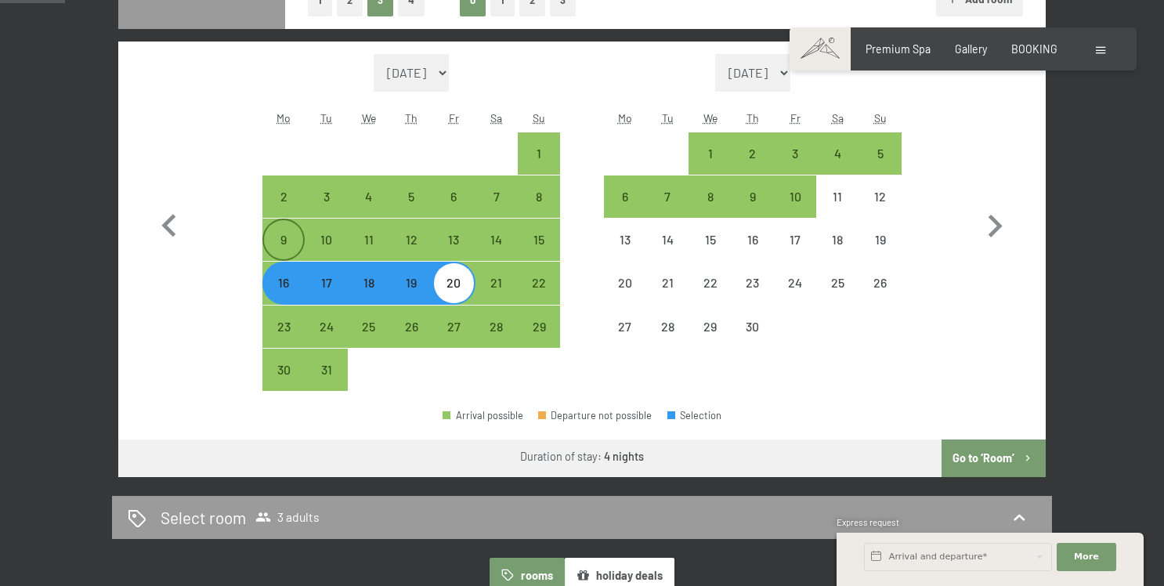
click at [280, 242] on div "9" at bounding box center [283, 252] width 39 height 39
select select "2026-03-01"
select select "2026-04-01"
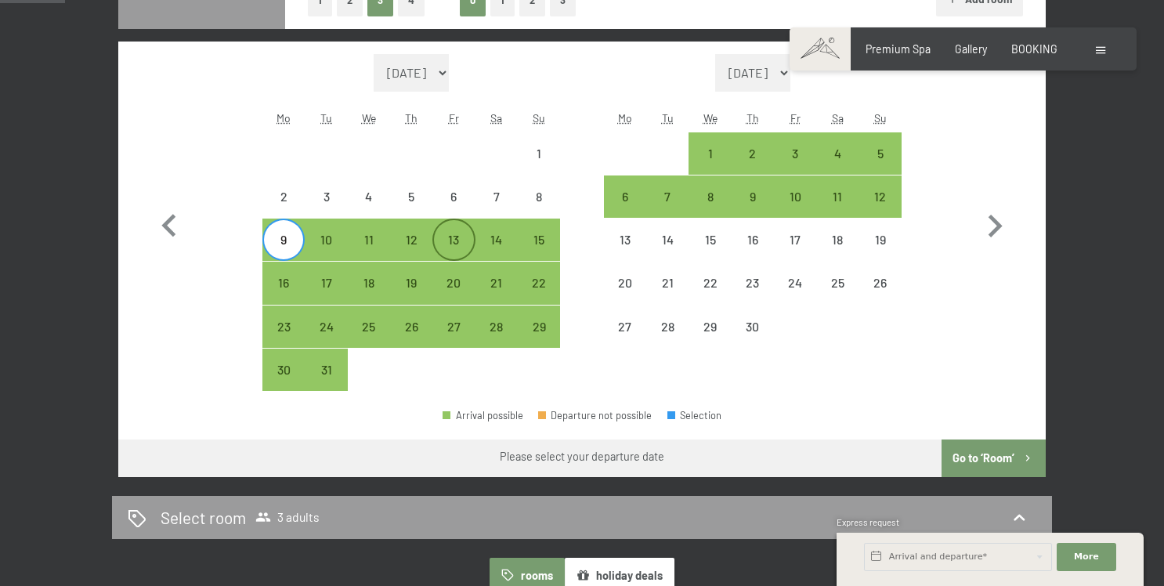
click at [457, 235] on div "13" at bounding box center [453, 252] width 39 height 39
select select "2026-03-01"
select select "2026-04-01"
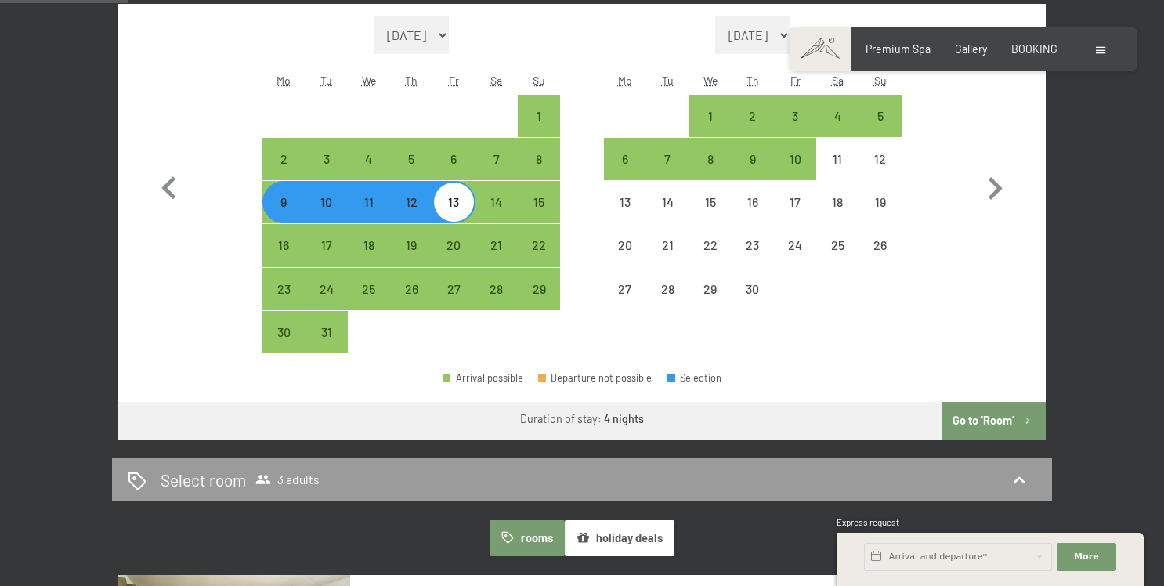
scroll to position [520, 0]
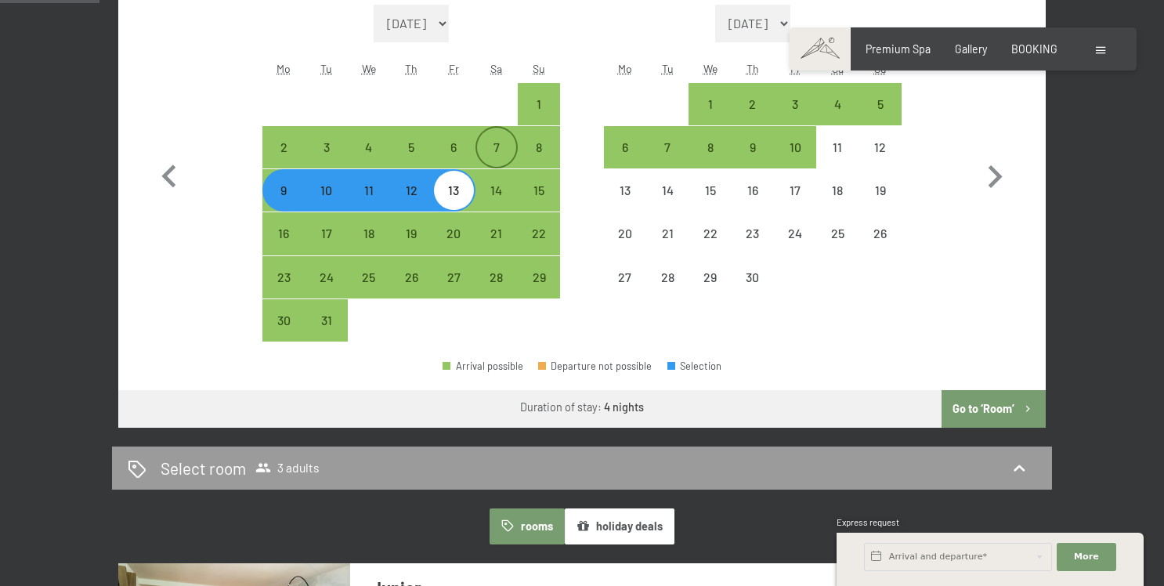
click at [510, 150] on div "7" at bounding box center [496, 160] width 39 height 39
select select "2026-03-01"
select select "2026-04-01"
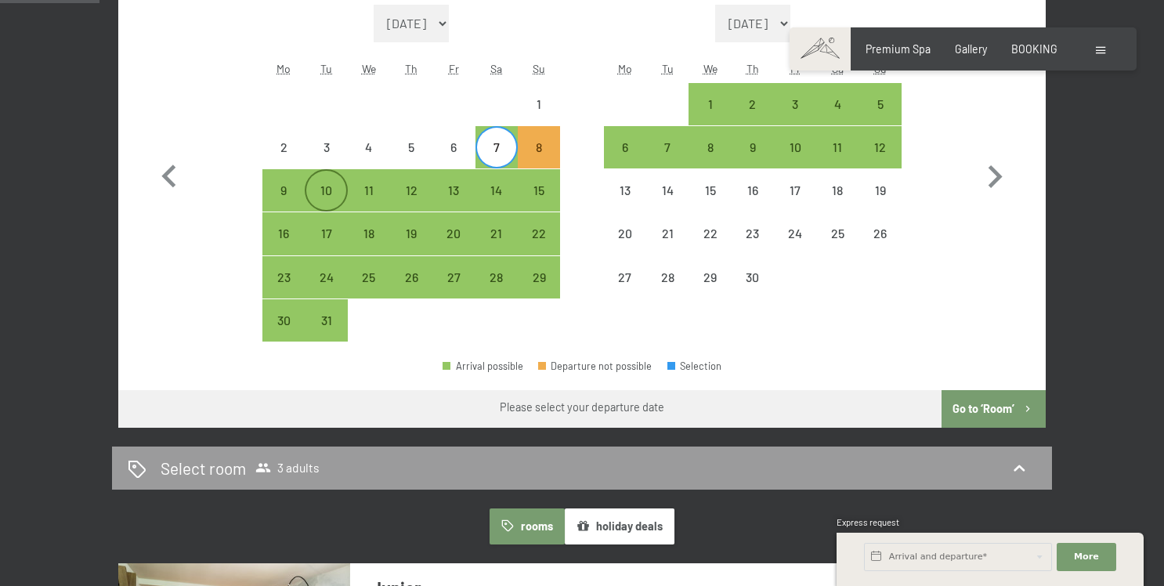
click at [327, 194] on div "10" at bounding box center [325, 203] width 39 height 39
select select "2026-03-01"
select select "2026-04-01"
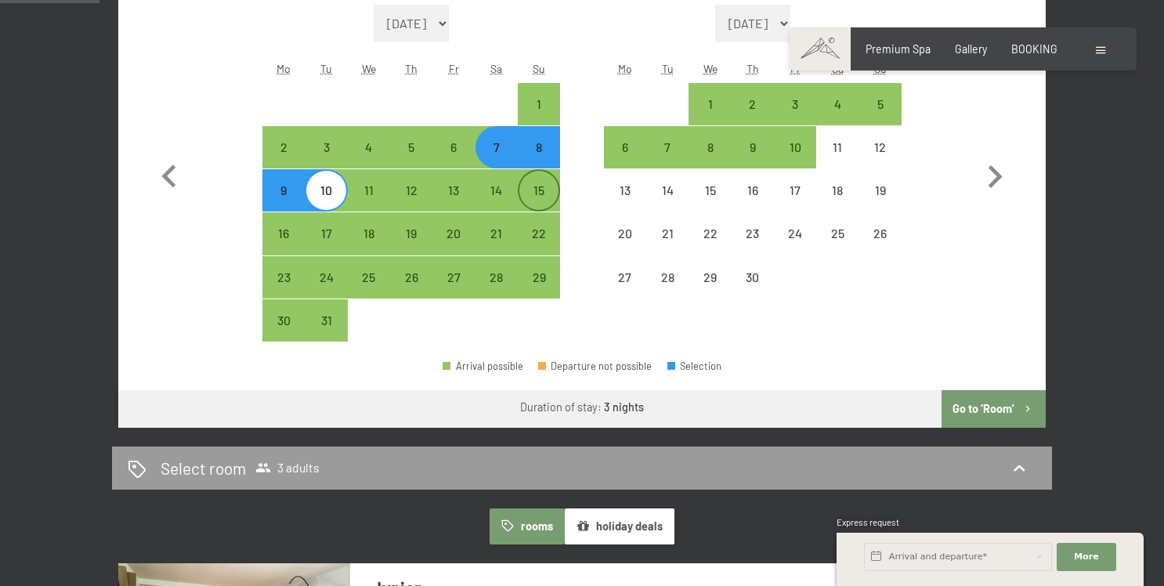
click at [537, 190] on div "15" at bounding box center [538, 203] width 39 height 39
select select "2026-03-01"
select select "2026-04-01"
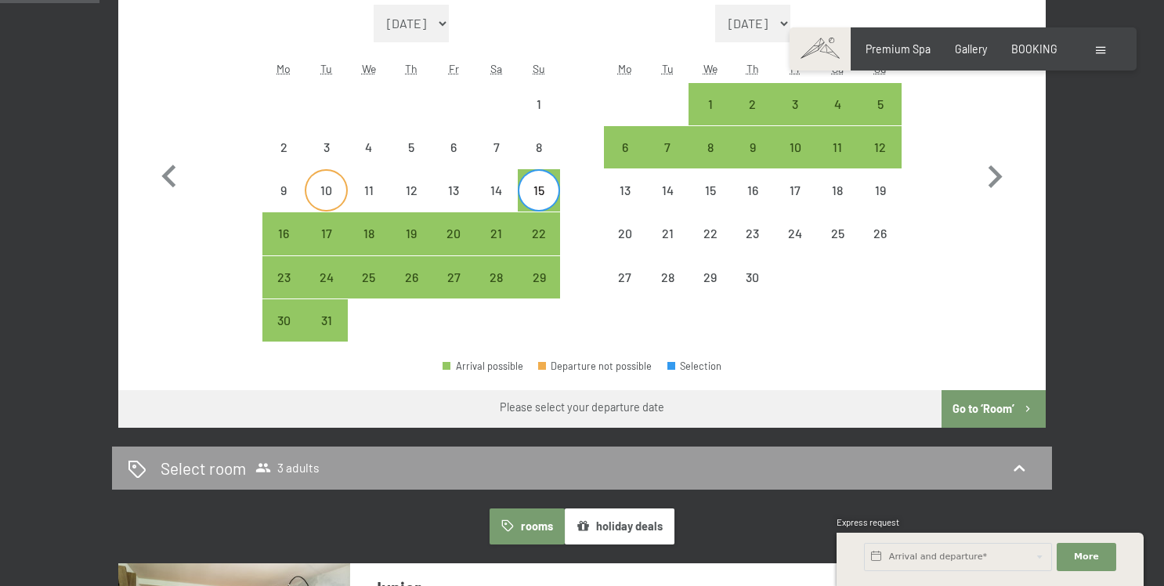
click at [330, 190] on div "10" at bounding box center [325, 203] width 39 height 39
select select "2026-03-01"
select select "2026-04-01"
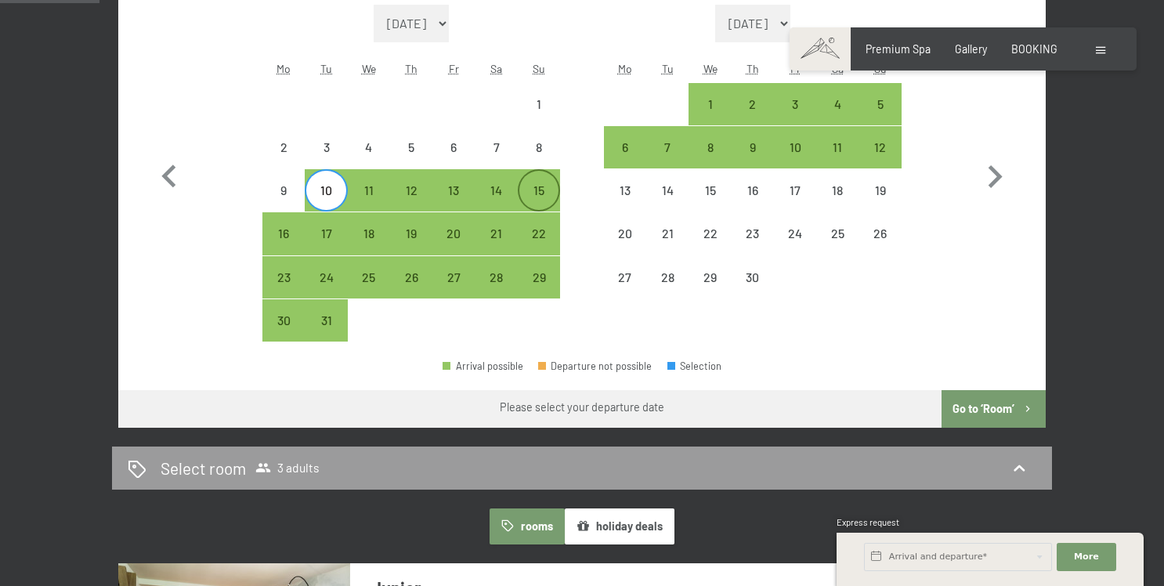
click at [532, 181] on div "15" at bounding box center [538, 190] width 39 height 39
select select "2026-03-01"
select select "2026-04-01"
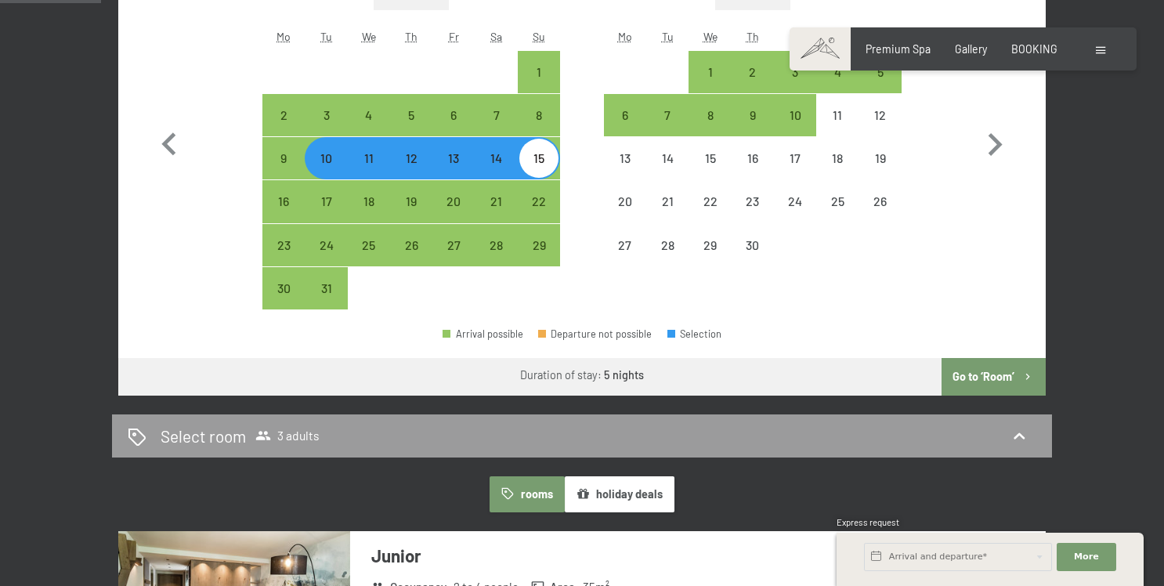
scroll to position [508, 0]
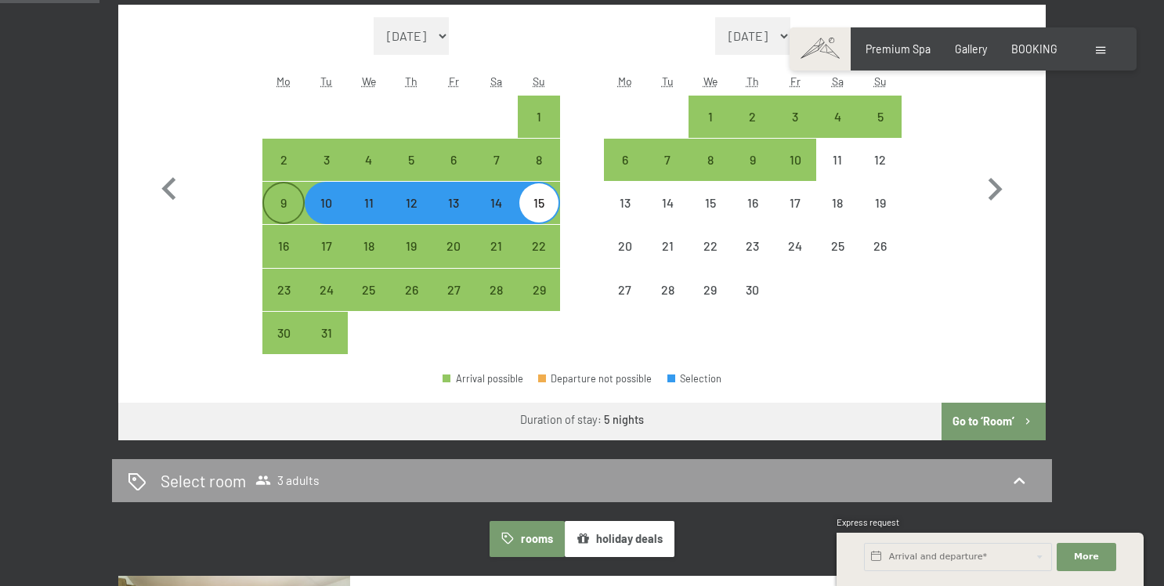
click at [283, 216] on div "9" at bounding box center [283, 216] width 39 height 39
select select "2026-03-01"
select select "2026-04-01"
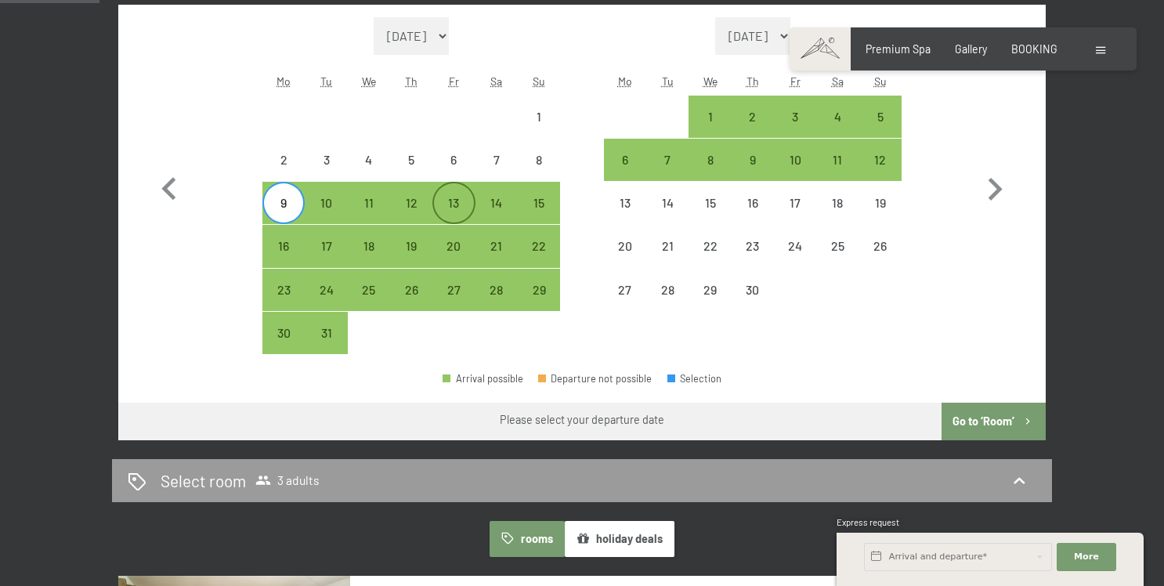
click at [470, 201] on div "13" at bounding box center [453, 216] width 39 height 39
select select "2026-03-01"
select select "2026-04-01"
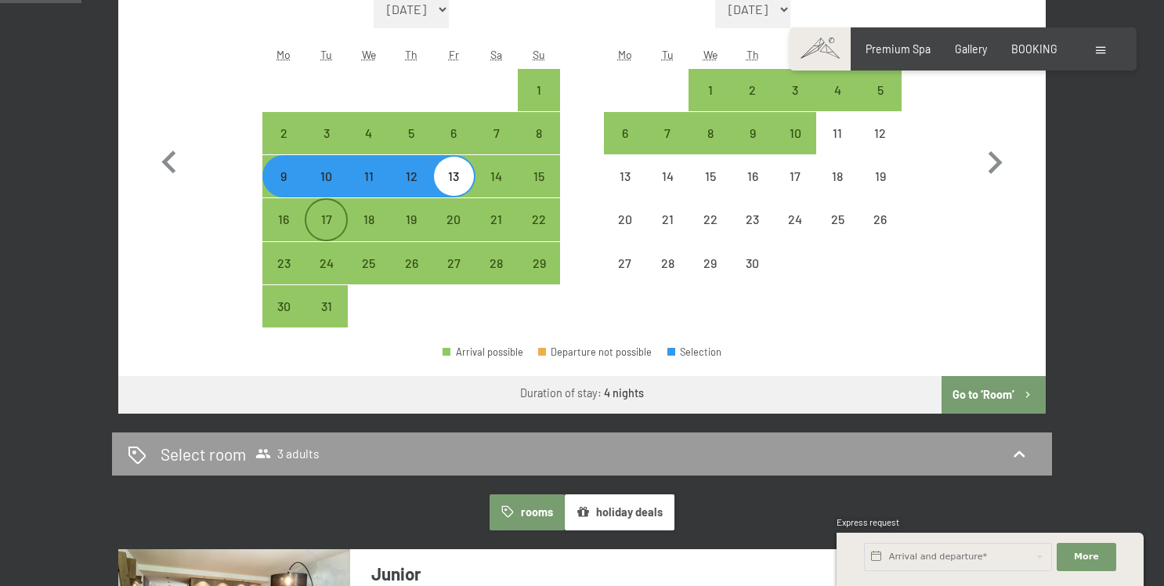
scroll to position [535, 0]
click at [289, 213] on div "16" at bounding box center [283, 231] width 39 height 39
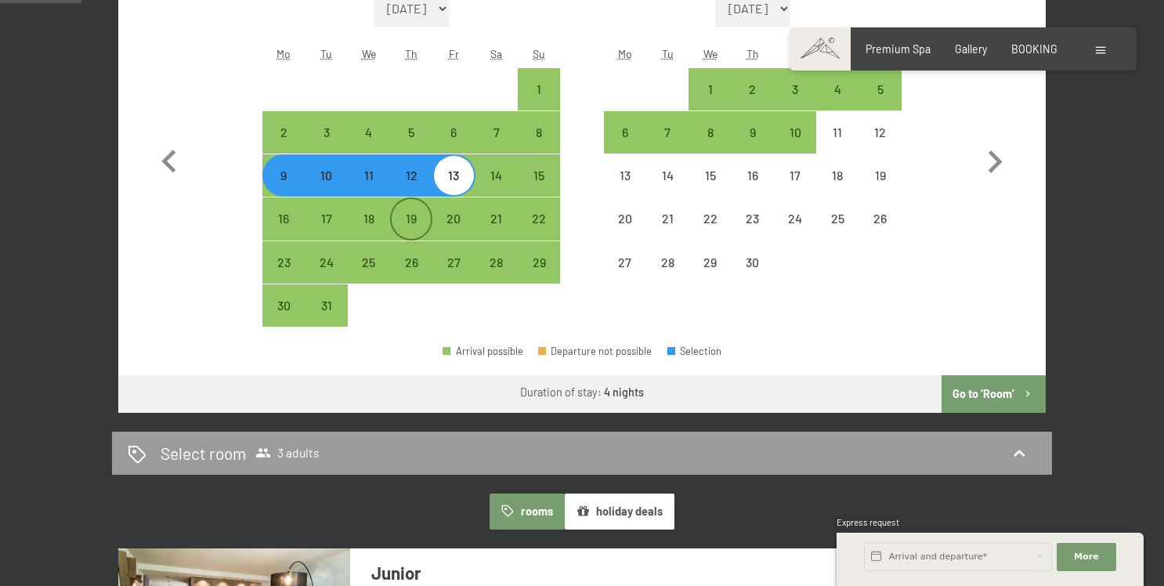
select select "2026-03-01"
select select "2026-04-01"
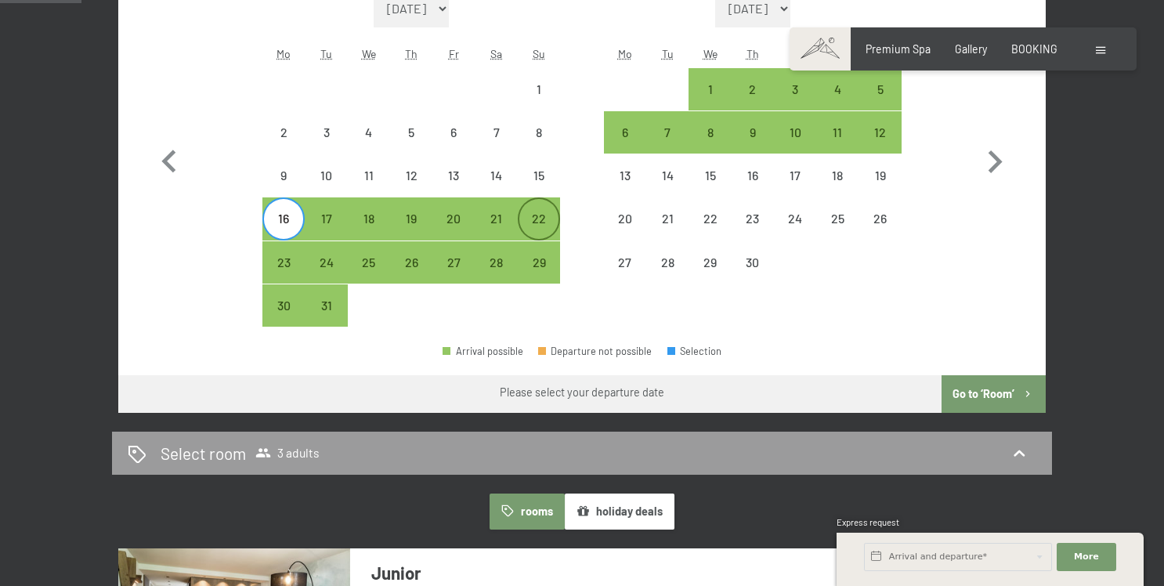
click at [545, 222] on div "22" at bounding box center [538, 231] width 39 height 39
select select "2026-03-01"
select select "2026-04-01"
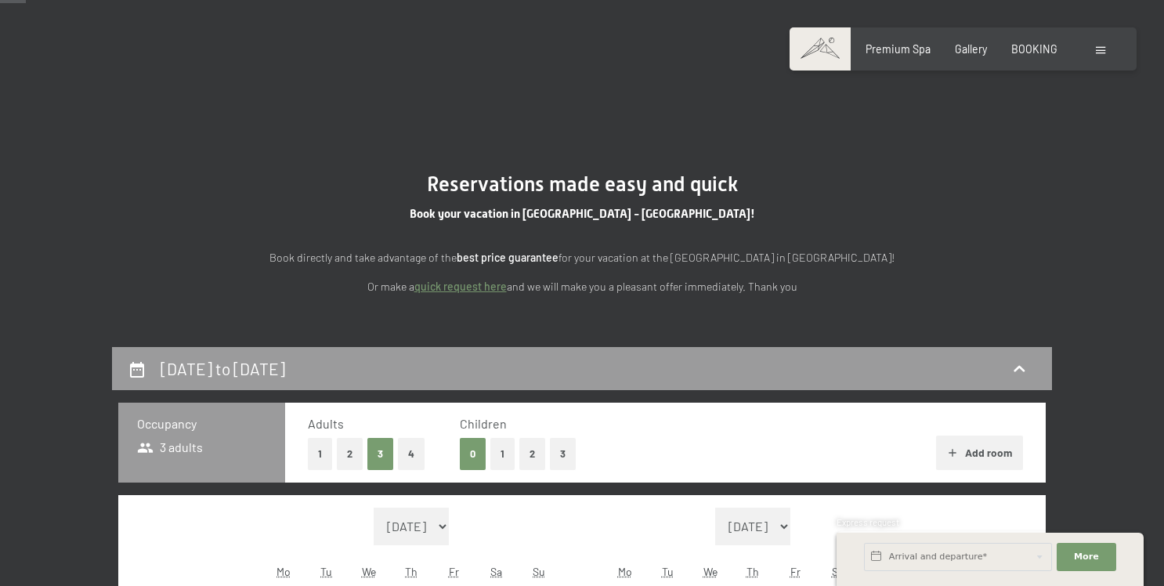
scroll to position [0, 0]
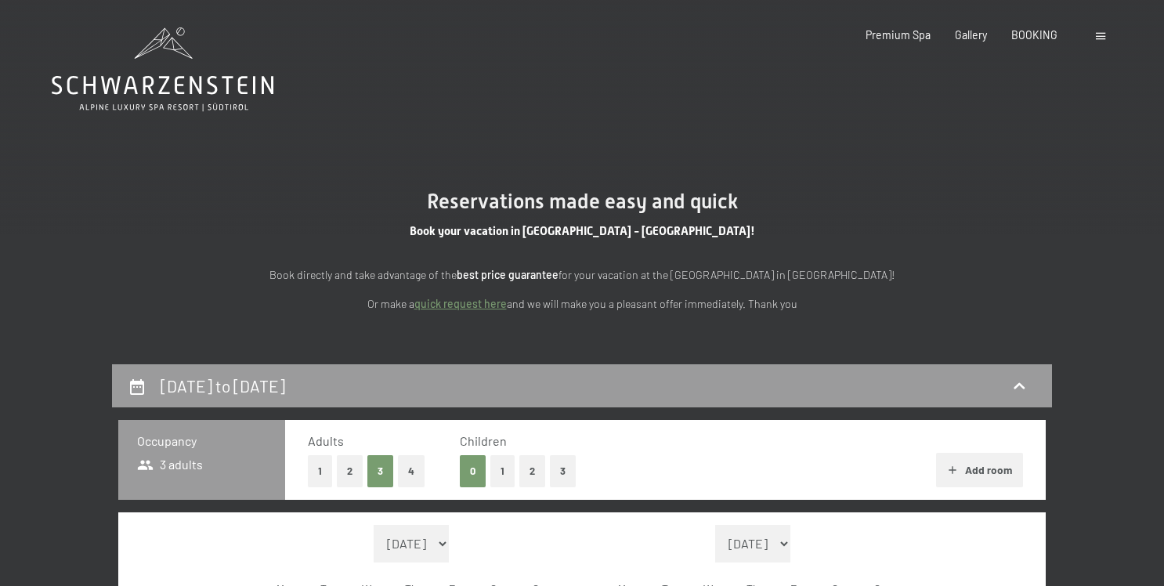
click at [430, 580] on div "Th" at bounding box center [411, 589] width 42 height 28
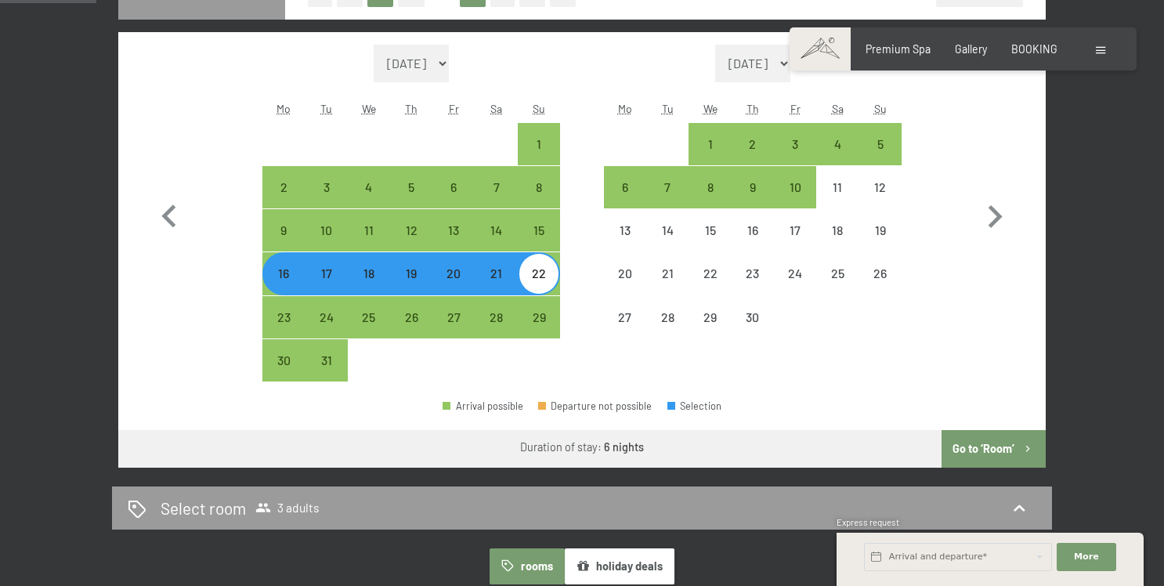
scroll to position [456, 0]
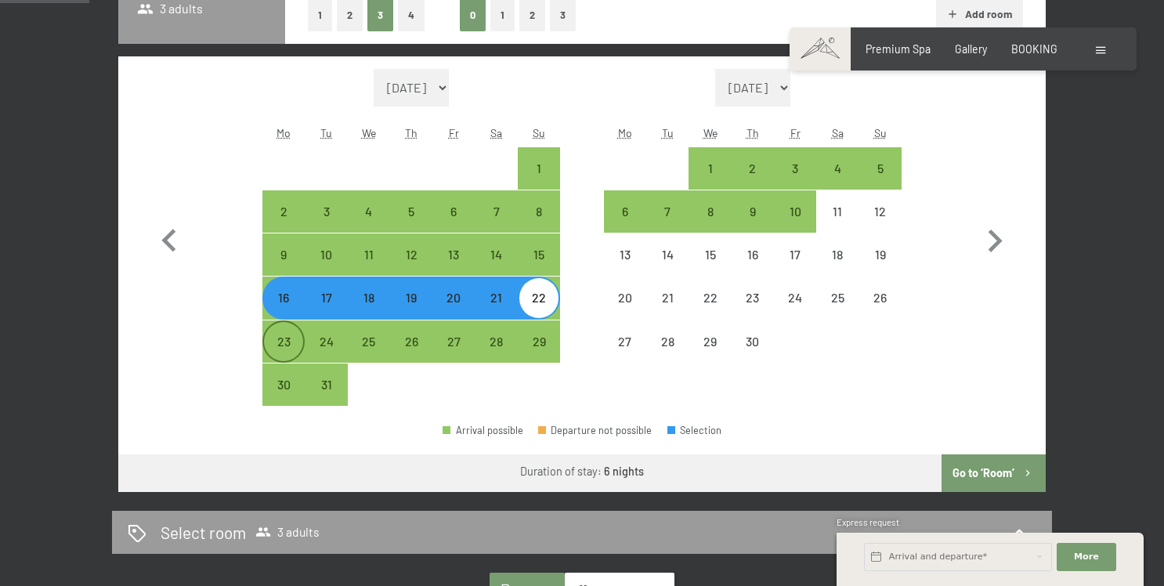
click at [283, 341] on div "23" at bounding box center [283, 354] width 39 height 39
select select "2026-03-01"
select select "2026-04-01"
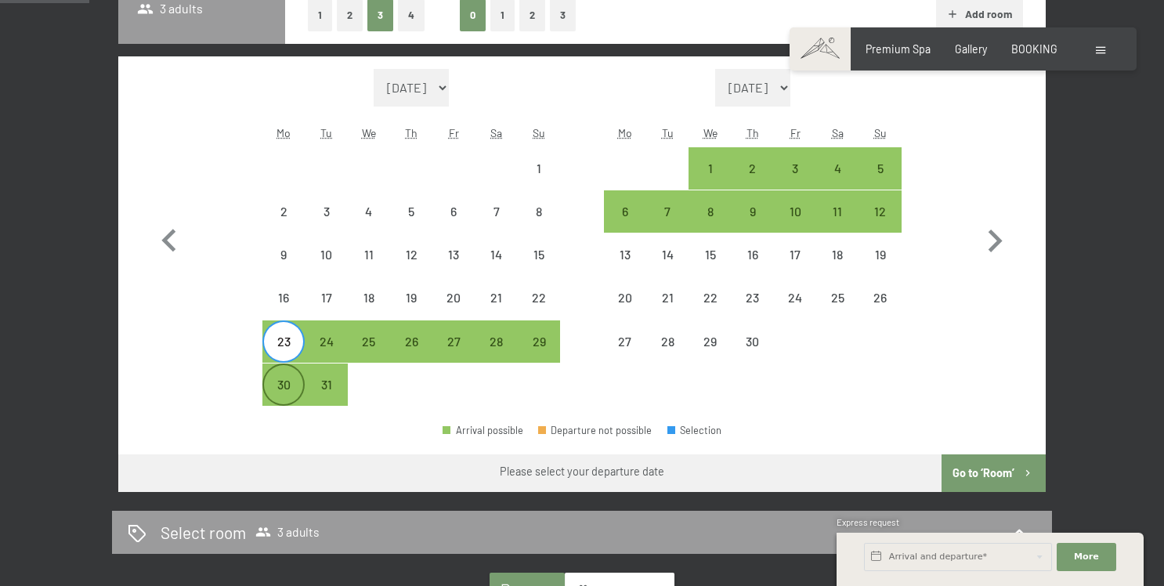
click at [294, 397] on div "30" at bounding box center [283, 397] width 39 height 39
select select "2026-03-01"
select select "2026-04-01"
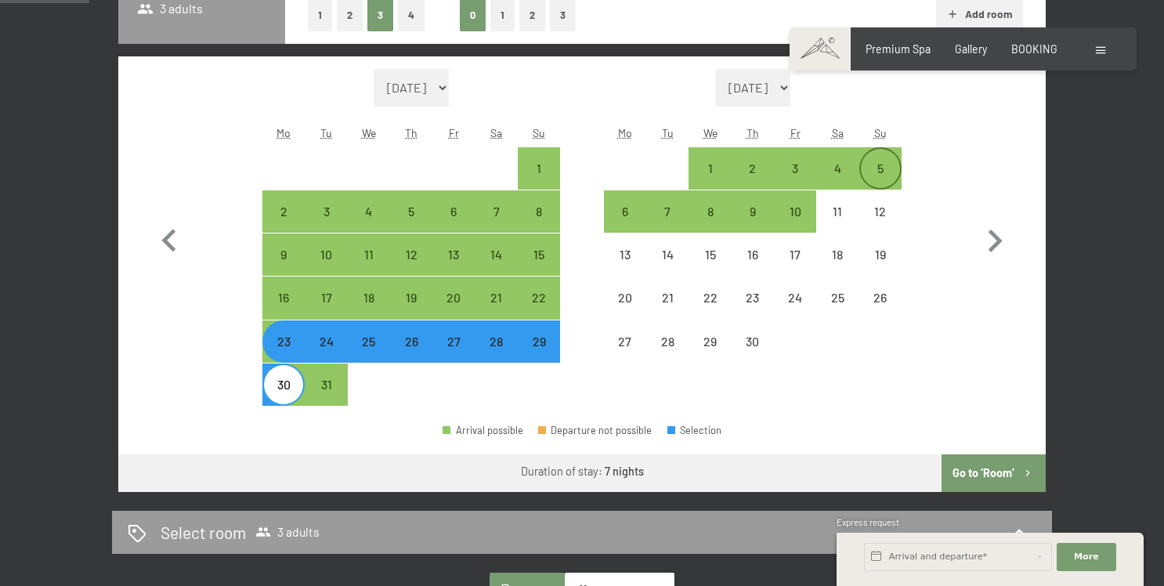
click at [880, 172] on div "5" at bounding box center [880, 181] width 39 height 39
select select "2026-03-01"
select select "2026-04-01"
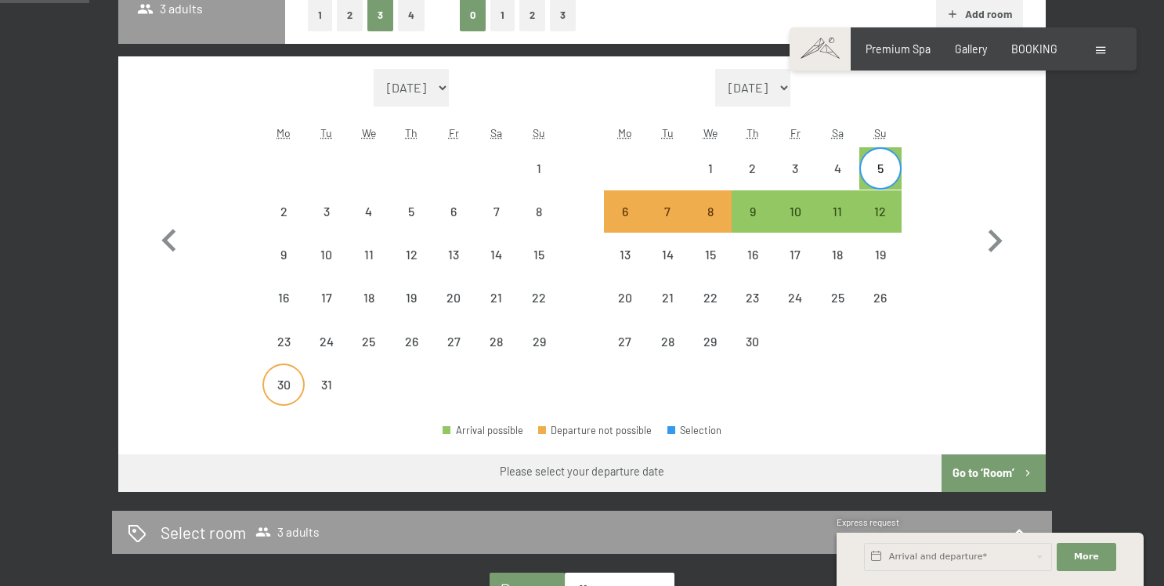
click at [299, 382] on div "30" at bounding box center [283, 397] width 39 height 39
select select "2026-03-01"
select select "2026-04-01"
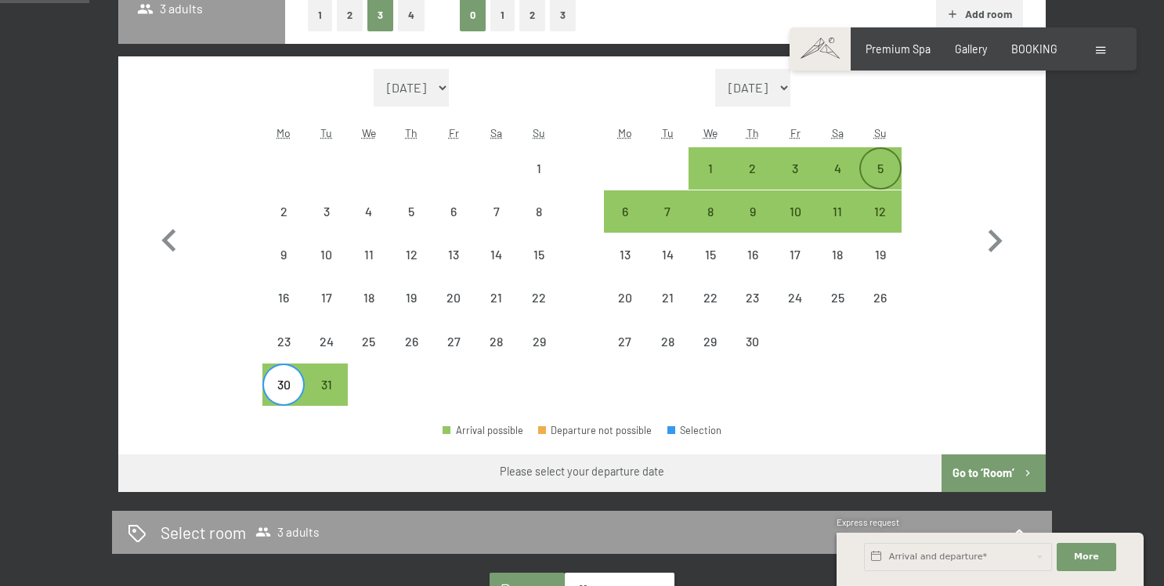
click at [888, 175] on div "5" at bounding box center [880, 181] width 39 height 39
select select "2026-03-01"
select select "2026-04-01"
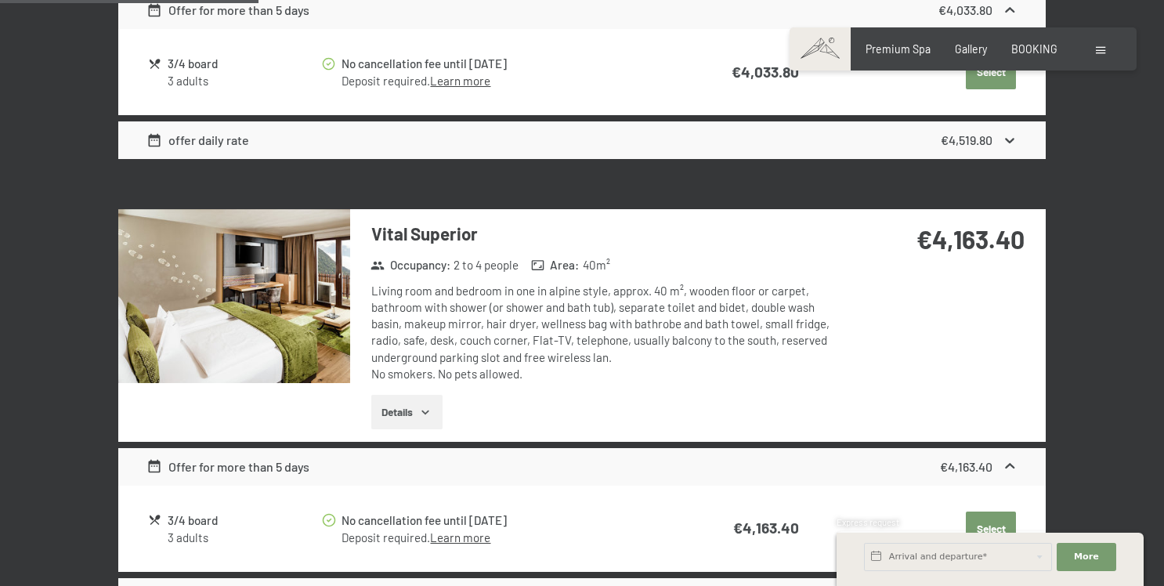
scroll to position [1318, 0]
